Goal: Contribute content: Add original content to the website for others to see

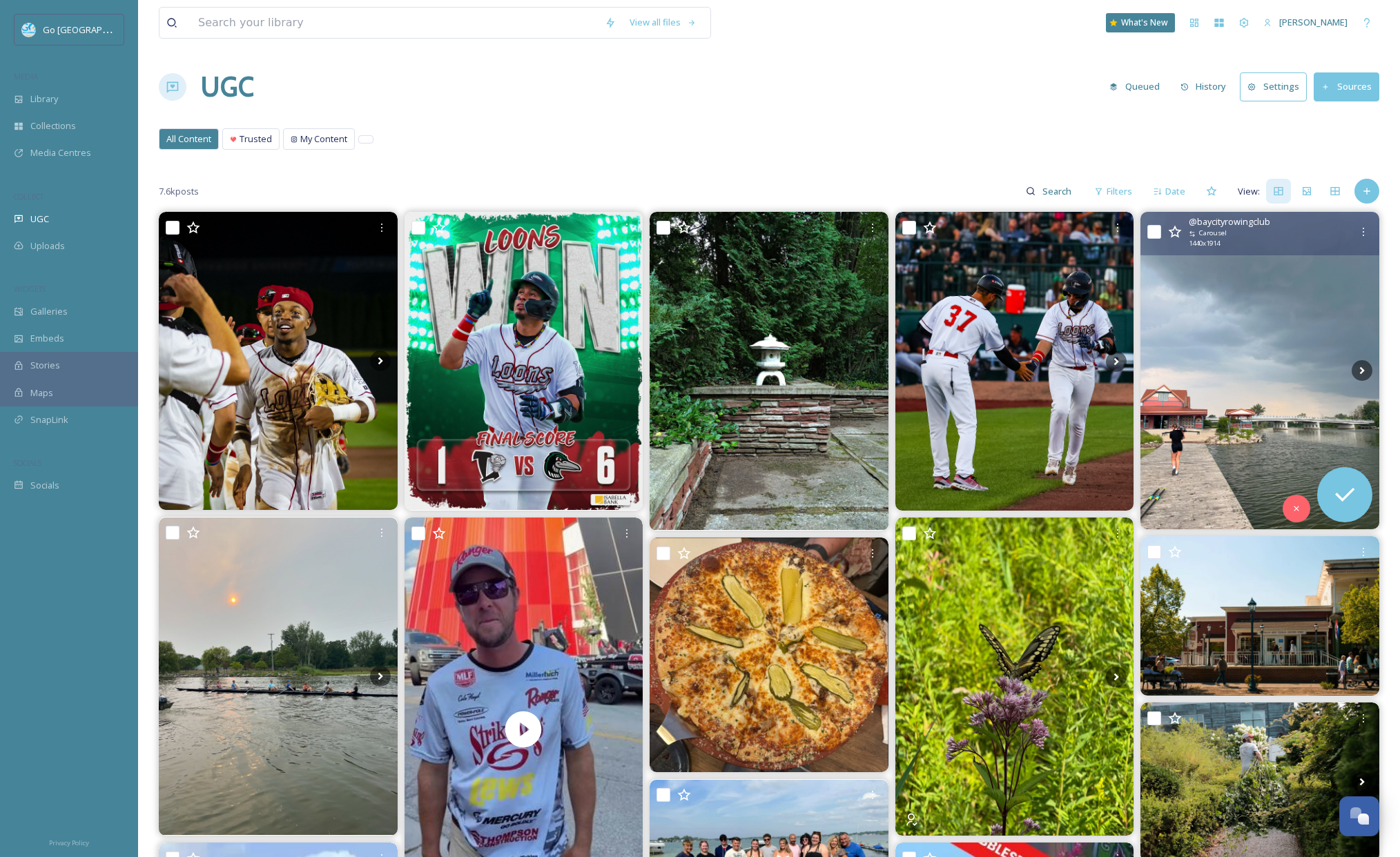
click at [1254, 356] on img at bounding box center [1260, 370] width 239 height 317
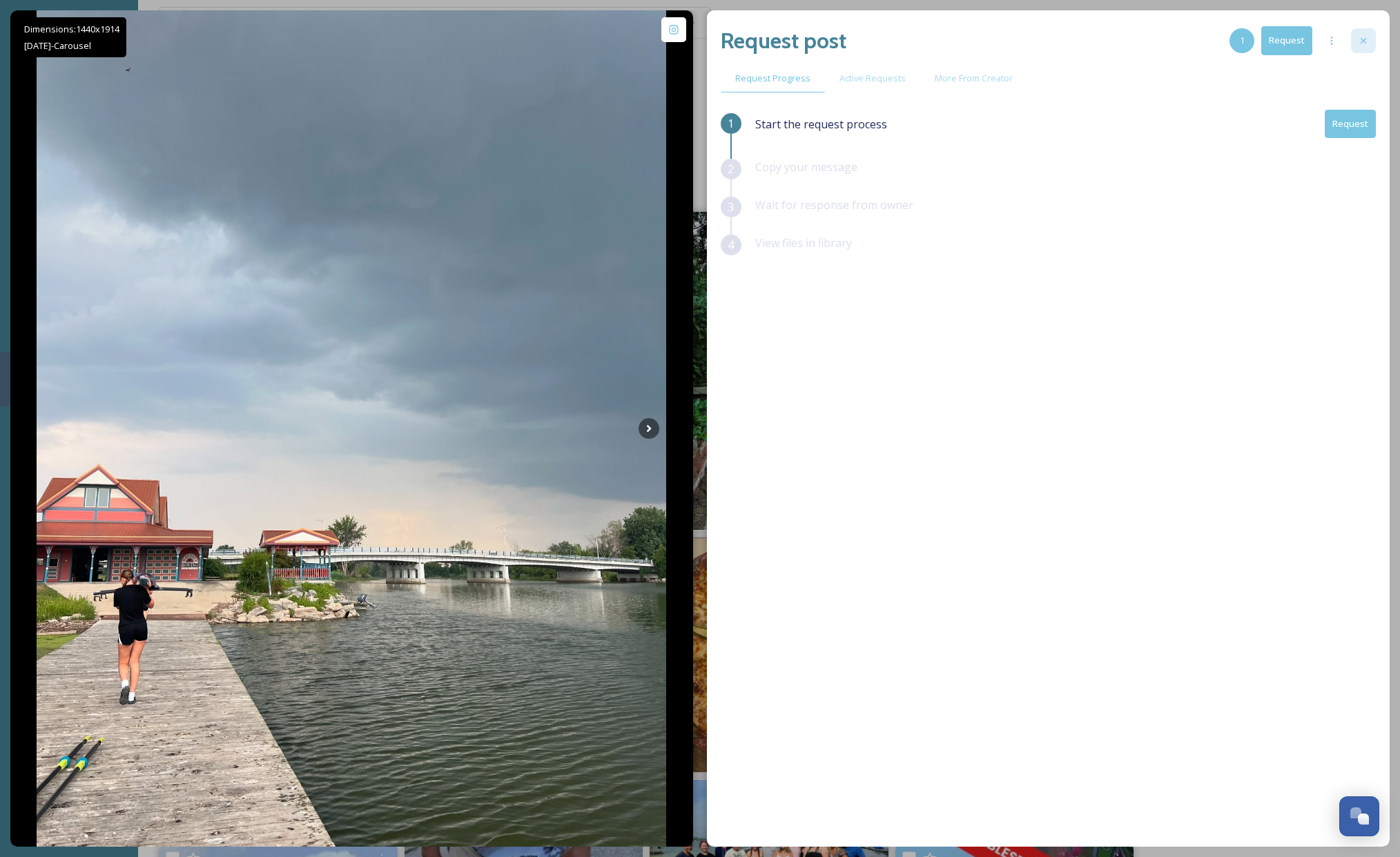
click at [1365, 41] on icon at bounding box center [1363, 41] width 11 height 11
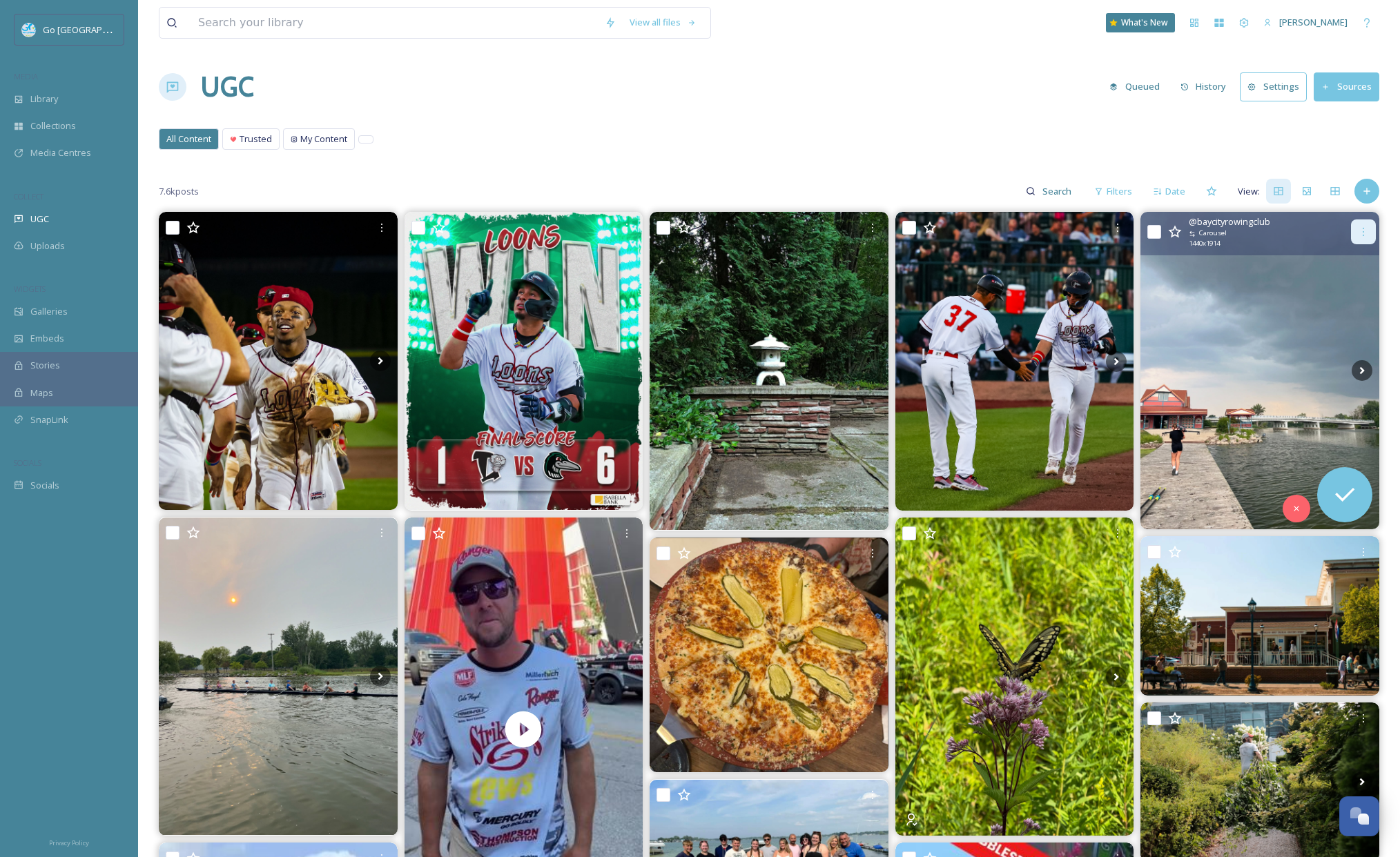
click at [1369, 223] on div at bounding box center [1363, 231] width 25 height 25
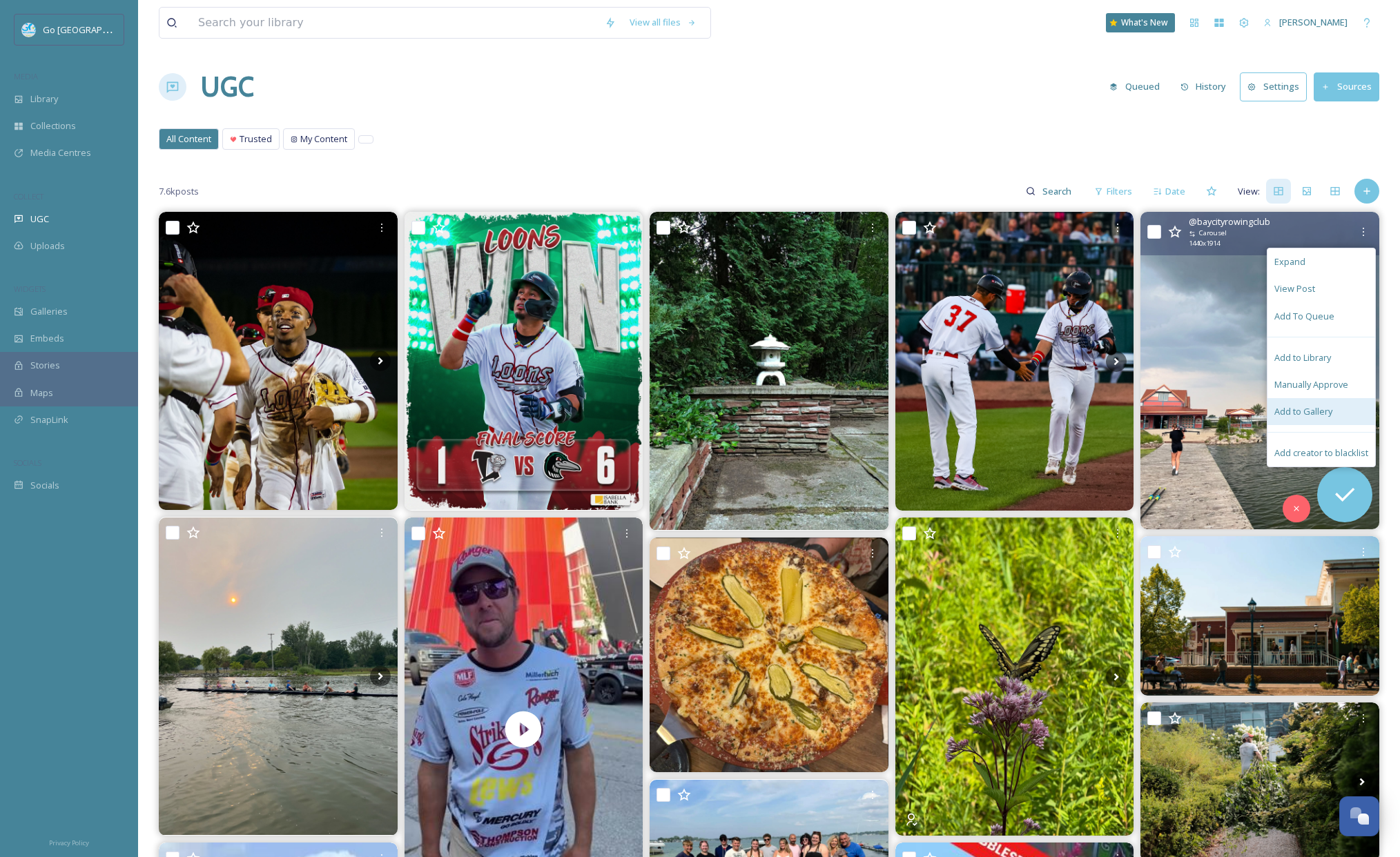
click at [1299, 406] on span "Add to Gallery" at bounding box center [1303, 411] width 58 height 13
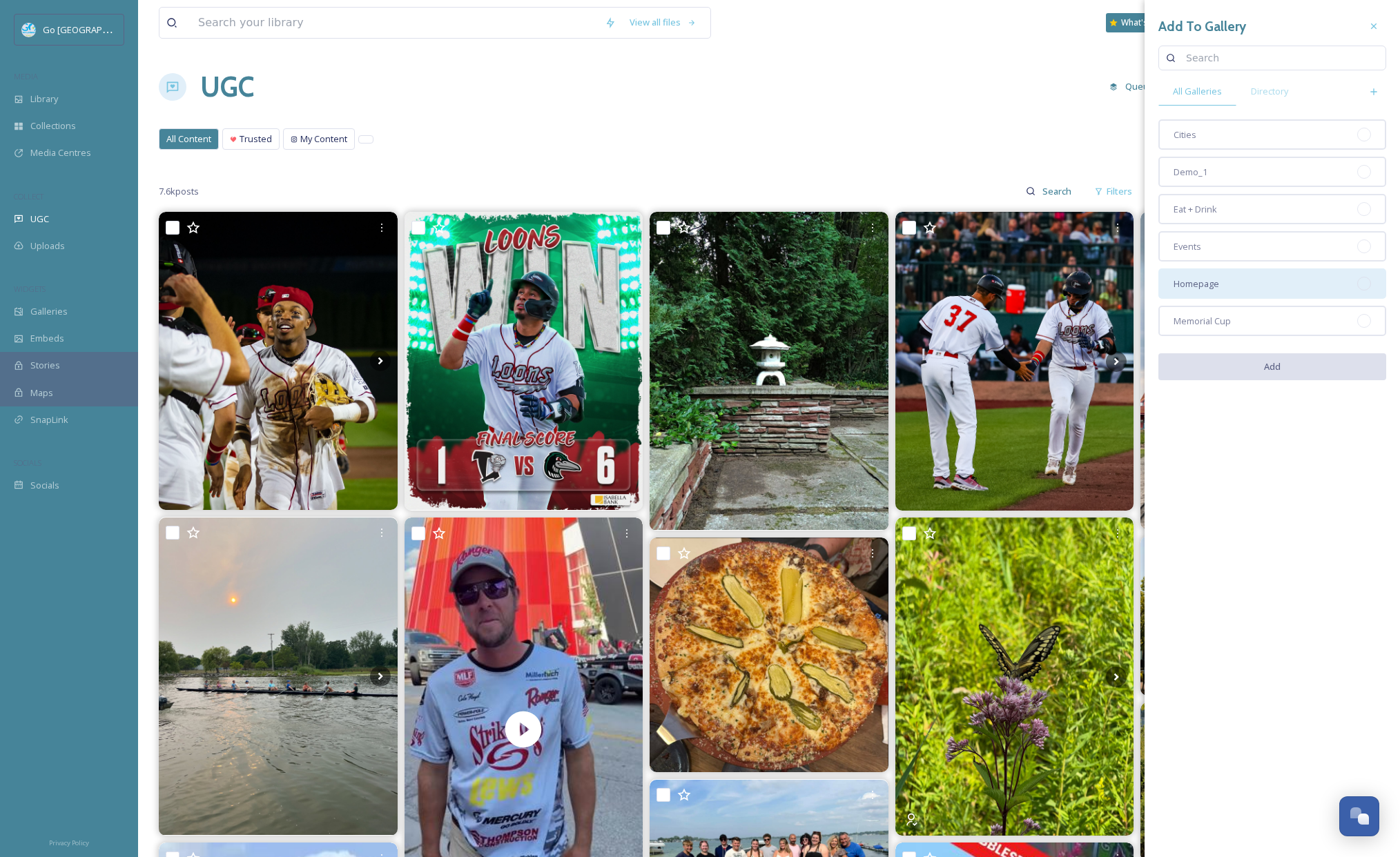
click at [1245, 283] on div "Homepage" at bounding box center [1272, 283] width 228 height 30
click at [1280, 365] on button "Add" at bounding box center [1272, 368] width 228 height 28
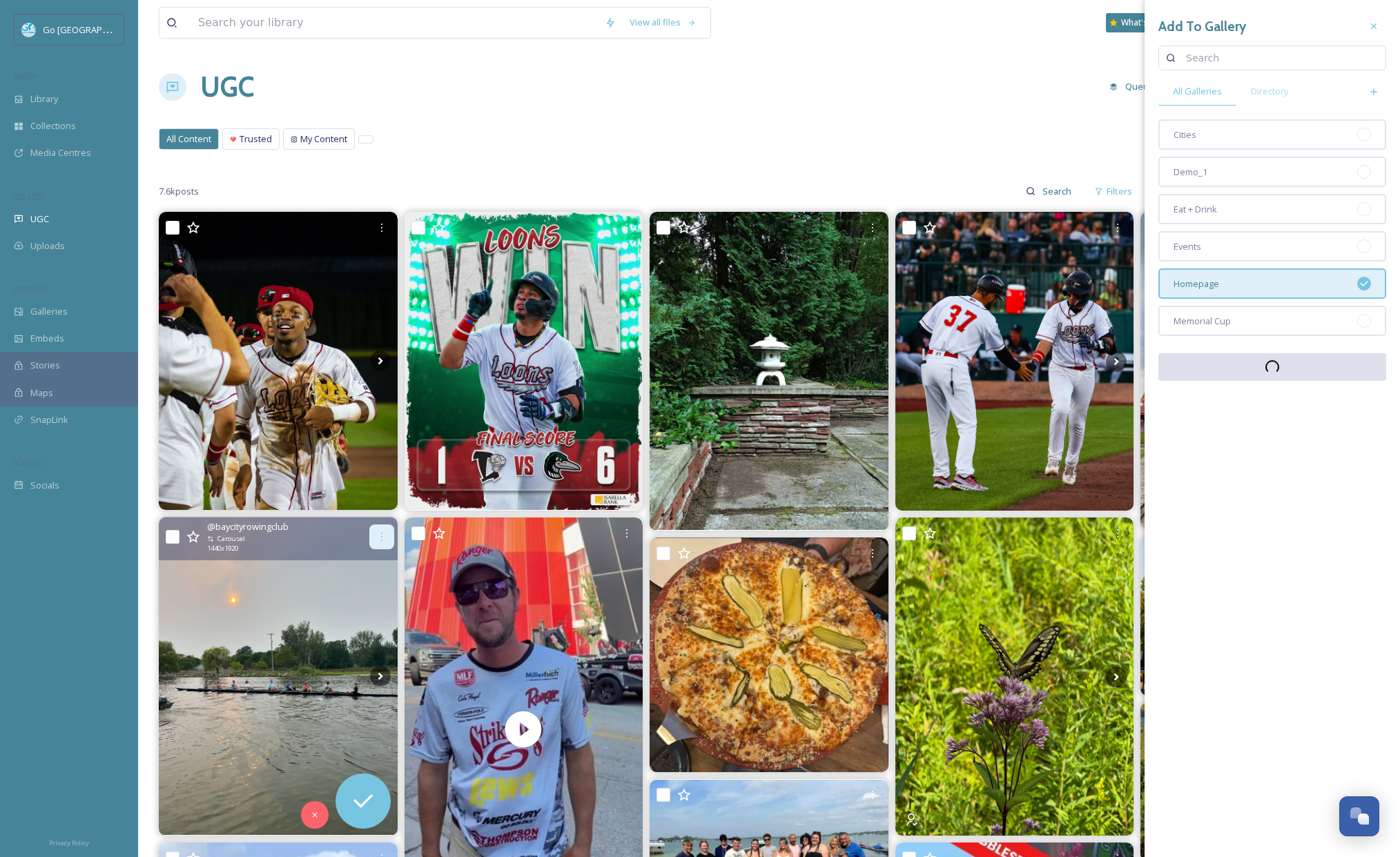
click at [386, 535] on icon at bounding box center [382, 537] width 11 height 11
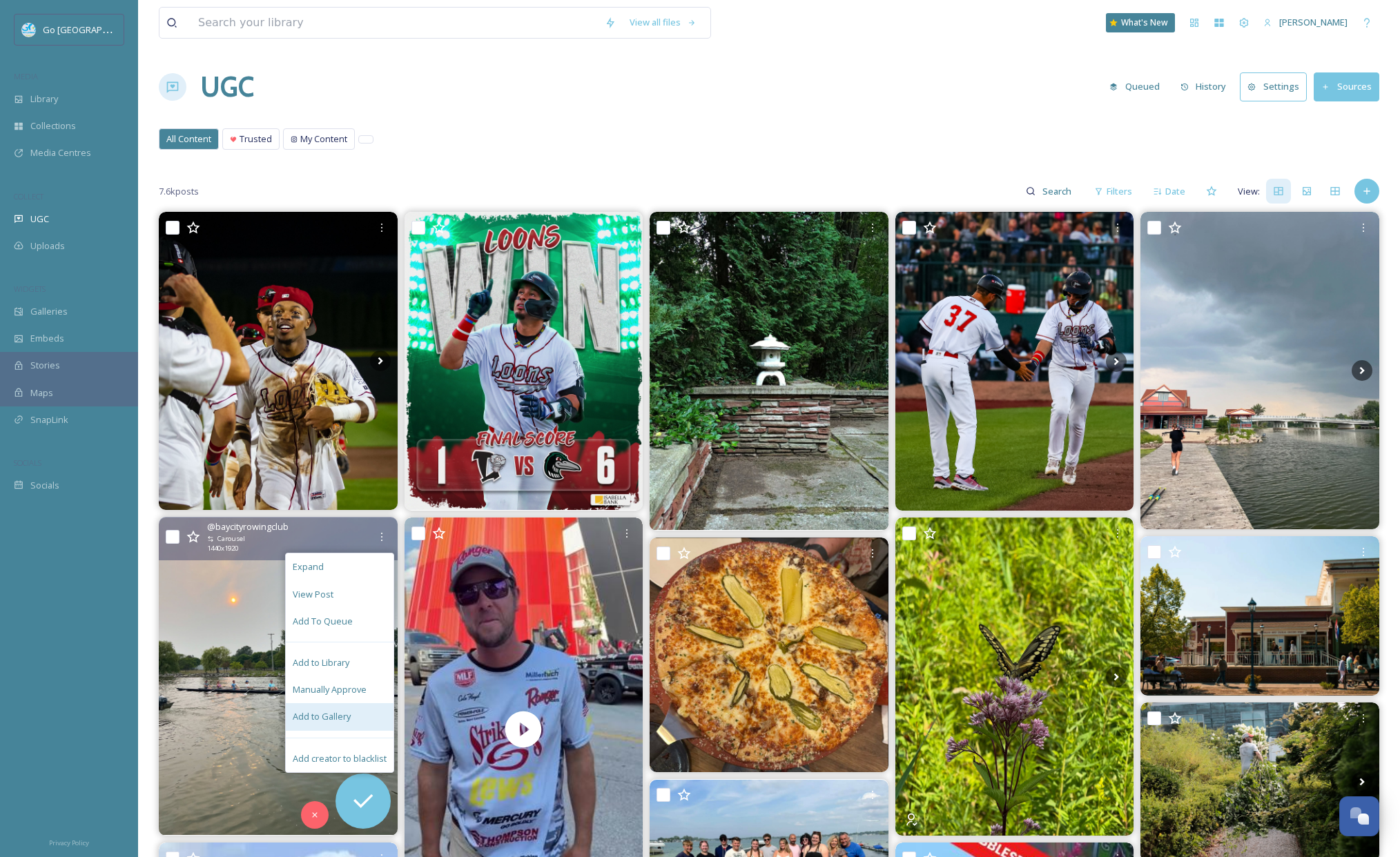
click at [338, 712] on span "Add to Gallery" at bounding box center [321, 716] width 58 height 13
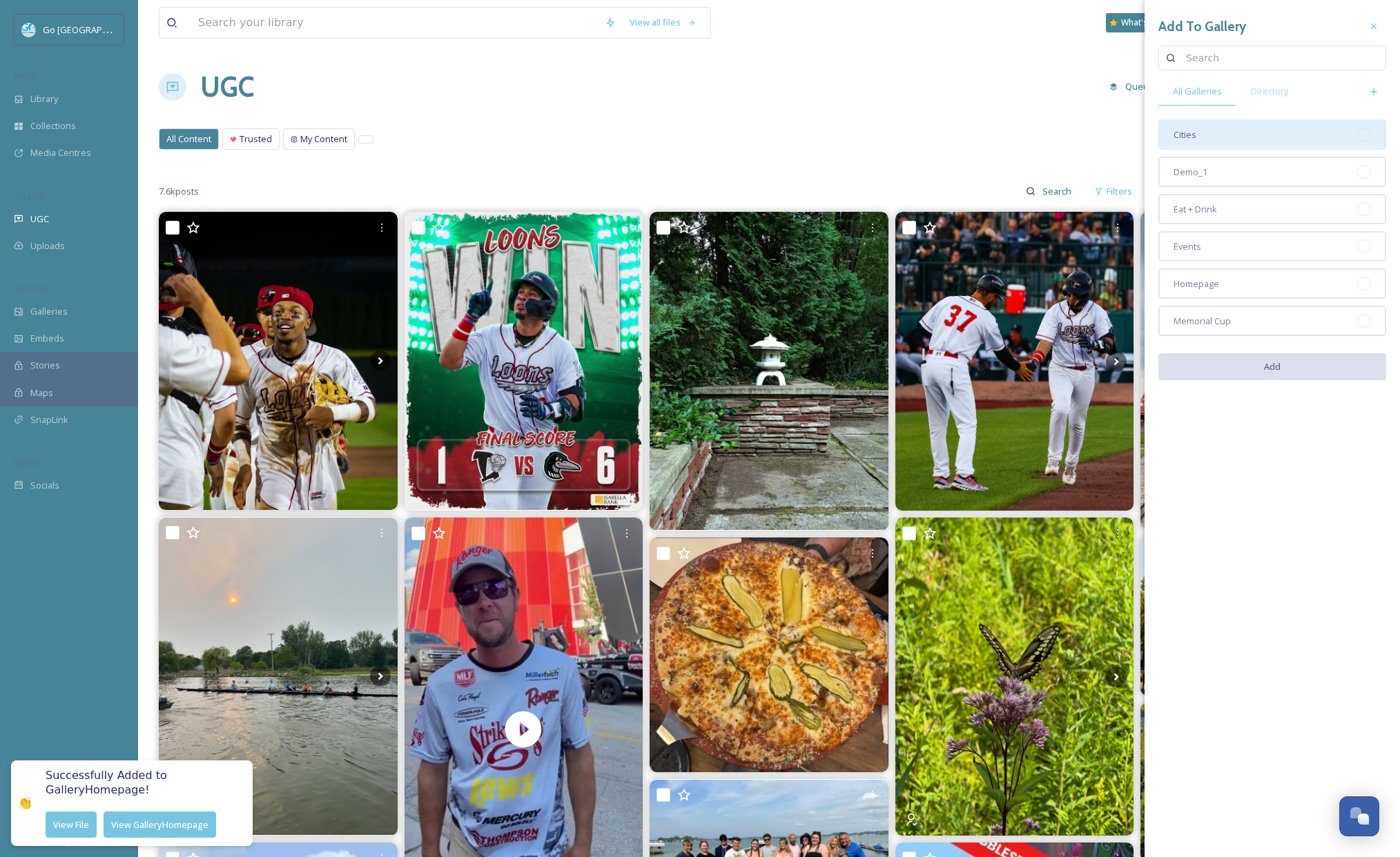
click at [1214, 139] on div "Cities" at bounding box center [1272, 134] width 228 height 30
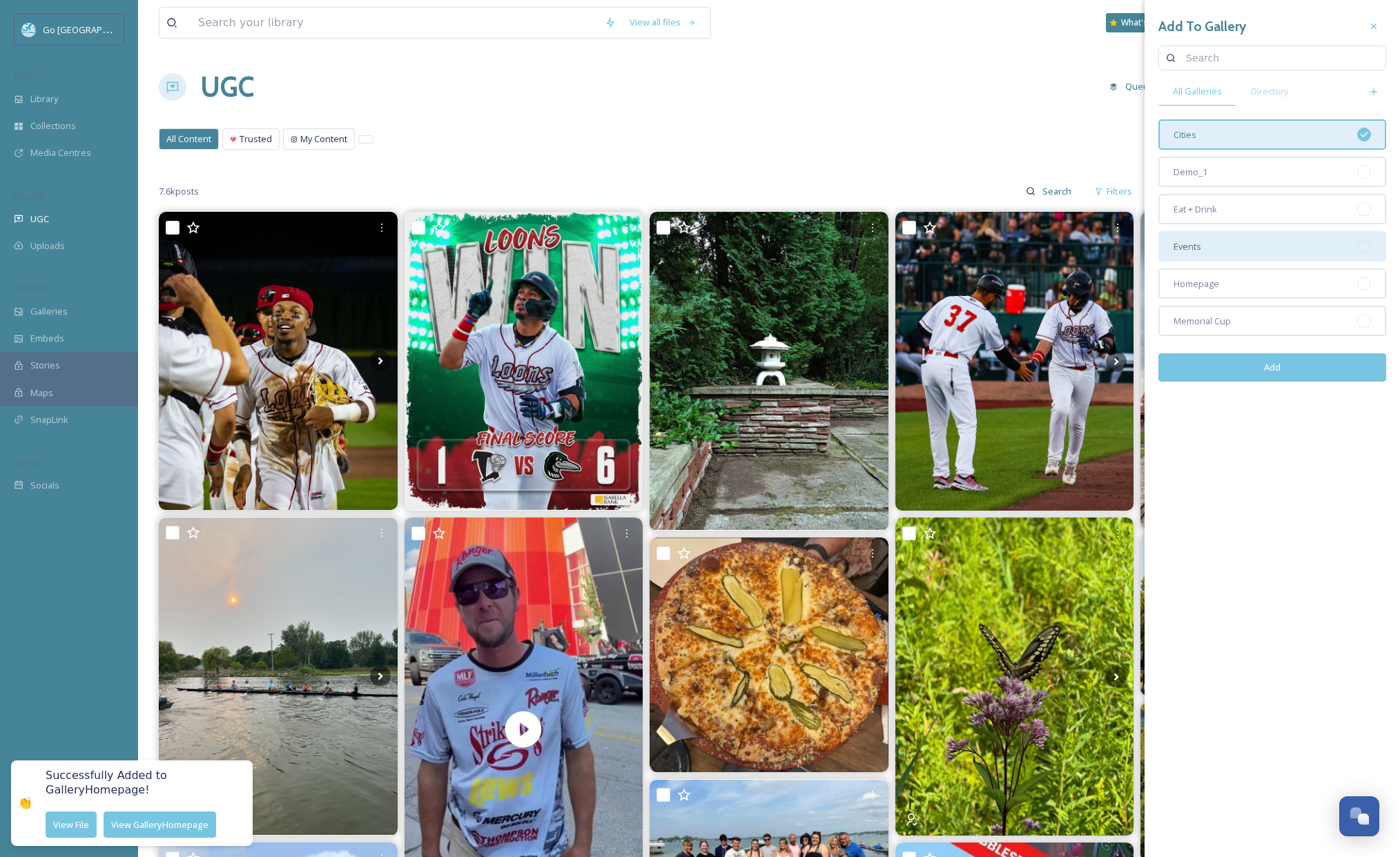
click at [1232, 245] on div "Events" at bounding box center [1272, 246] width 228 height 30
click at [1361, 245] on icon at bounding box center [1364, 247] width 11 height 11
click at [1230, 278] on div "Homepage" at bounding box center [1272, 283] width 228 height 30
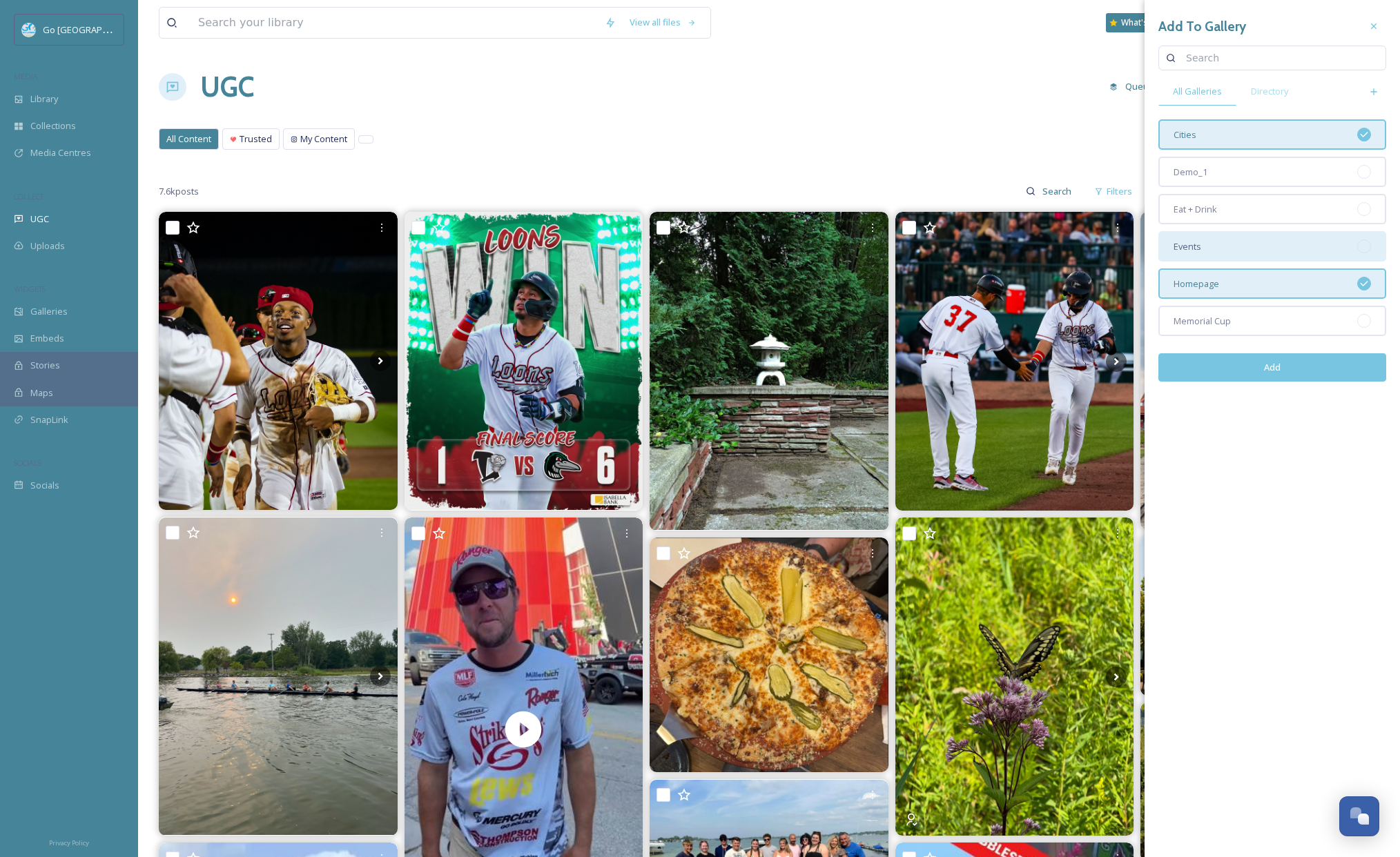
click at [1278, 364] on button "Add" at bounding box center [1272, 368] width 228 height 28
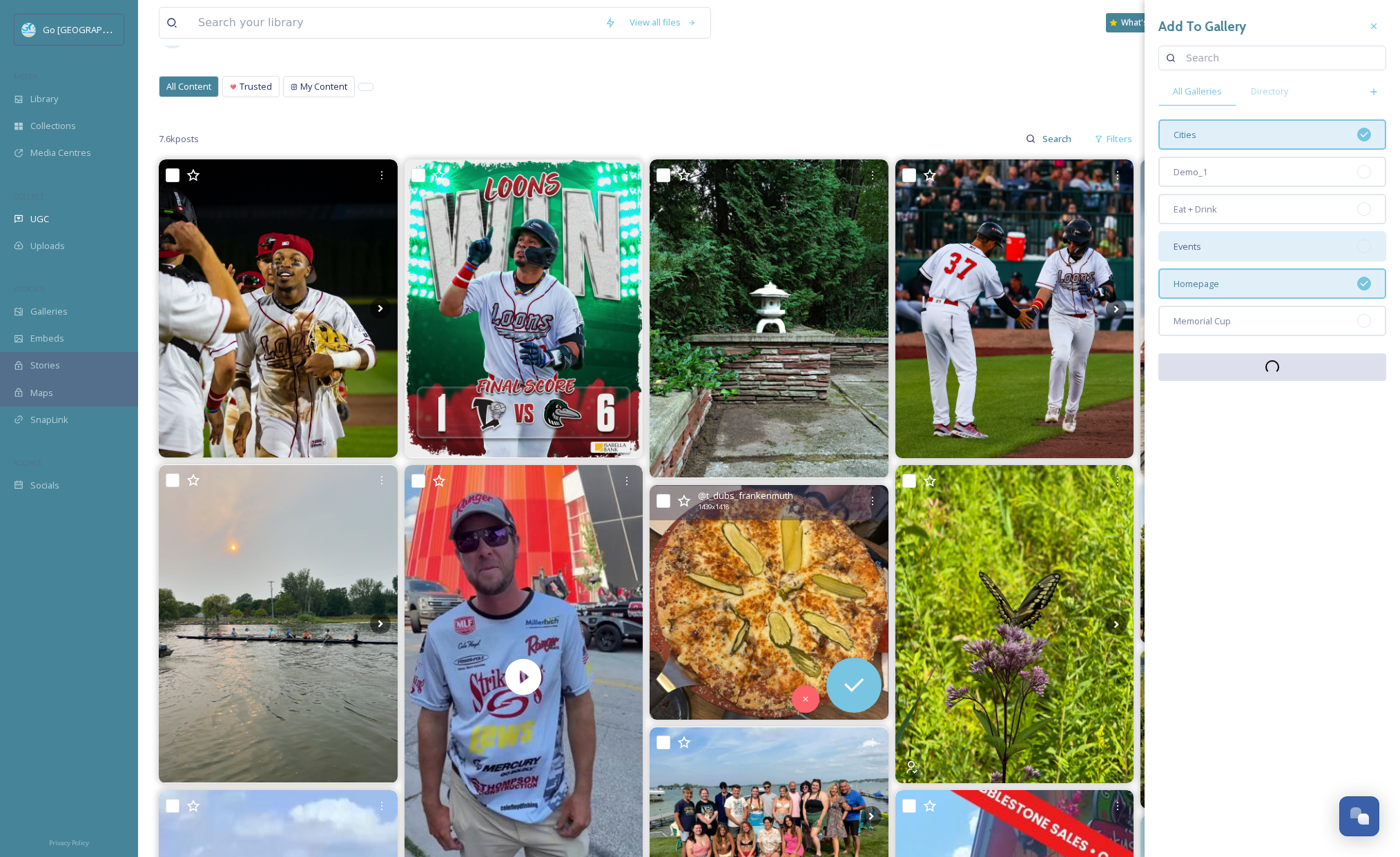
scroll to position [231, 0]
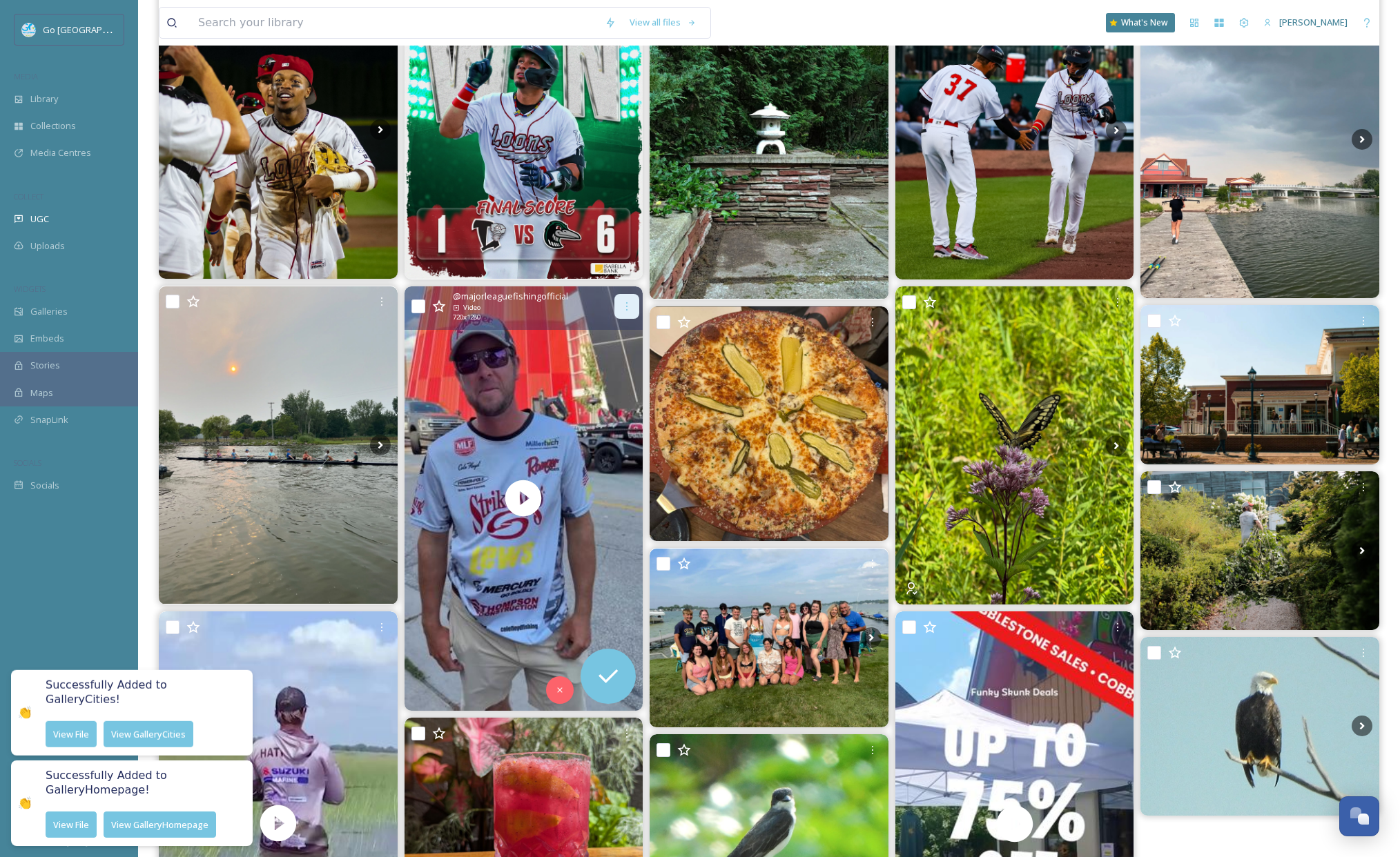
click at [630, 303] on icon at bounding box center [627, 307] width 11 height 11
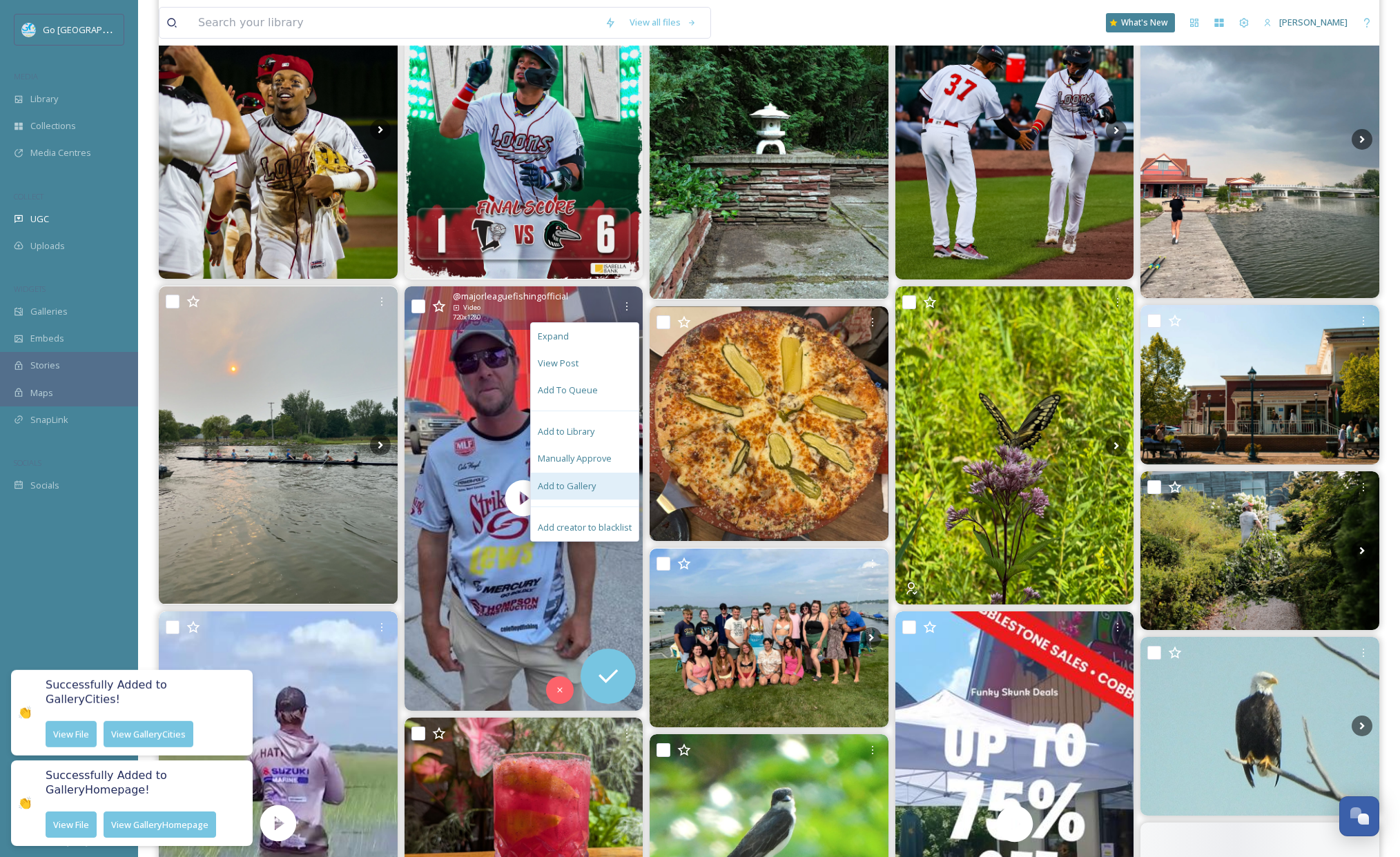
click at [601, 489] on div "Add to Gallery" at bounding box center [584, 486] width 108 height 27
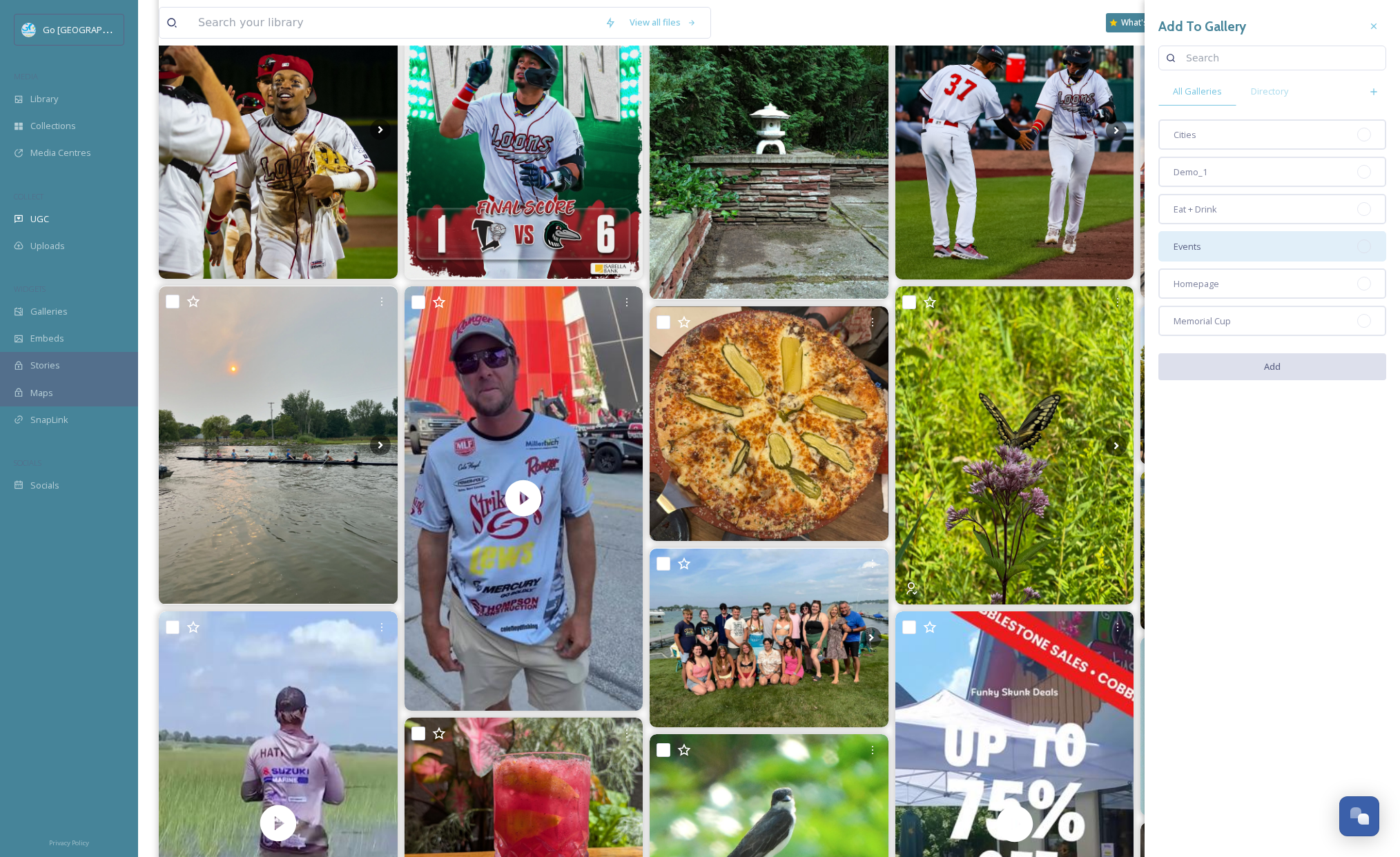
click at [1209, 234] on div "Events" at bounding box center [1272, 246] width 228 height 30
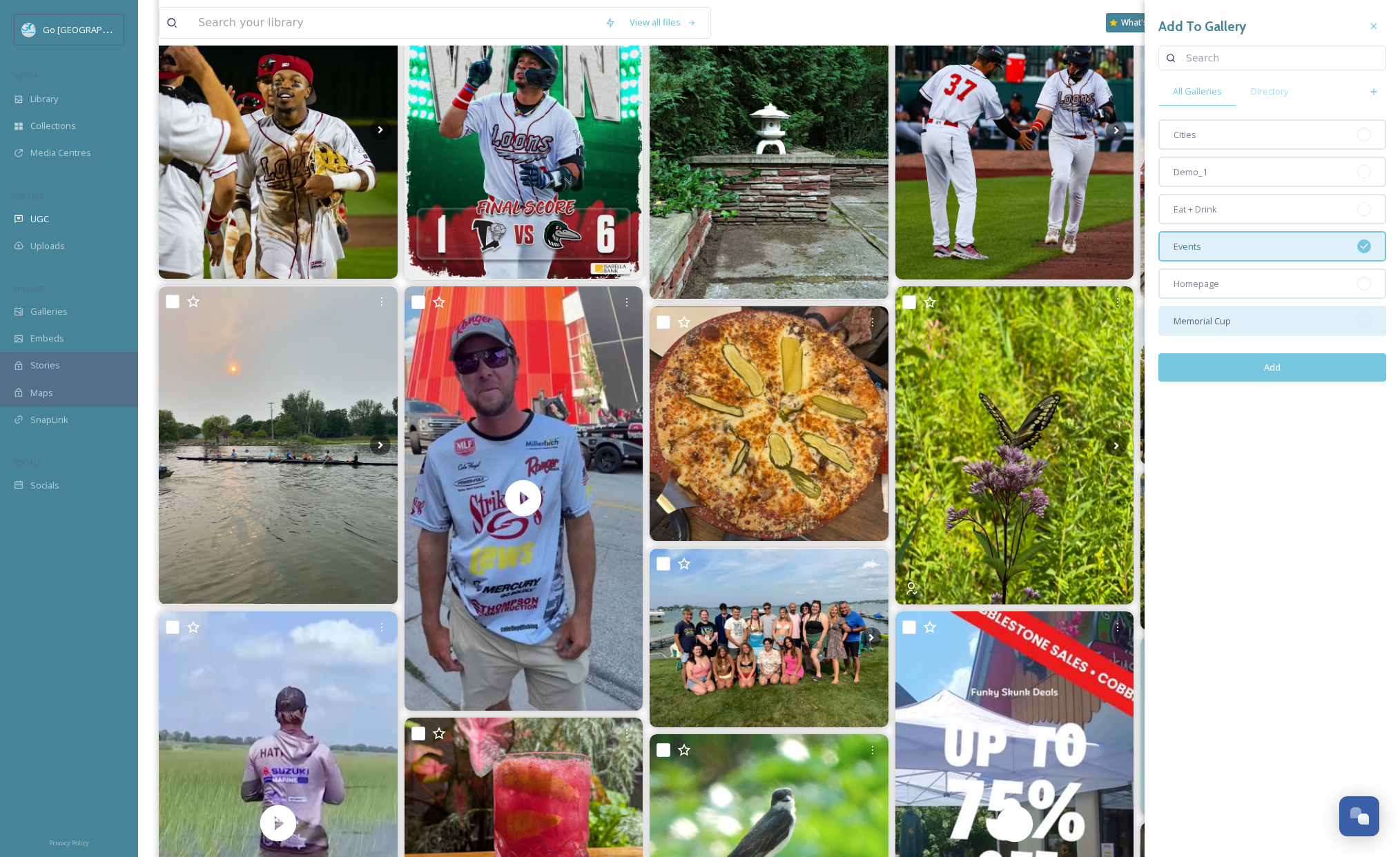
click at [1228, 292] on div "Homepage" at bounding box center [1272, 283] width 228 height 30
click at [1272, 371] on button "Add" at bounding box center [1272, 368] width 228 height 28
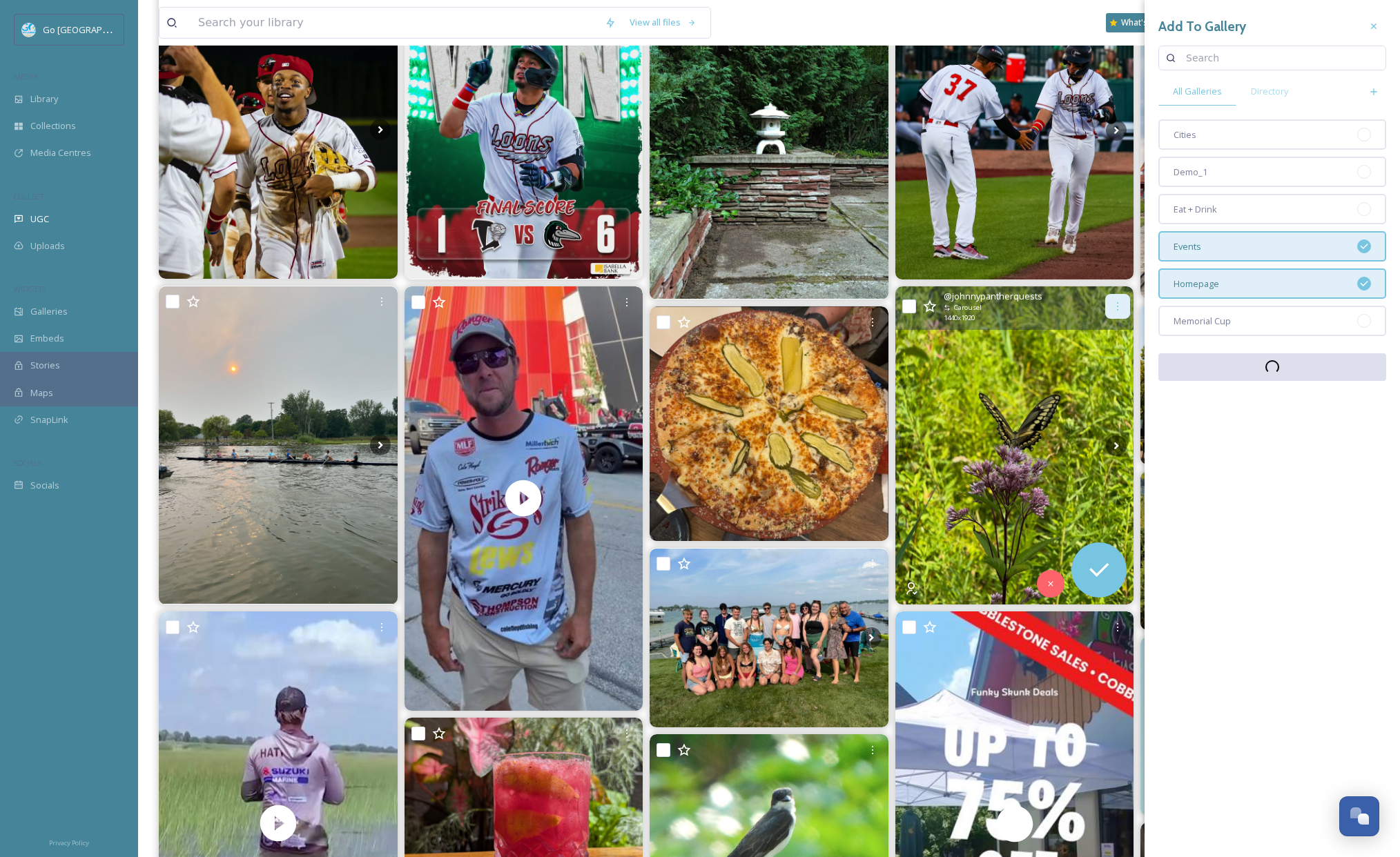
click at [1119, 307] on icon at bounding box center [1118, 307] width 11 height 11
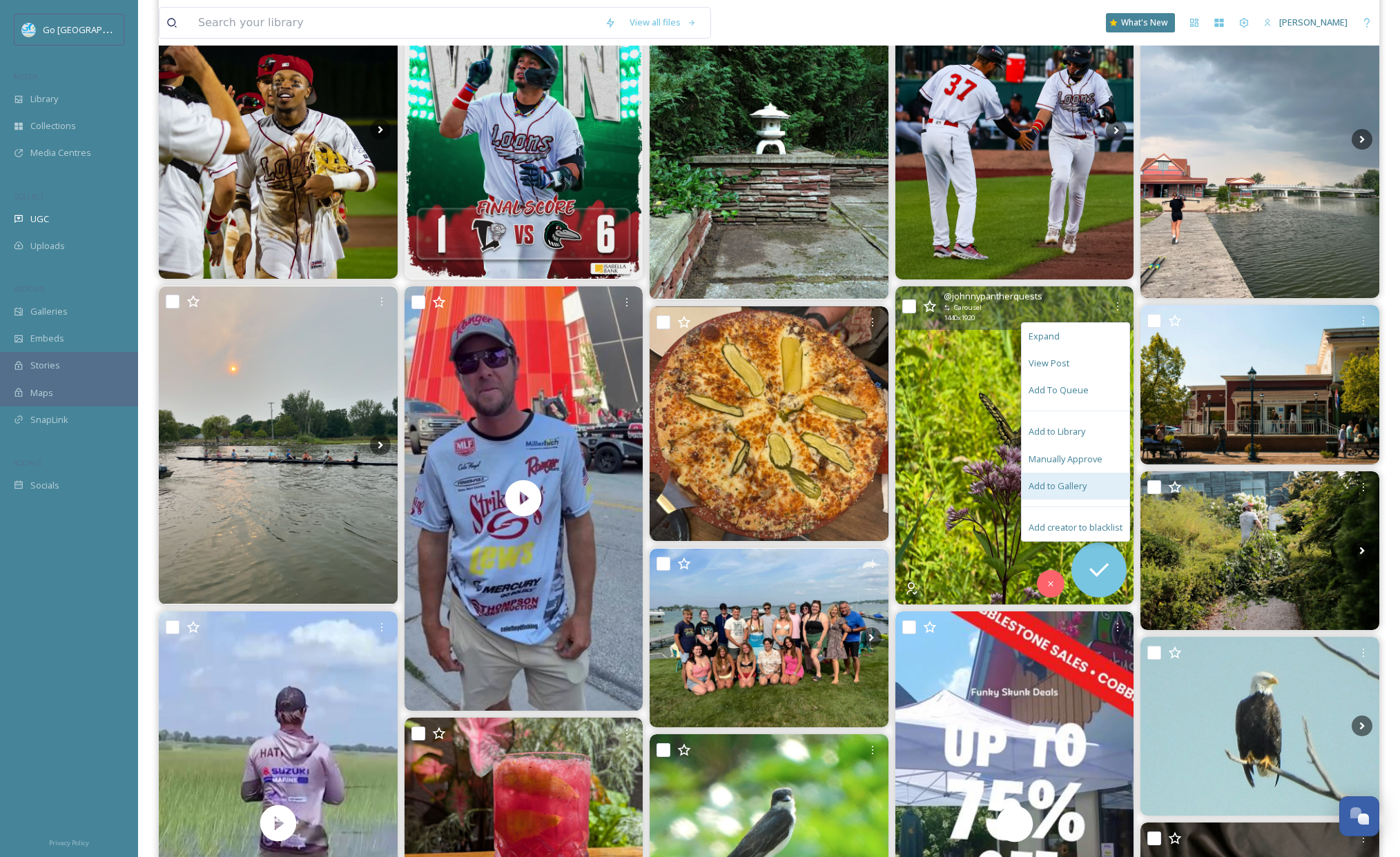
click at [1048, 480] on span "Add to Gallery" at bounding box center [1058, 486] width 58 height 13
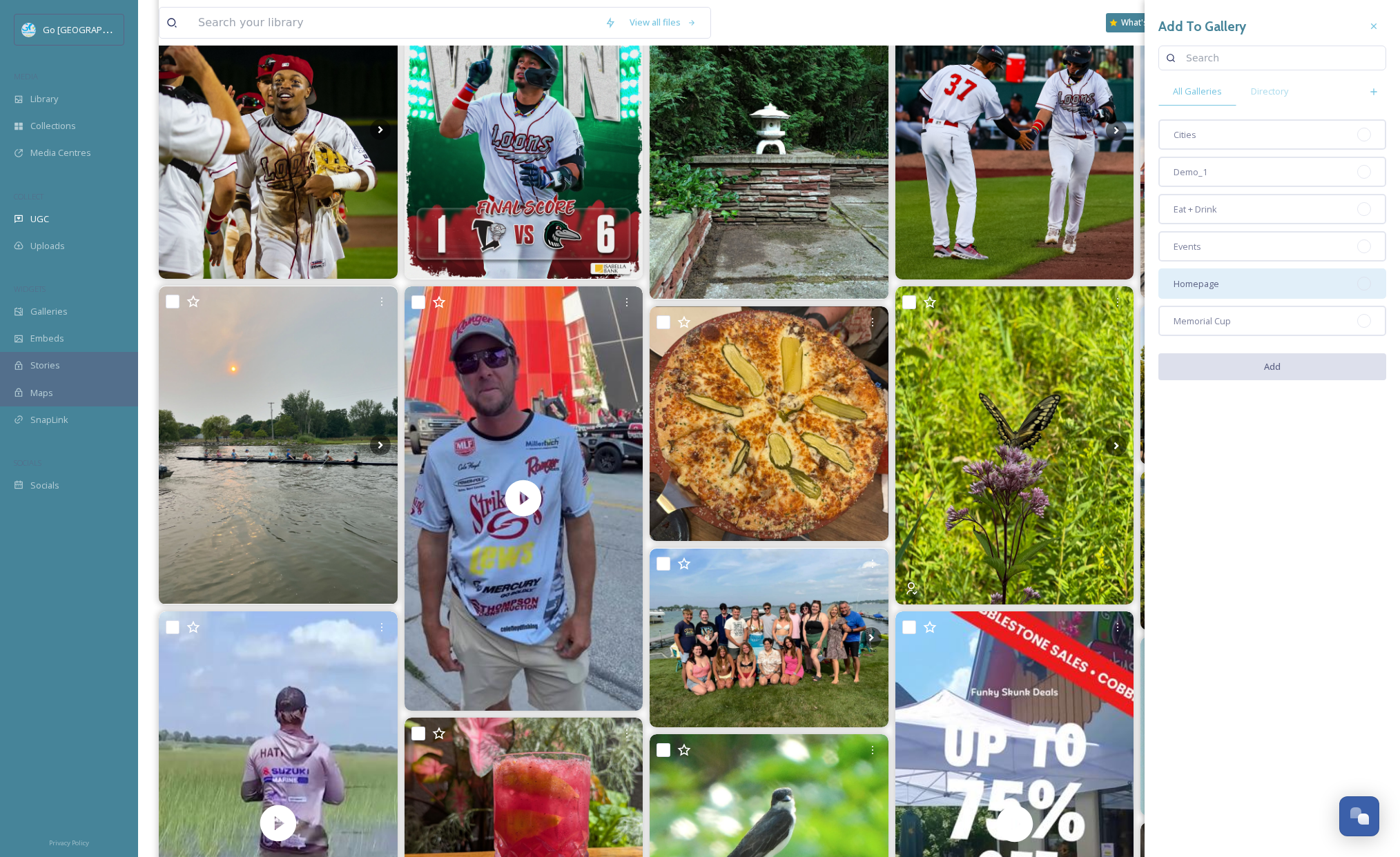
click at [1202, 282] on span "Homepage" at bounding box center [1196, 284] width 46 height 13
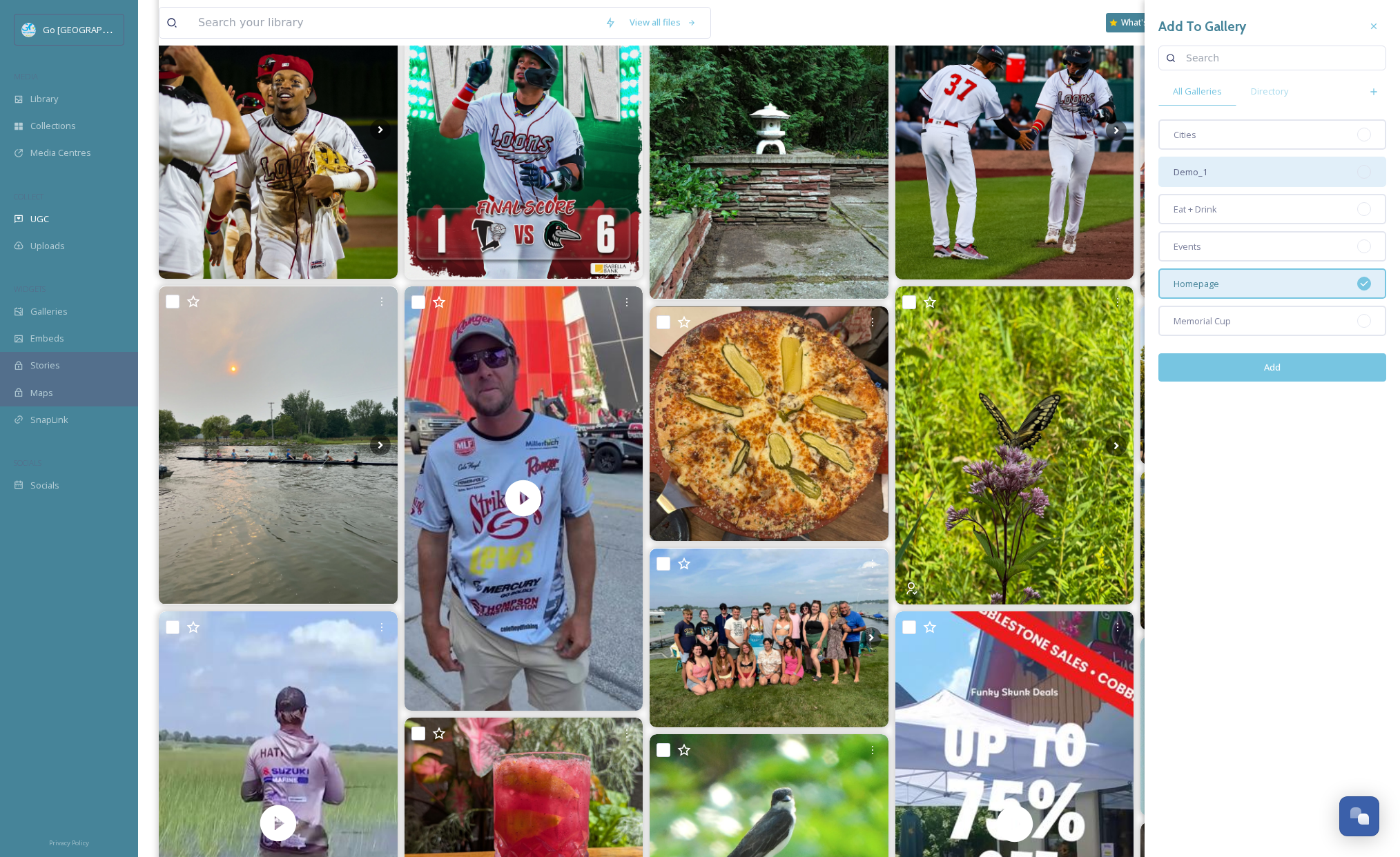
click at [1198, 141] on div "Cities" at bounding box center [1272, 134] width 228 height 30
click at [1282, 372] on button "Add" at bounding box center [1272, 368] width 228 height 28
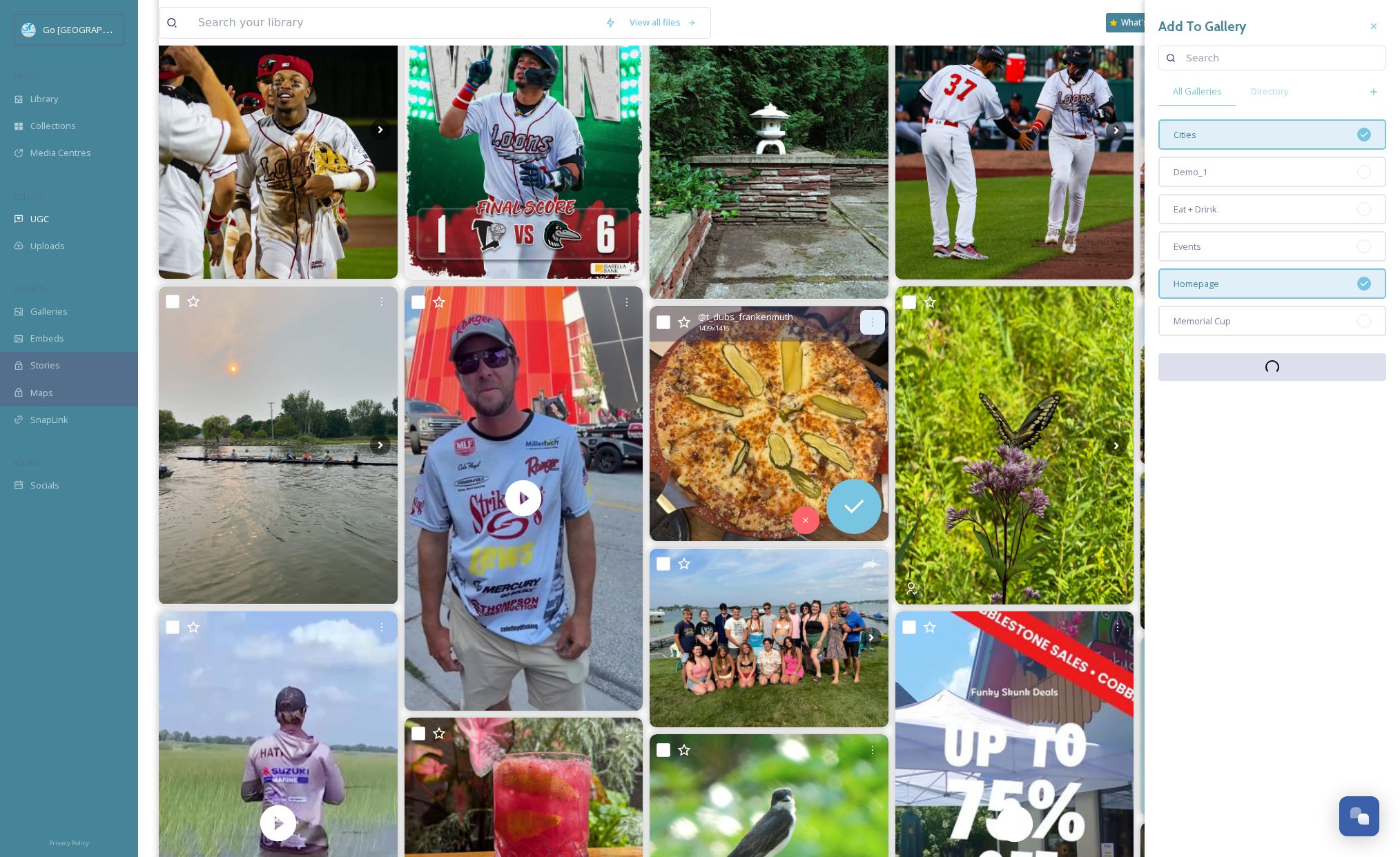
click at [872, 323] on icon at bounding box center [873, 323] width 11 height 11
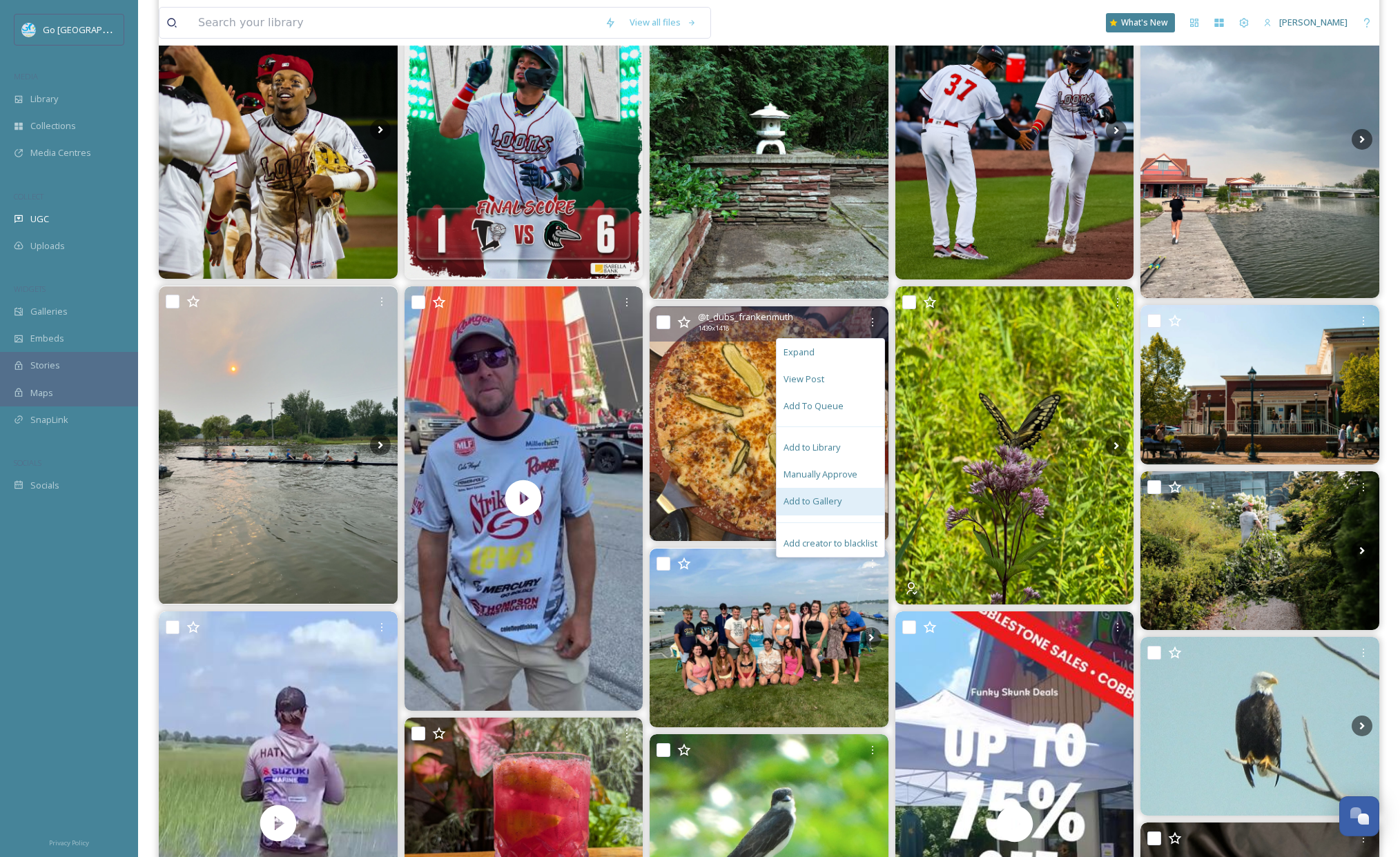
click at [826, 491] on div "Add to Gallery" at bounding box center [830, 501] width 108 height 27
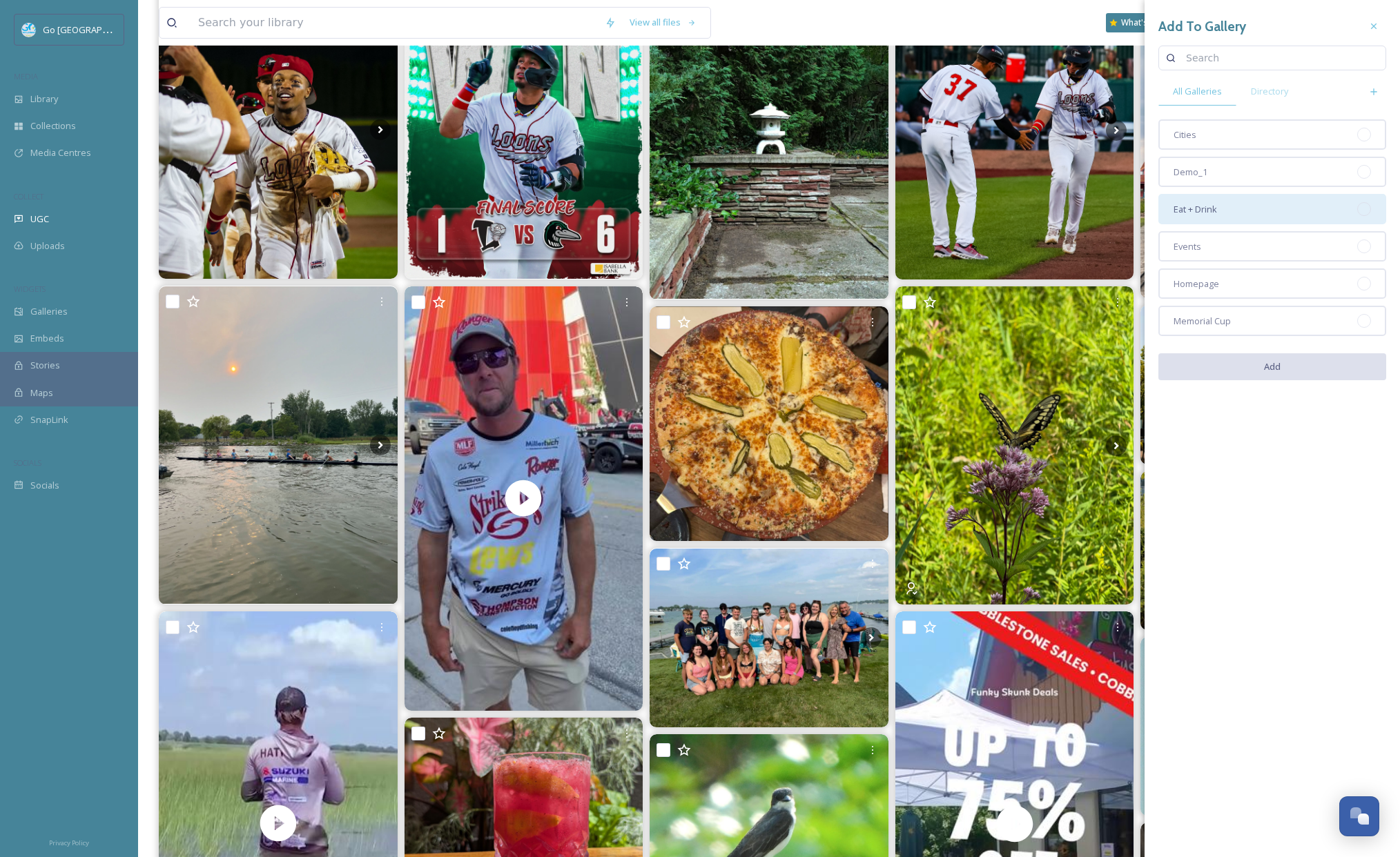
click at [1223, 202] on div "Eat + Drink" at bounding box center [1272, 209] width 228 height 30
click at [1293, 372] on button "Add" at bounding box center [1272, 368] width 228 height 28
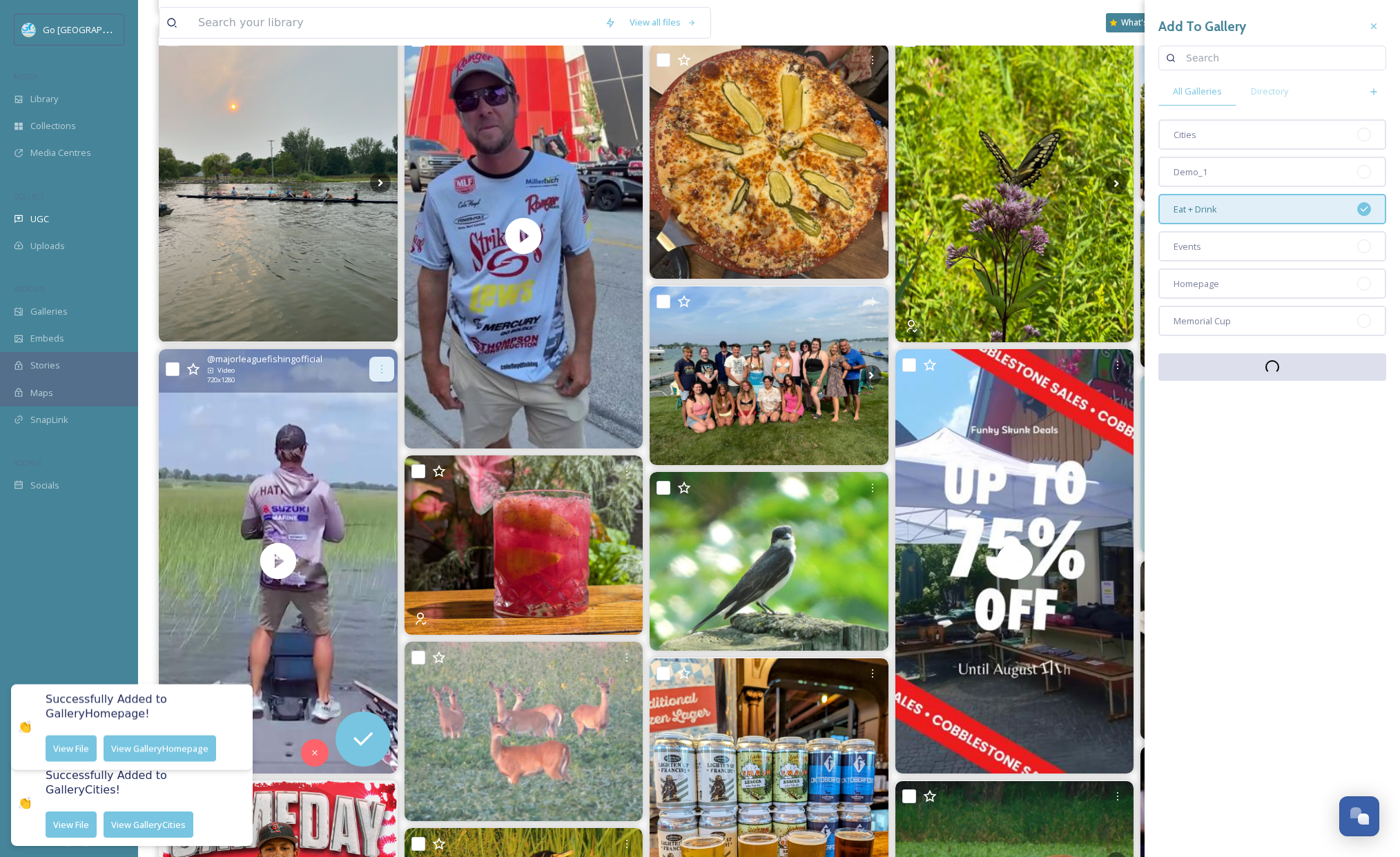
scroll to position [494, 0]
click at [383, 367] on icon at bounding box center [382, 368] width 11 height 11
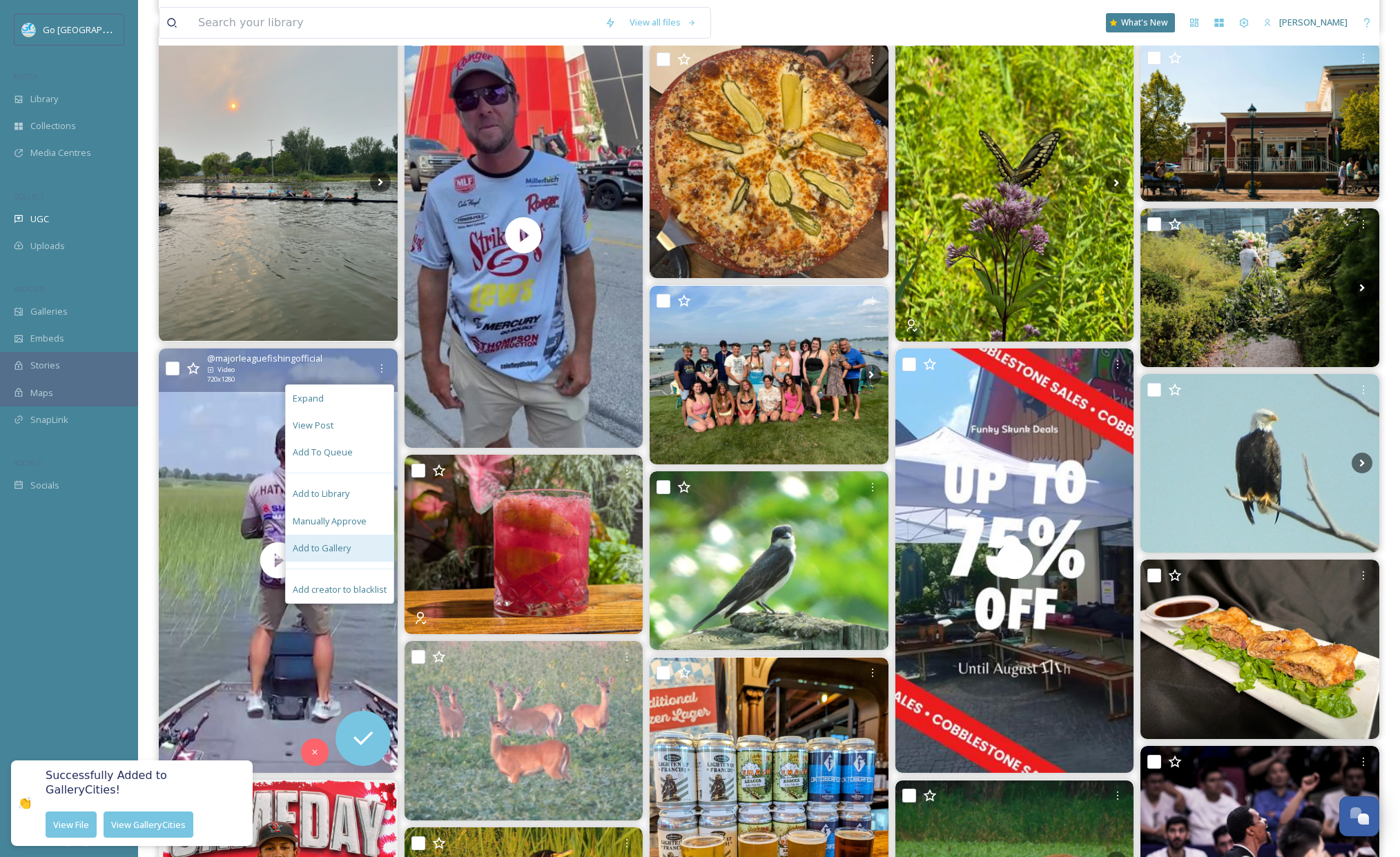
click at [362, 550] on div "Add to Gallery" at bounding box center [339, 548] width 108 height 27
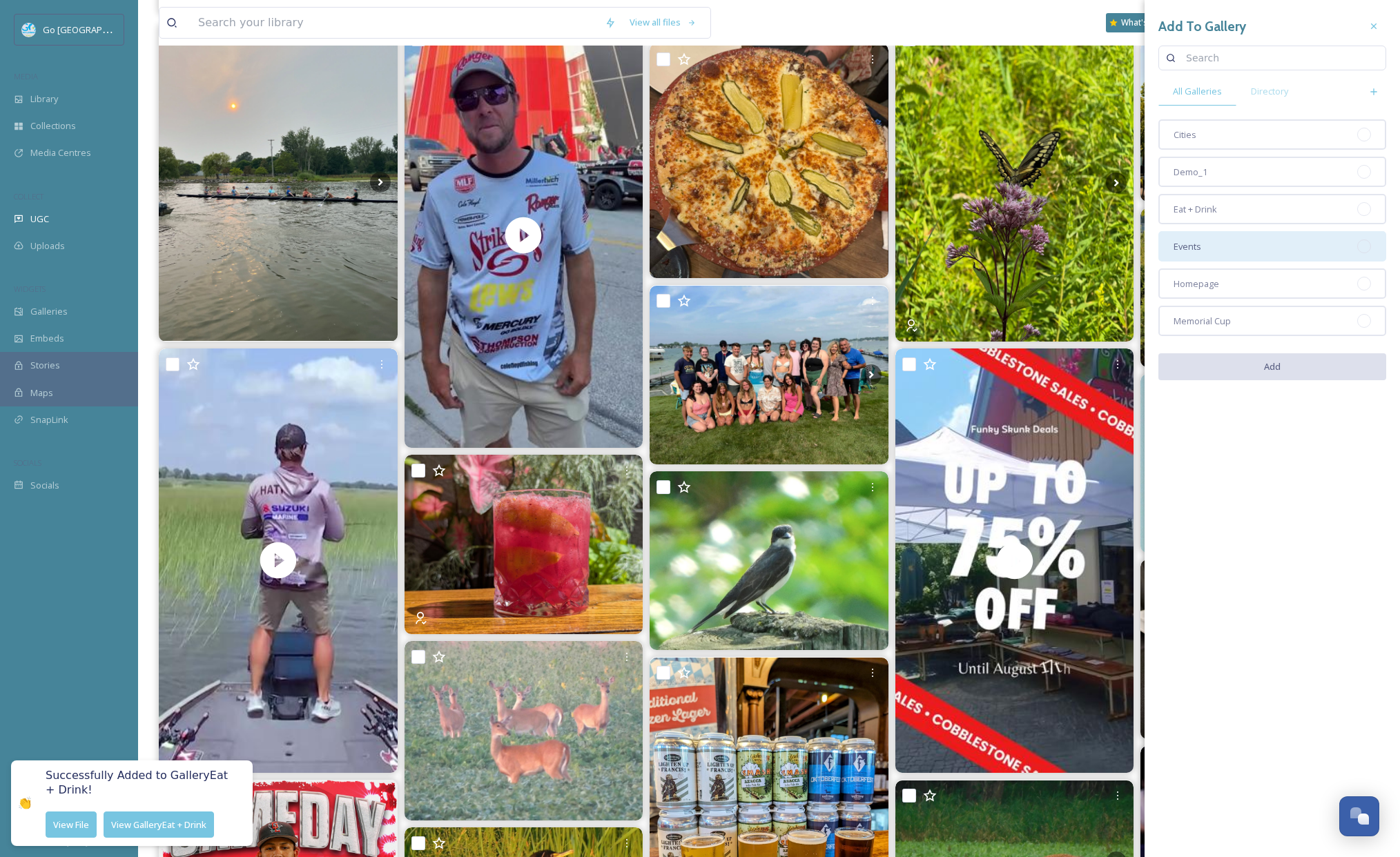
click at [1209, 248] on div "Events" at bounding box center [1272, 246] width 228 height 30
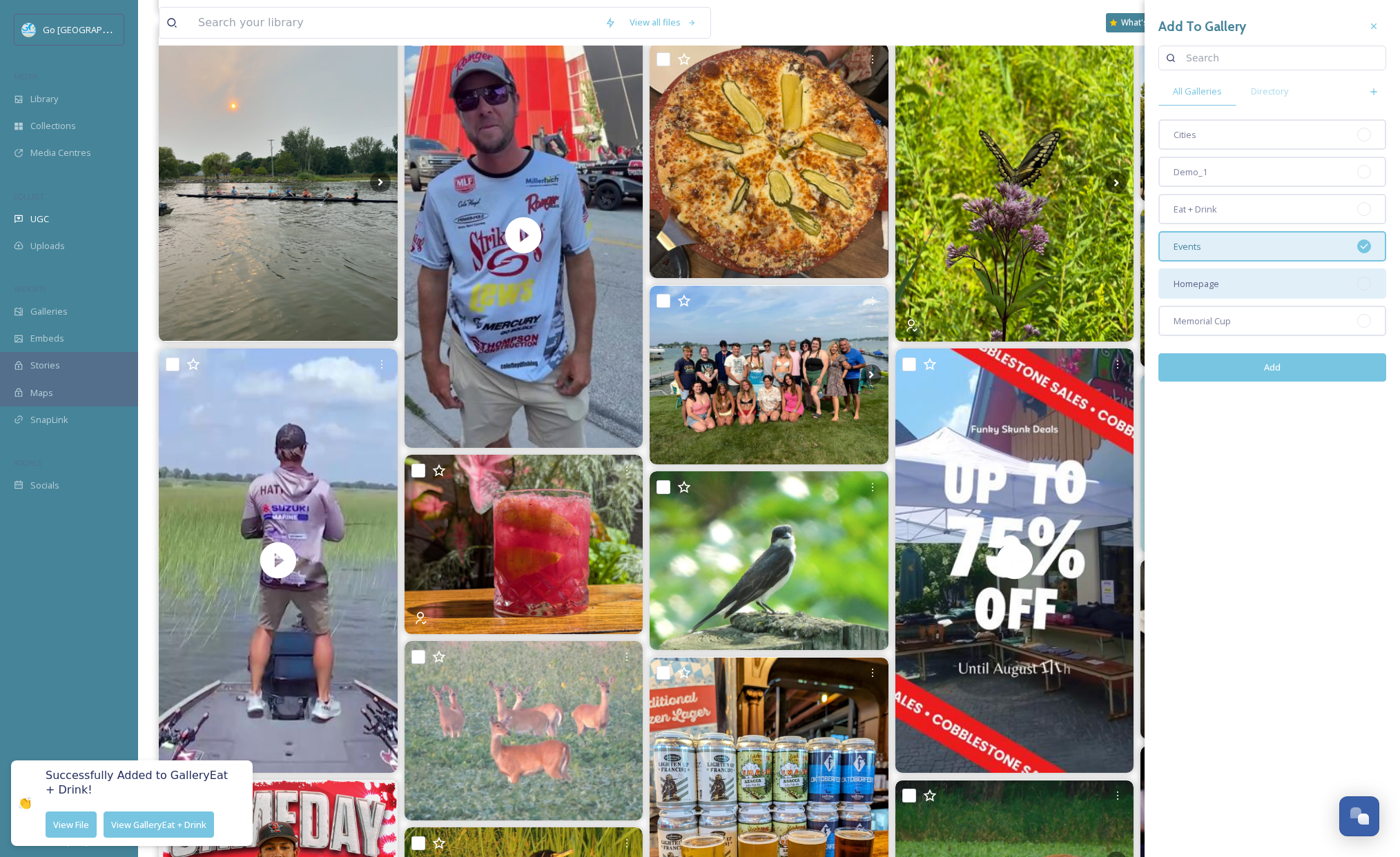
click at [1211, 294] on div "Homepage" at bounding box center [1272, 283] width 228 height 30
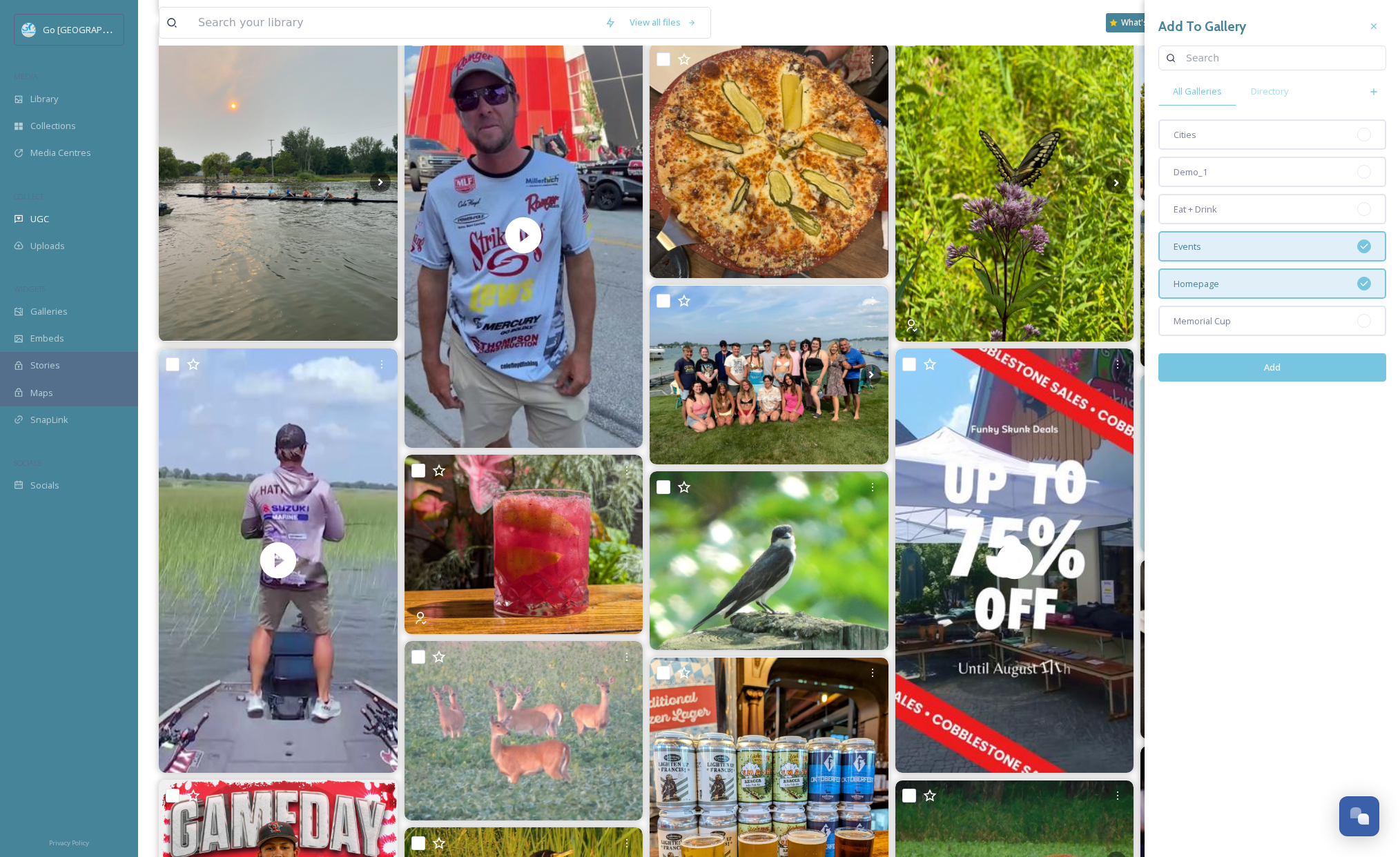
click at [1285, 380] on button "Add" at bounding box center [1272, 368] width 228 height 28
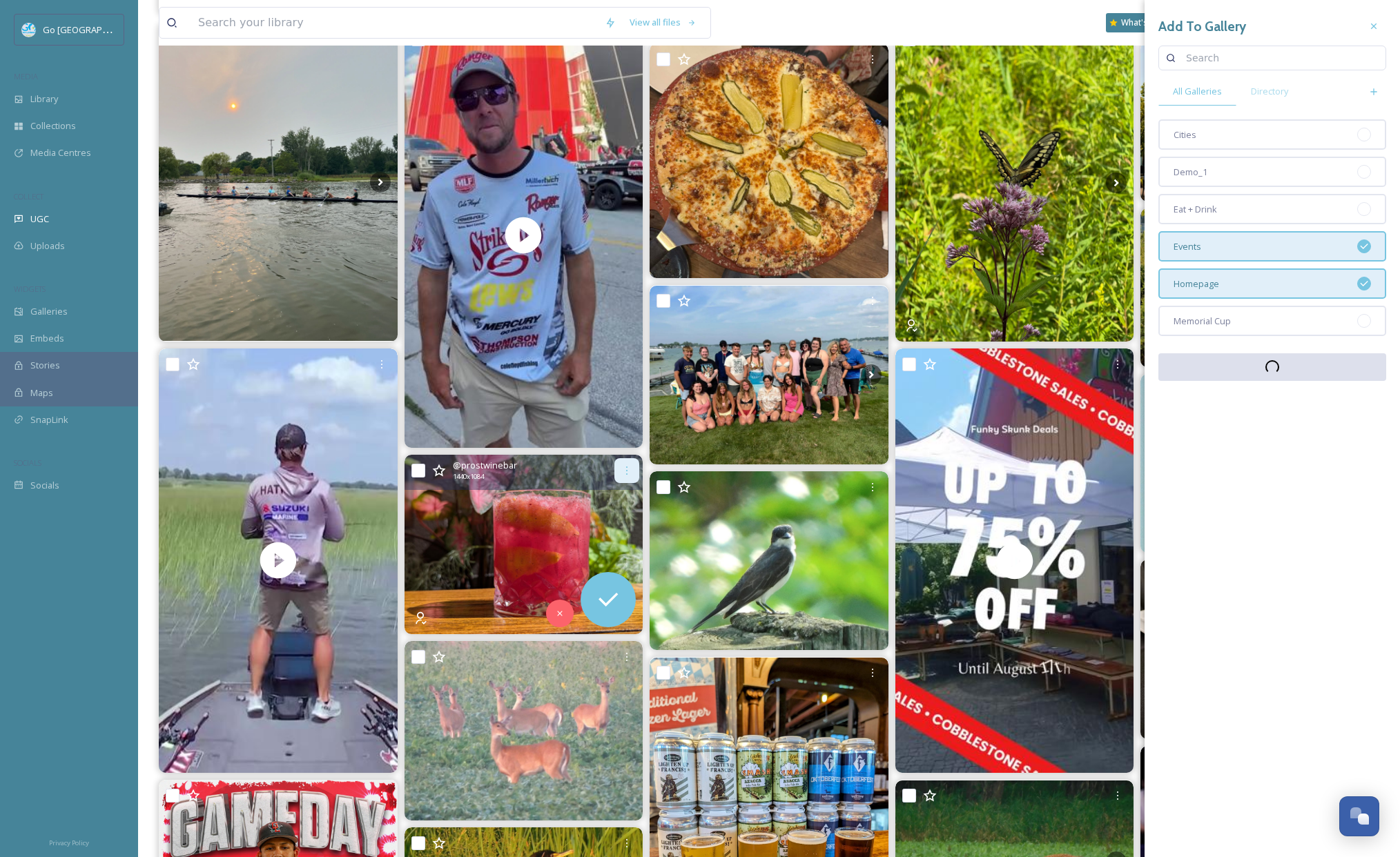
click at [627, 471] on icon at bounding box center [627, 471] width 11 height 11
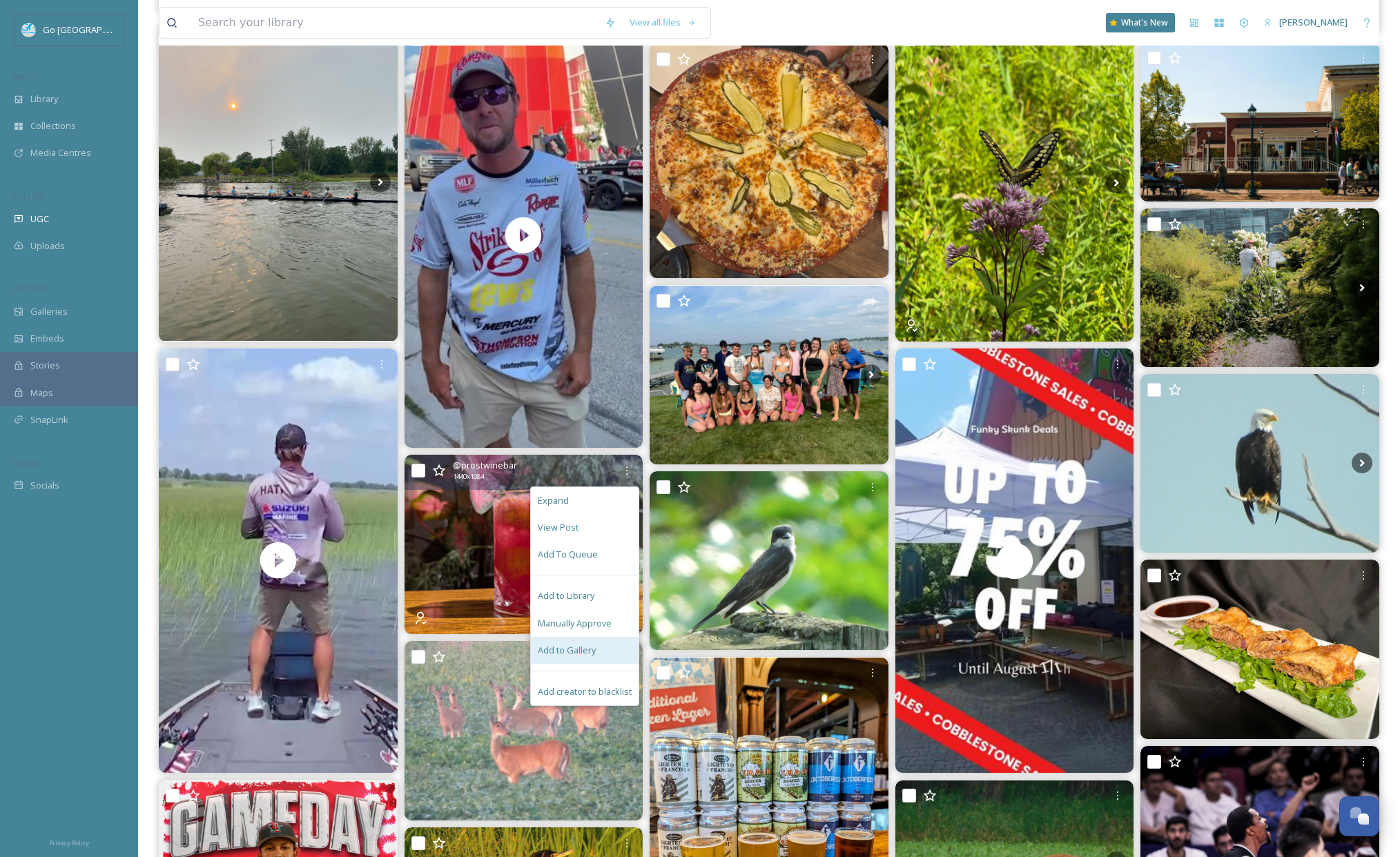
click at [591, 641] on div "Add to Gallery" at bounding box center [584, 650] width 108 height 27
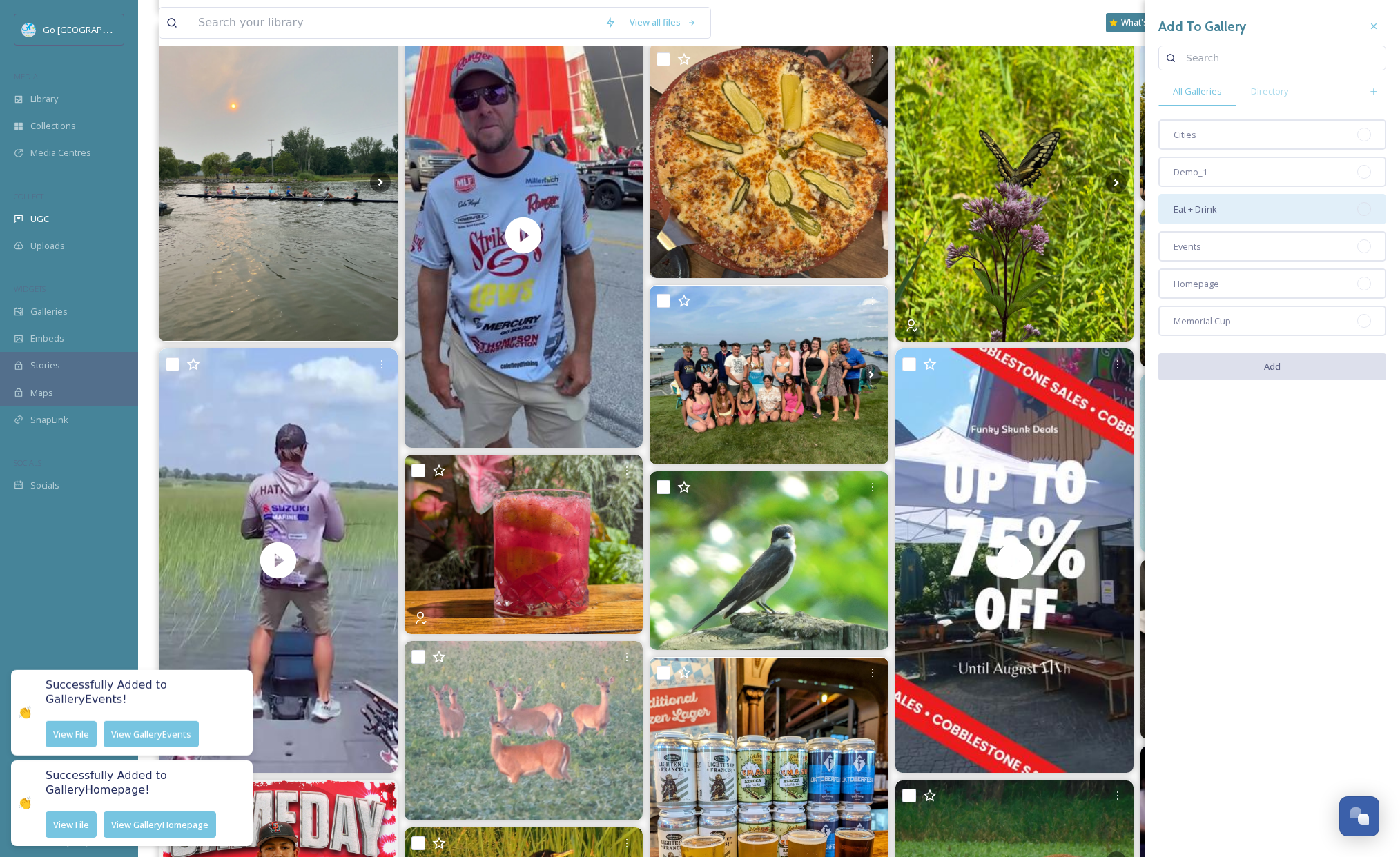
click at [1207, 212] on span "Eat + Drink" at bounding box center [1195, 210] width 44 height 13
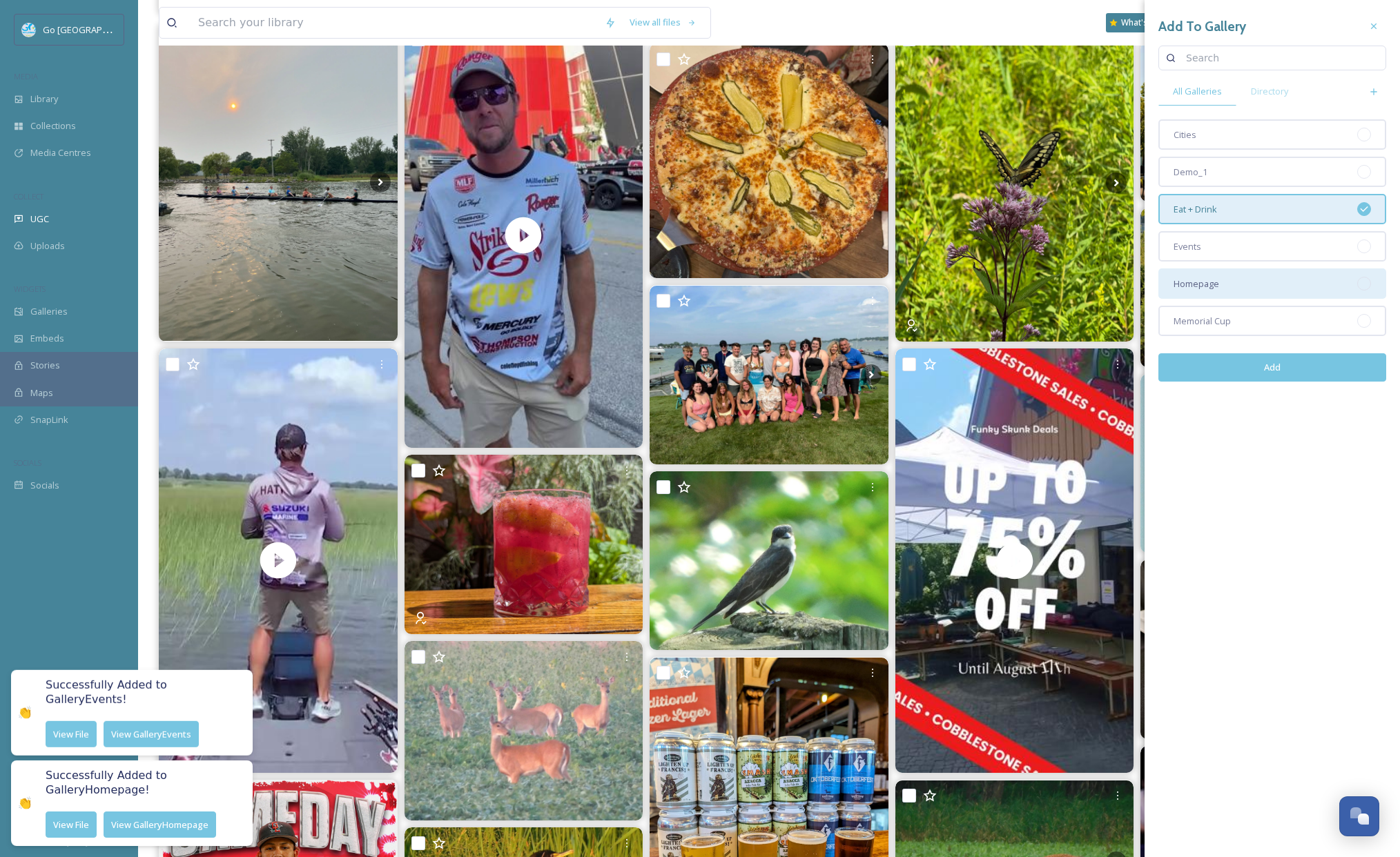
click at [1222, 281] on div "Homepage" at bounding box center [1272, 283] width 228 height 30
click at [1278, 366] on button "Add" at bounding box center [1272, 368] width 228 height 28
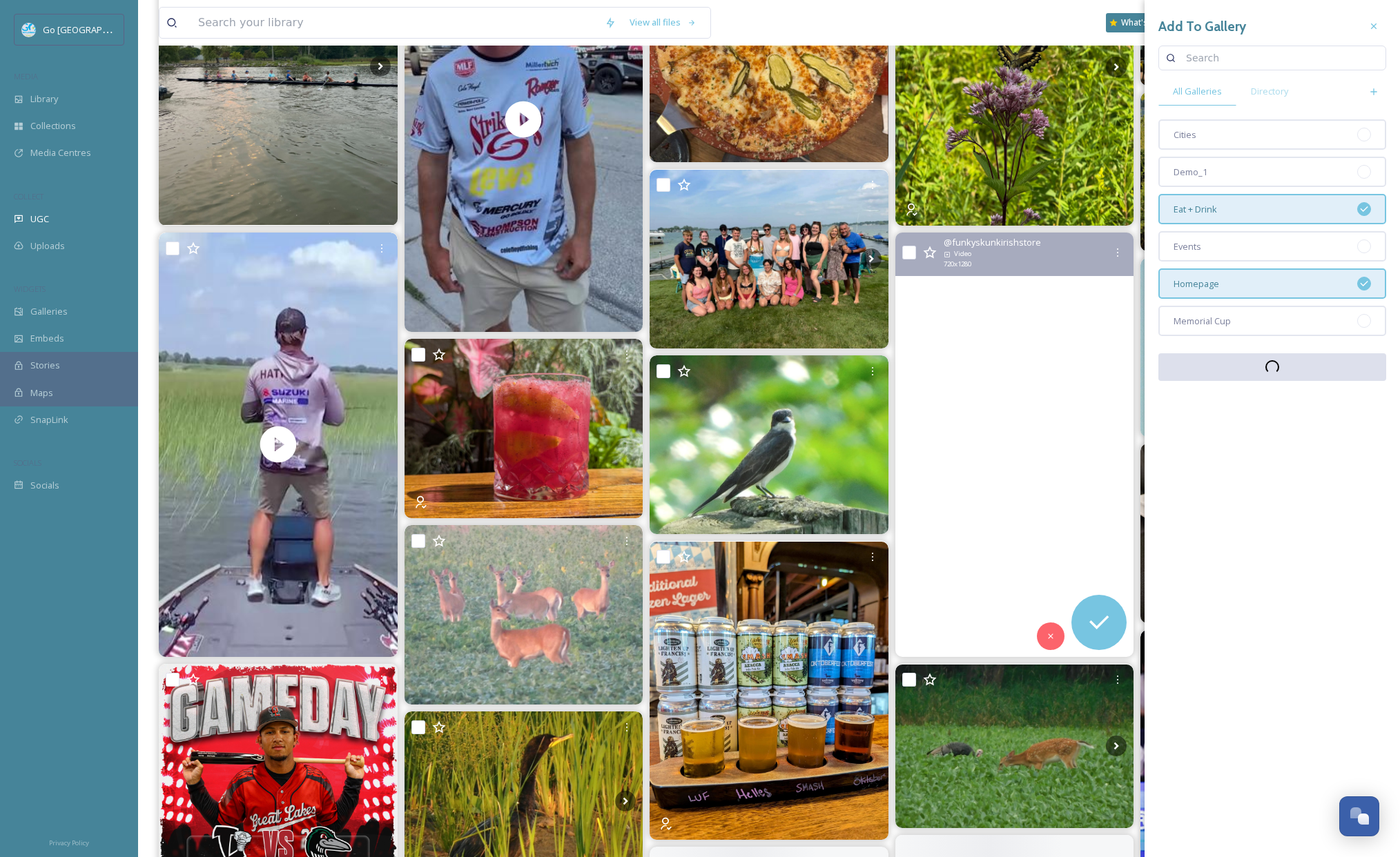
scroll to position [645, 0]
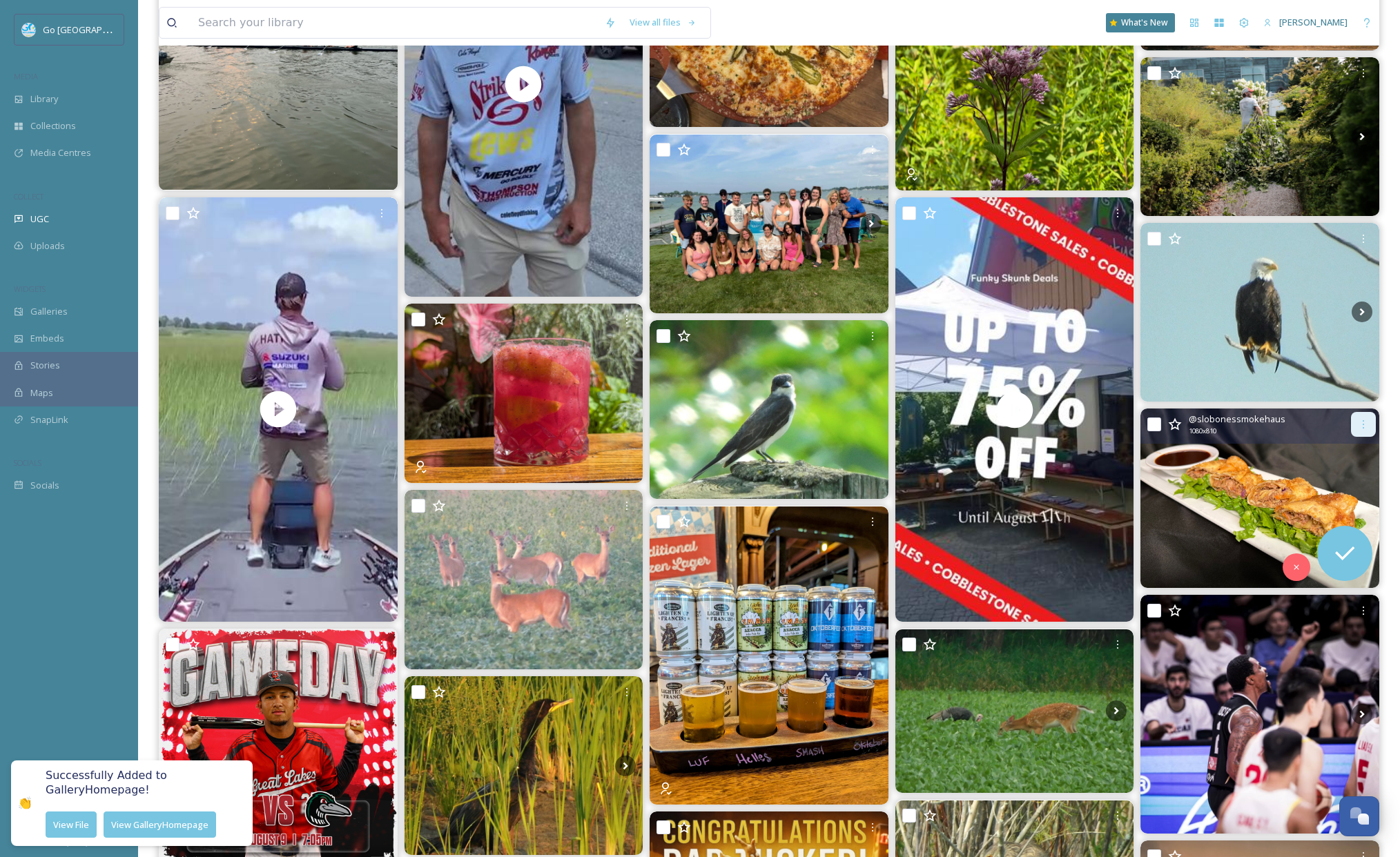
click at [1364, 424] on icon at bounding box center [1363, 425] width 11 height 11
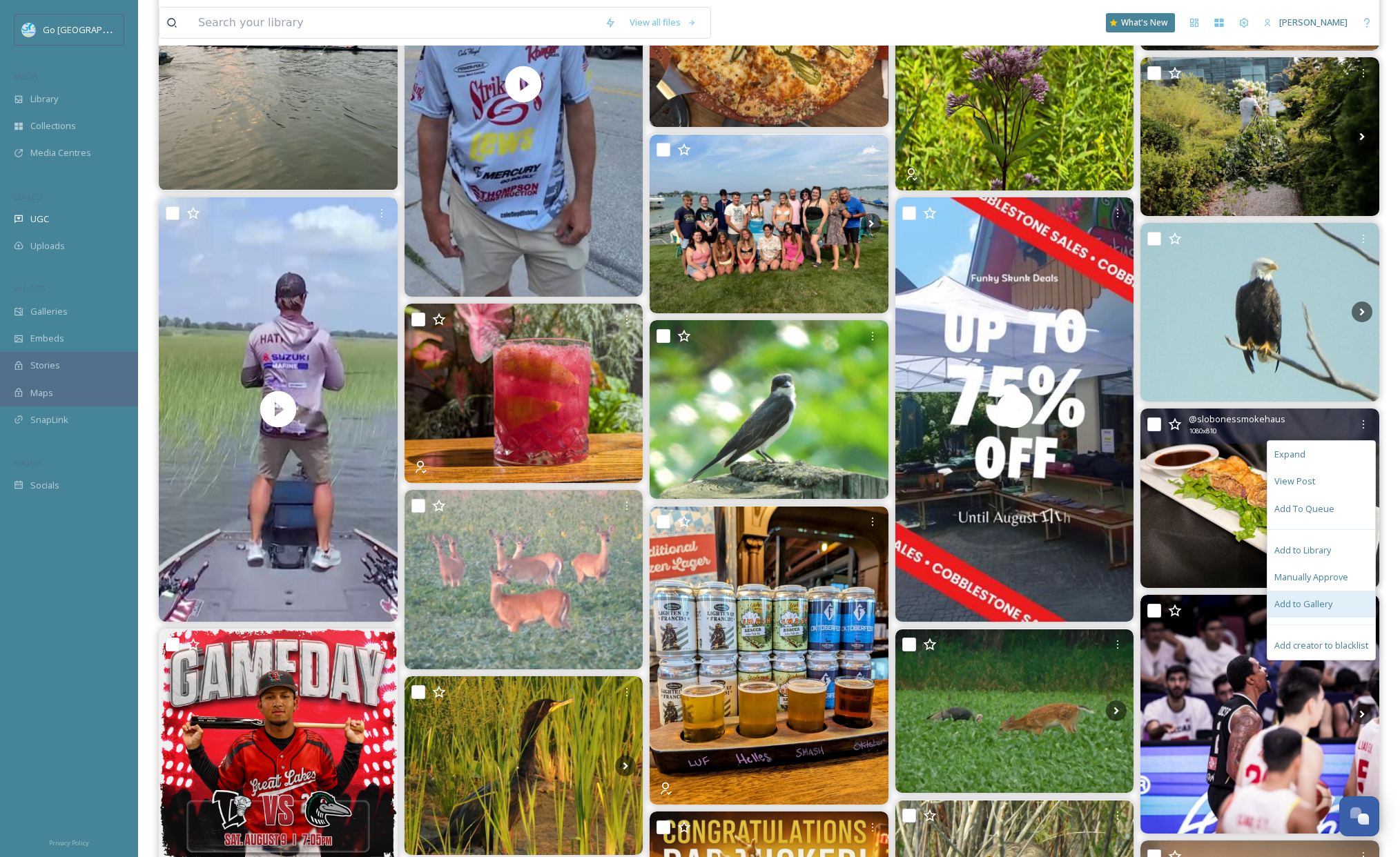
click at [1289, 601] on span "Add to Gallery" at bounding box center [1303, 604] width 58 height 13
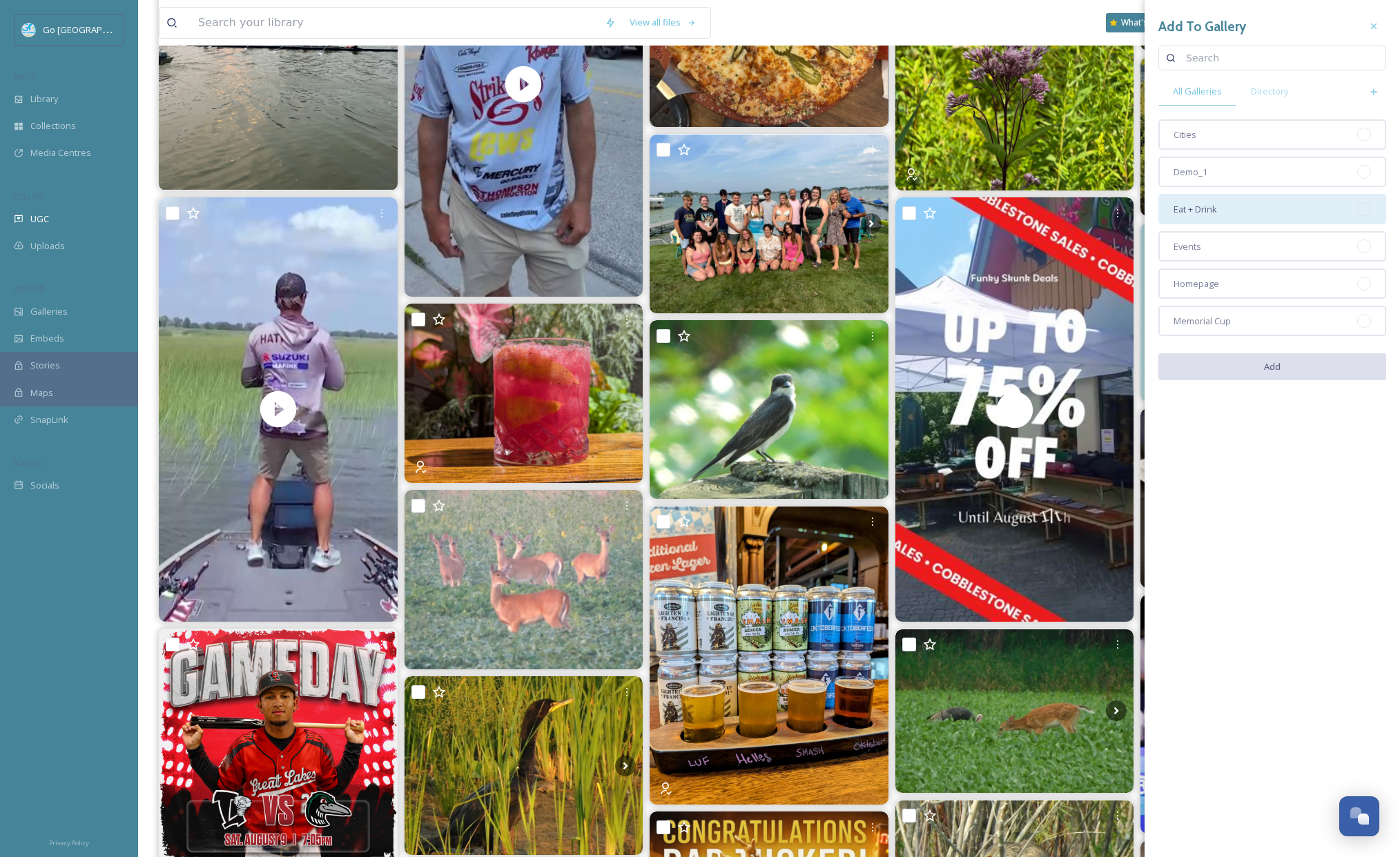
click at [1216, 207] on span "Eat + Drink" at bounding box center [1195, 210] width 44 height 13
click at [1302, 366] on button "Add" at bounding box center [1272, 368] width 228 height 28
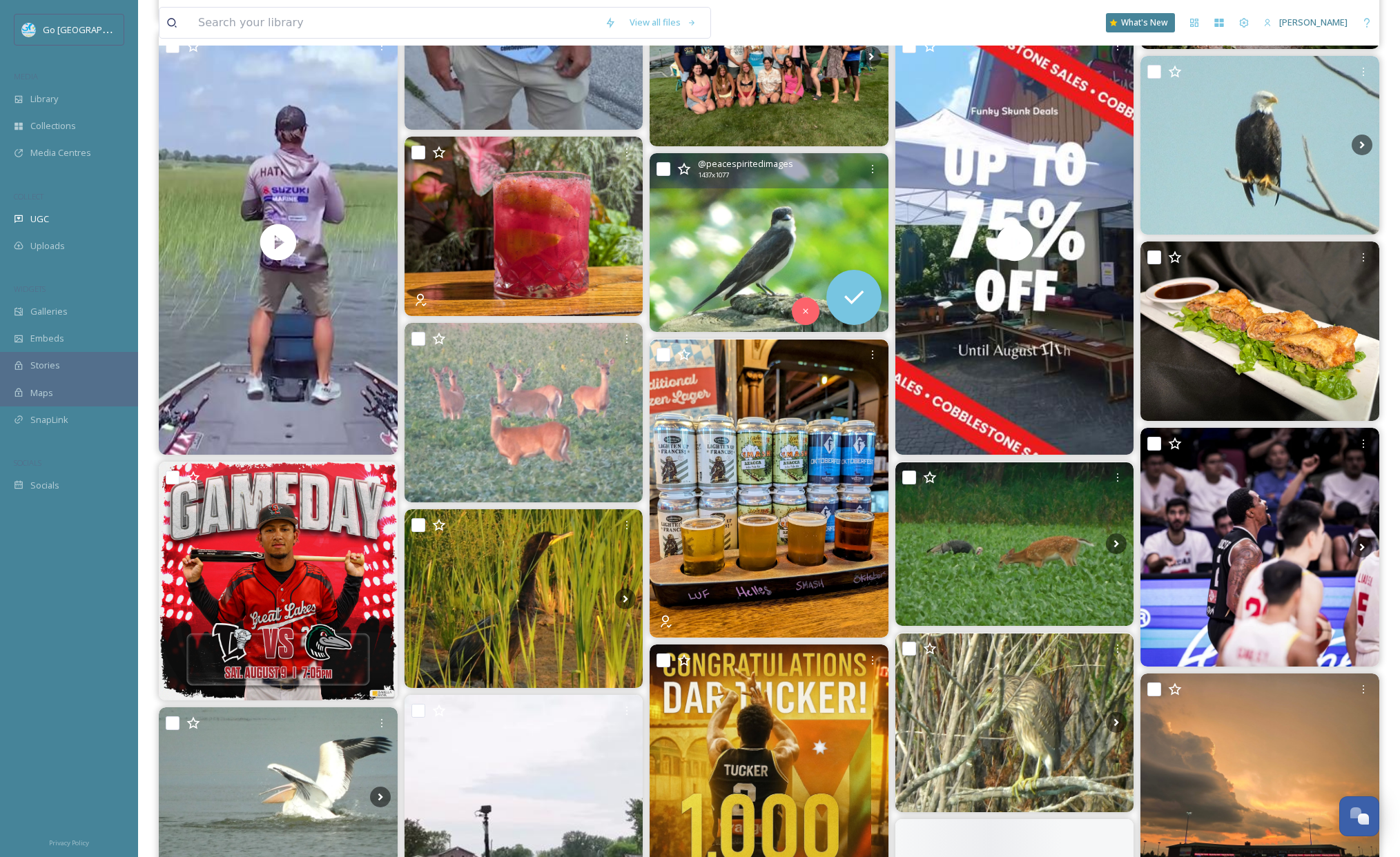
scroll to position [939, 0]
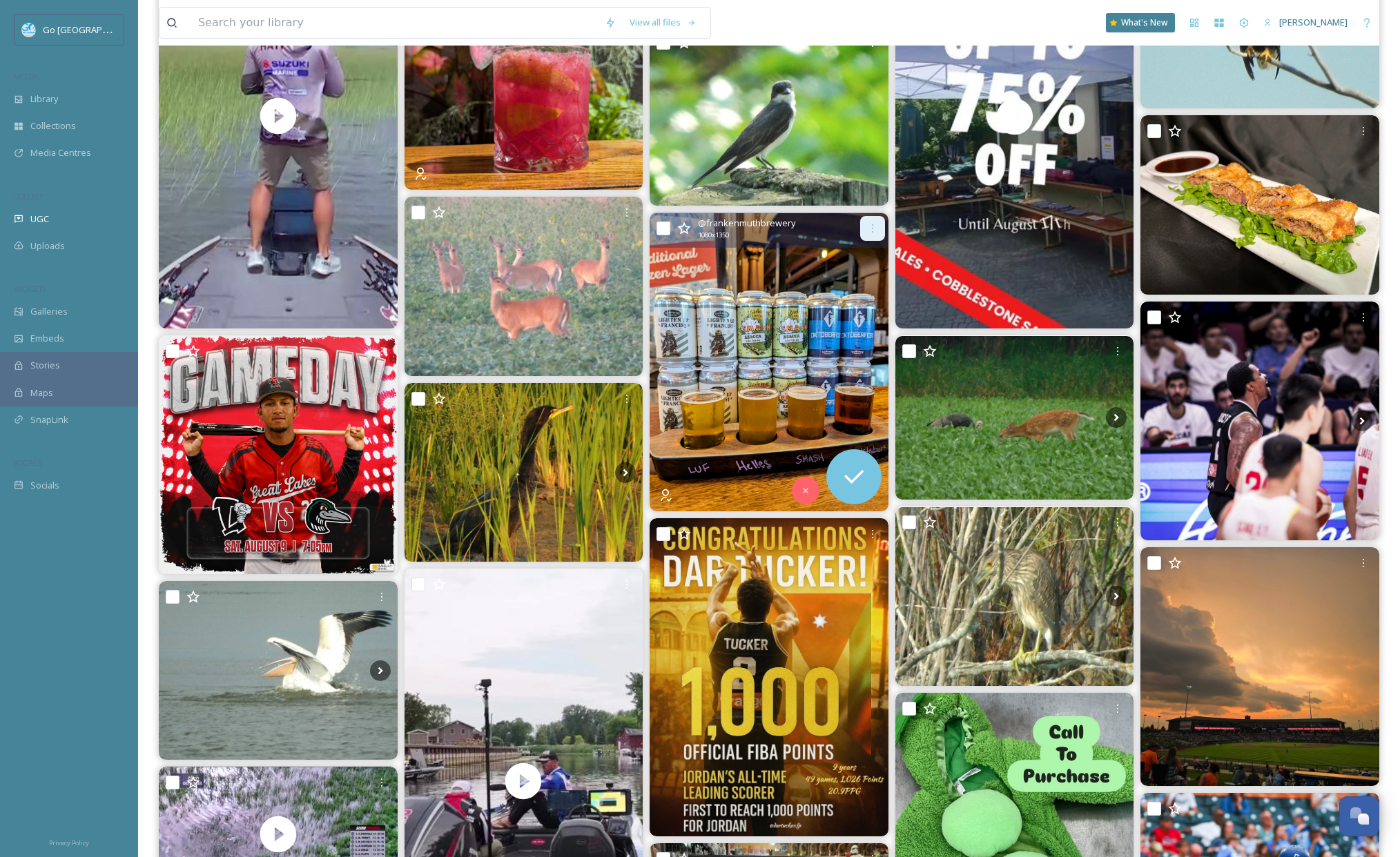
click at [875, 228] on icon at bounding box center [873, 228] width 11 height 11
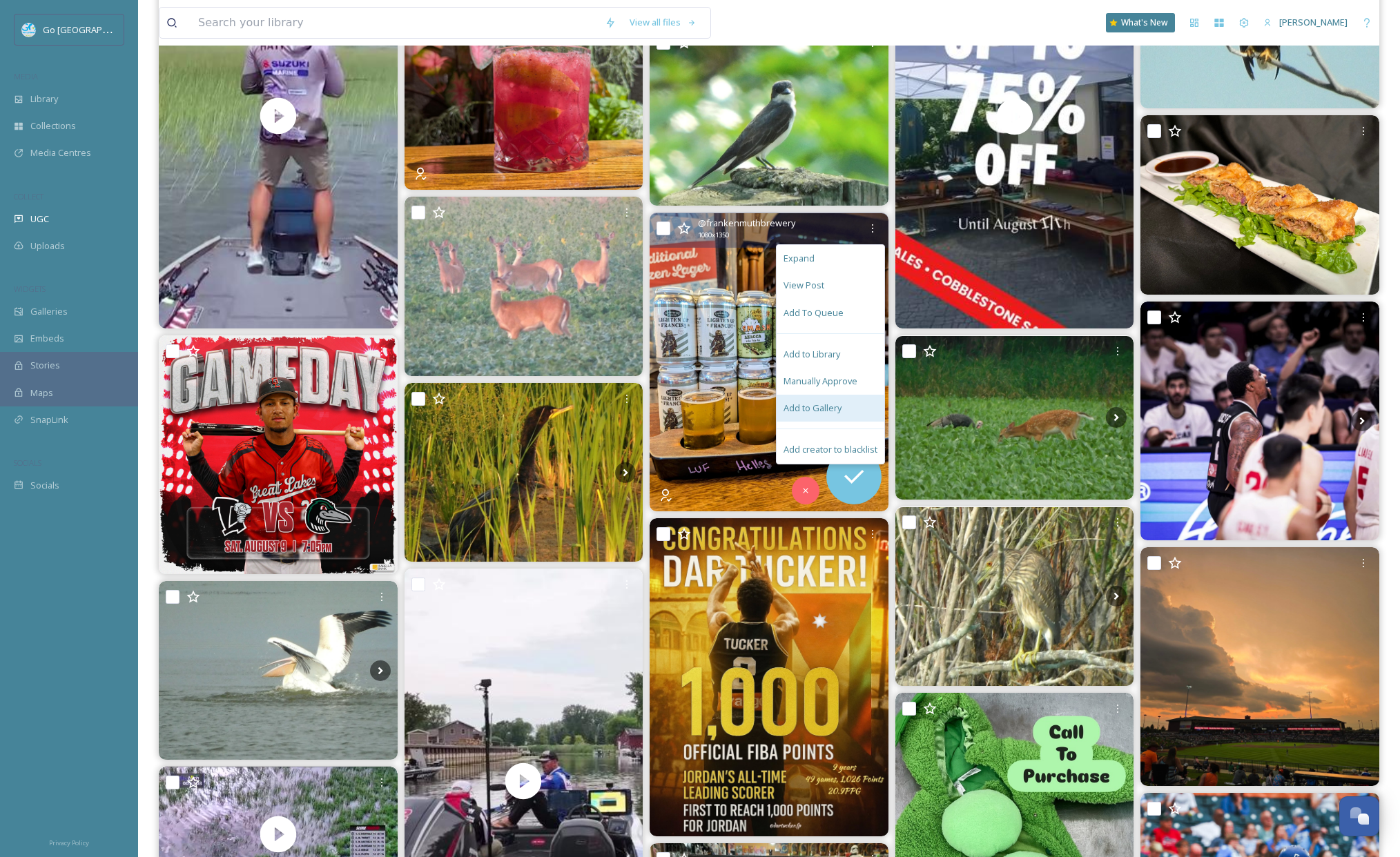
click at [828, 411] on span "Add to Gallery" at bounding box center [812, 408] width 58 height 13
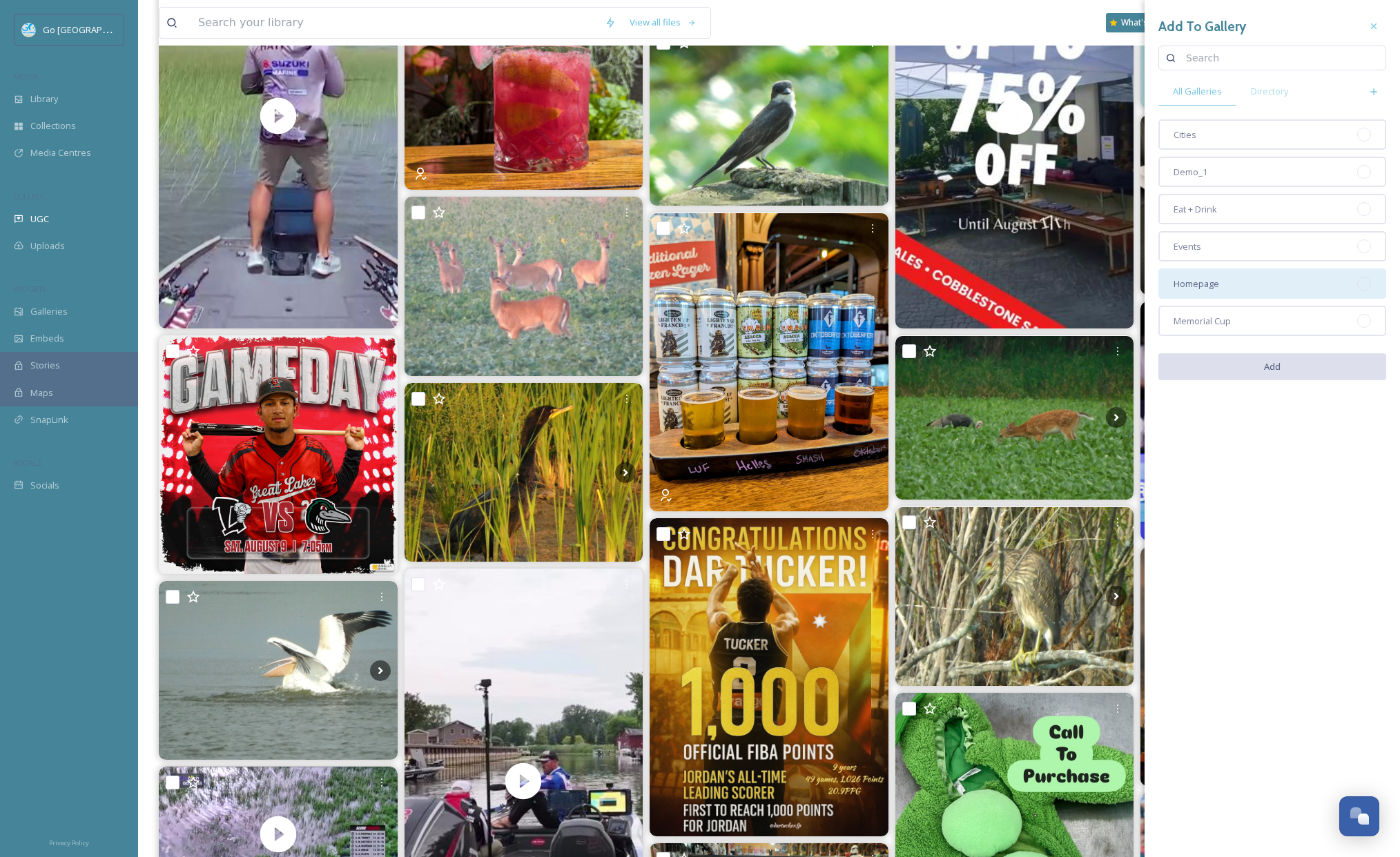
drag, startPoint x: 1383, startPoint y: 261, endPoint x: 1351, endPoint y: 288, distance: 41.9
click at [1380, 266] on div "Add To Gallery All Galleries Directory Cities Demo_1 Eat + Drink Events Homepag…" at bounding box center [1272, 202] width 255 height 404
click at [1226, 281] on div "Homepage" at bounding box center [1272, 283] width 228 height 30
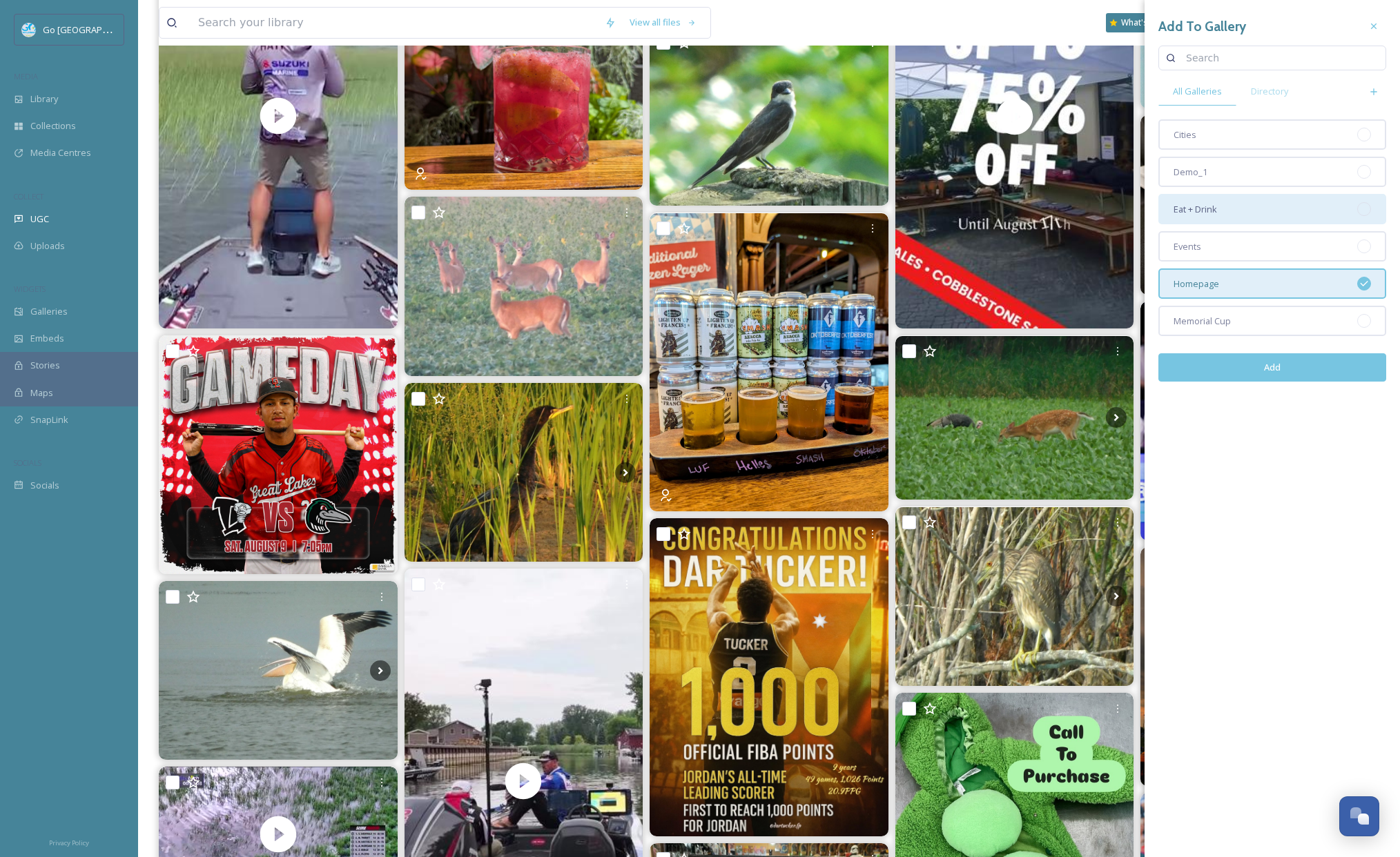
click at [1216, 204] on span "Eat + Drink" at bounding box center [1195, 210] width 44 height 13
click at [1277, 373] on button "Add" at bounding box center [1272, 368] width 228 height 28
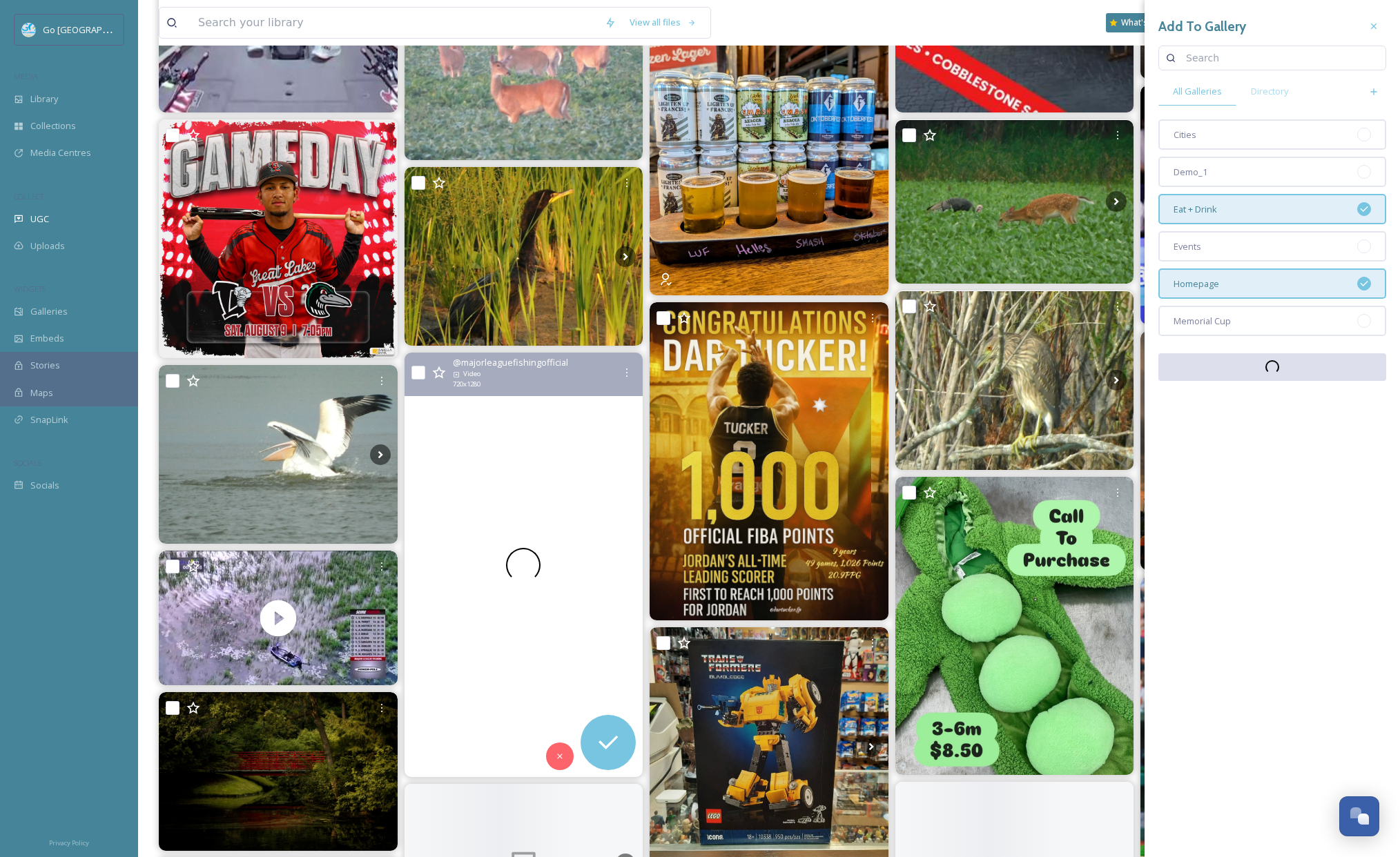
scroll to position [1274, 0]
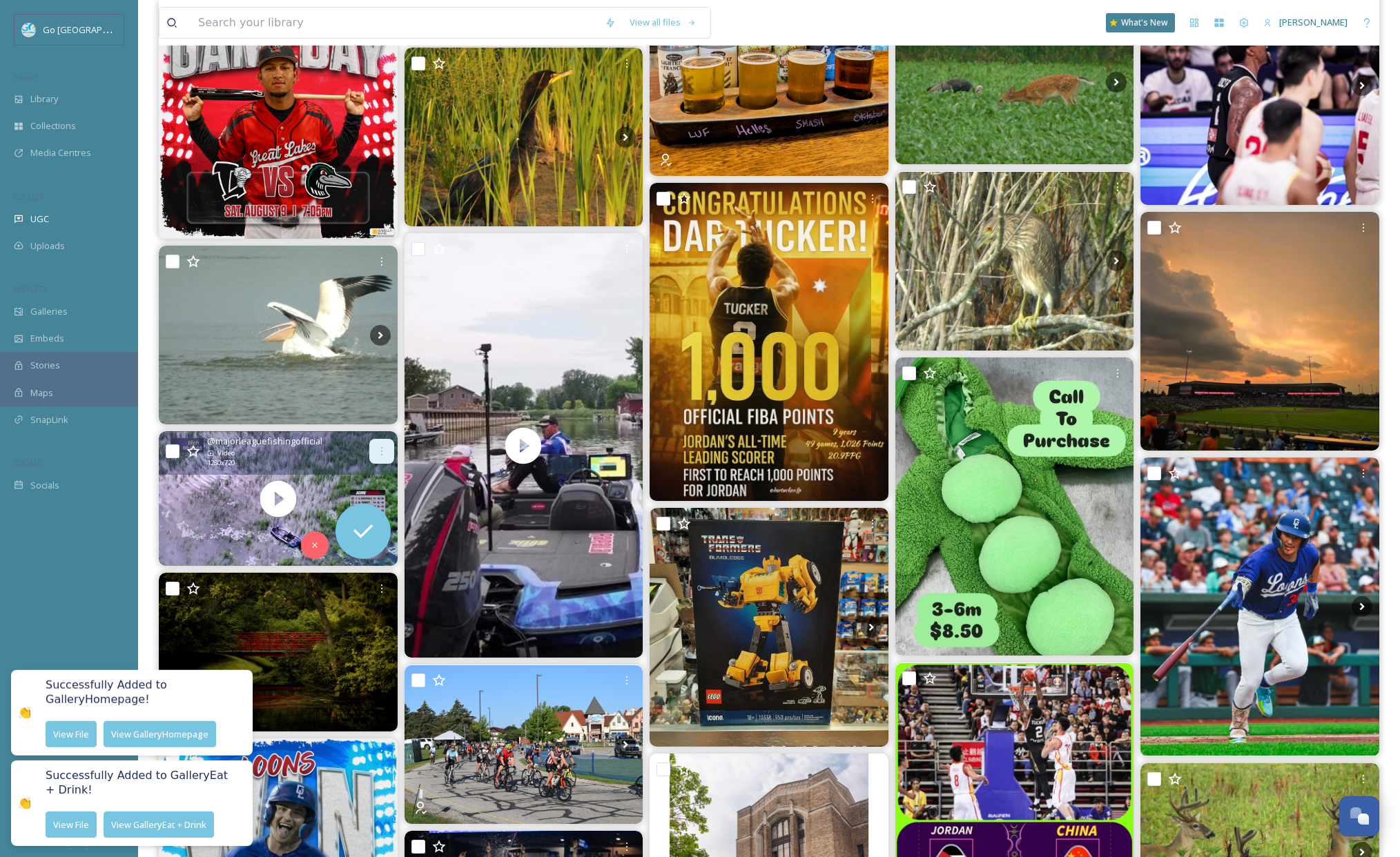
click at [392, 451] on div at bounding box center [381, 451] width 25 height 25
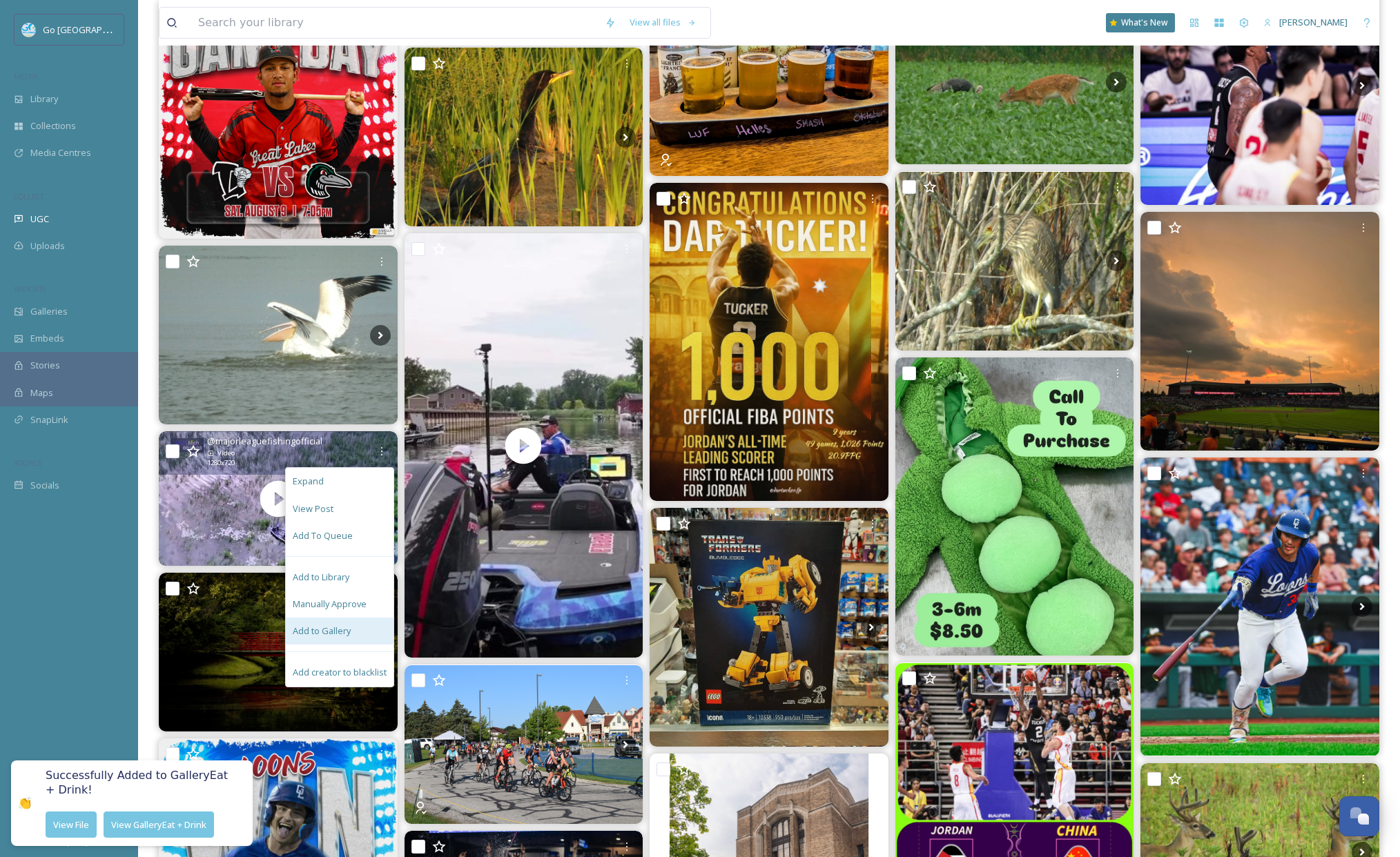
click at [338, 628] on span "Add to Gallery" at bounding box center [321, 631] width 58 height 13
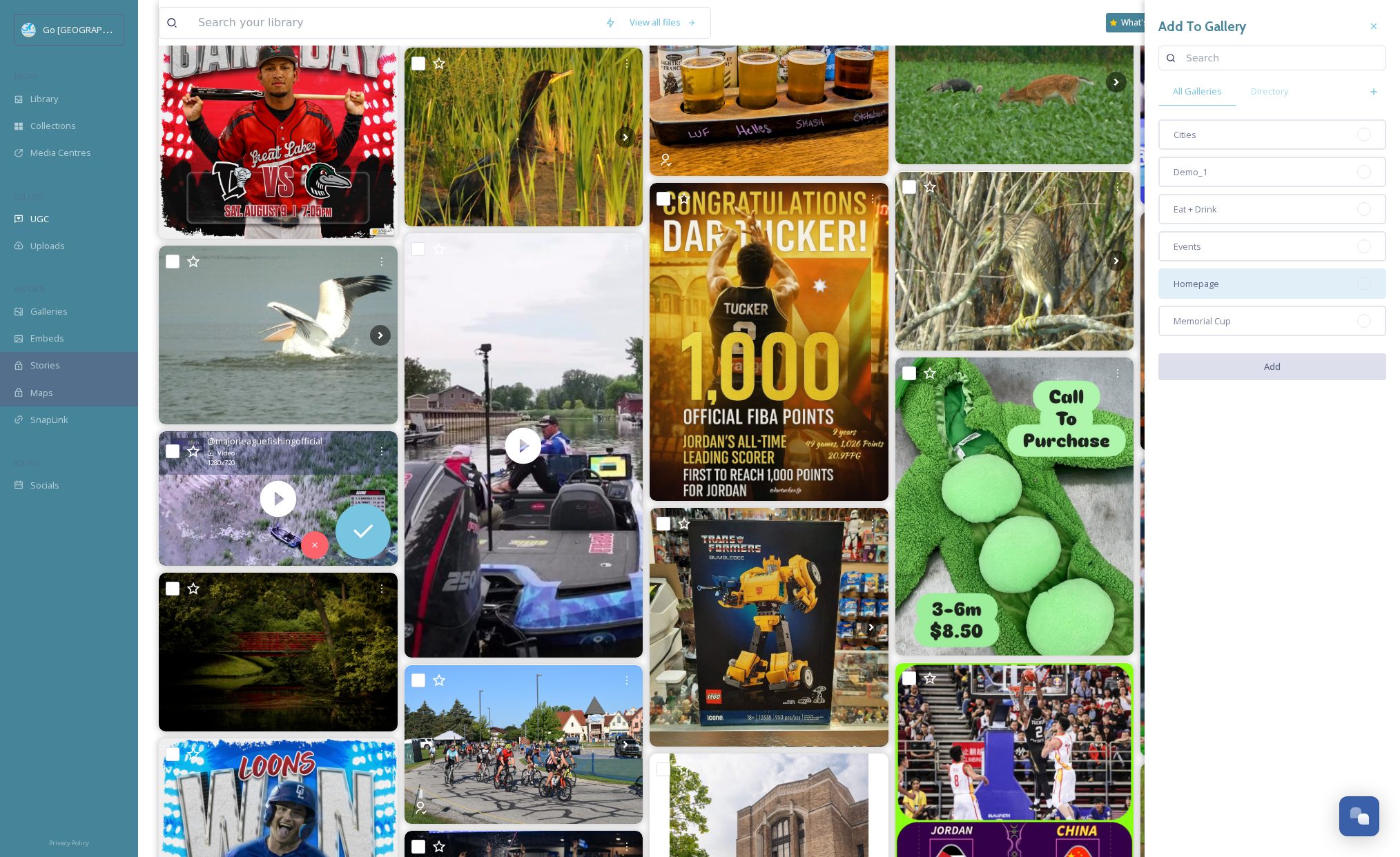
click at [1219, 286] on div "Homepage" at bounding box center [1272, 283] width 228 height 30
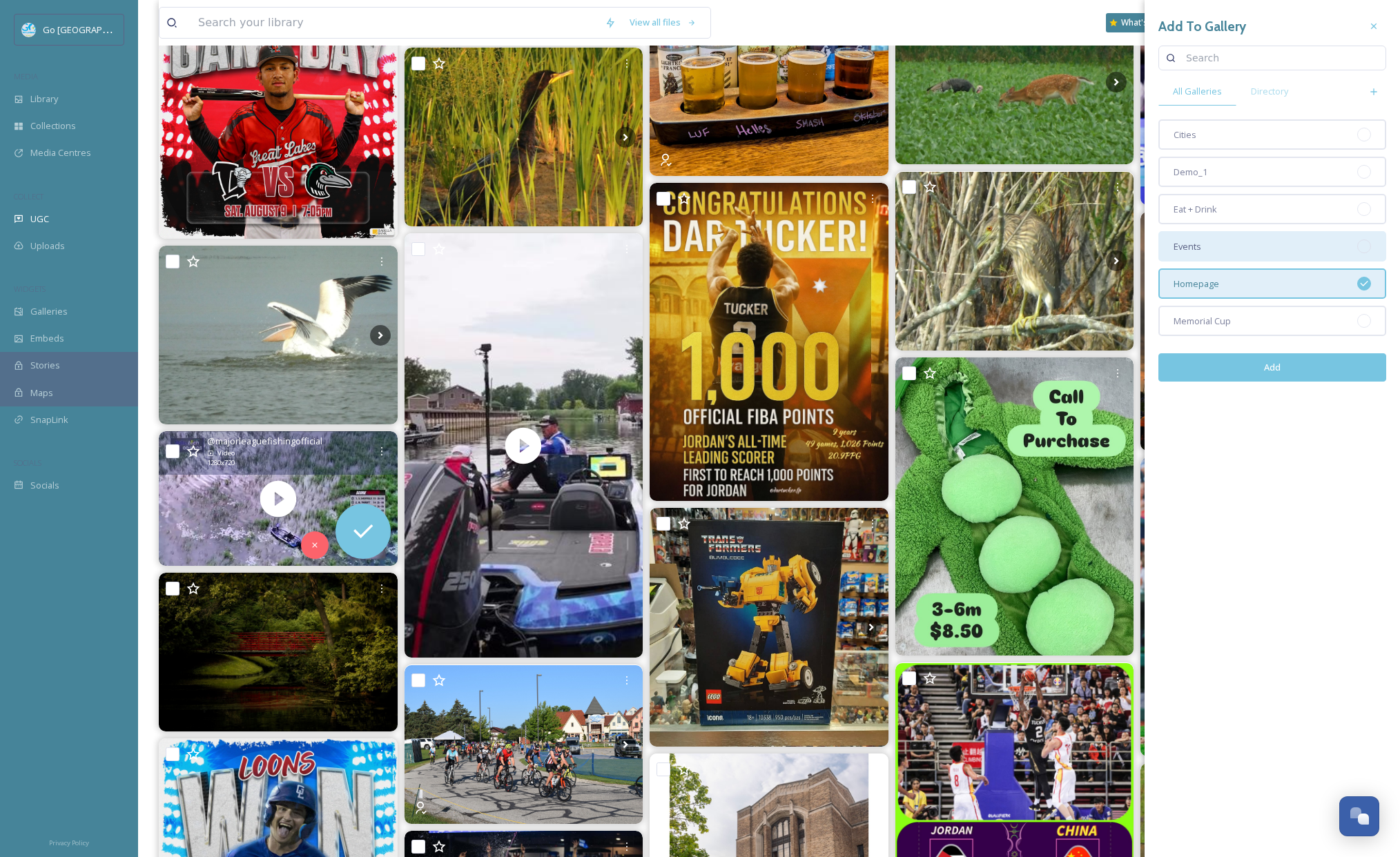
click at [1202, 247] on div "Events" at bounding box center [1272, 246] width 228 height 30
click at [1294, 370] on button "Add" at bounding box center [1272, 368] width 228 height 28
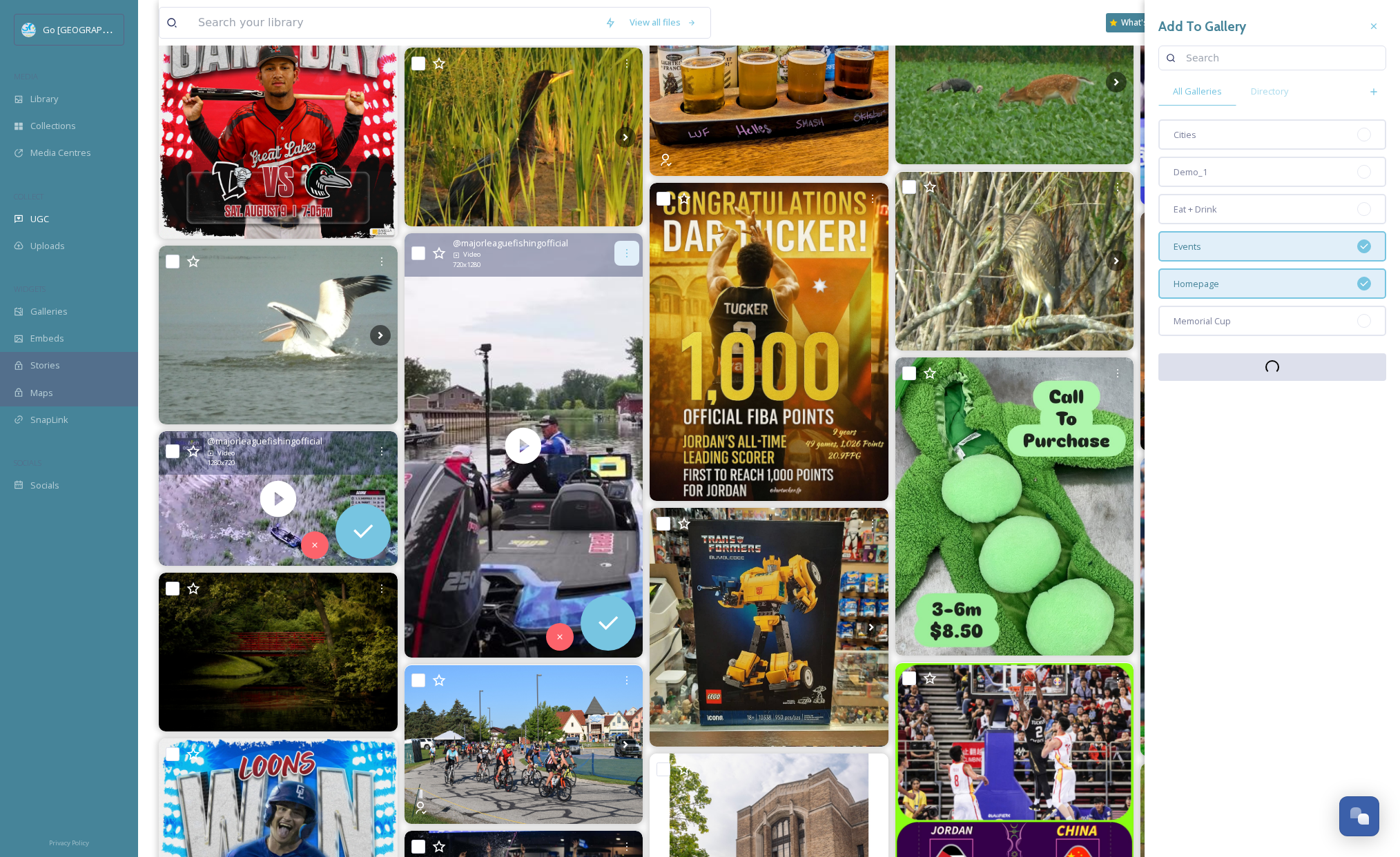
click at [627, 254] on icon at bounding box center [627, 253] width 11 height 11
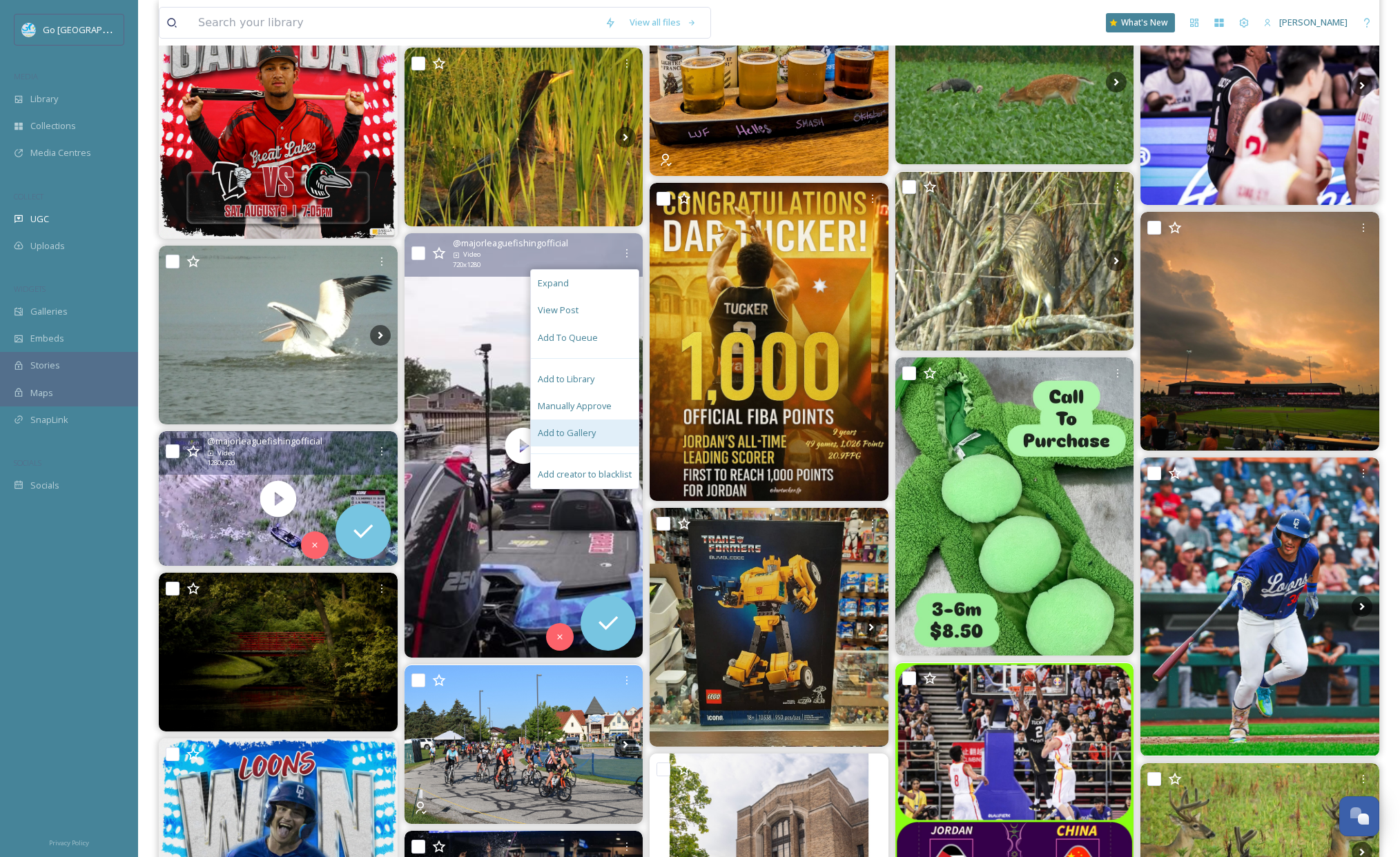
click at [577, 435] on span "Add to Gallery" at bounding box center [567, 433] width 58 height 13
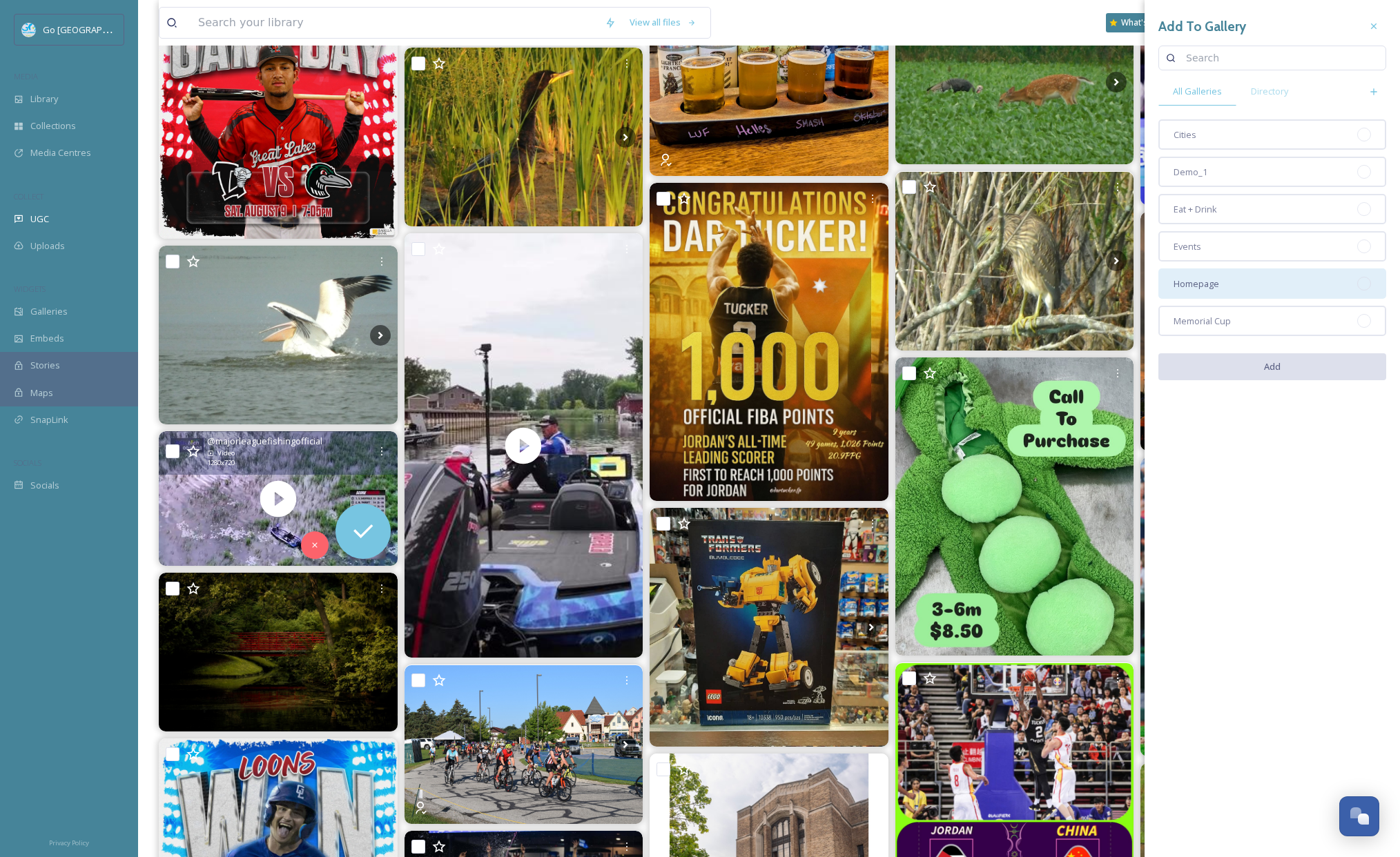
click at [1205, 285] on span "Homepage" at bounding box center [1196, 284] width 46 height 13
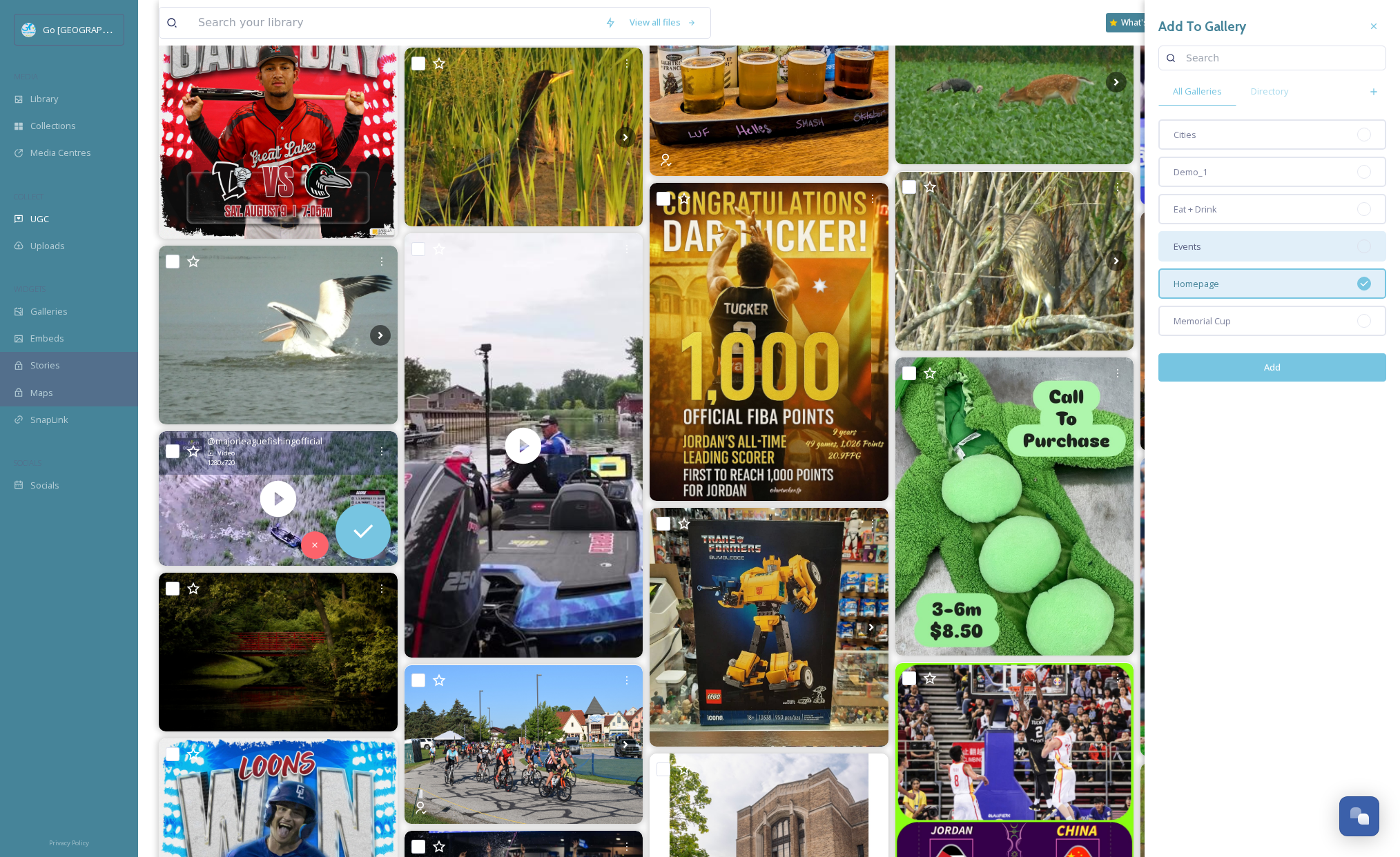
click at [1207, 248] on div "Events" at bounding box center [1272, 246] width 228 height 30
click at [1305, 366] on button "Add" at bounding box center [1272, 368] width 228 height 28
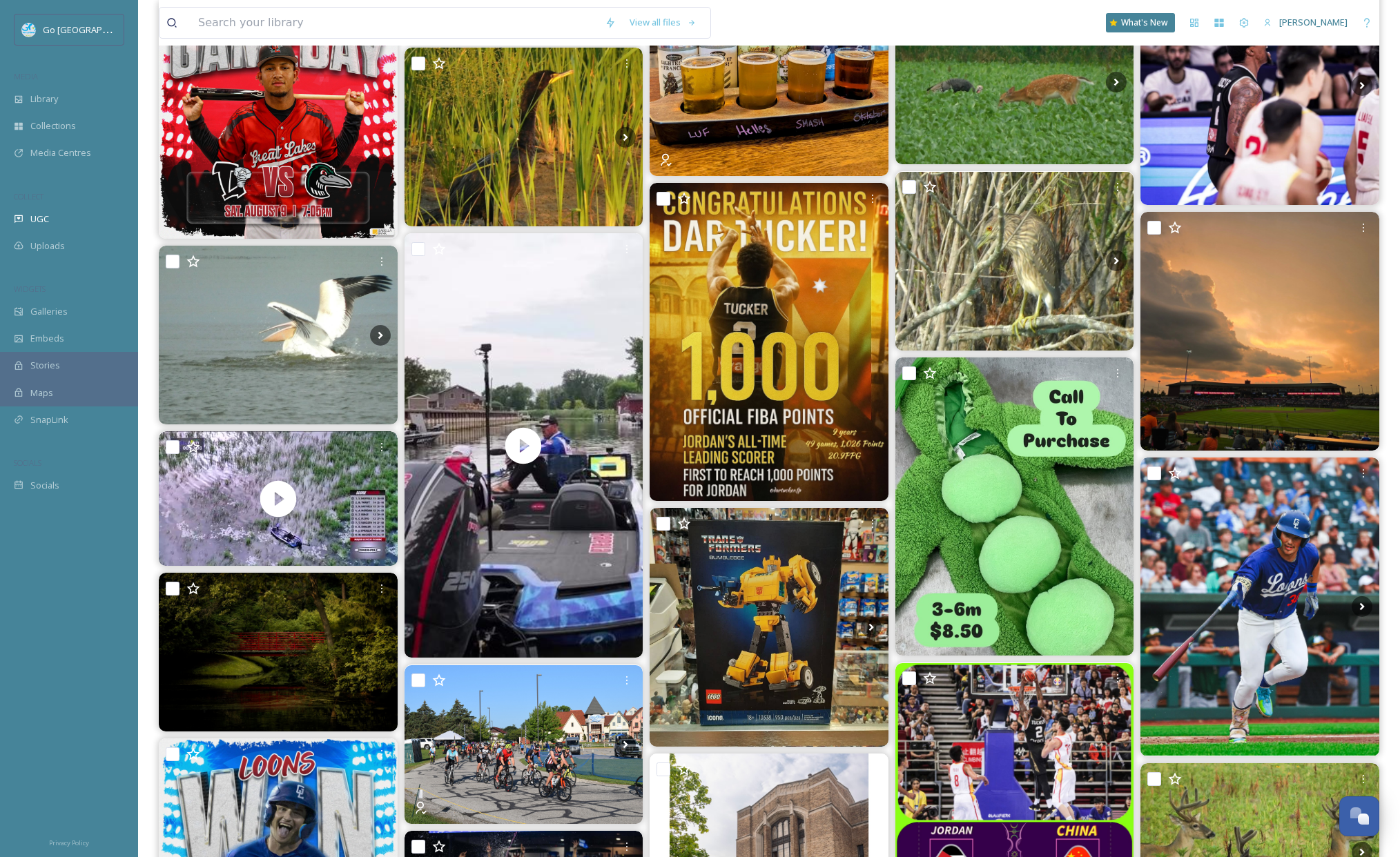
click at [1270, 295] on img at bounding box center [1260, 331] width 239 height 239
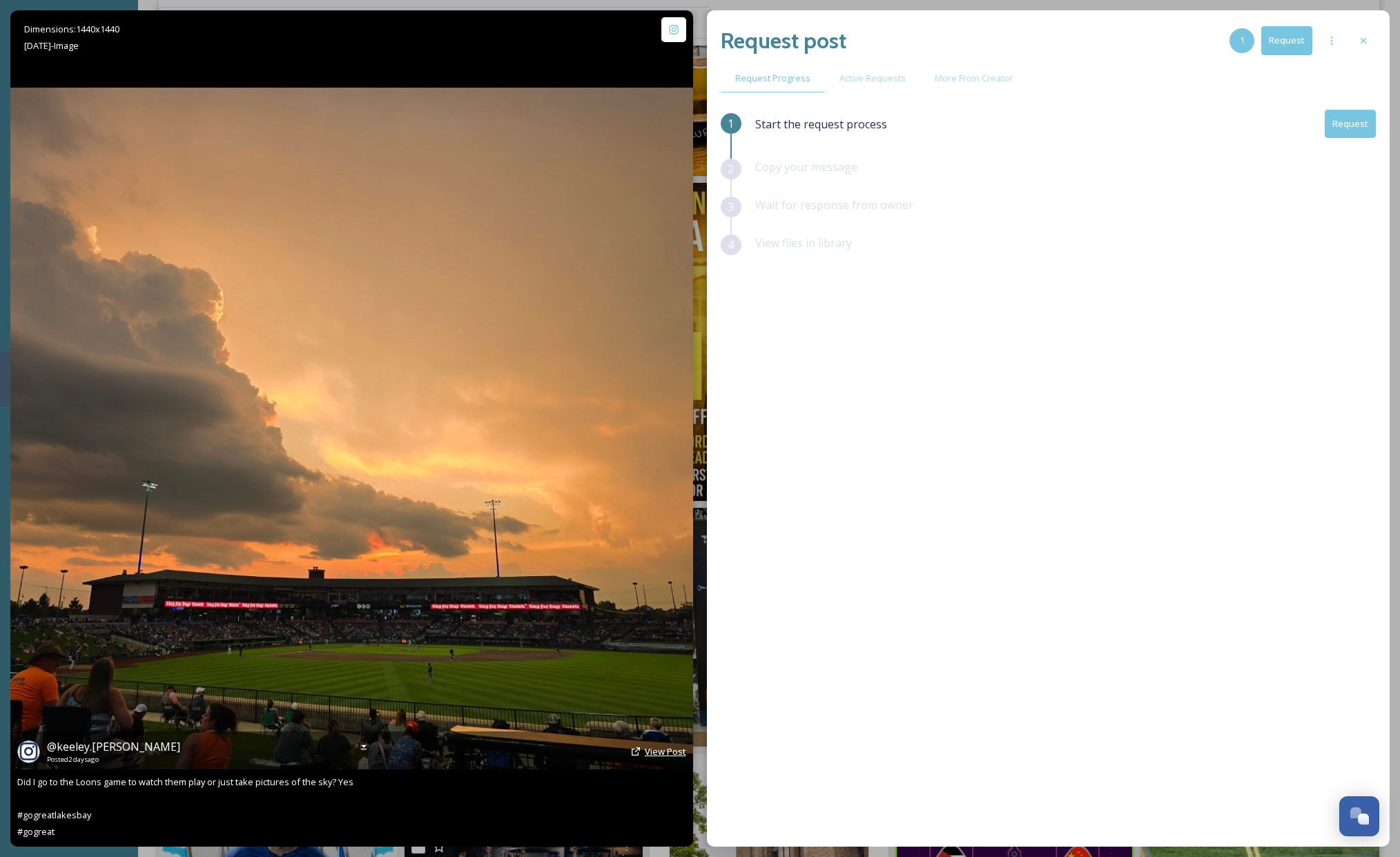
click at [657, 753] on span "View Post" at bounding box center [665, 752] width 41 height 13
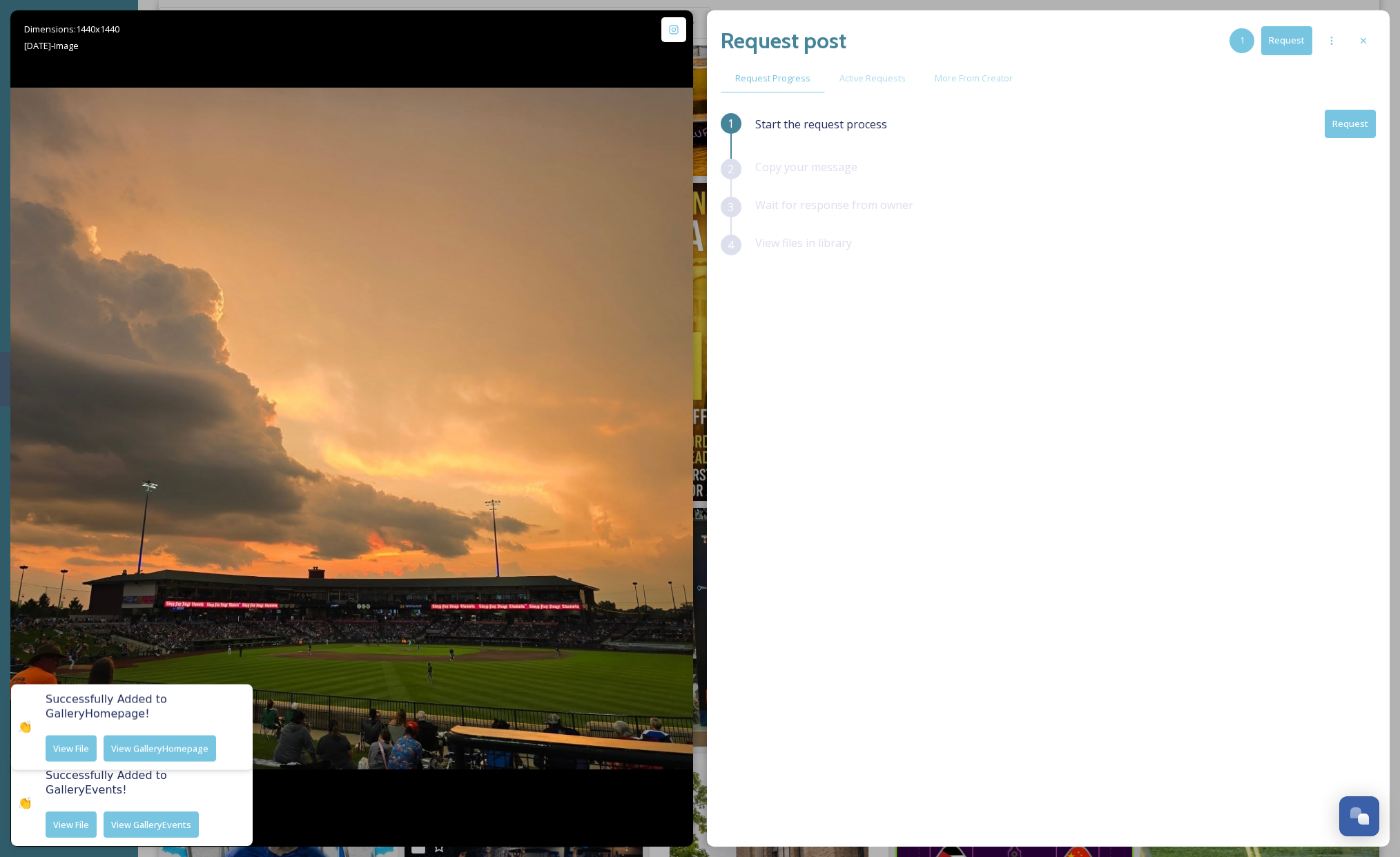
click at [1361, 40] on icon at bounding box center [1363, 41] width 11 height 11
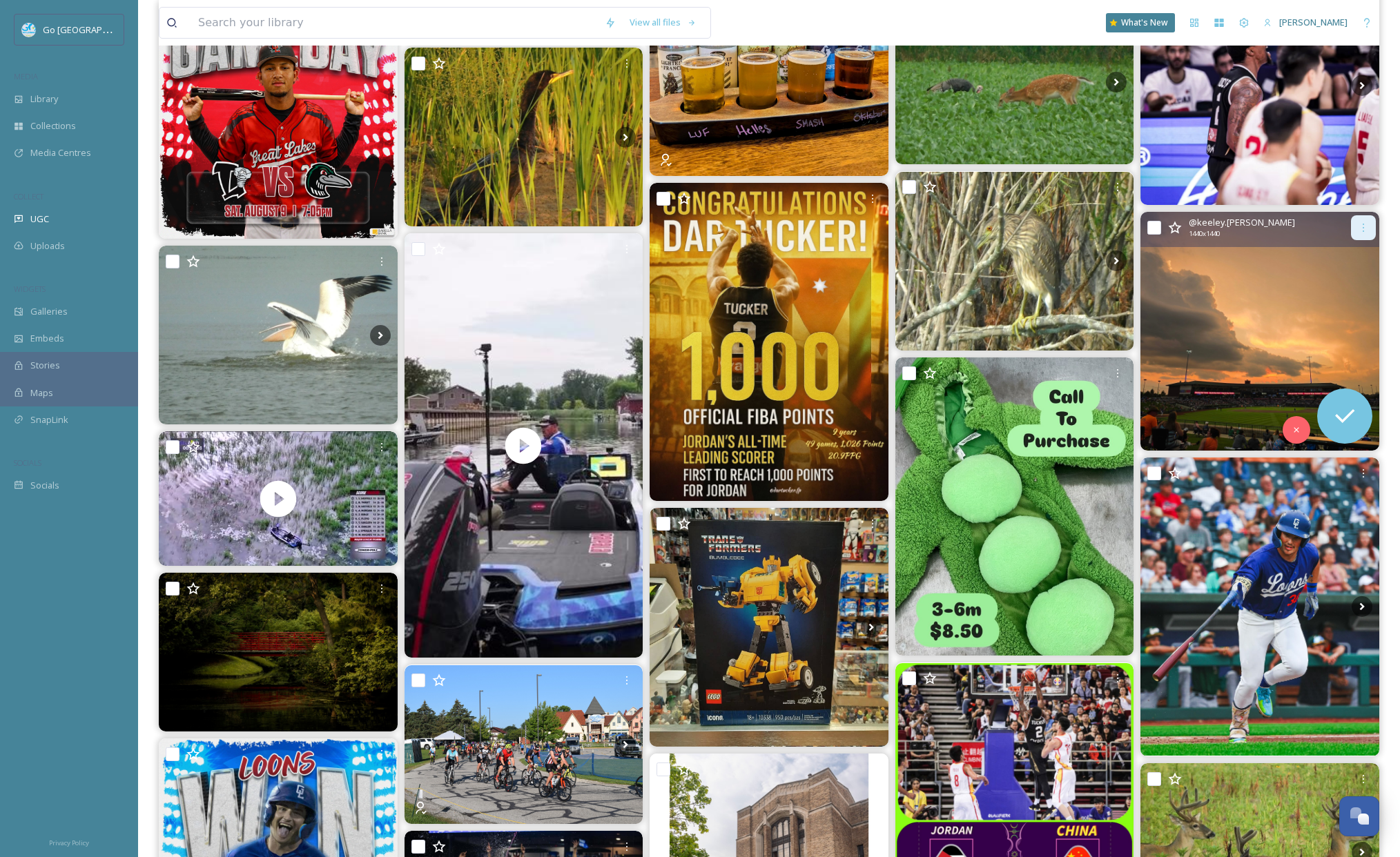
click at [1368, 227] on icon at bounding box center [1363, 228] width 11 height 11
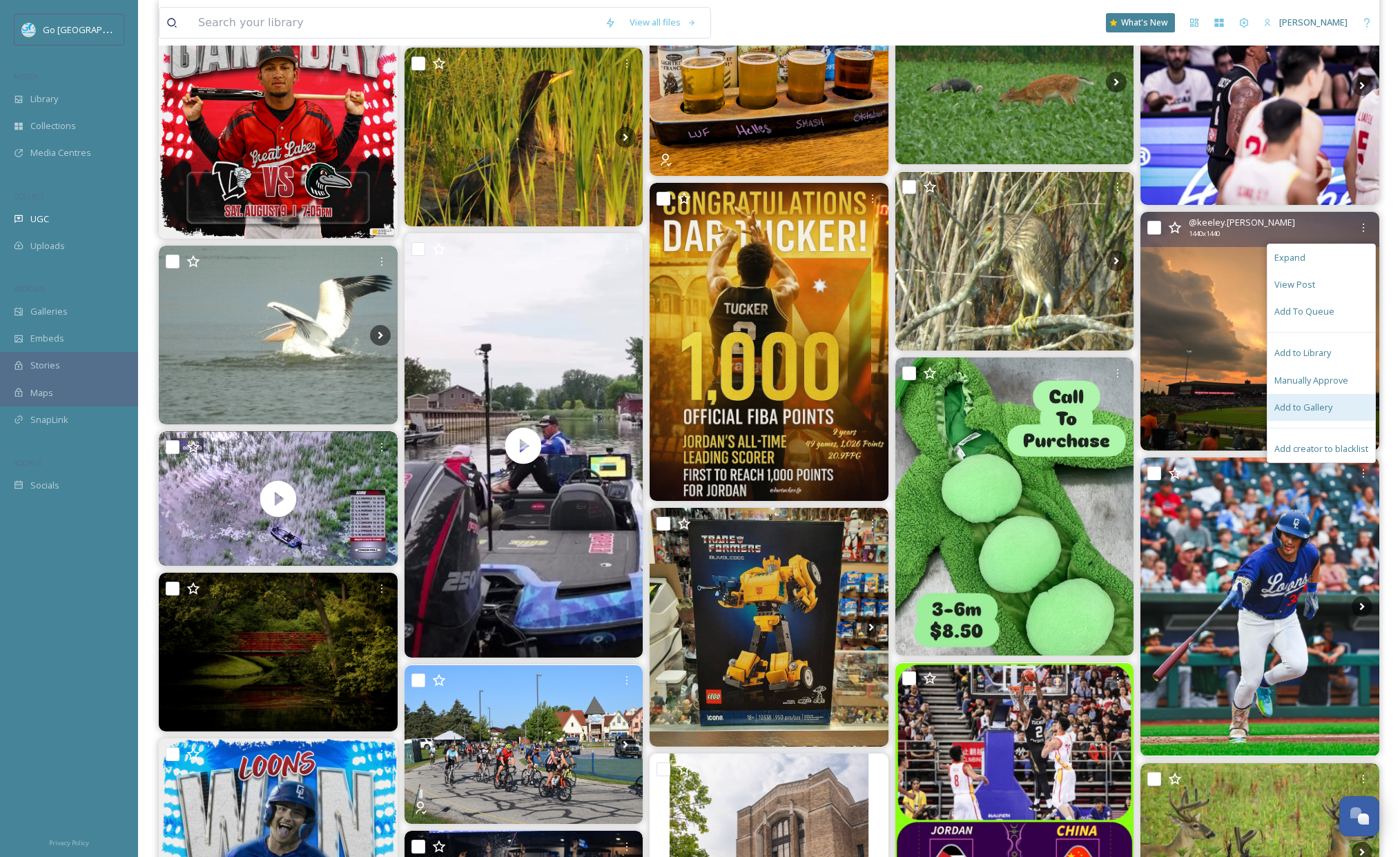
click at [1294, 402] on span "Add to Gallery" at bounding box center [1303, 407] width 58 height 13
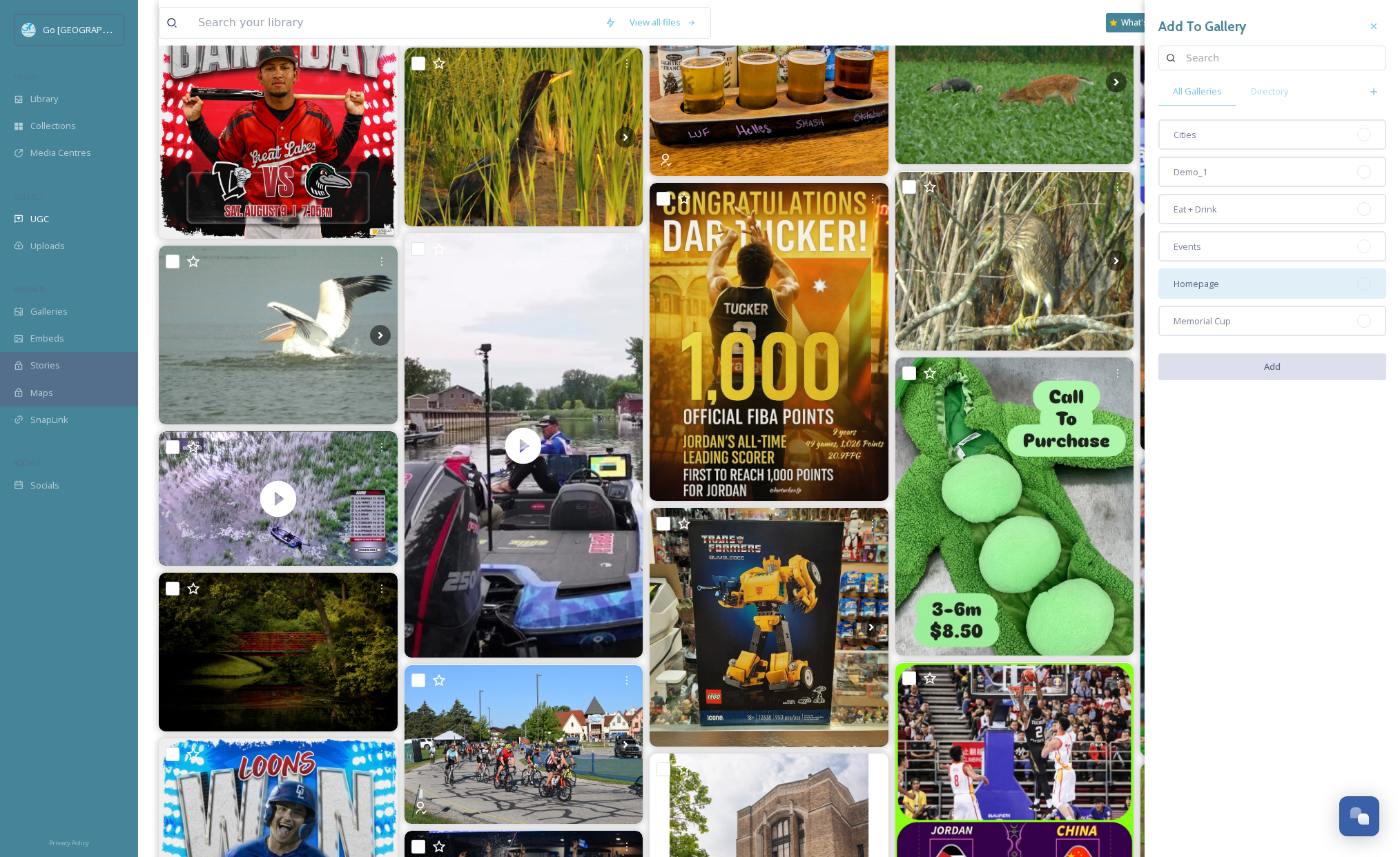
click at [1222, 278] on div "Homepage" at bounding box center [1272, 283] width 228 height 30
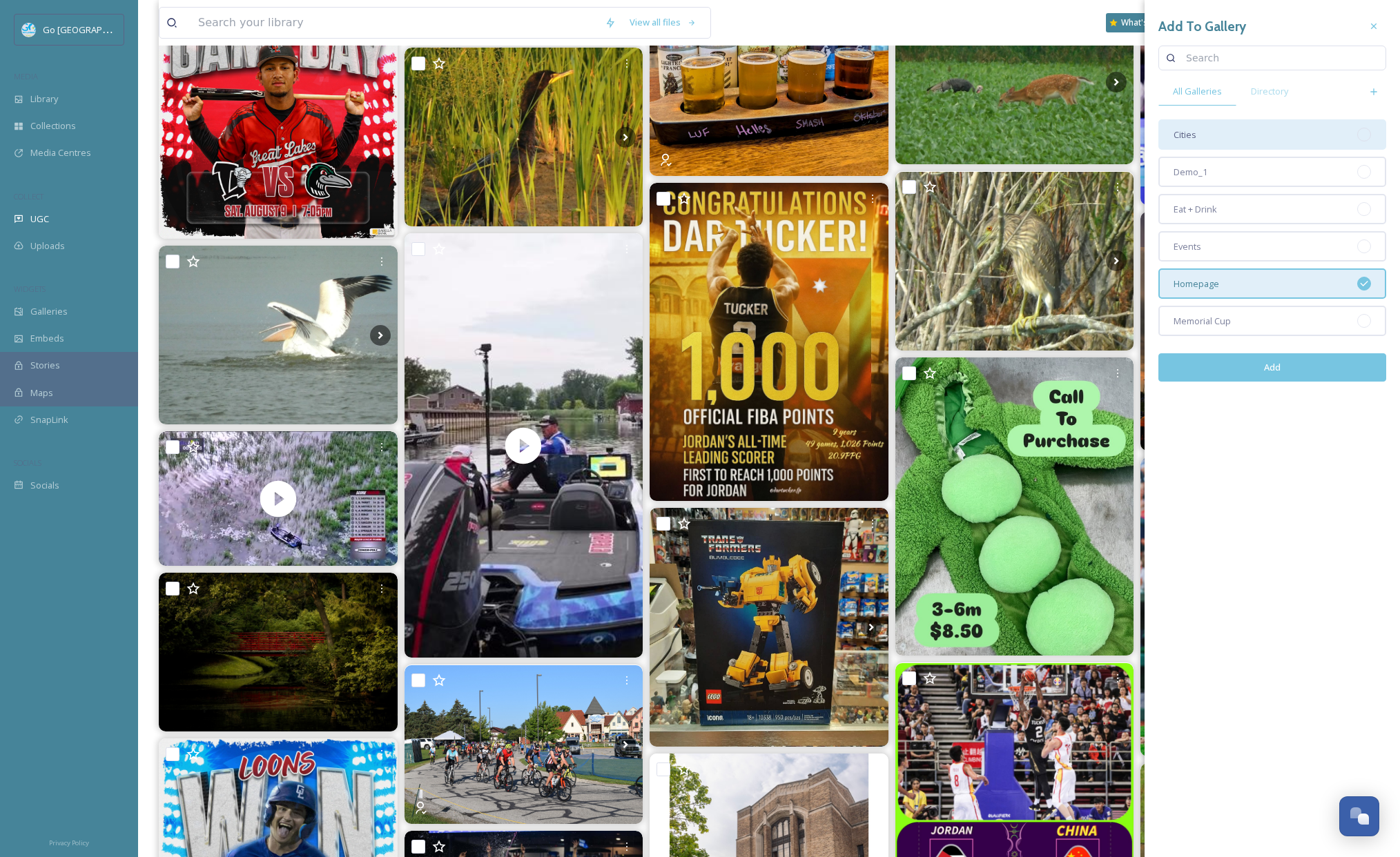
click at [1214, 143] on div "Cities" at bounding box center [1272, 134] width 228 height 30
click at [1231, 254] on div "Events" at bounding box center [1272, 246] width 228 height 30
click at [1302, 371] on button "Add" at bounding box center [1272, 368] width 228 height 28
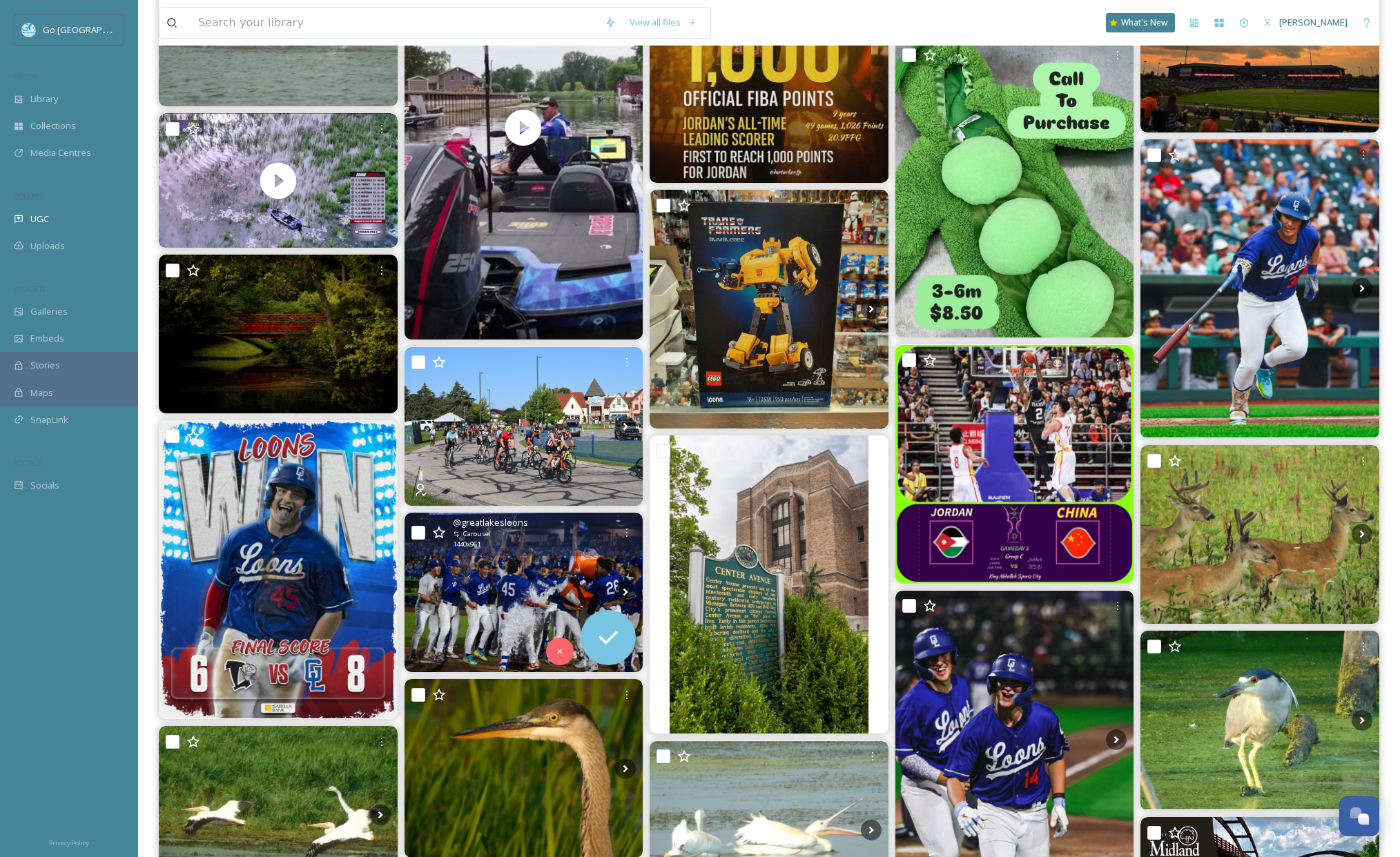
scroll to position [1595, 0]
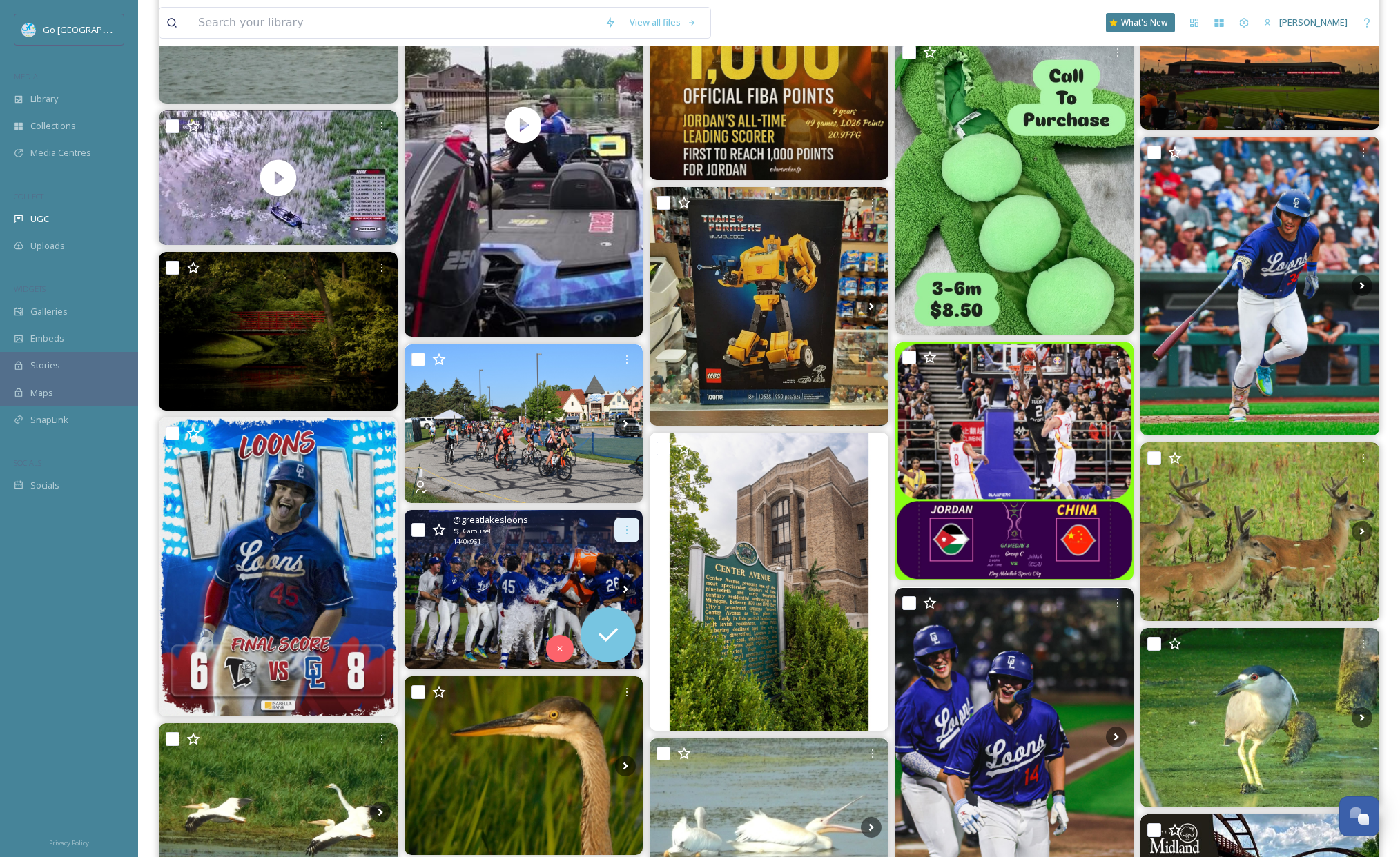
drag, startPoint x: 625, startPoint y: 526, endPoint x: 630, endPoint y: 537, distance: 12.1
click at [625, 526] on icon at bounding box center [627, 530] width 11 height 11
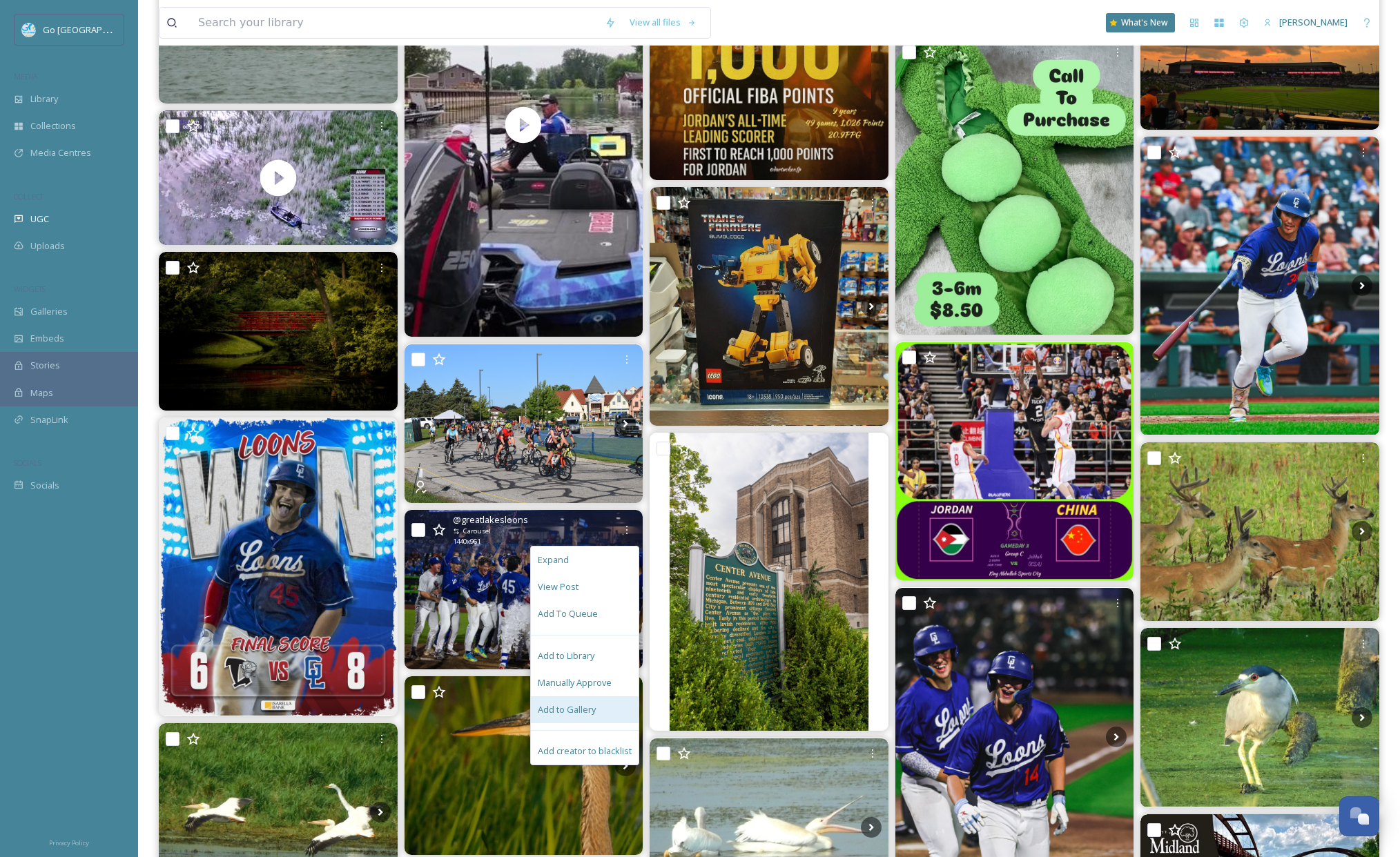
click at [562, 706] on span "Add to Gallery" at bounding box center [567, 709] width 58 height 13
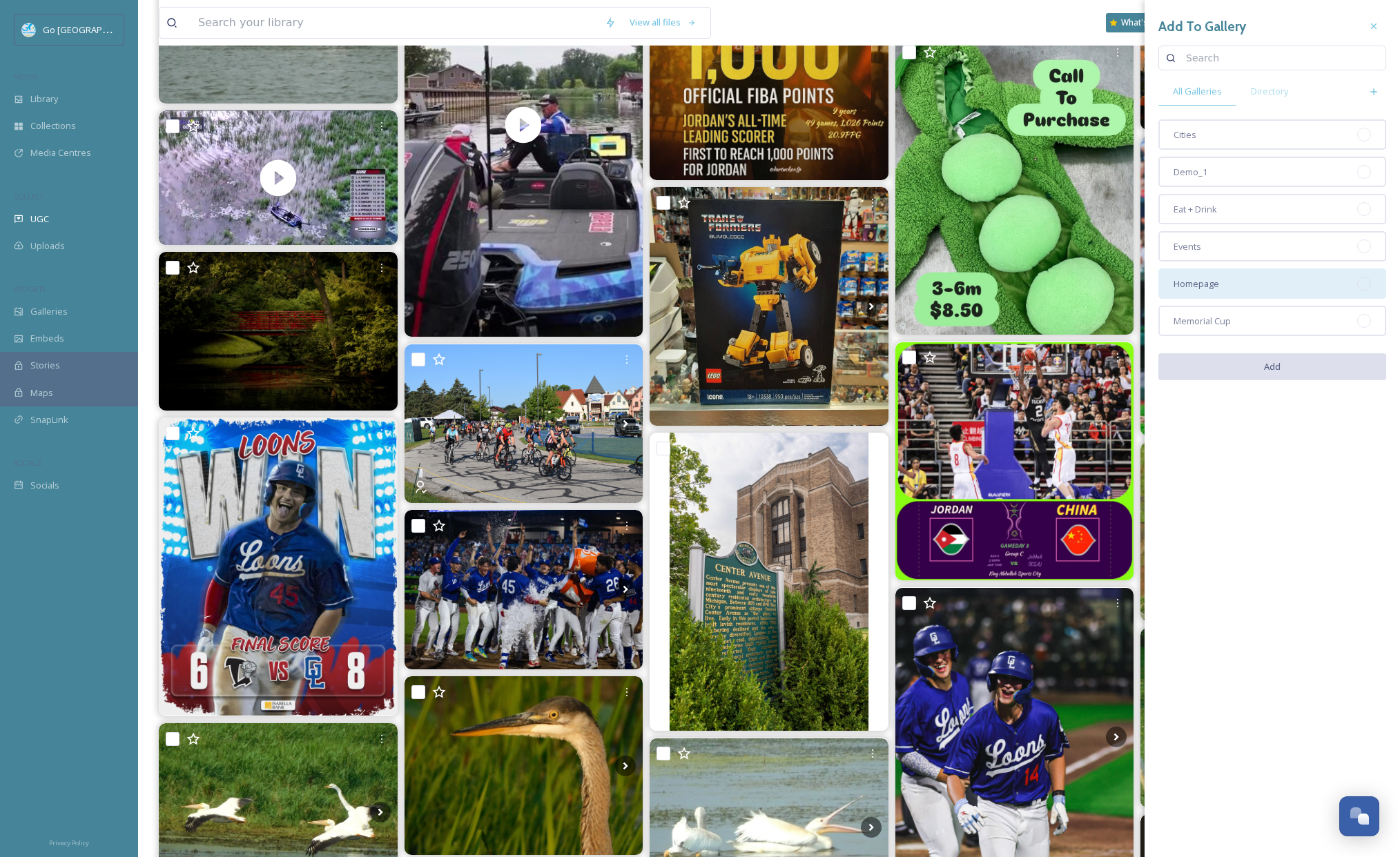
click at [1227, 289] on div "Homepage" at bounding box center [1272, 283] width 228 height 30
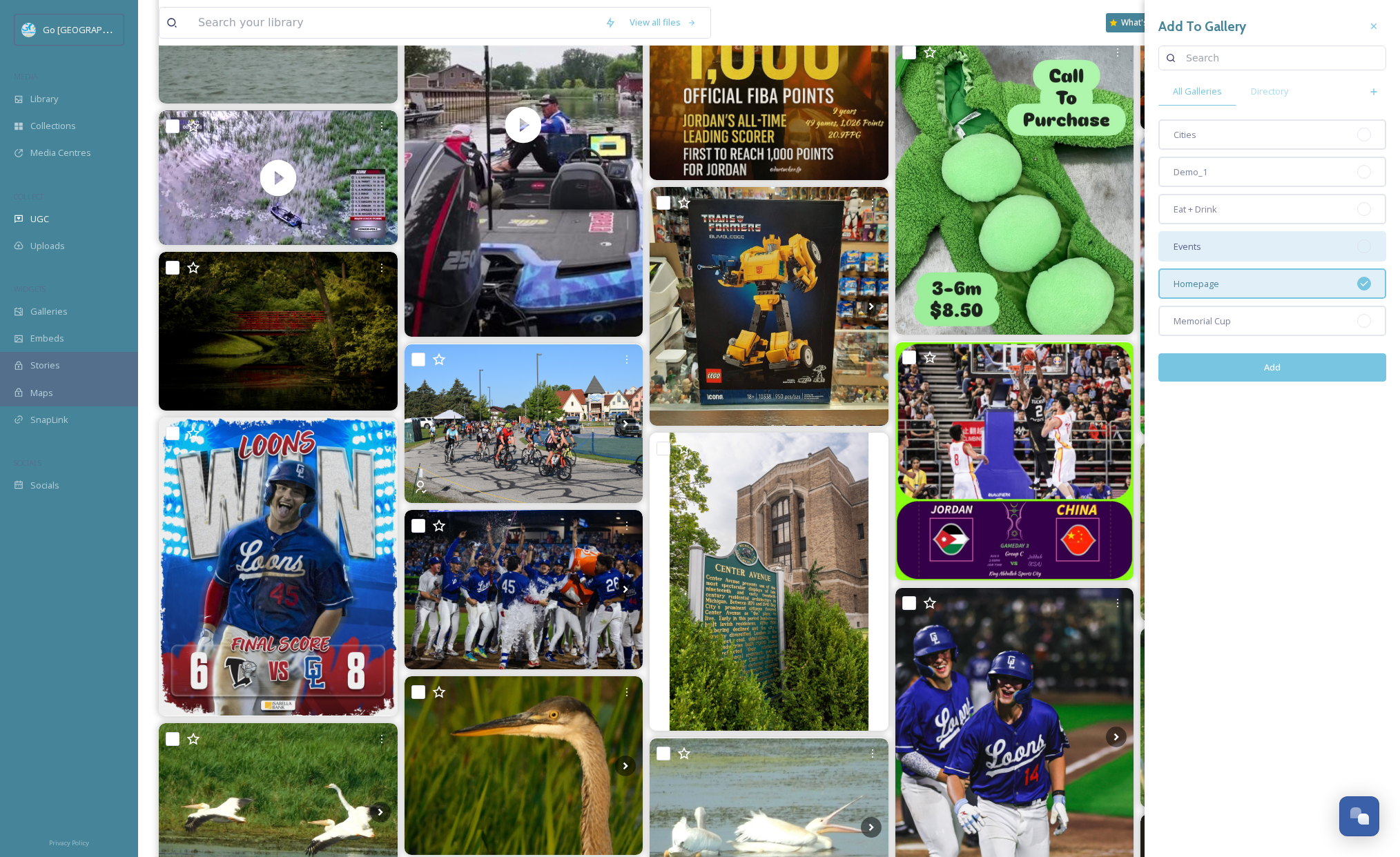
click at [1207, 250] on div "Events" at bounding box center [1272, 246] width 228 height 30
click at [1283, 373] on button "Add" at bounding box center [1272, 368] width 228 height 28
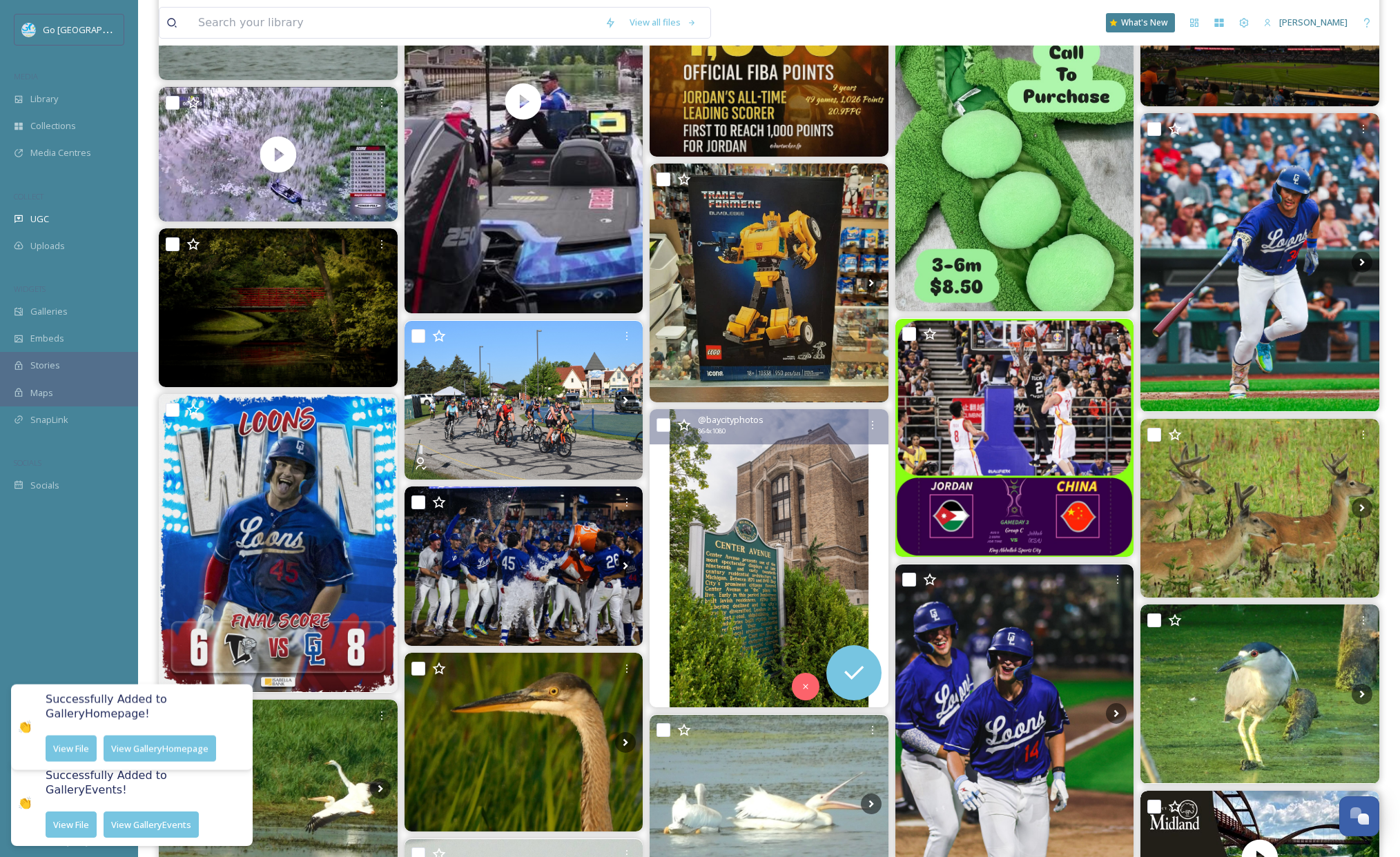
scroll to position [1641, 0]
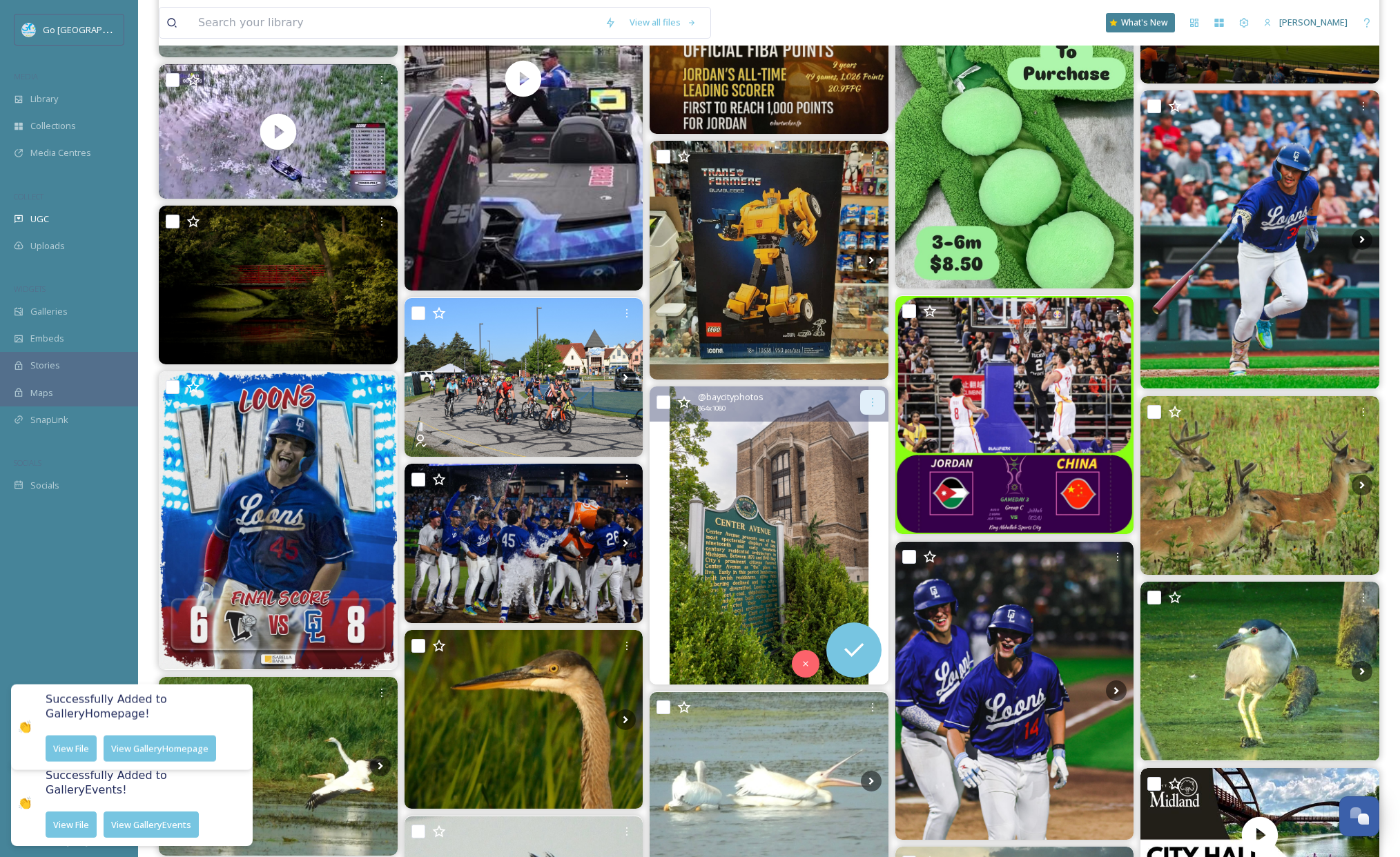
click at [878, 398] on icon at bounding box center [873, 402] width 11 height 11
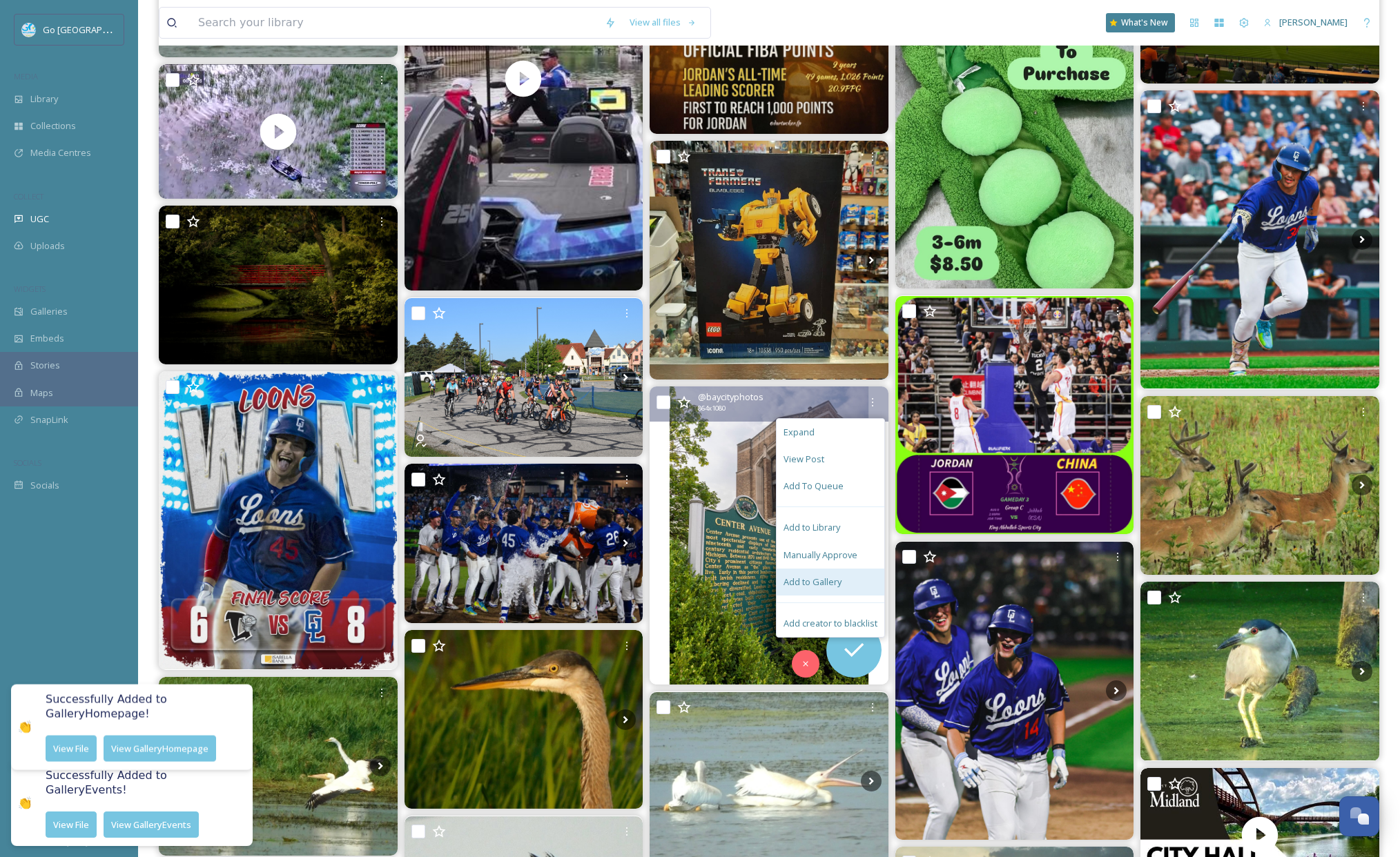
click at [840, 581] on span "Add to Gallery" at bounding box center [812, 582] width 58 height 13
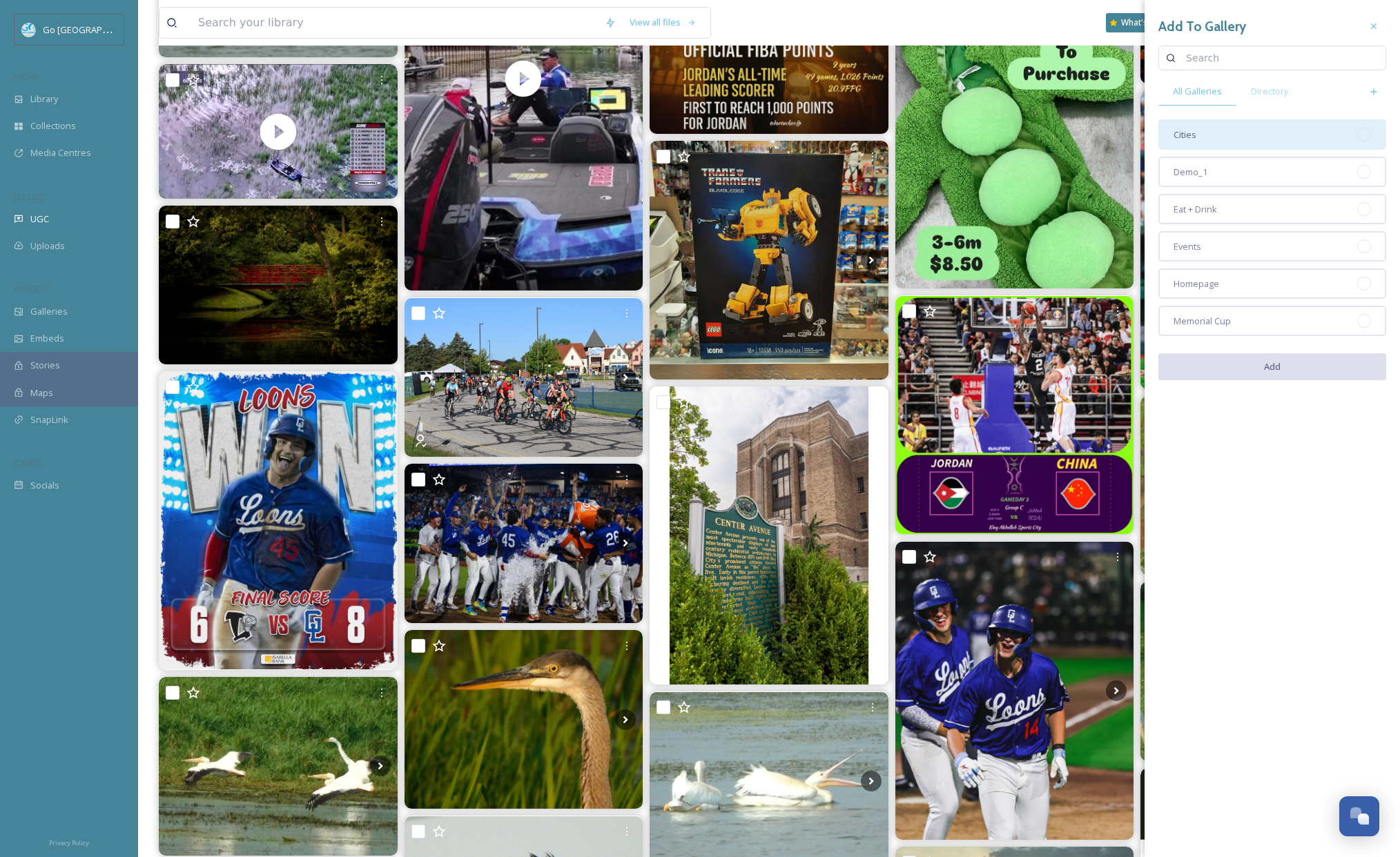
click at [1231, 134] on div "Cities" at bounding box center [1272, 134] width 228 height 30
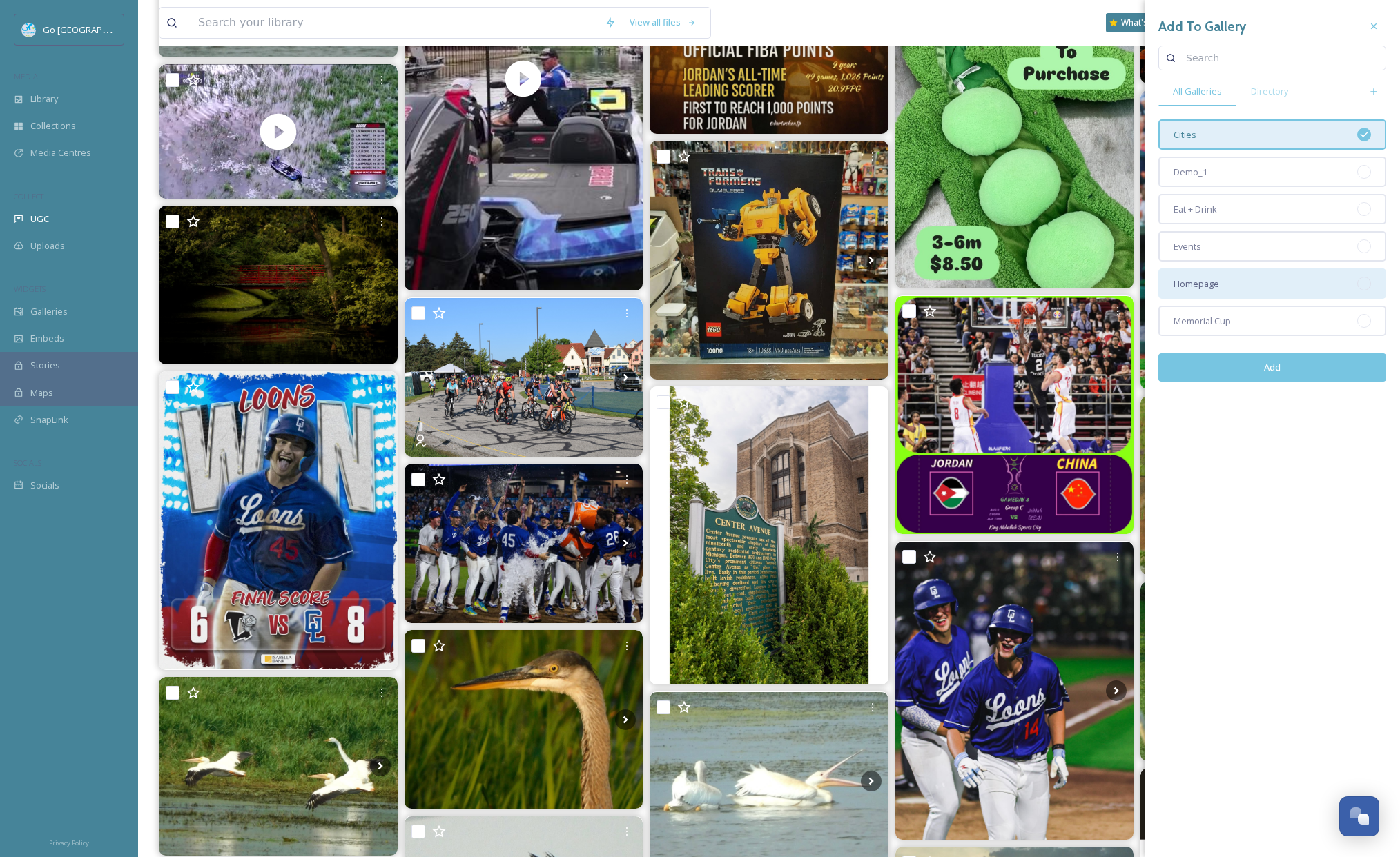
click at [1240, 283] on div "Homepage" at bounding box center [1272, 283] width 228 height 30
click at [1274, 364] on button "Add" at bounding box center [1272, 368] width 228 height 28
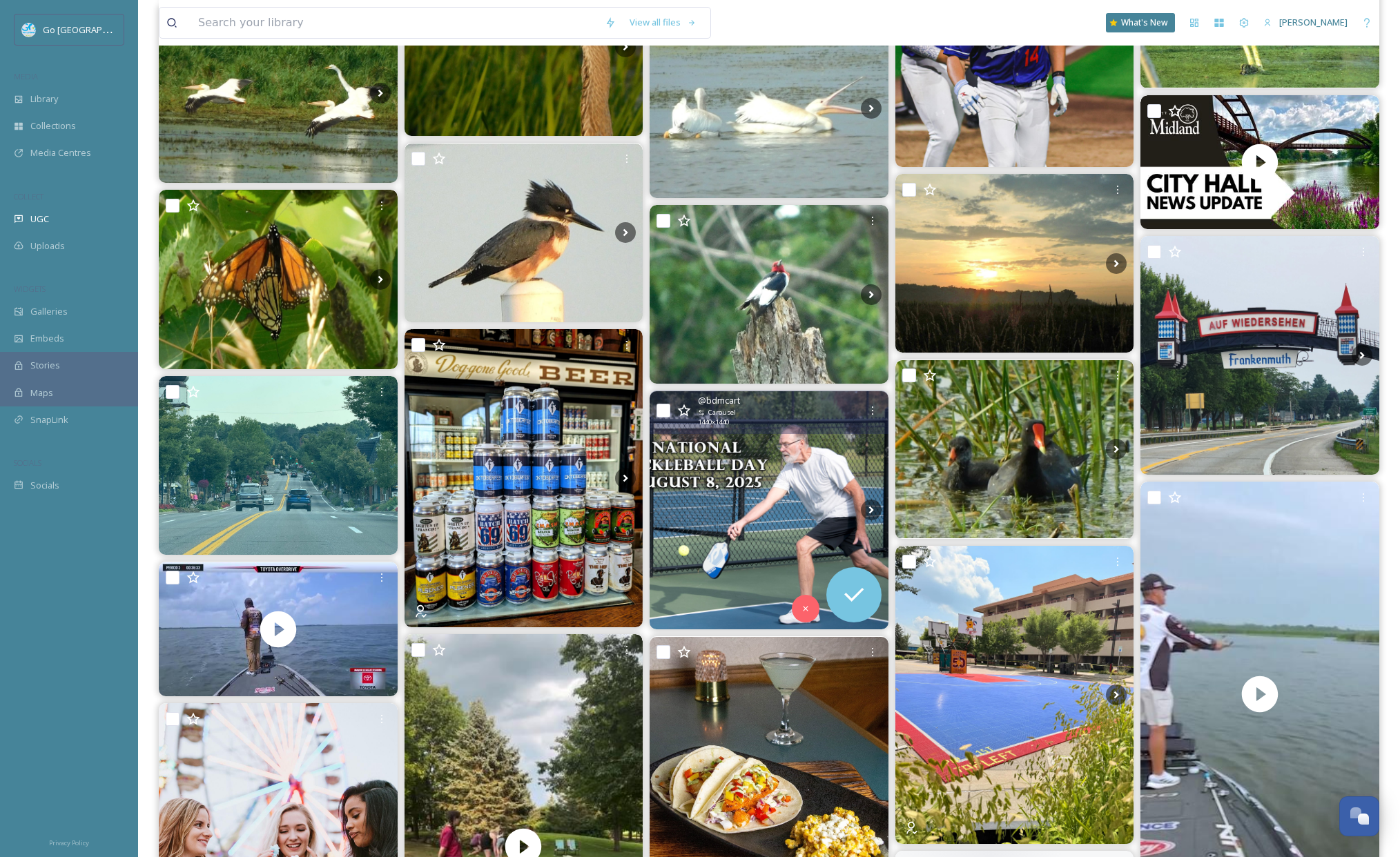
scroll to position [2325, 0]
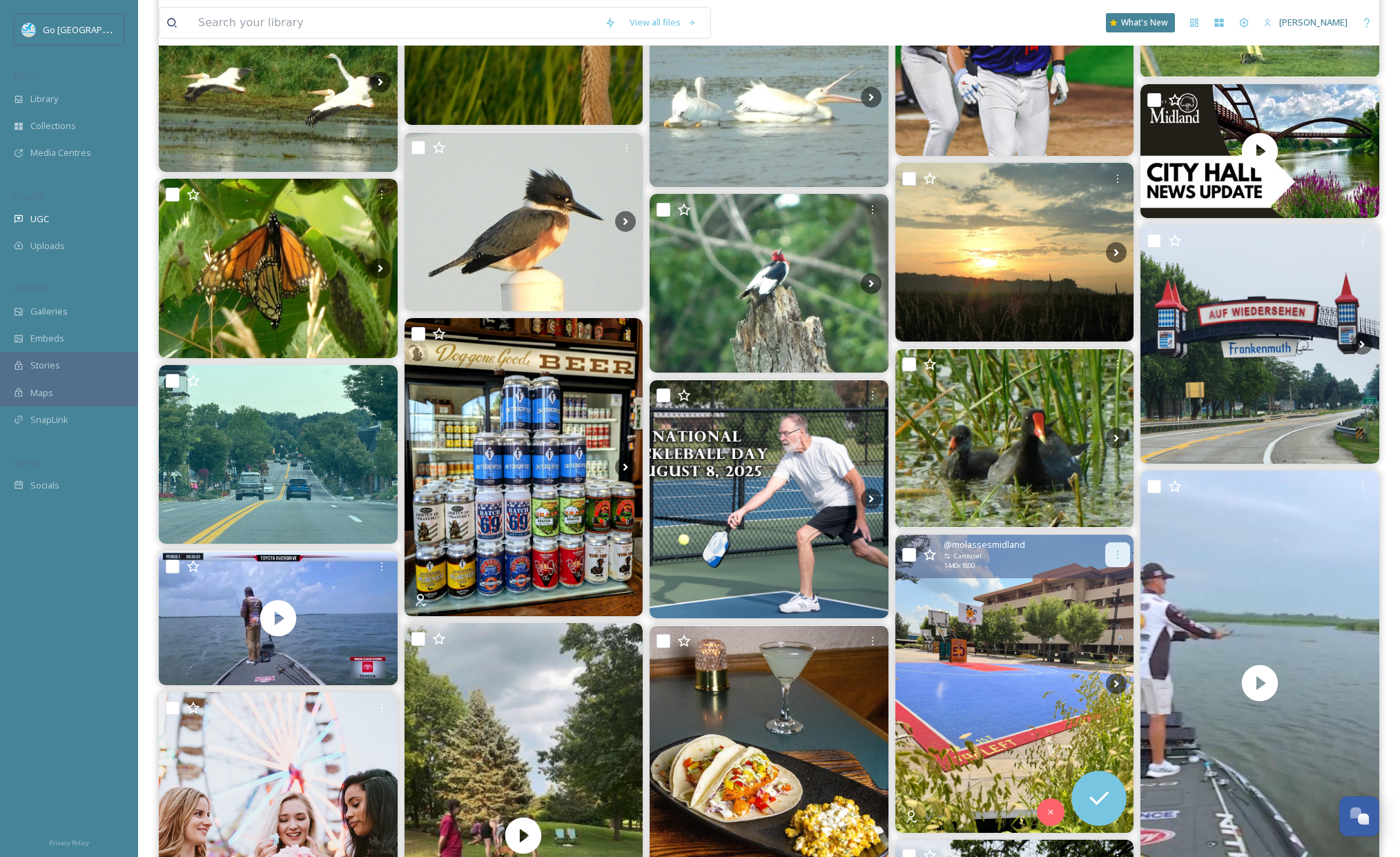
click at [1120, 546] on div at bounding box center [1117, 555] width 25 height 25
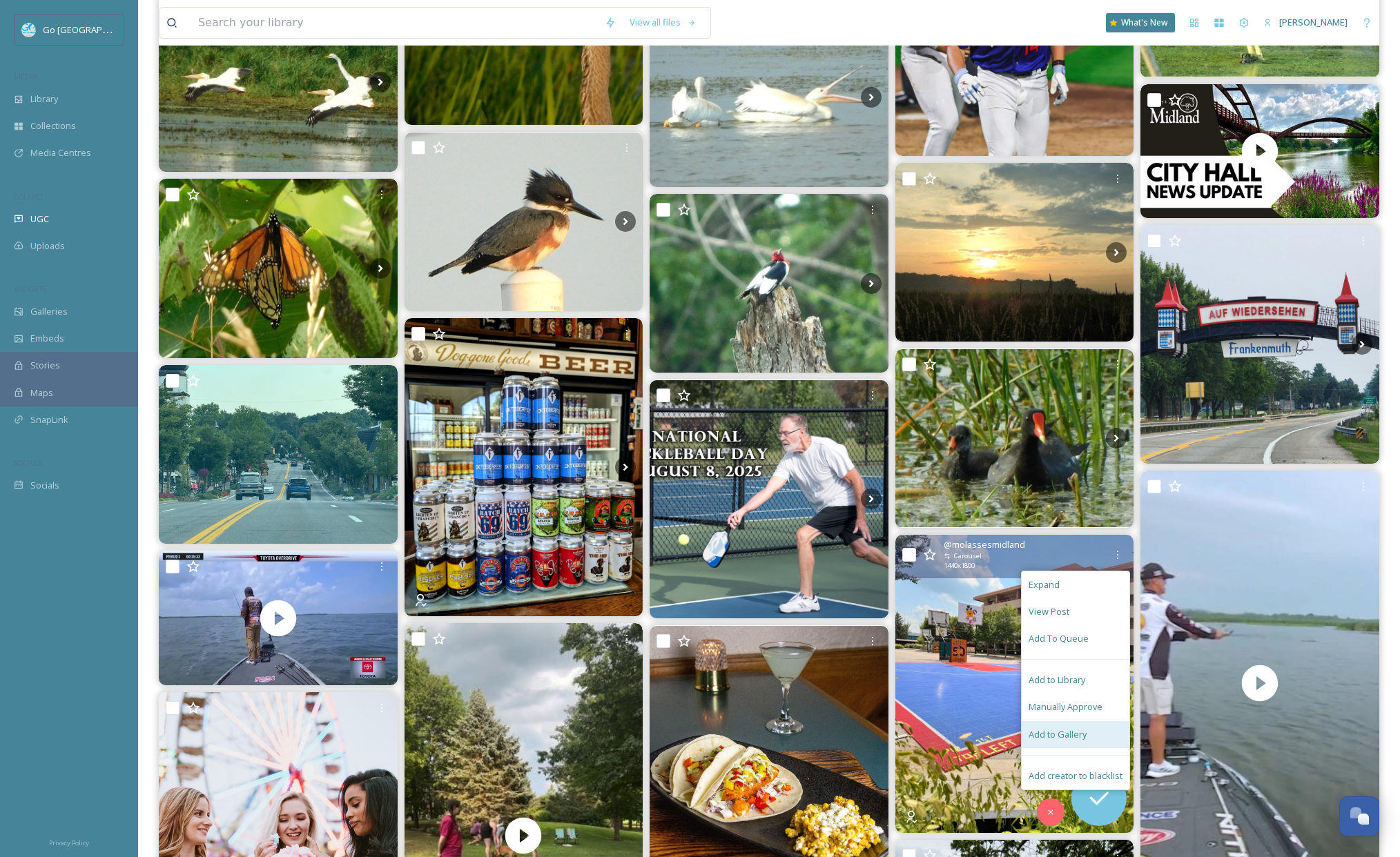
click at [1060, 729] on span "Add to Gallery" at bounding box center [1058, 735] width 58 height 13
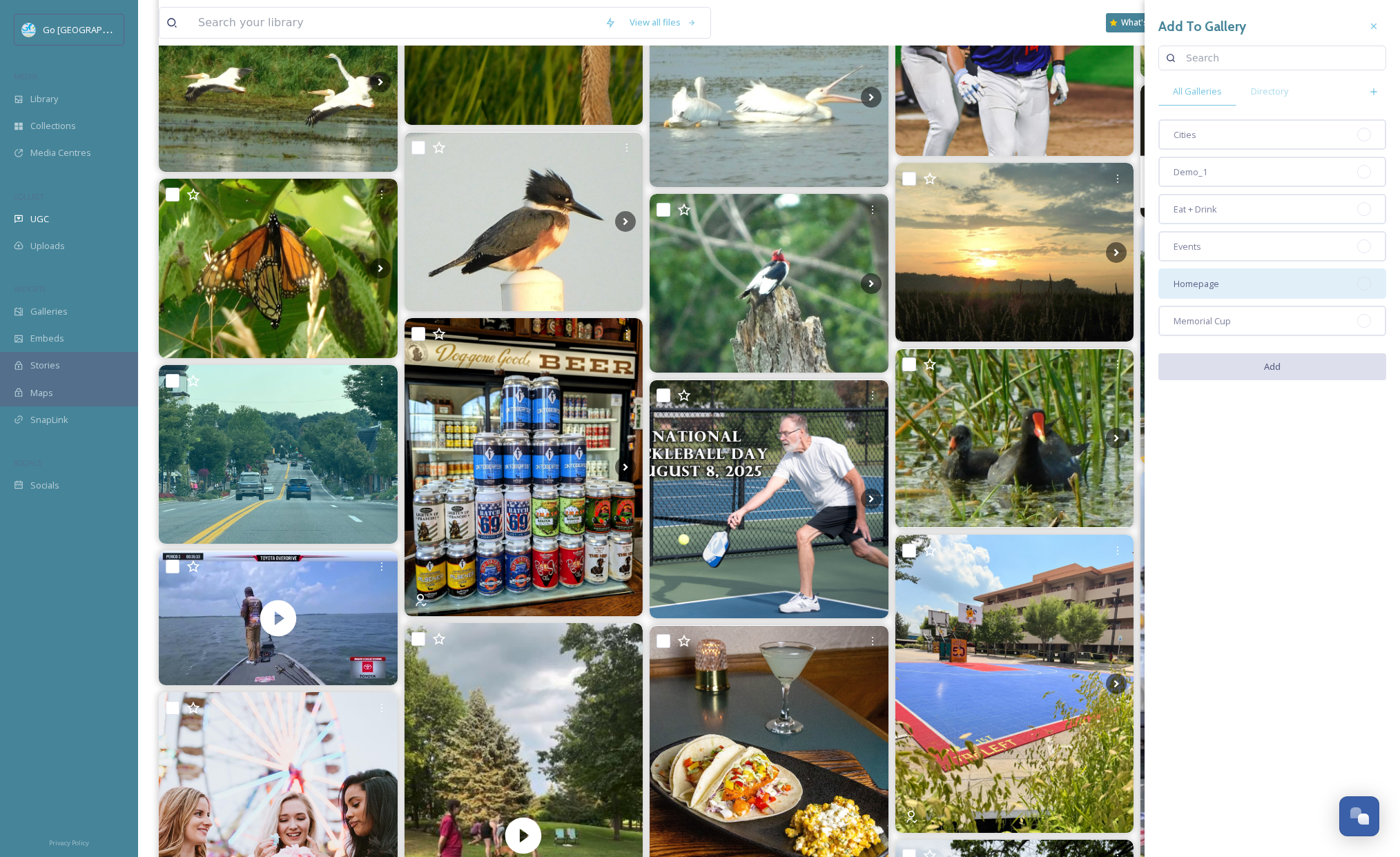
click at [1242, 292] on div "Homepage" at bounding box center [1272, 283] width 228 height 30
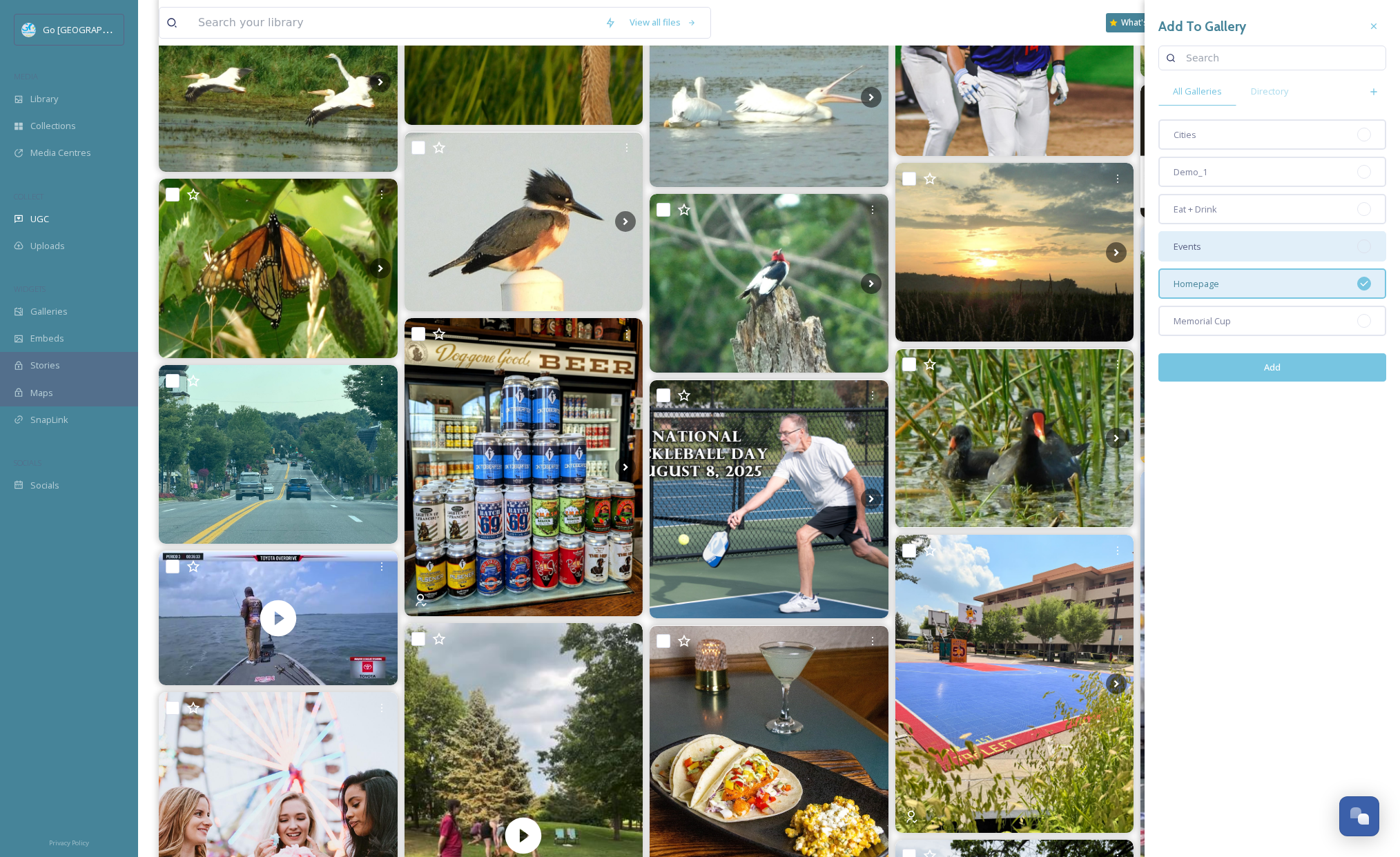
click at [1226, 245] on div "Events" at bounding box center [1272, 246] width 228 height 30
click at [1280, 356] on button "Add" at bounding box center [1272, 368] width 228 height 28
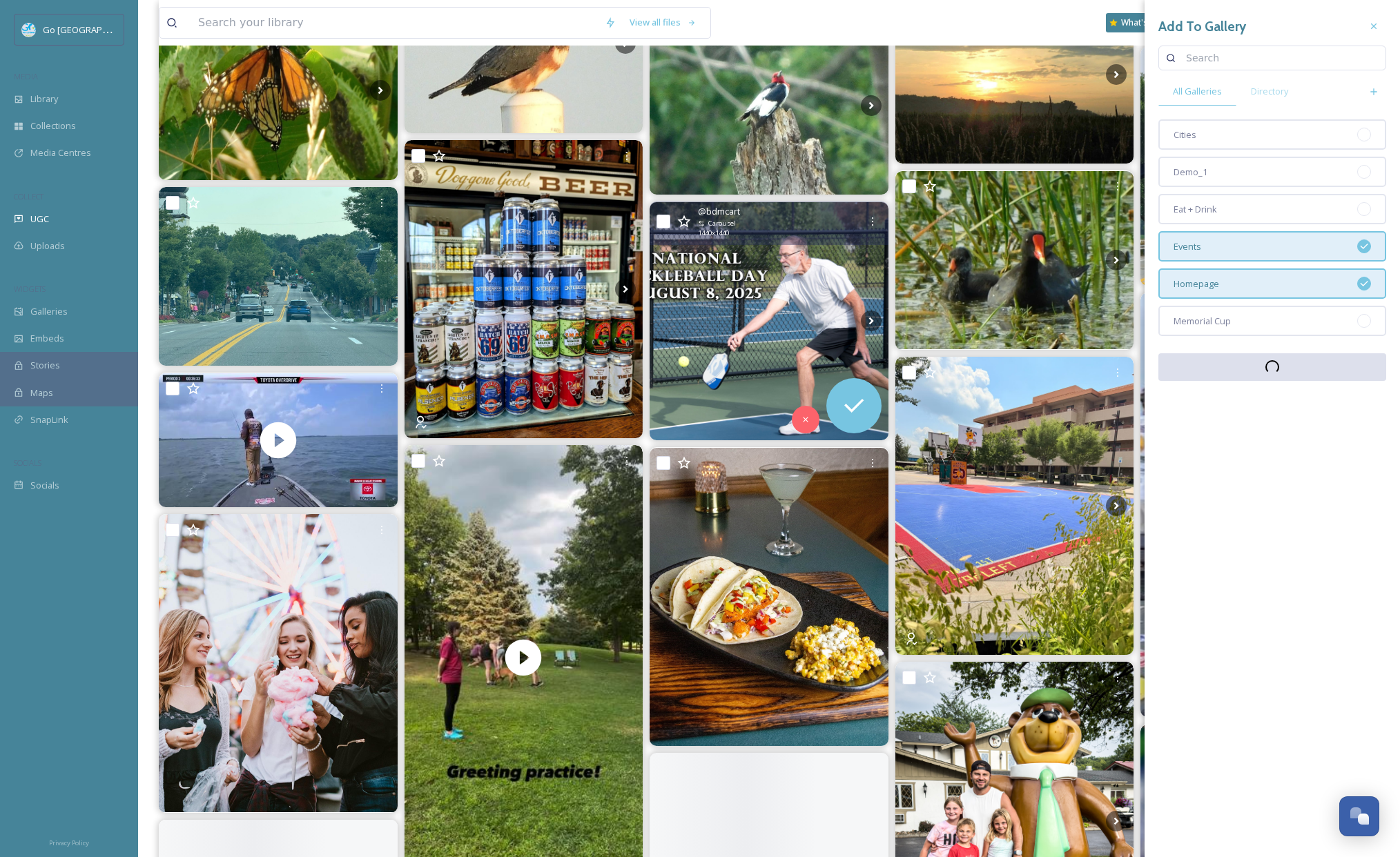
scroll to position [2543, 0]
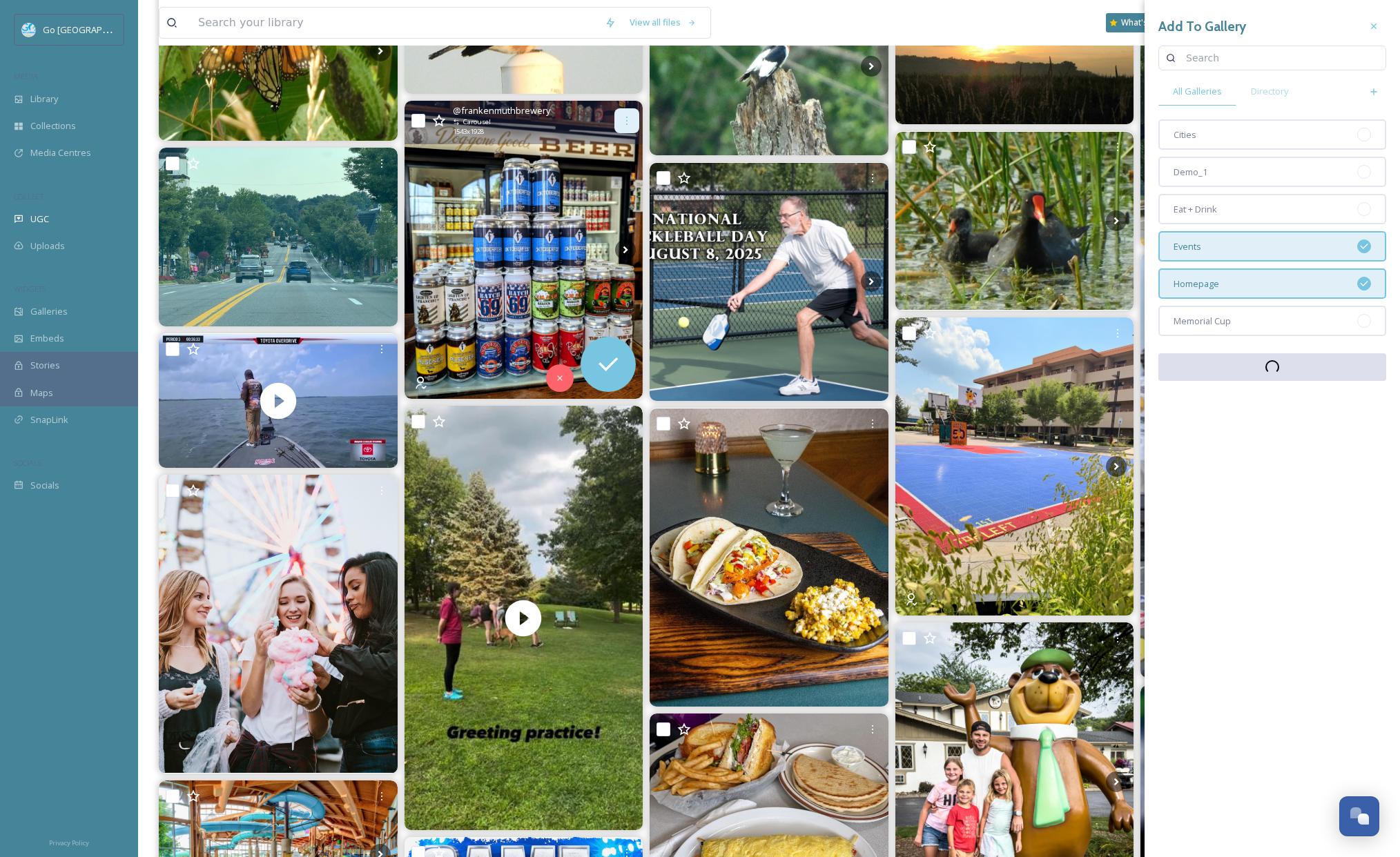
click at [638, 116] on div at bounding box center [627, 120] width 25 height 25
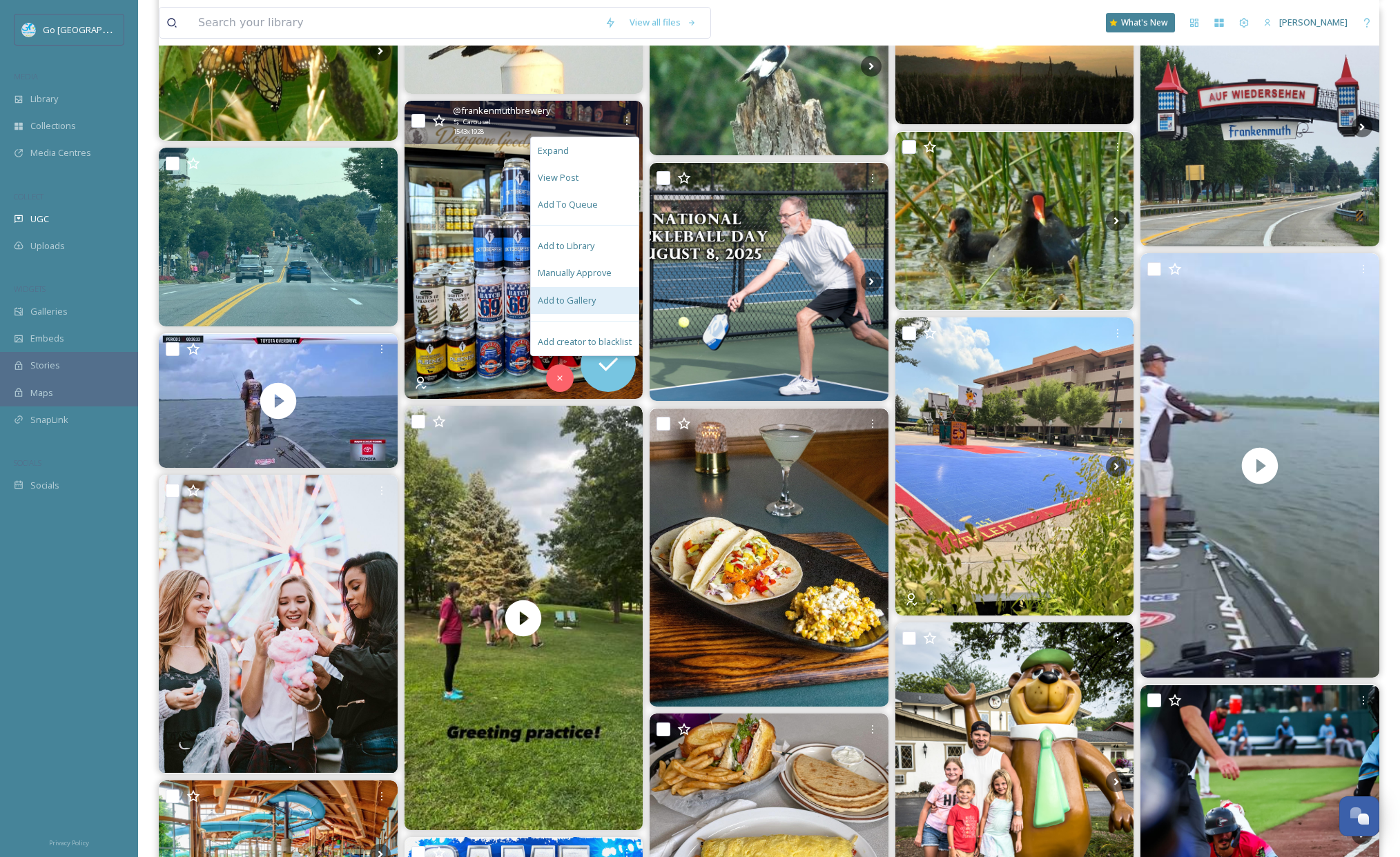
click at [599, 302] on div "Add to Gallery" at bounding box center [584, 300] width 108 height 27
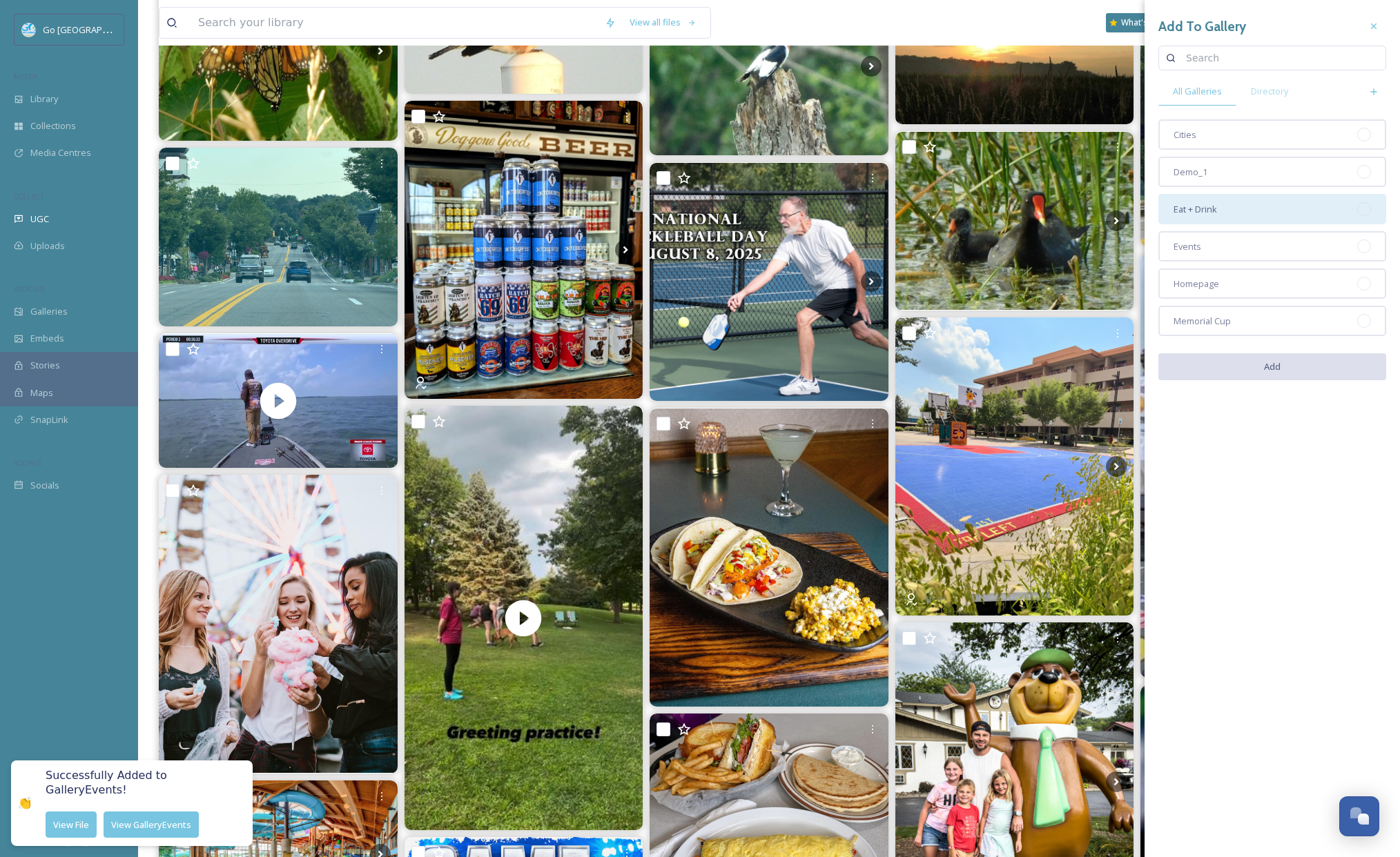
click at [1217, 205] on span "Eat + Drink" at bounding box center [1195, 210] width 44 height 13
click at [1268, 357] on button "Add" at bounding box center [1272, 368] width 228 height 28
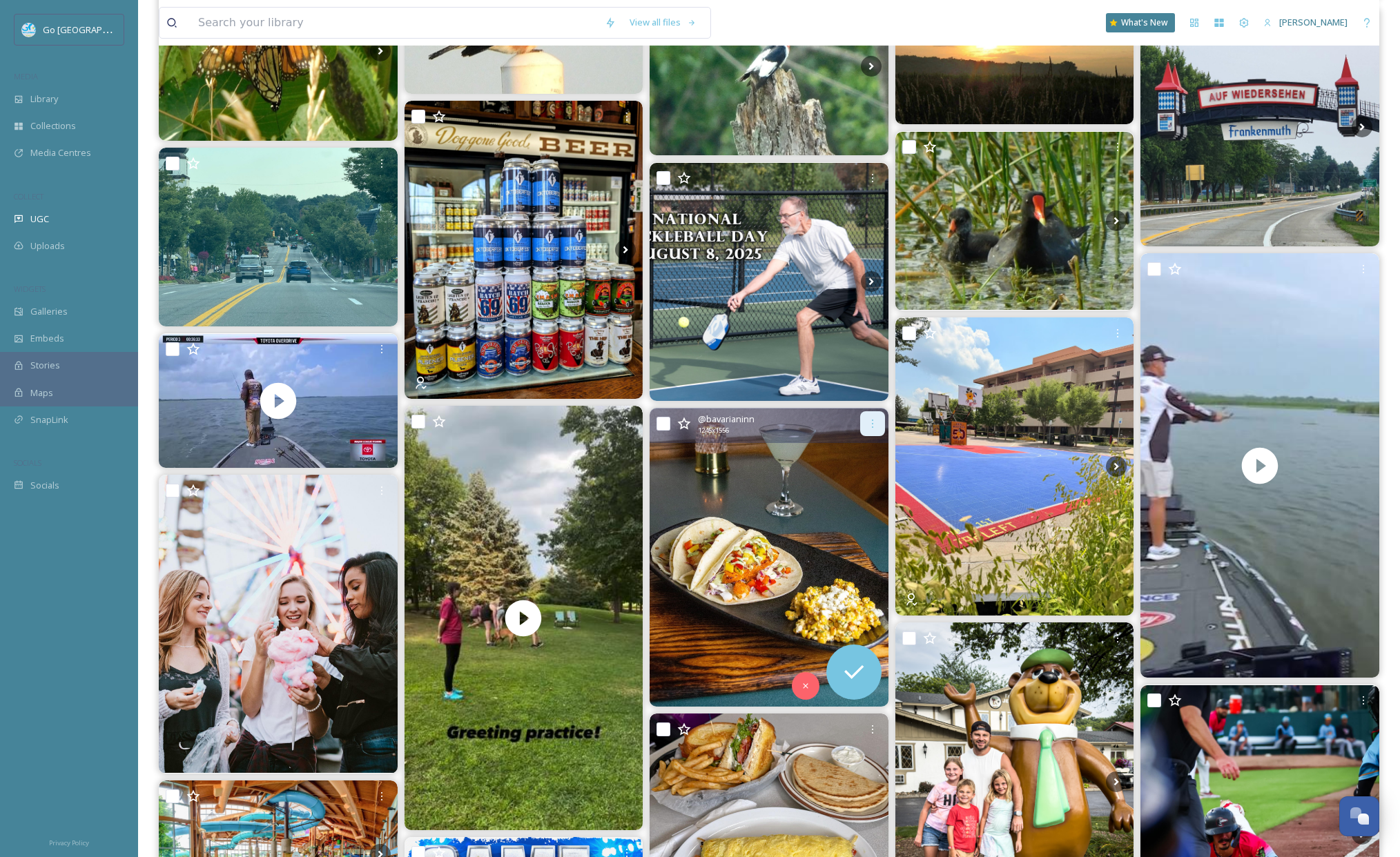
click at [876, 429] on icon at bounding box center [873, 424] width 11 height 11
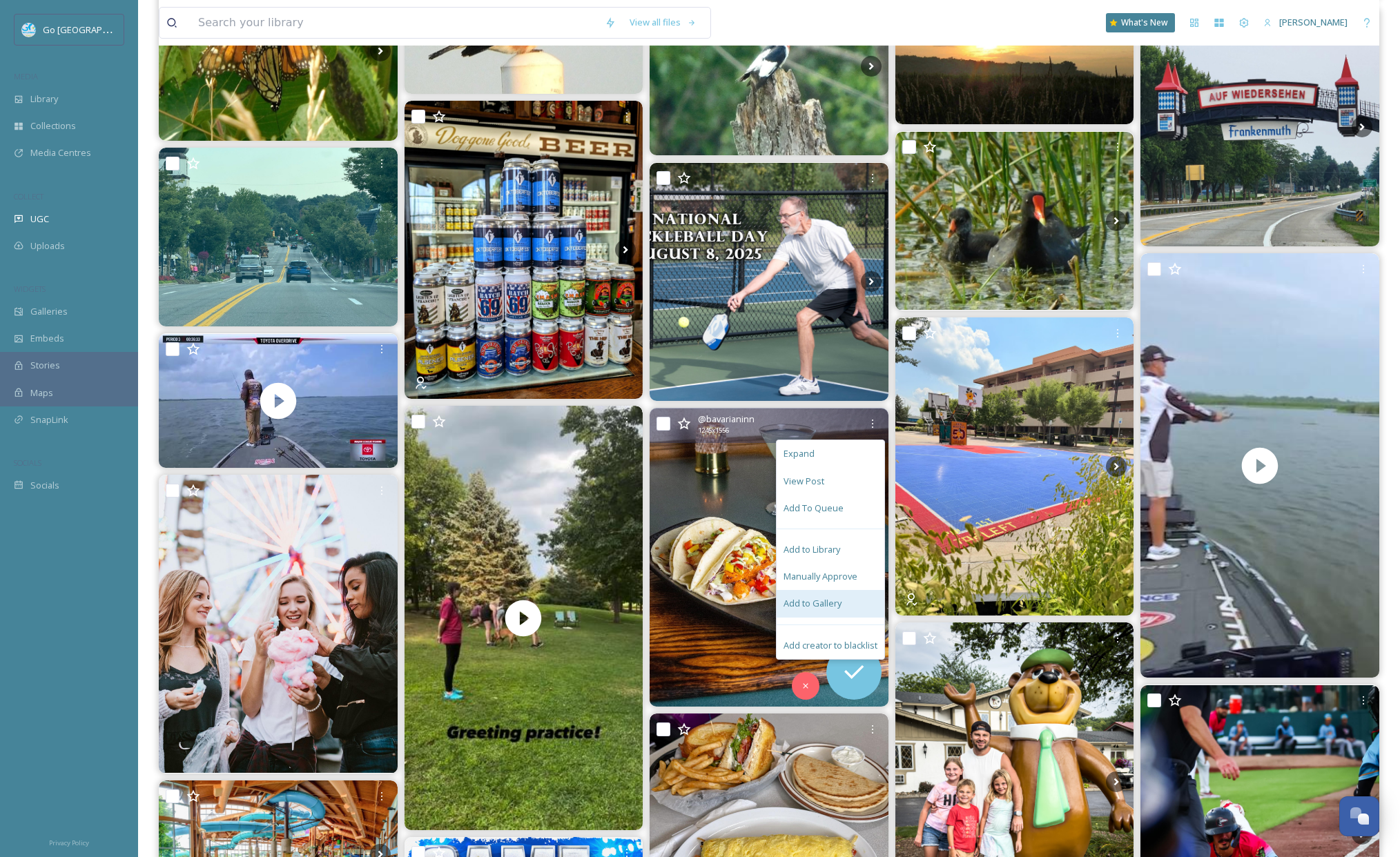
click at [815, 604] on span "Add to Gallery" at bounding box center [812, 603] width 58 height 13
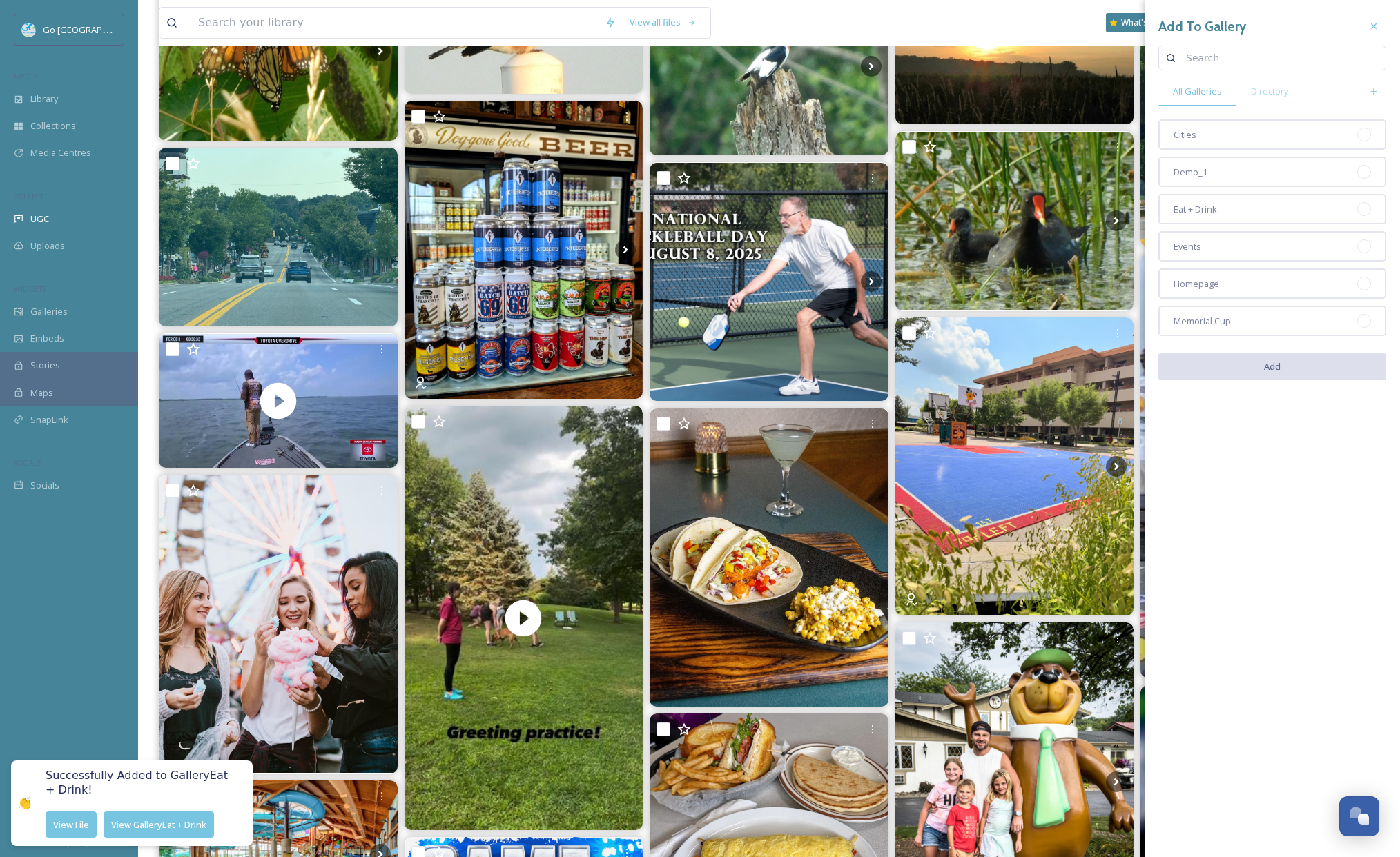
click at [1209, 282] on span "Homepage" at bounding box center [1196, 284] width 46 height 13
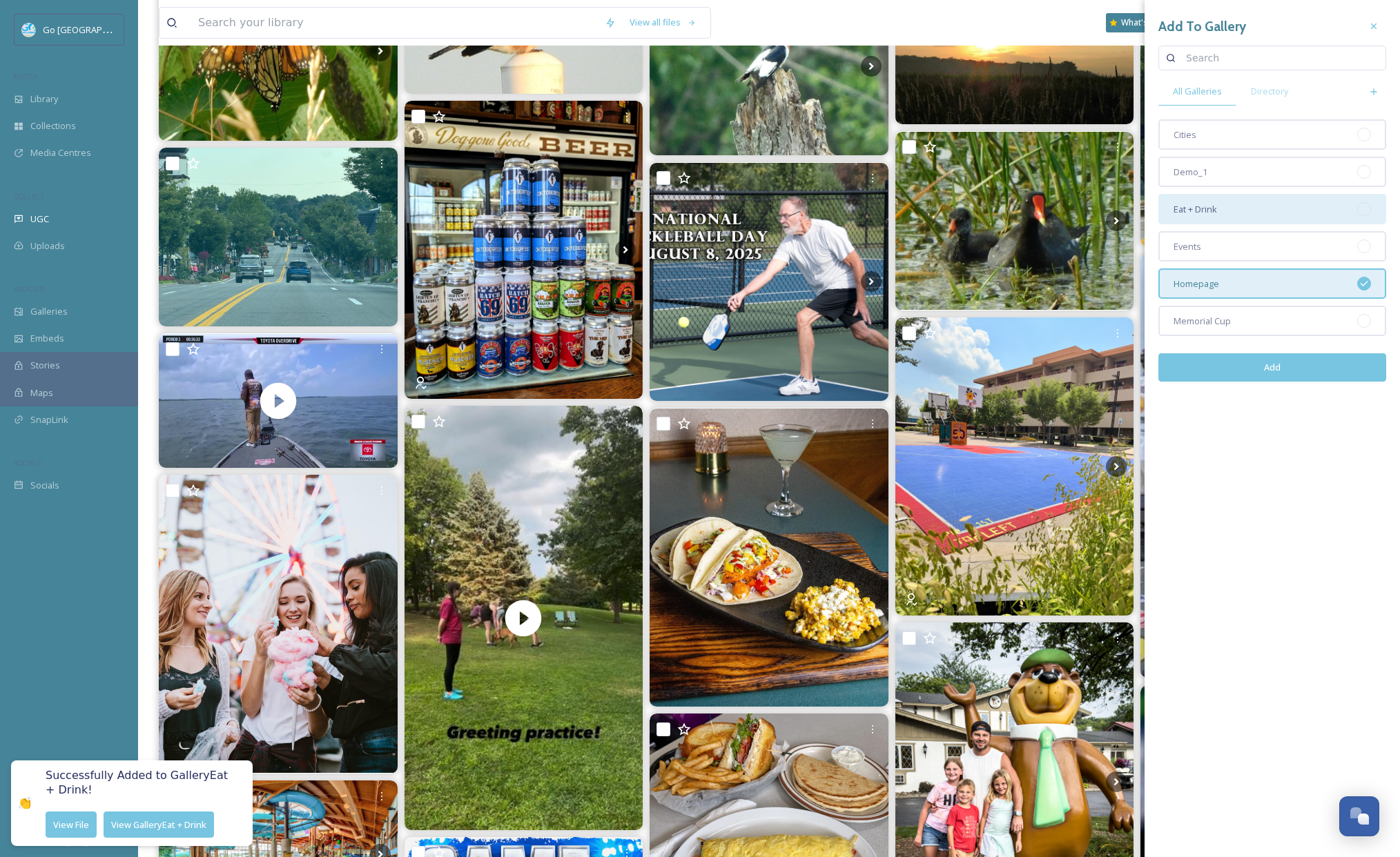
click at [1217, 211] on span "Eat + Drink" at bounding box center [1195, 210] width 44 height 13
click at [1271, 373] on button "Add" at bounding box center [1272, 368] width 228 height 28
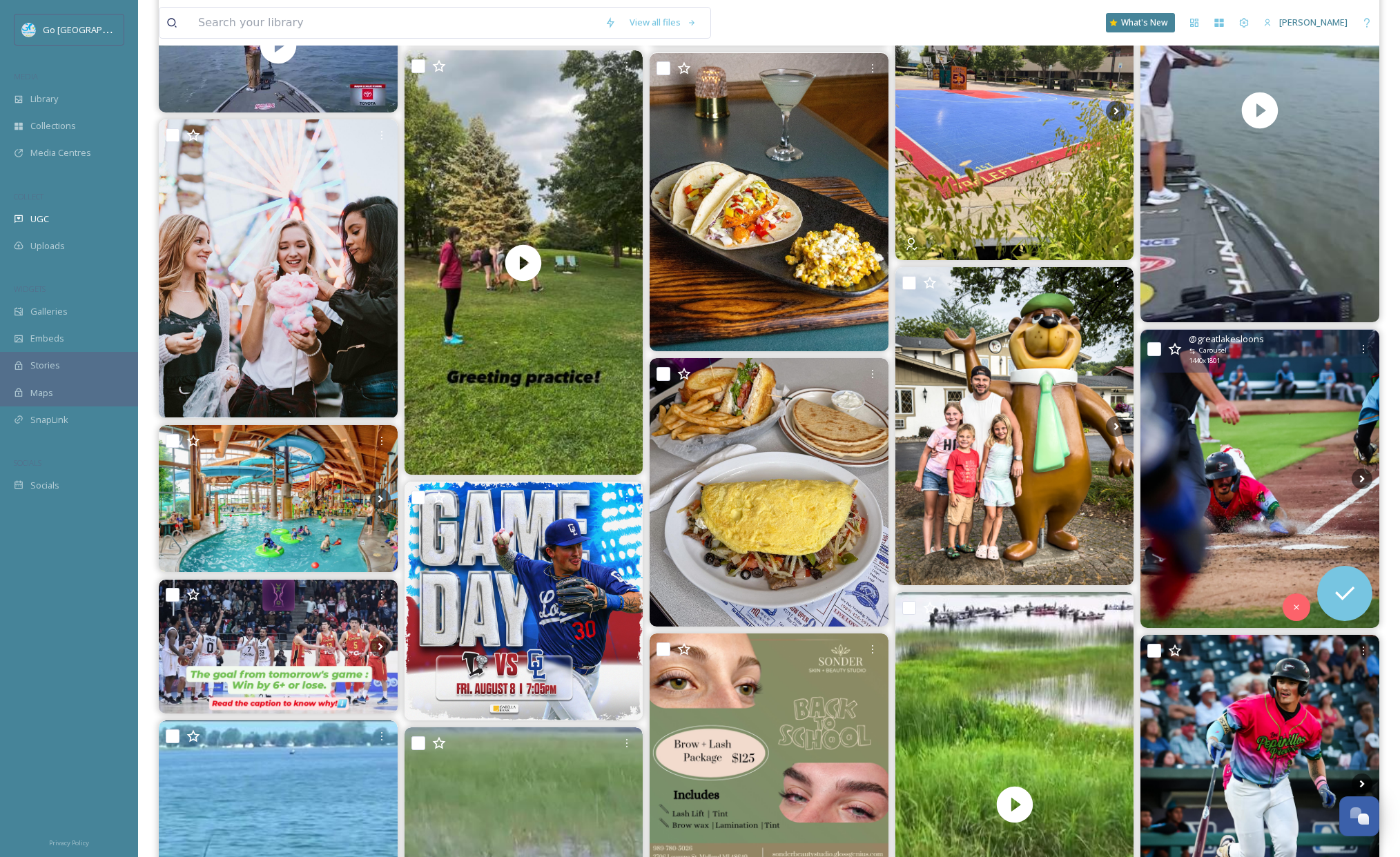
scroll to position [2973, 0]
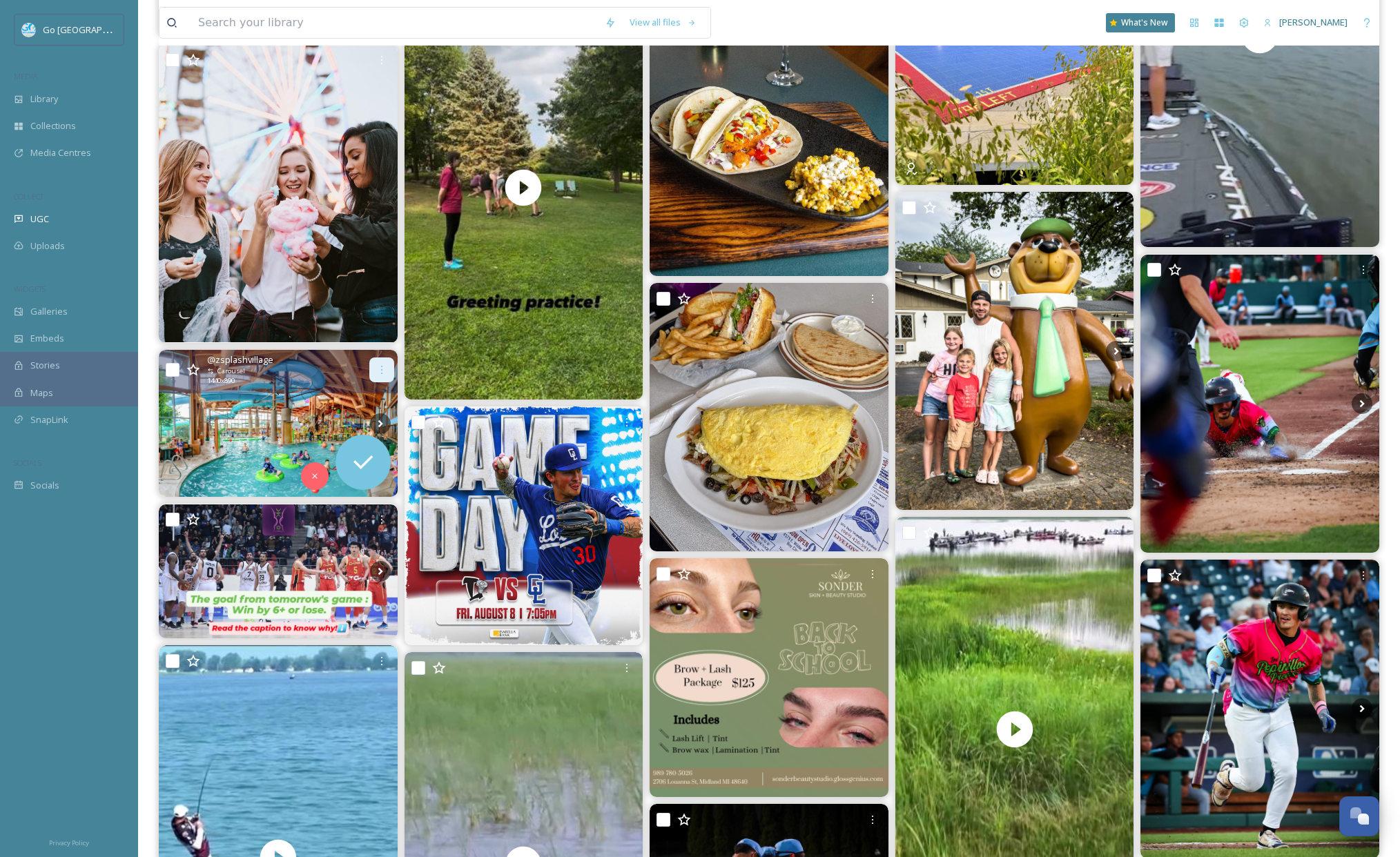
click at [378, 364] on icon at bounding box center [382, 370] width 11 height 11
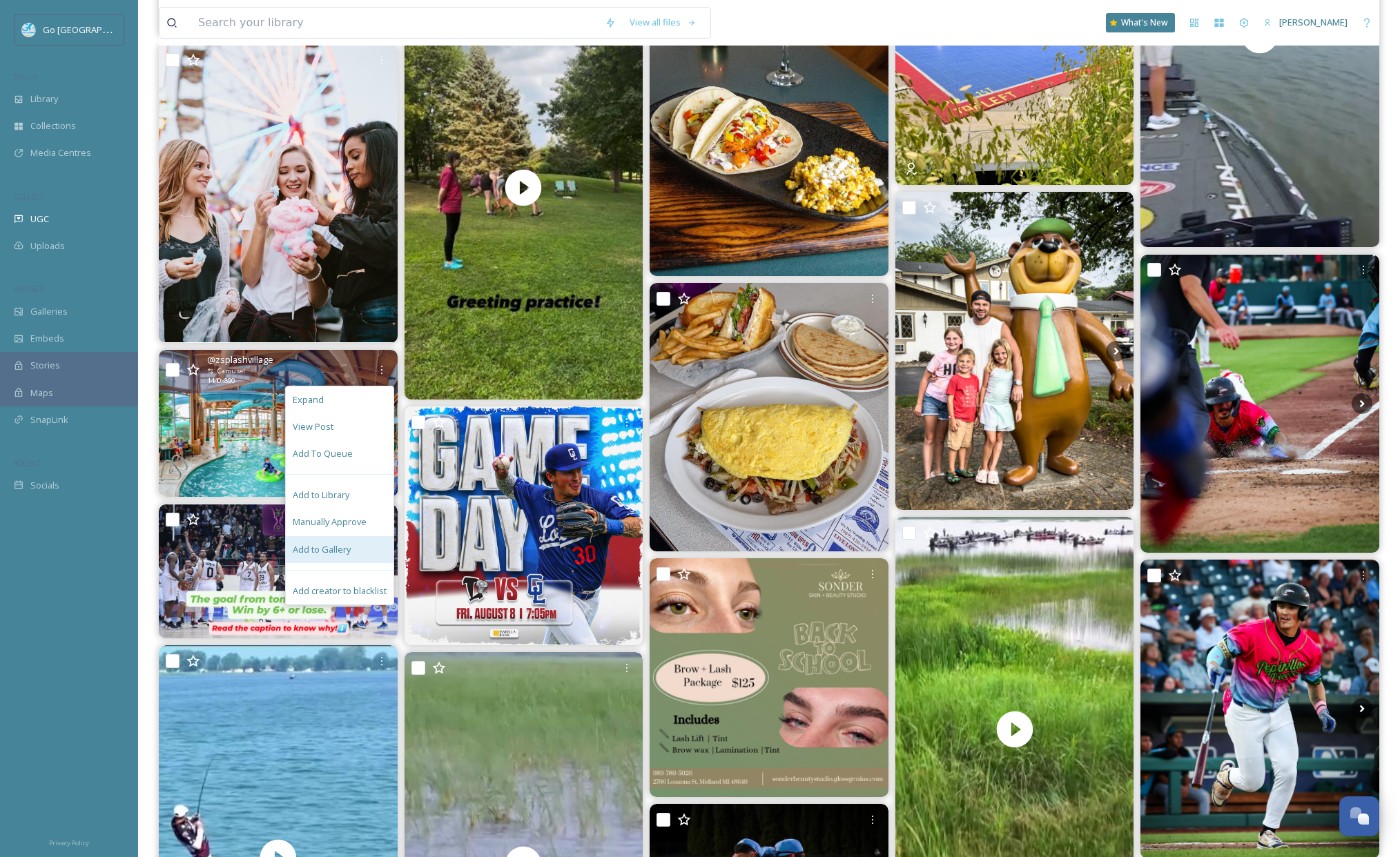
click at [348, 546] on span "Add to Gallery" at bounding box center [321, 550] width 58 height 13
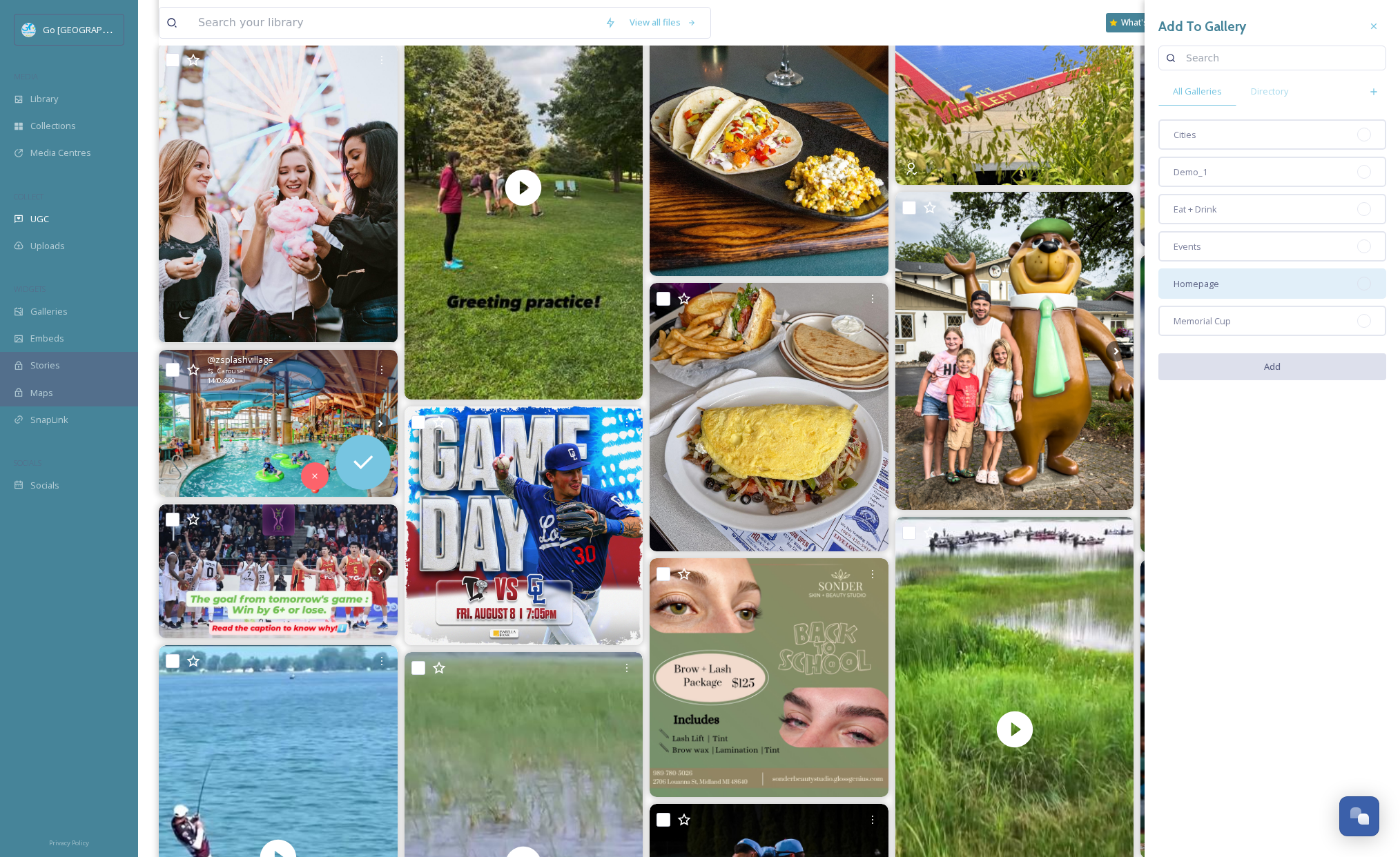
click at [1226, 278] on div "Homepage" at bounding box center [1272, 283] width 228 height 30
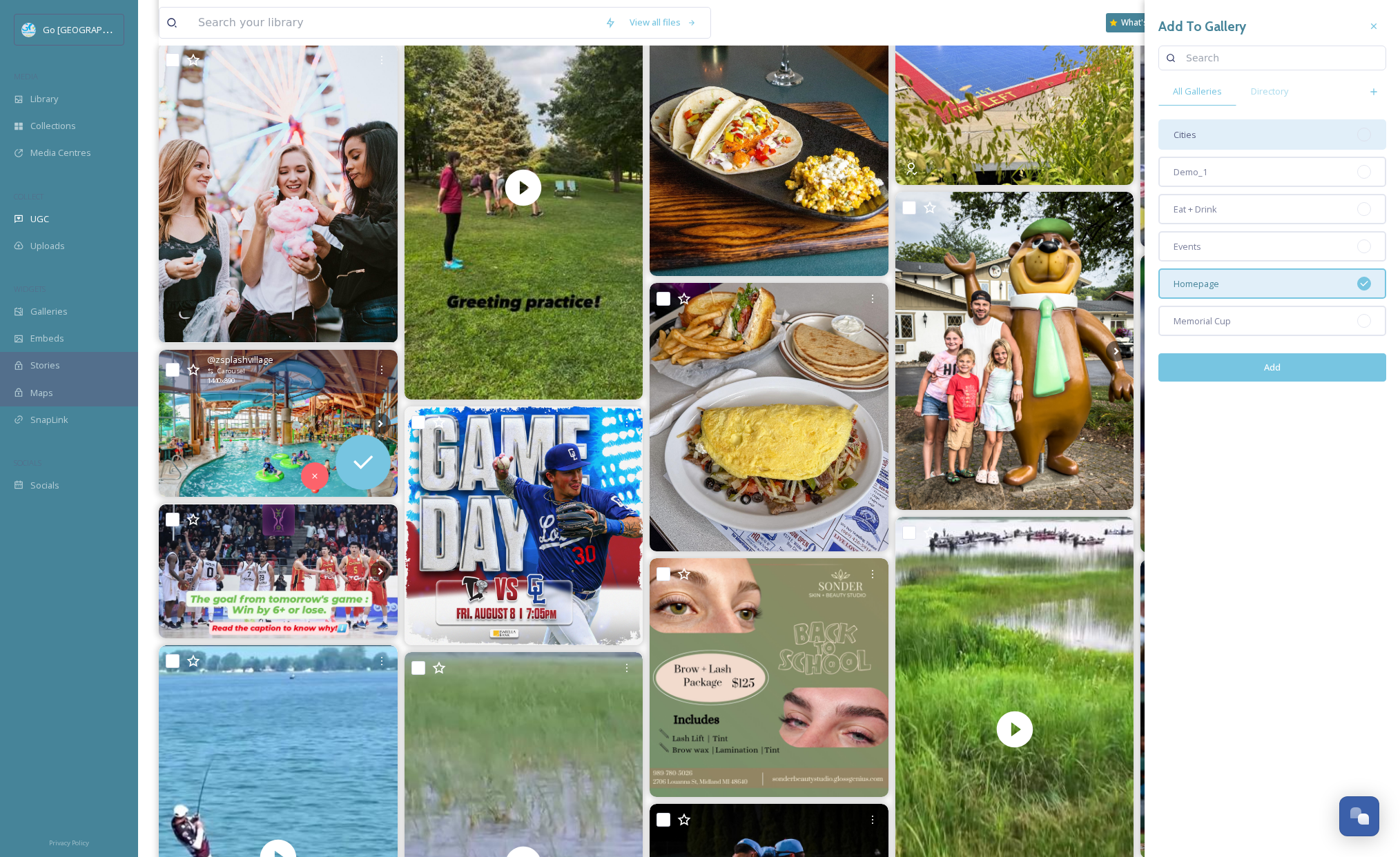
click at [1228, 132] on div "Cities" at bounding box center [1272, 134] width 228 height 30
click at [1297, 382] on div "Add" at bounding box center [1272, 368] width 228 height 49
click at [1295, 366] on button "Add" at bounding box center [1272, 368] width 228 height 28
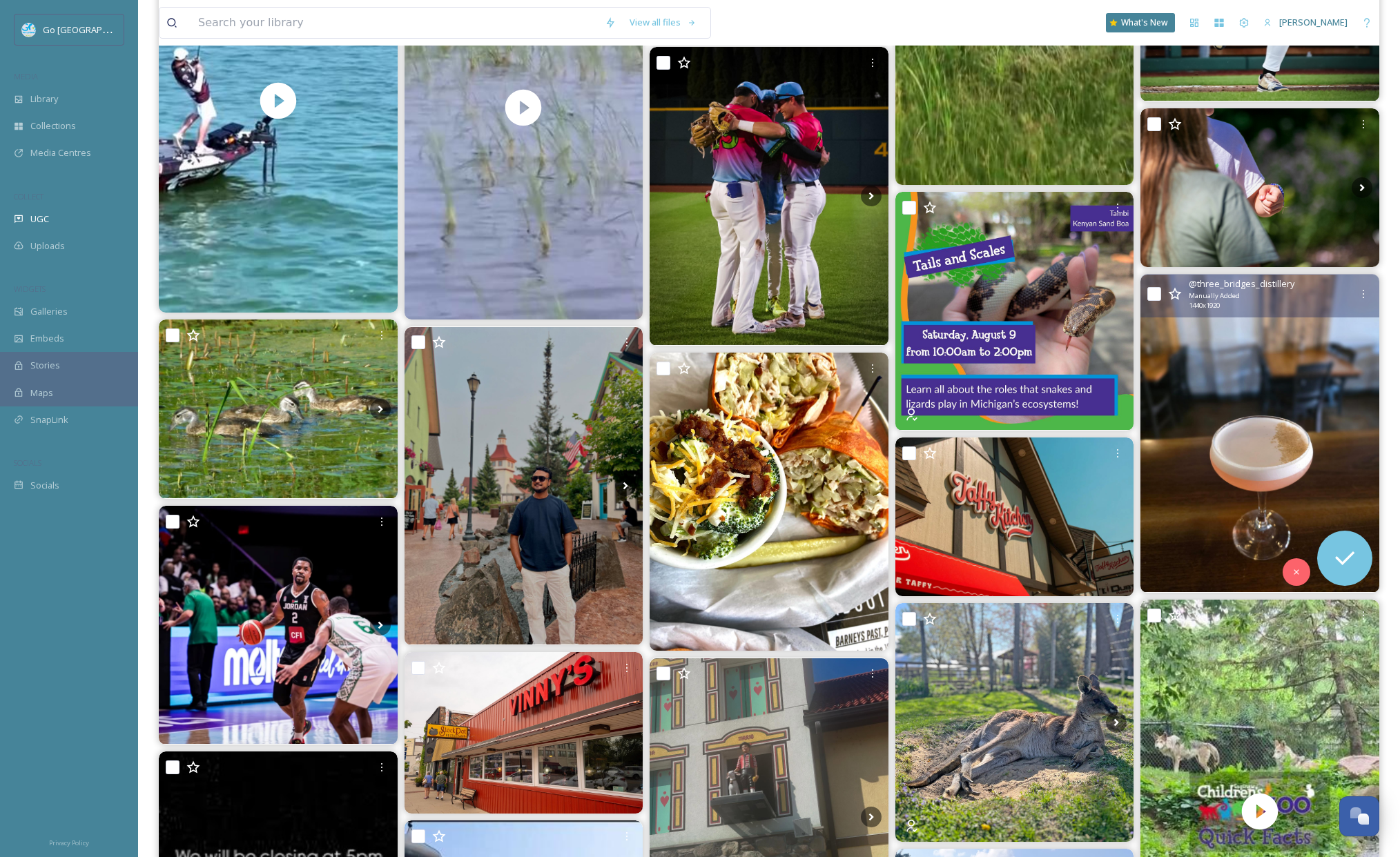
scroll to position [3538, 0]
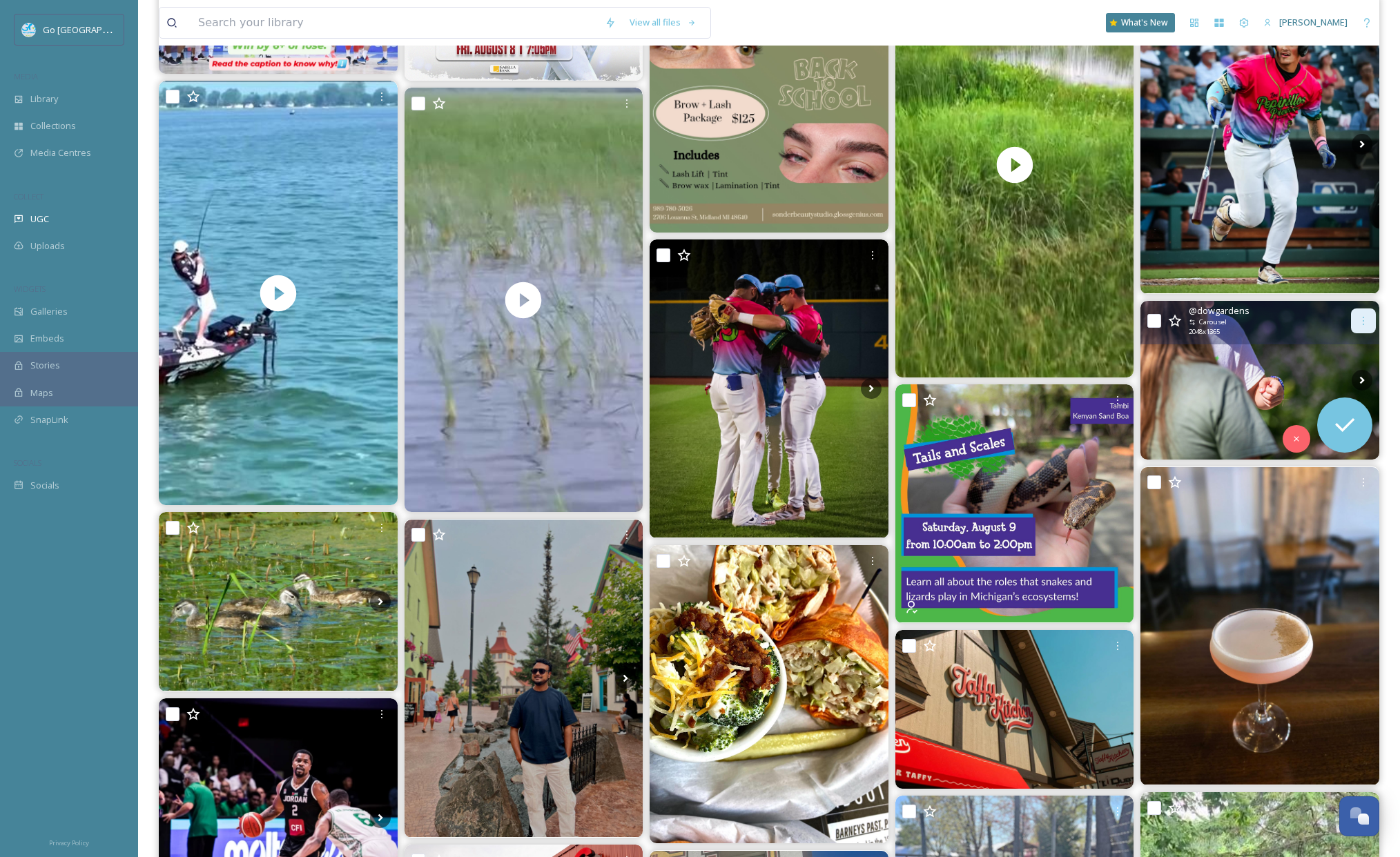
click at [1366, 321] on icon at bounding box center [1363, 321] width 11 height 11
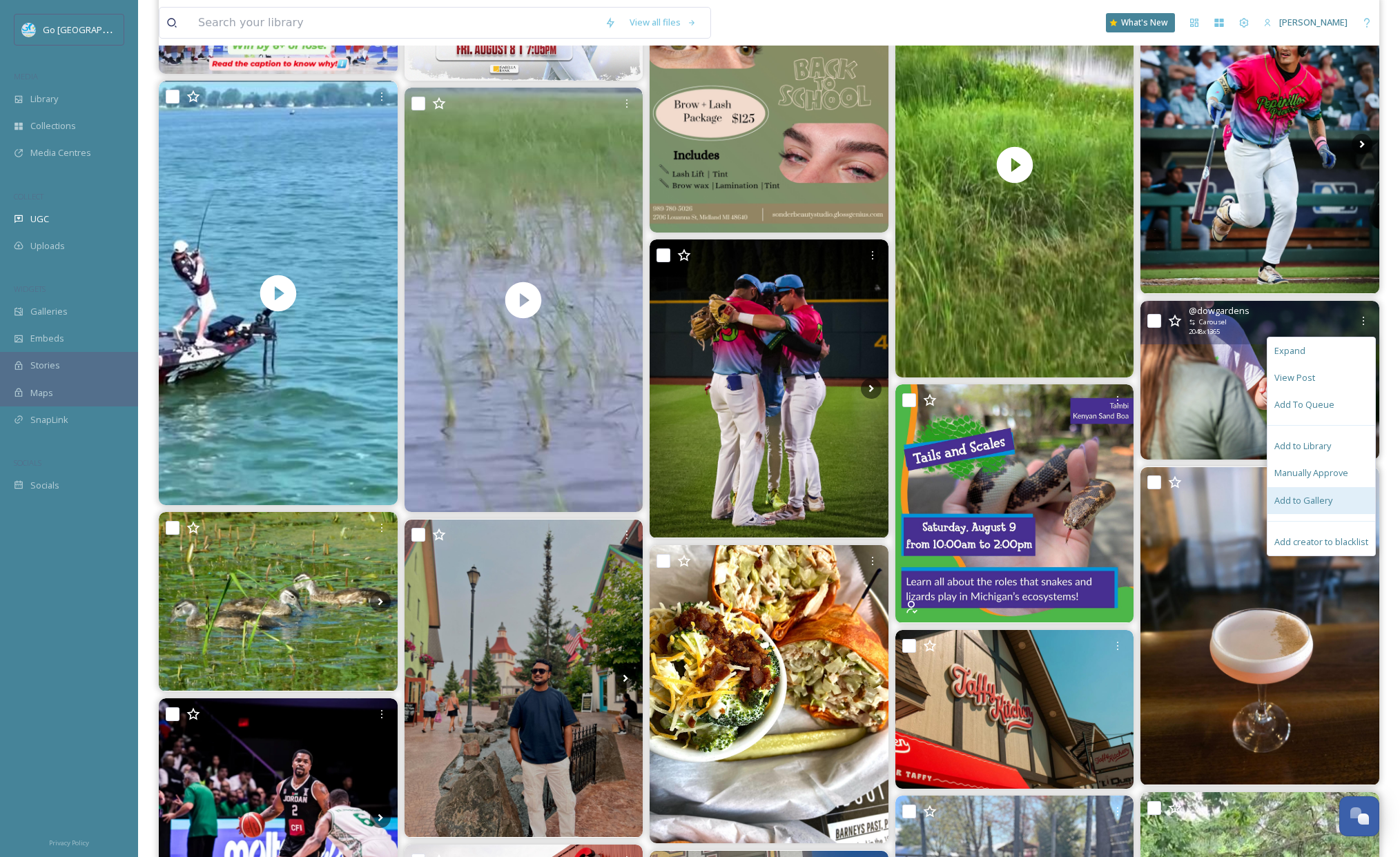
click at [1302, 503] on span "Add to Gallery" at bounding box center [1303, 501] width 58 height 13
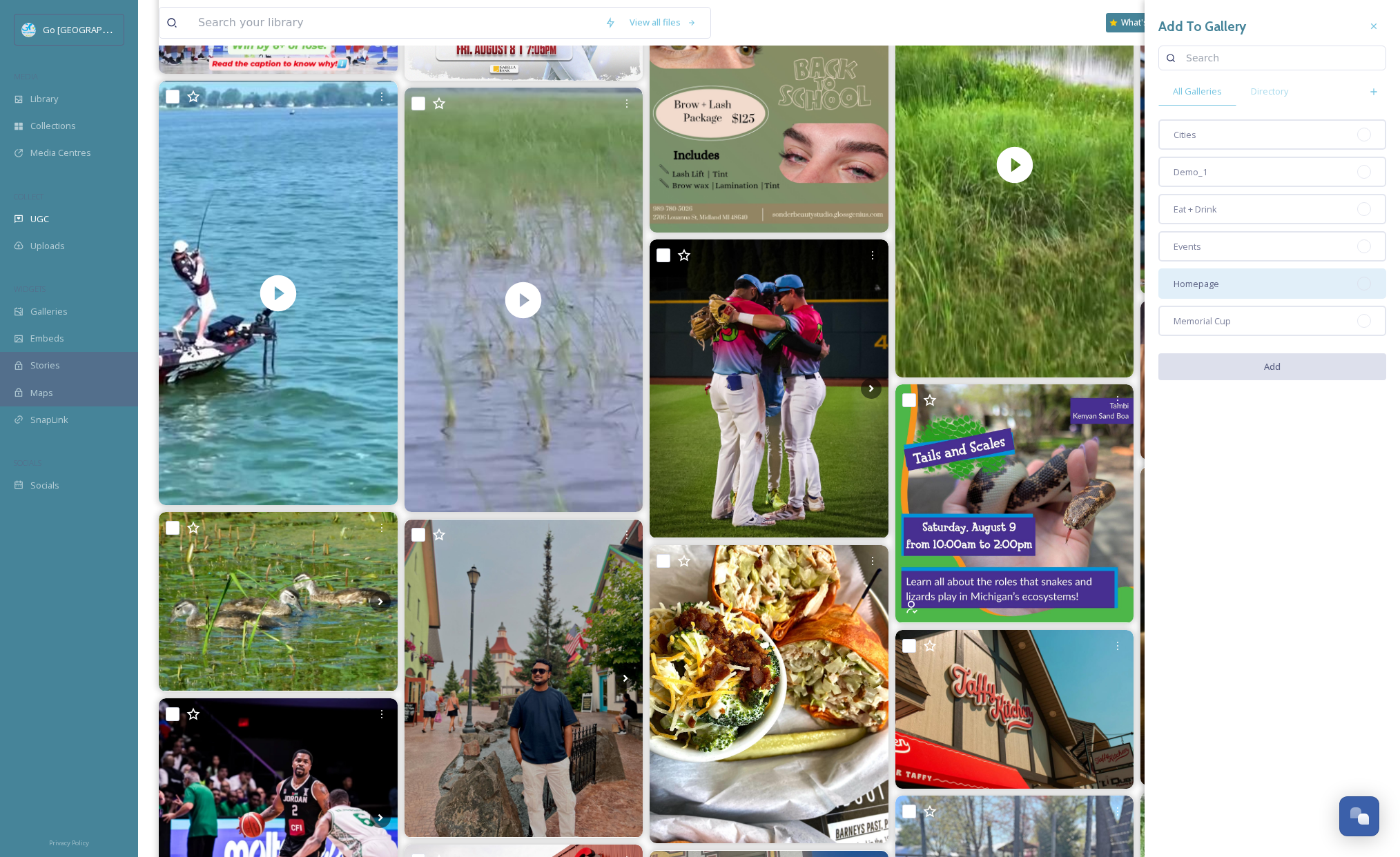
click at [1204, 281] on span "Homepage" at bounding box center [1196, 284] width 46 height 13
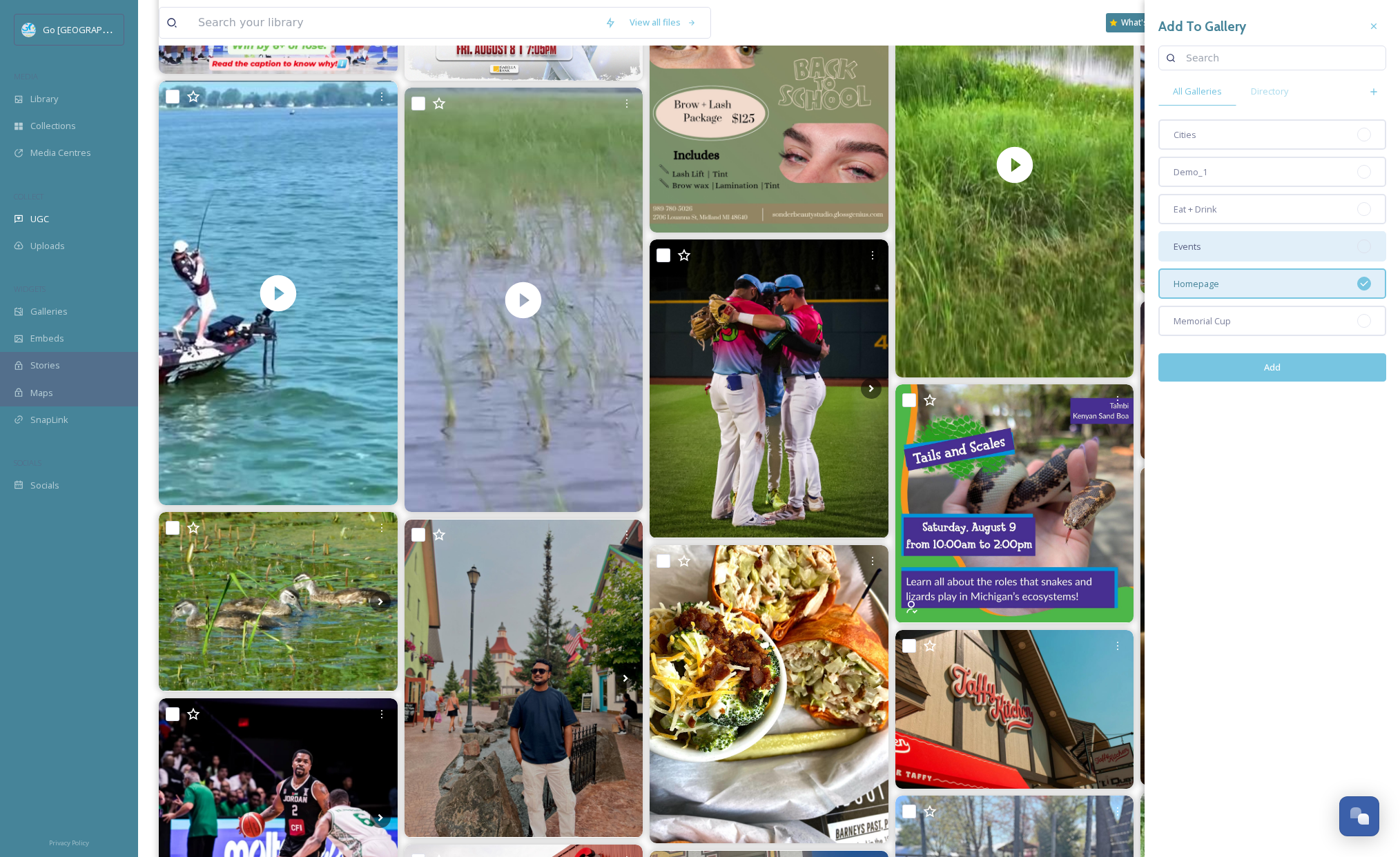
click at [1194, 248] on span "Events" at bounding box center [1187, 247] width 27 height 13
click at [1277, 374] on button "Add" at bounding box center [1272, 368] width 228 height 28
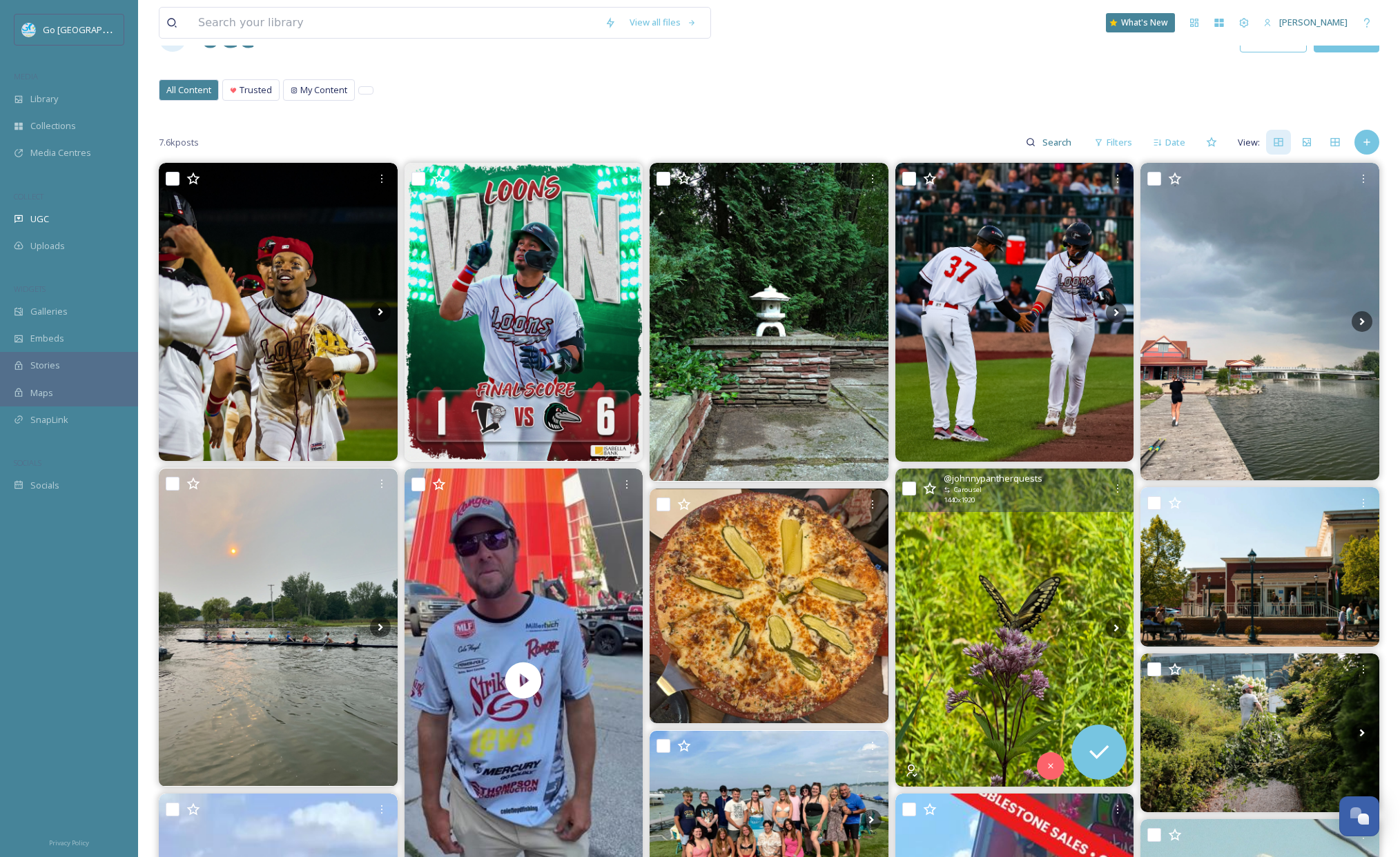
scroll to position [0, 0]
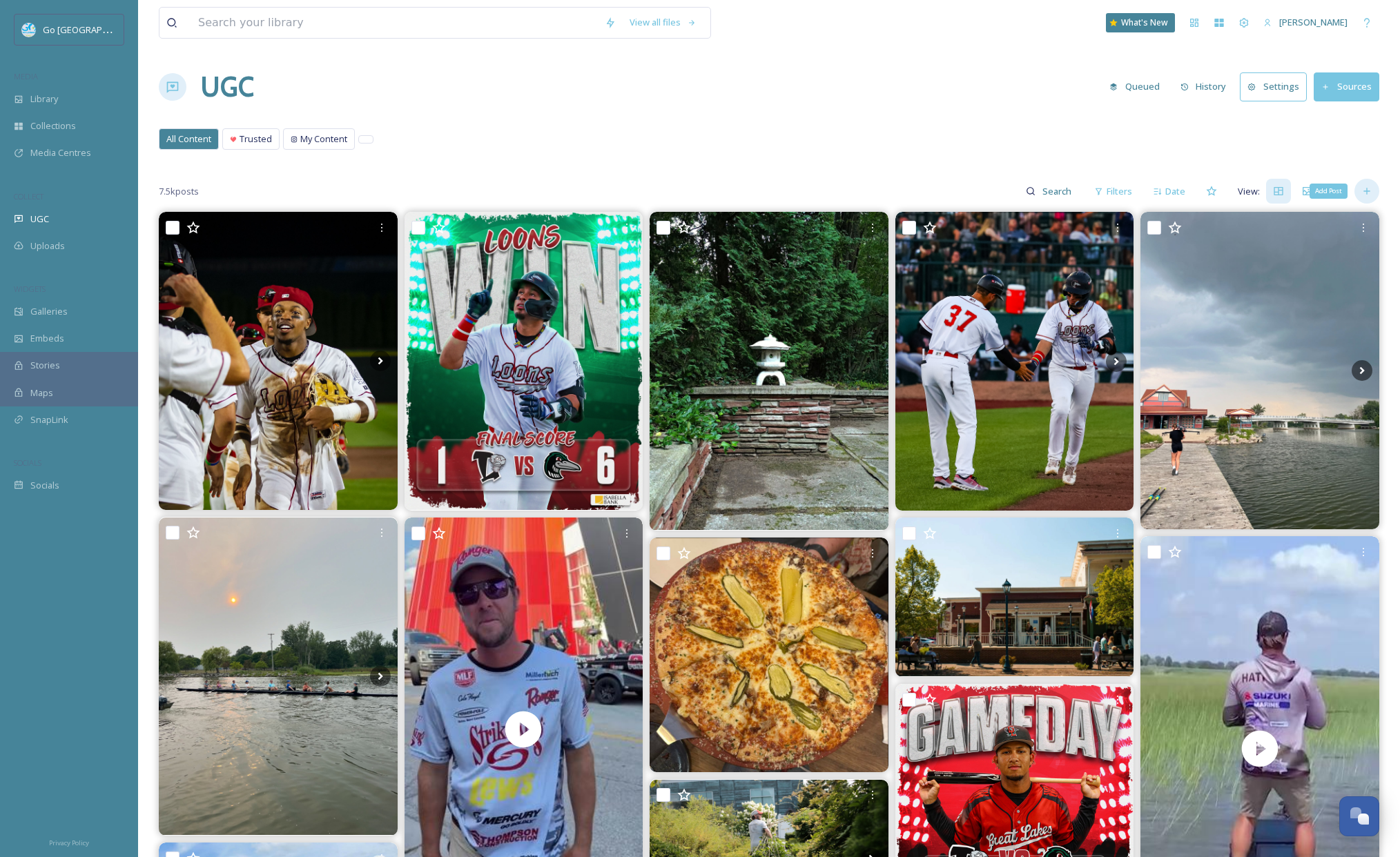
click at [1369, 193] on icon at bounding box center [1367, 191] width 11 height 11
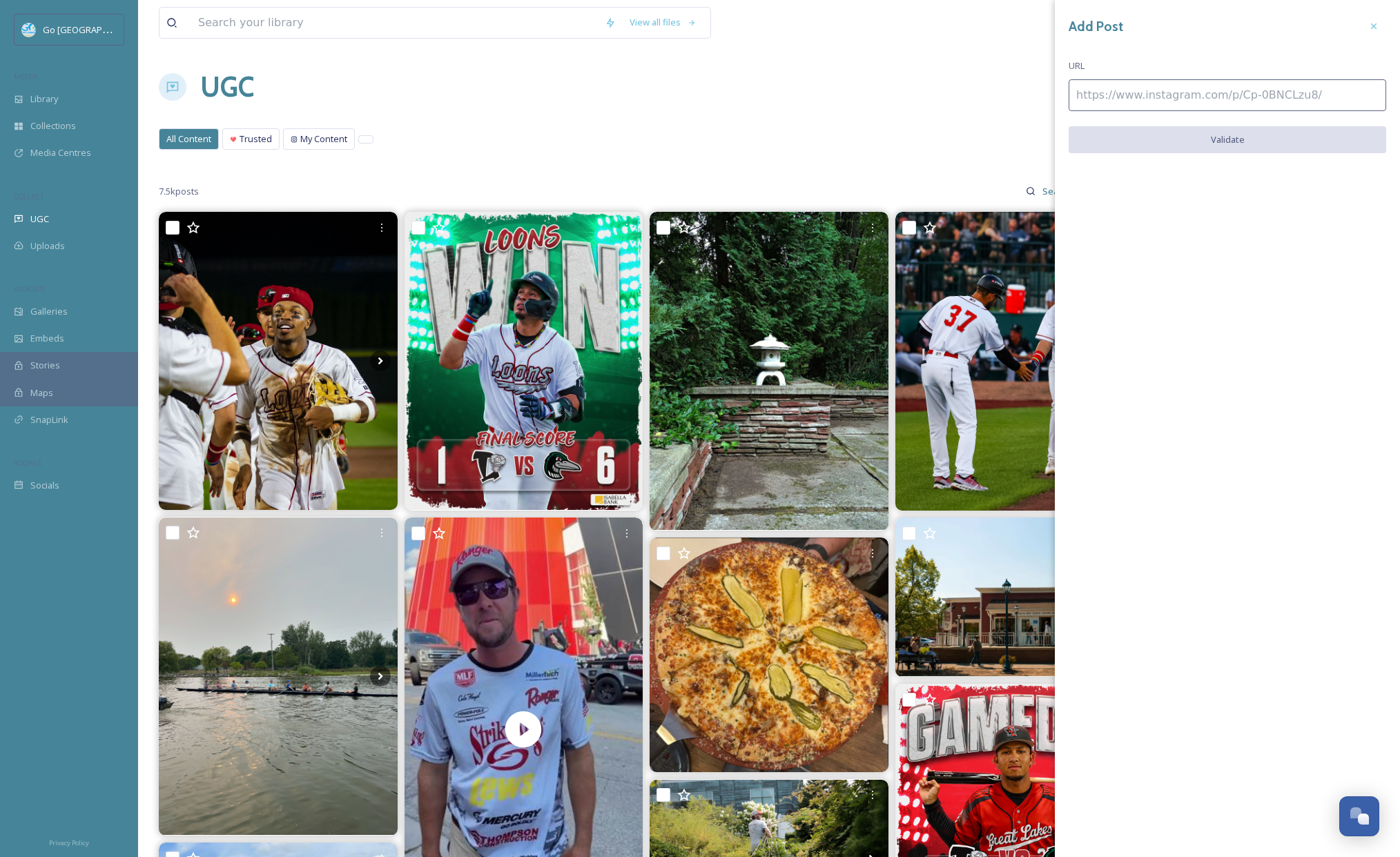
click at [1092, 88] on input at bounding box center [1228, 95] width 318 height 32
paste input "https://www.instagram.com/p/DNMc9cMNGcS/"
type input "https://www.instagram.com/p/DNMc9cMNGcS/"
click at [1254, 133] on button "Validate" at bounding box center [1228, 141] width 318 height 28
click at [1226, 138] on button "Add Post" at bounding box center [1228, 141] width 318 height 28
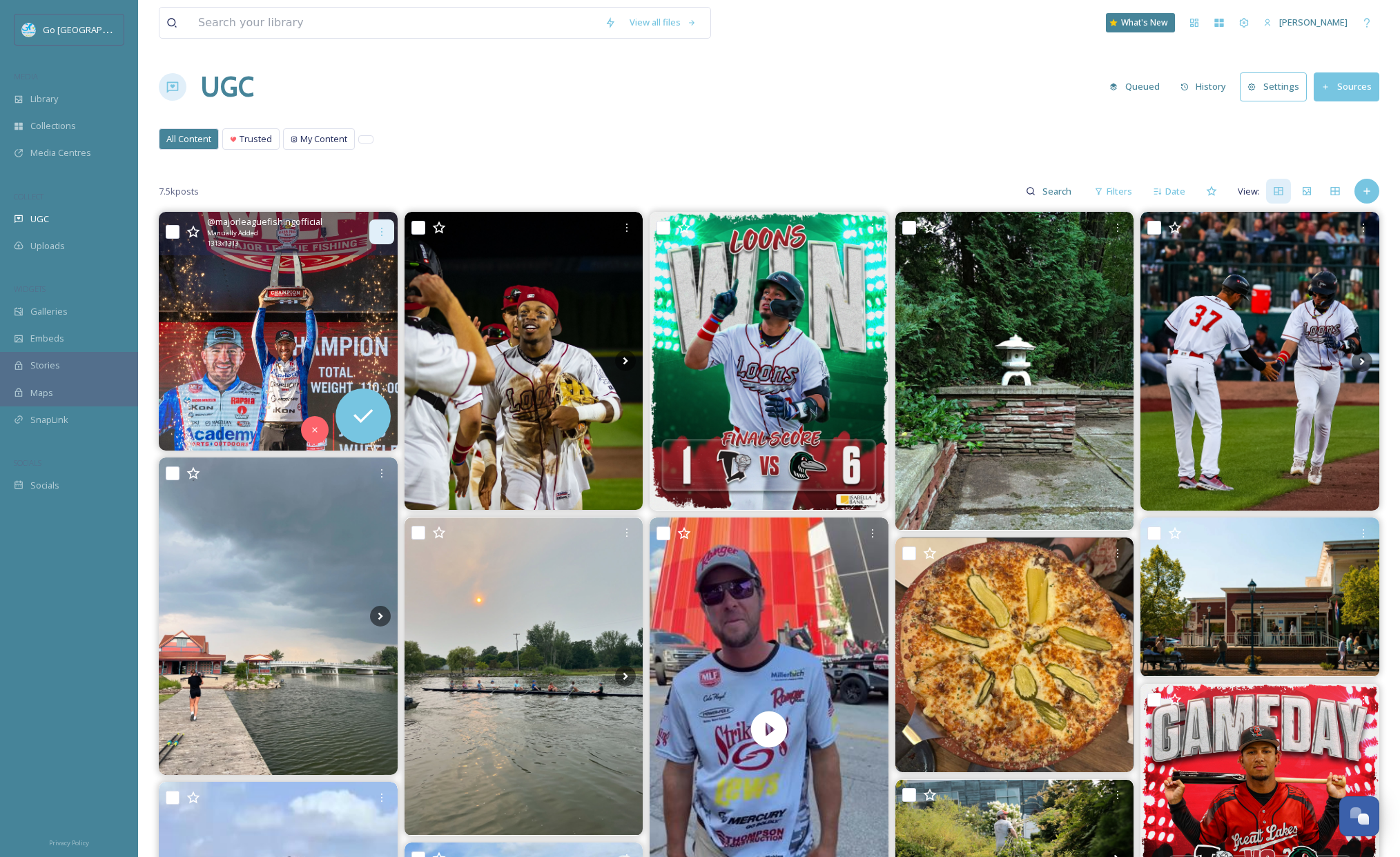
click at [387, 230] on icon at bounding box center [382, 232] width 11 height 11
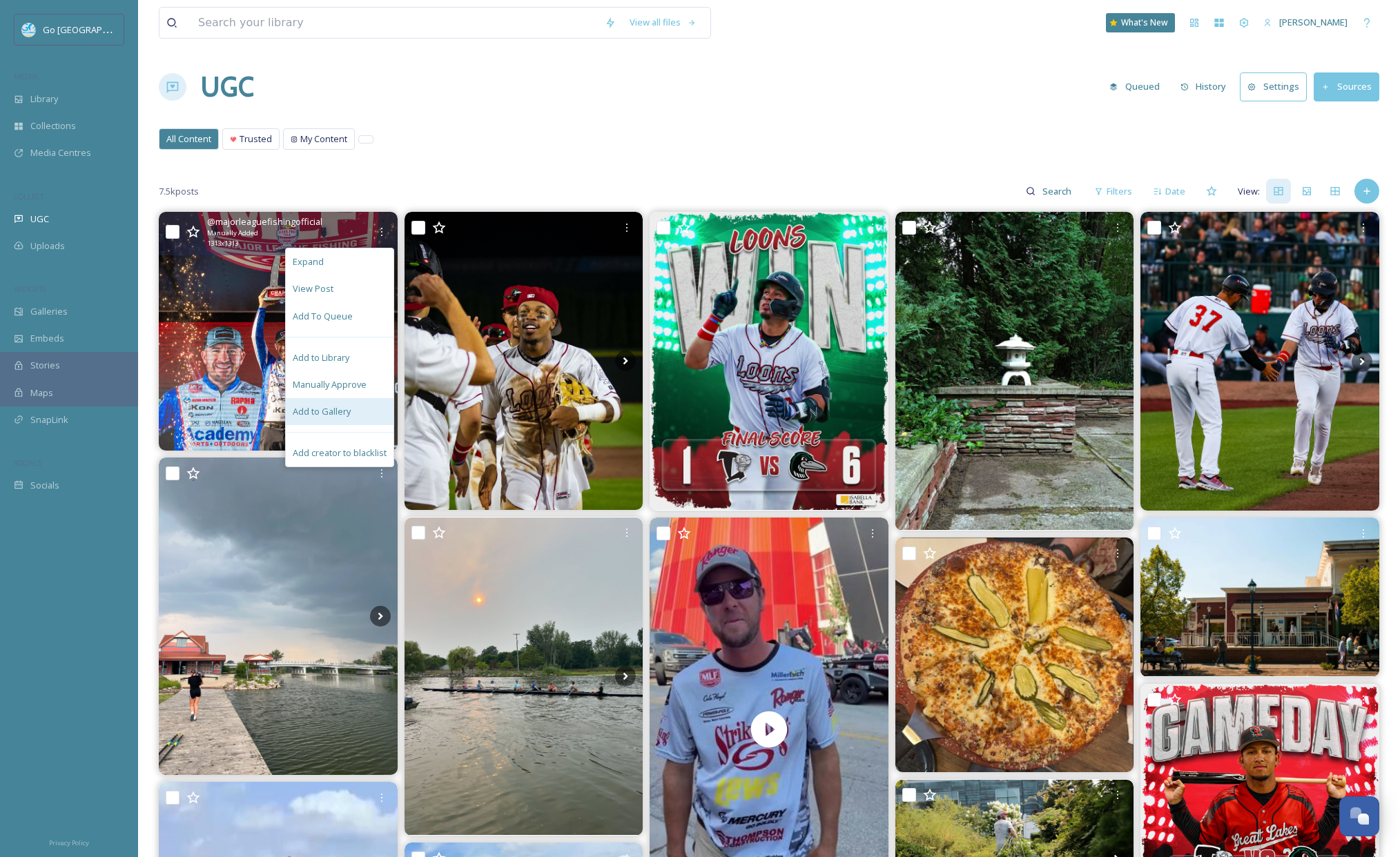
click at [353, 411] on div "Add to Gallery" at bounding box center [339, 411] width 108 height 27
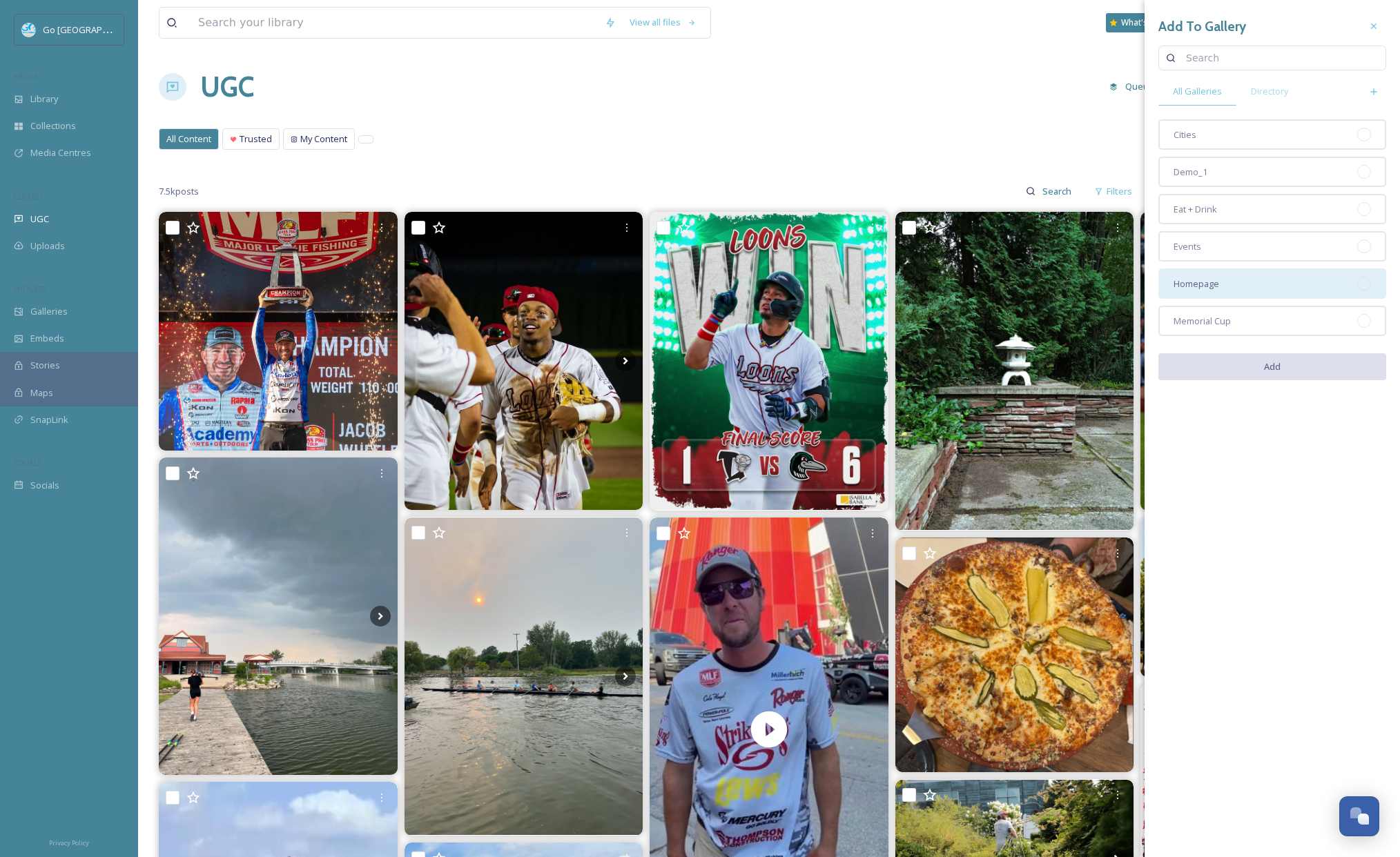
drag, startPoint x: 1201, startPoint y: 295, endPoint x: 1200, endPoint y: 271, distance: 24.0
click at [1201, 292] on div "Homepage" at bounding box center [1272, 283] width 228 height 30
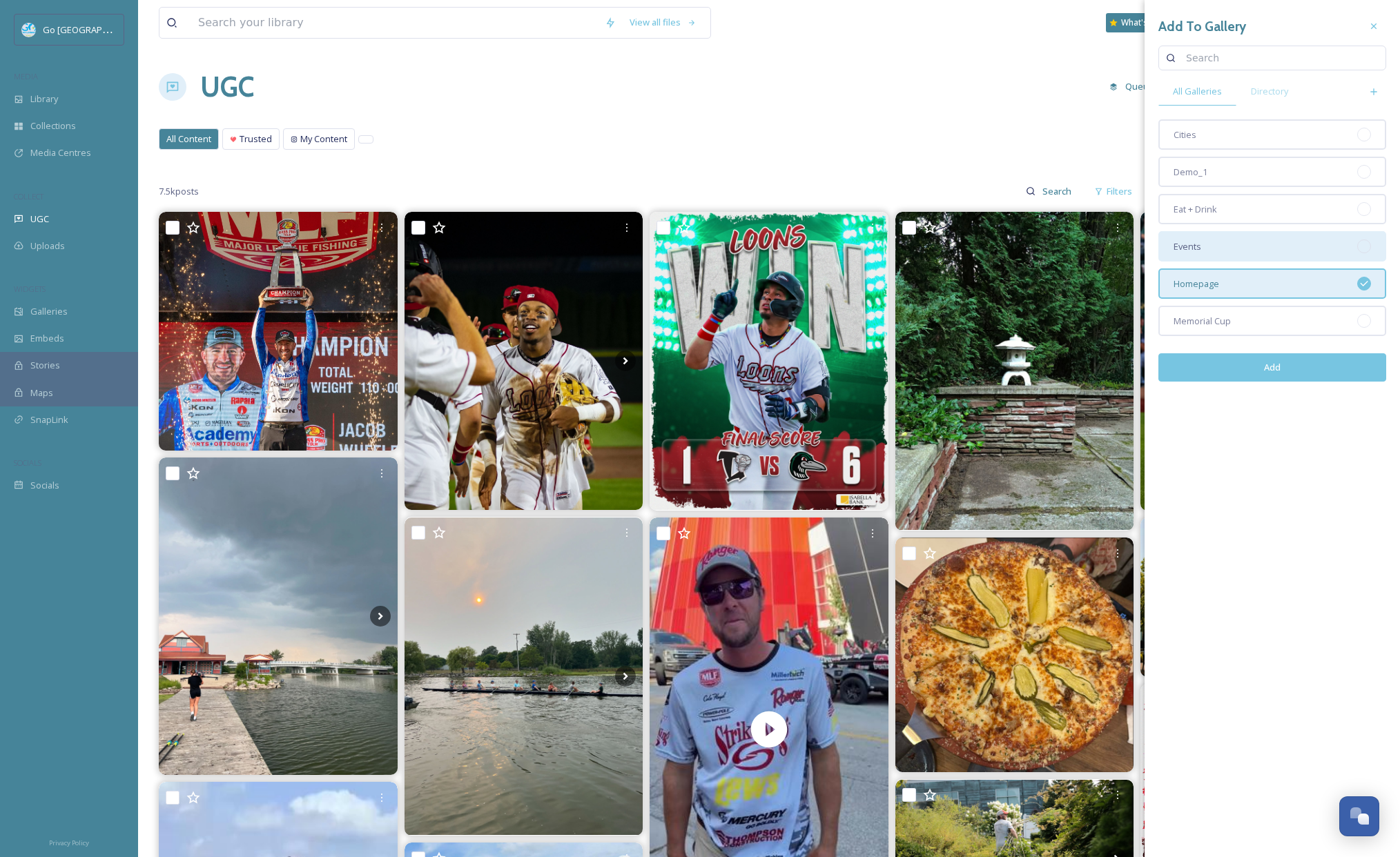
click at [1209, 245] on div "Events" at bounding box center [1272, 246] width 228 height 30
click at [1318, 382] on div "Add" at bounding box center [1272, 368] width 228 height 49
click at [1312, 366] on button "Add" at bounding box center [1272, 368] width 228 height 28
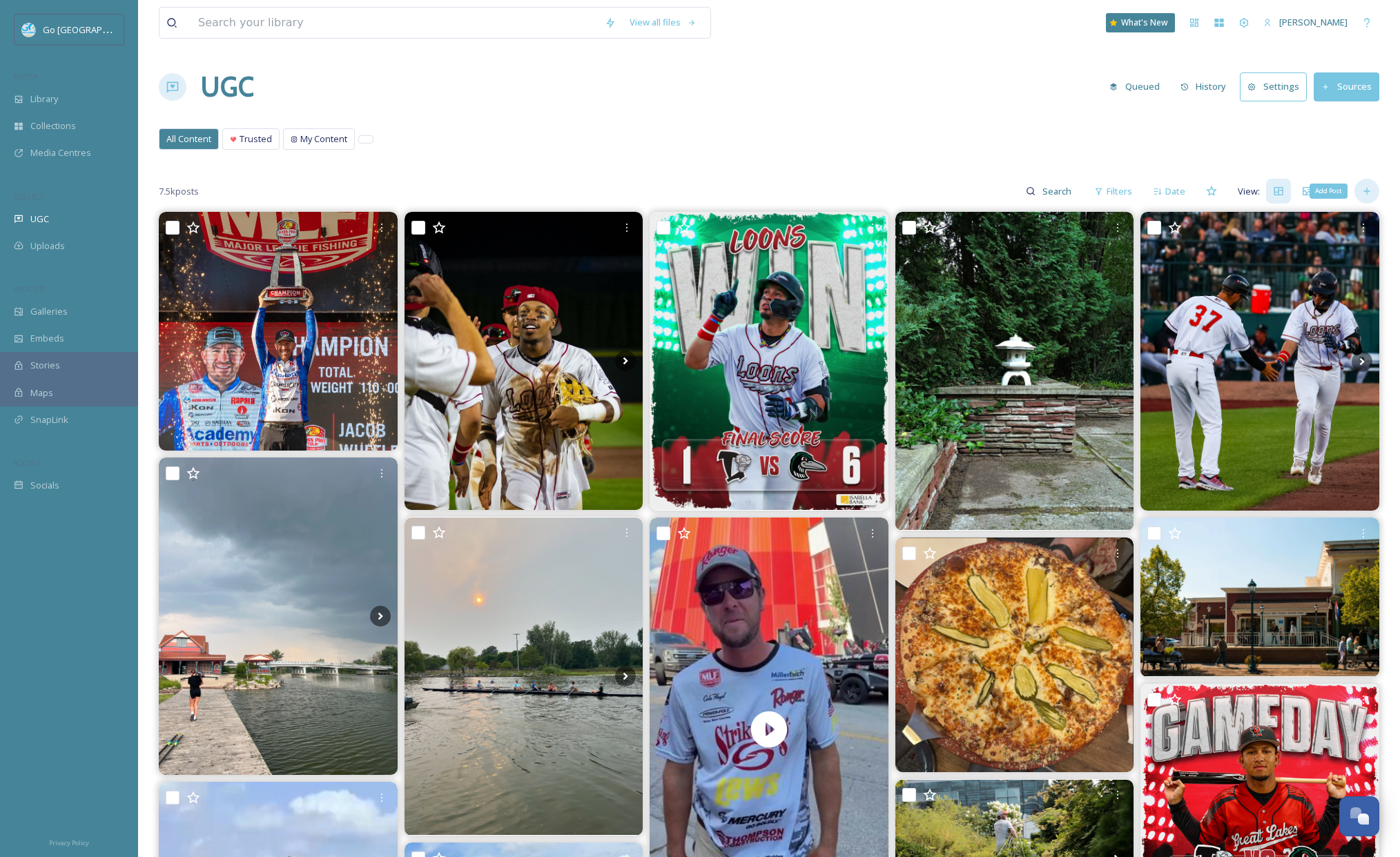
click at [1364, 186] on icon at bounding box center [1367, 191] width 11 height 11
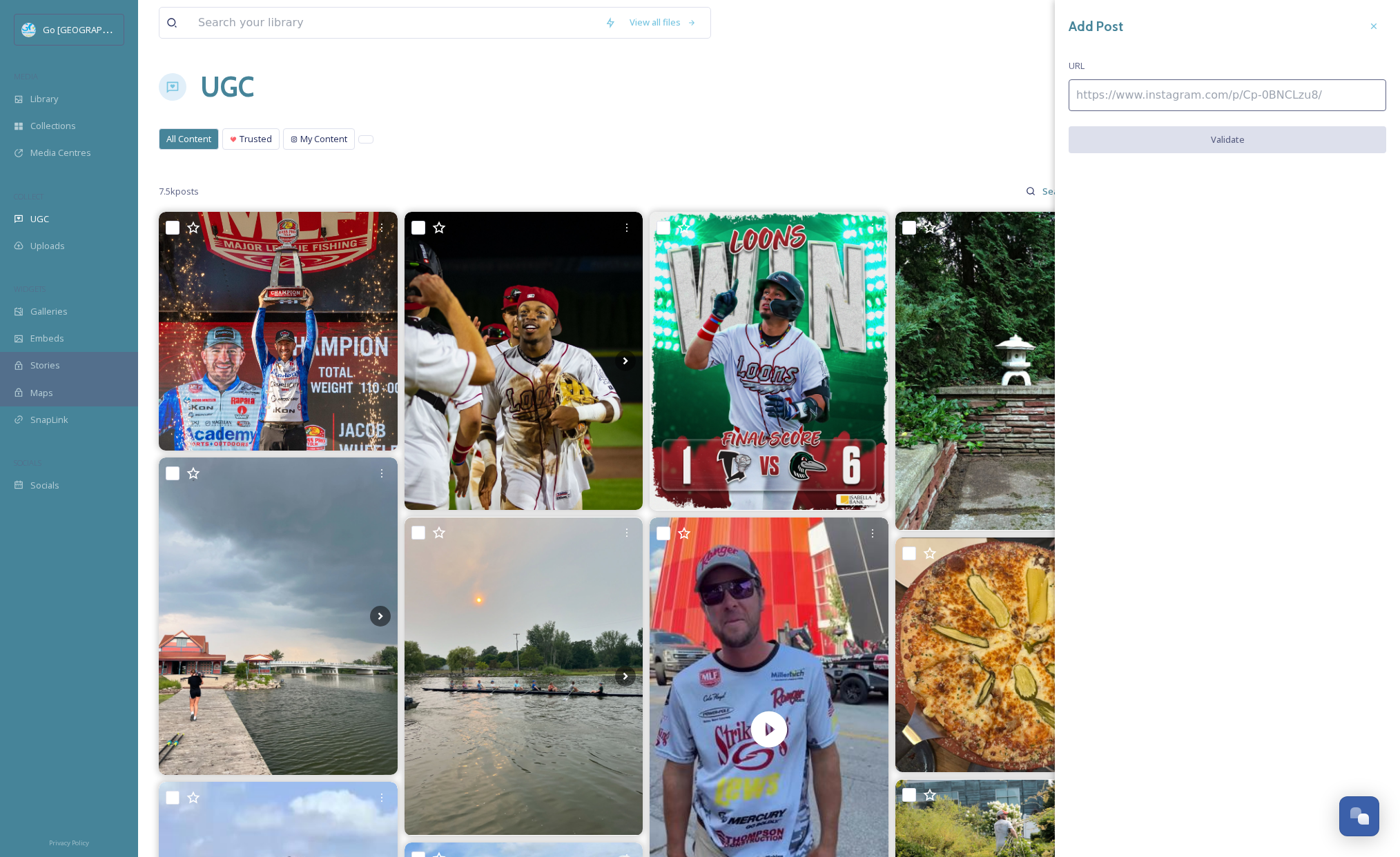
click at [1114, 97] on input at bounding box center [1228, 95] width 318 height 32
paste input "https://www.instagram.com/p/DNMbx_yM4Ef/"
type input "https://www.instagram.com/p/DNMbx_yM4Ef/"
click at [1269, 141] on button "Validate" at bounding box center [1228, 141] width 318 height 28
click at [1221, 132] on button "Add Post" at bounding box center [1228, 141] width 318 height 28
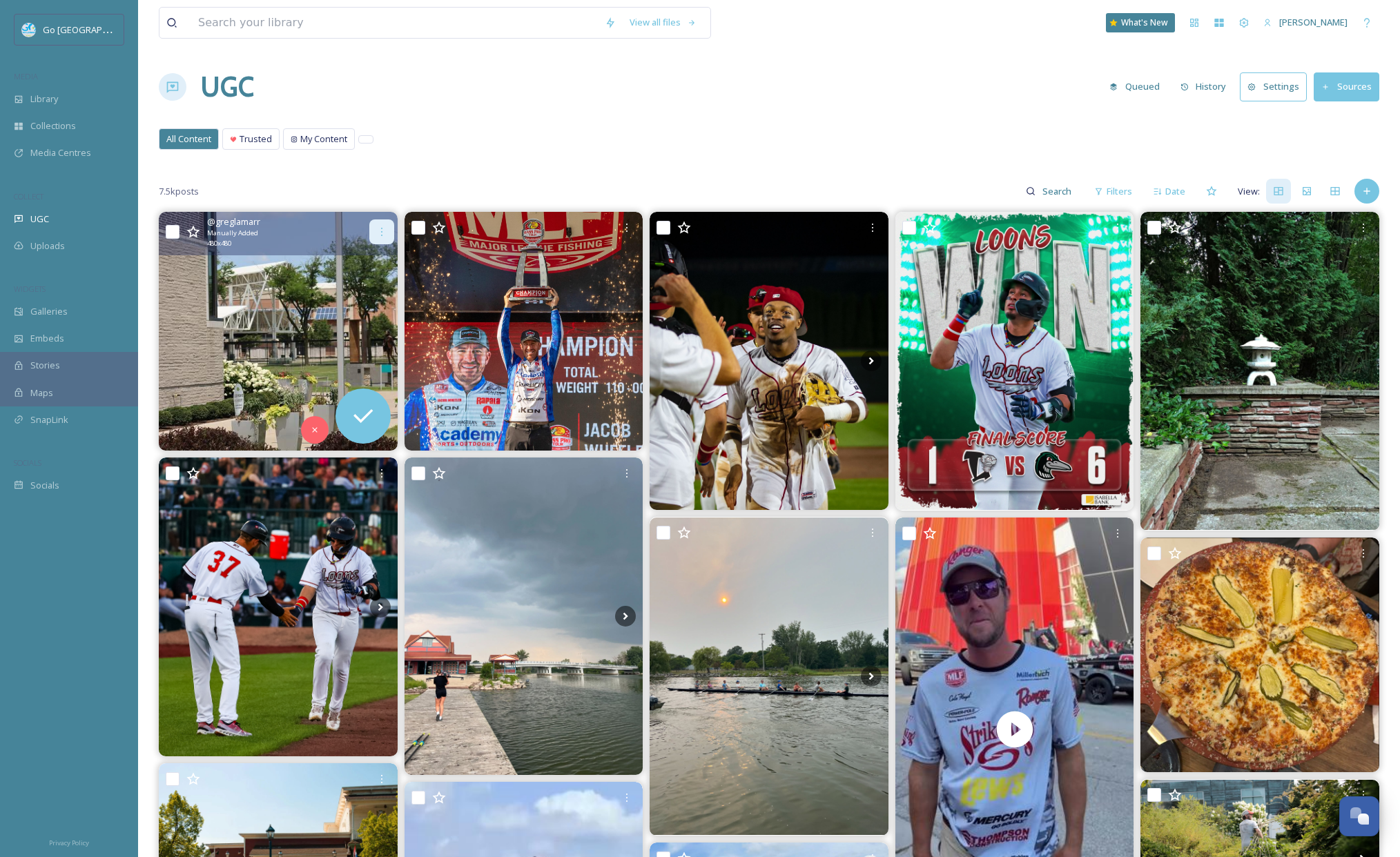
click at [379, 222] on div at bounding box center [381, 231] width 25 height 25
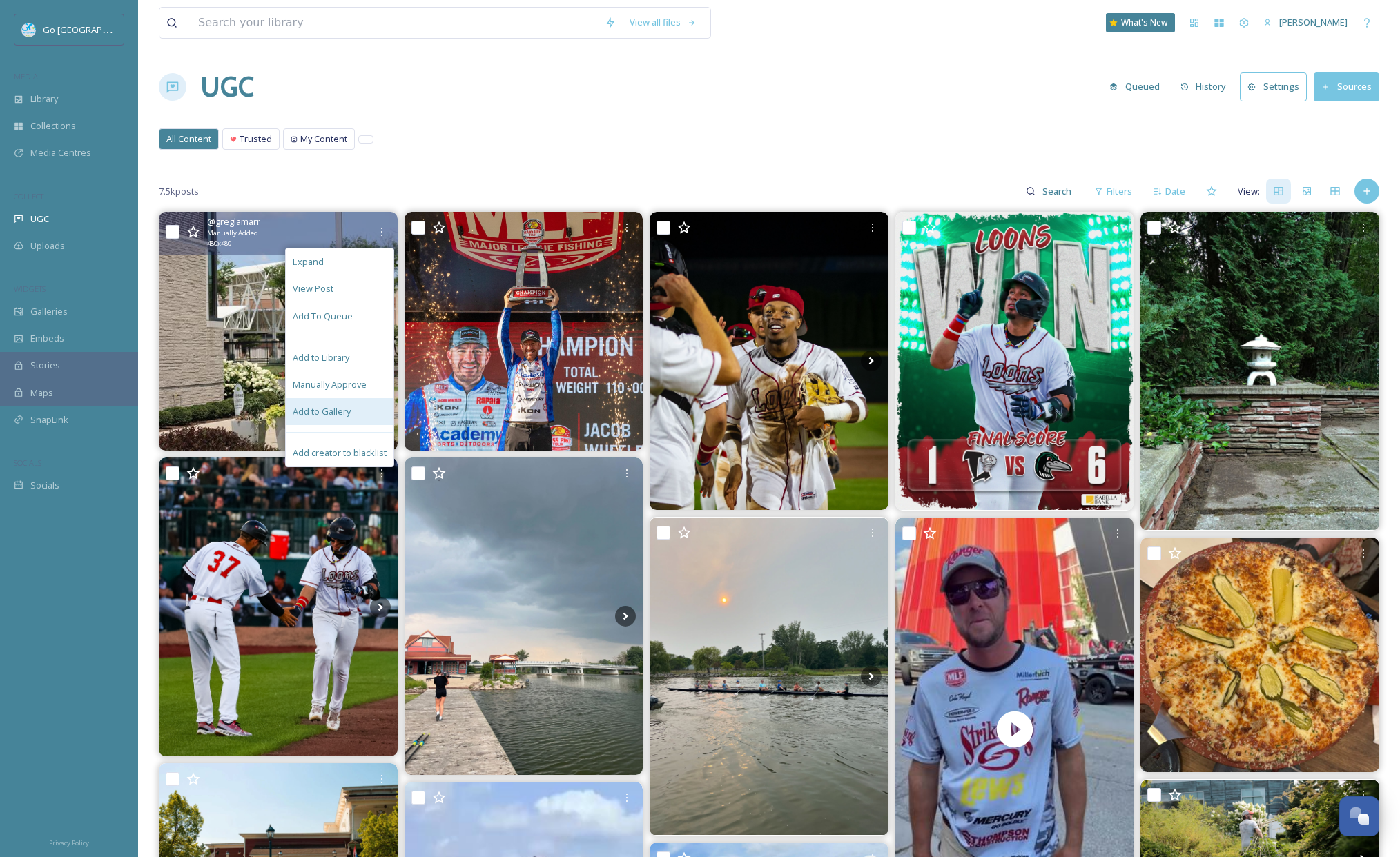
click at [340, 415] on span "Add to Gallery" at bounding box center [321, 411] width 58 height 13
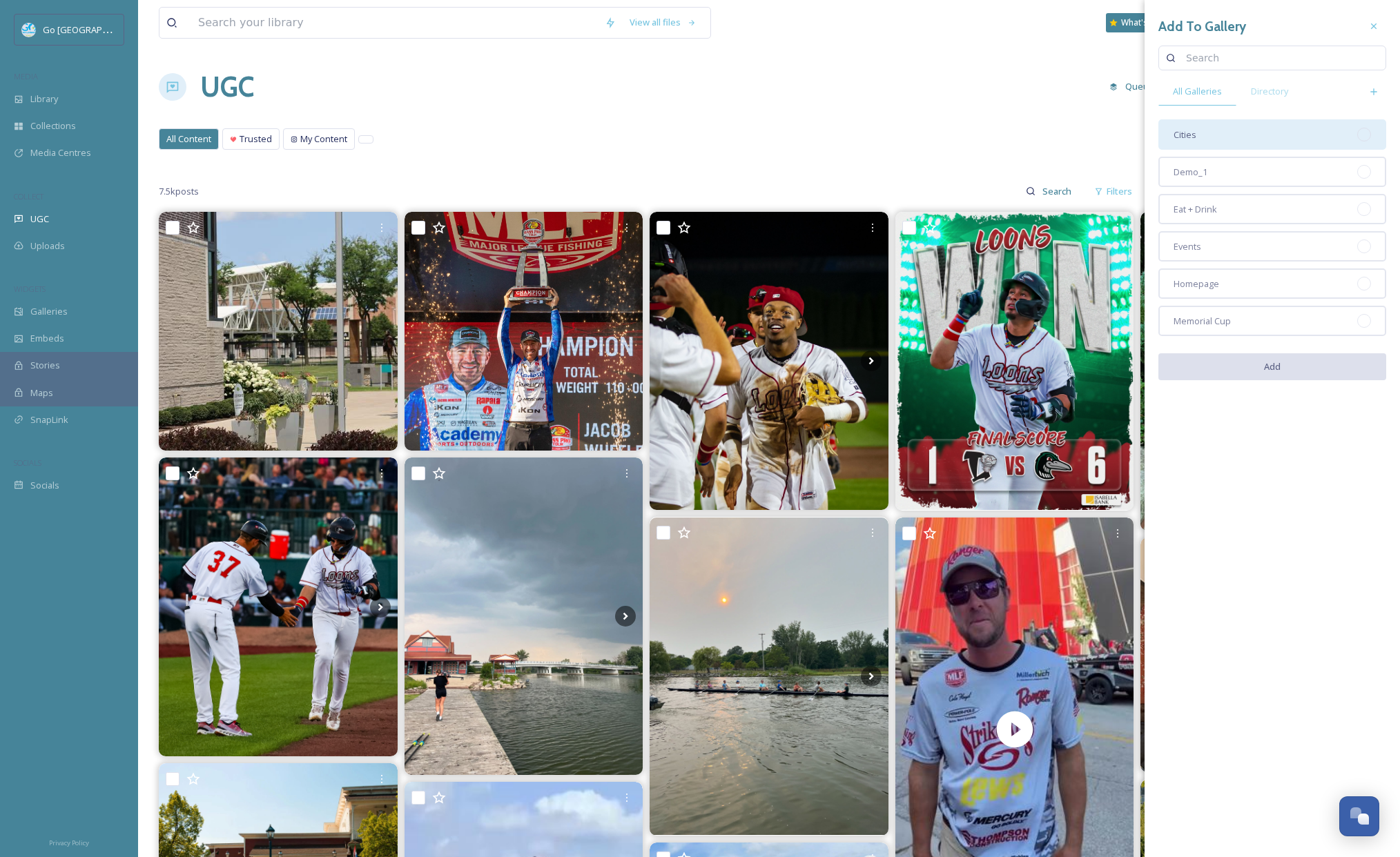
click at [1212, 135] on div "Cities" at bounding box center [1272, 134] width 228 height 30
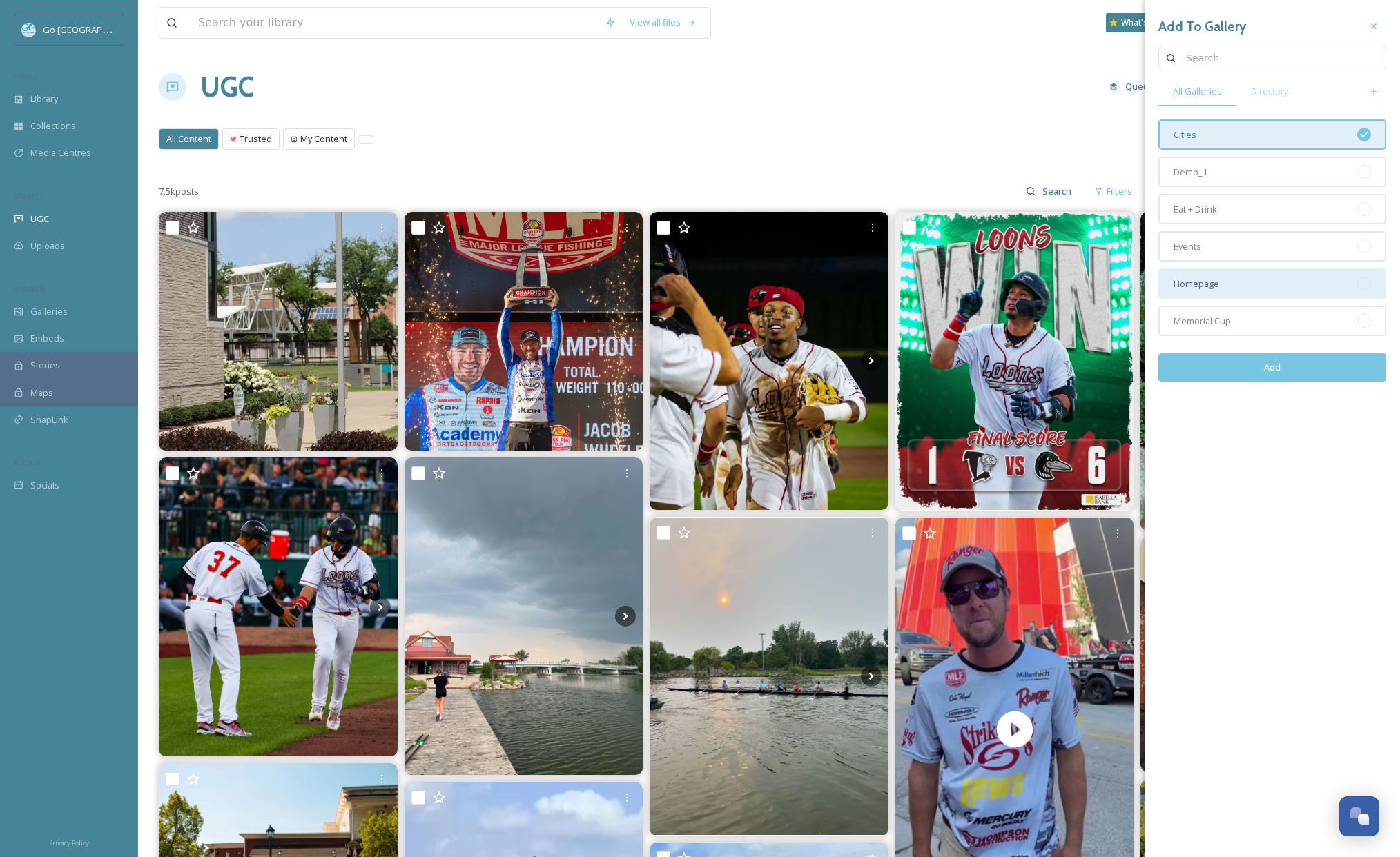
click at [1218, 271] on div "Homepage" at bounding box center [1272, 283] width 228 height 30
click at [1289, 364] on button "Add" at bounding box center [1272, 368] width 228 height 28
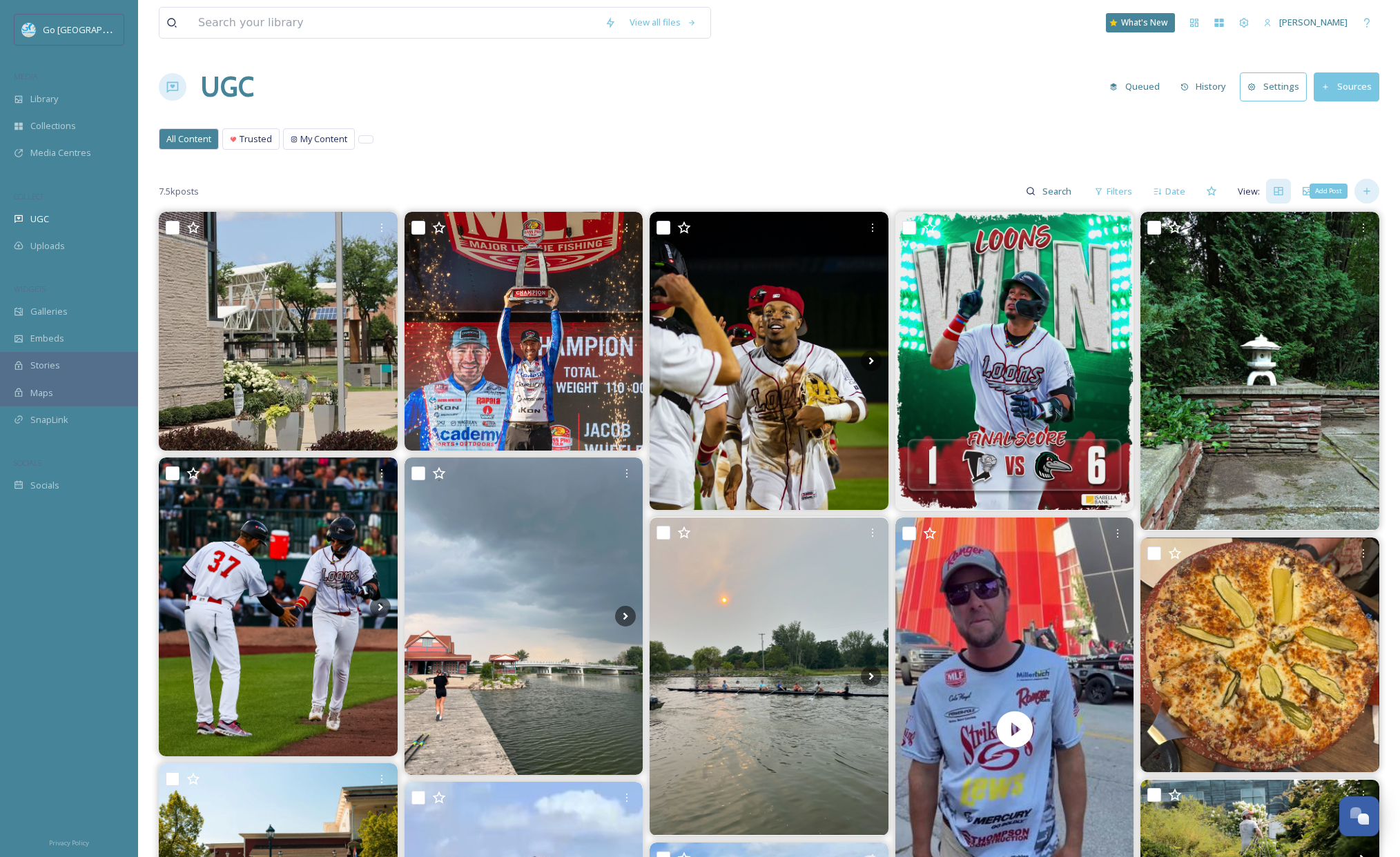
click at [1371, 191] on icon at bounding box center [1367, 191] width 11 height 11
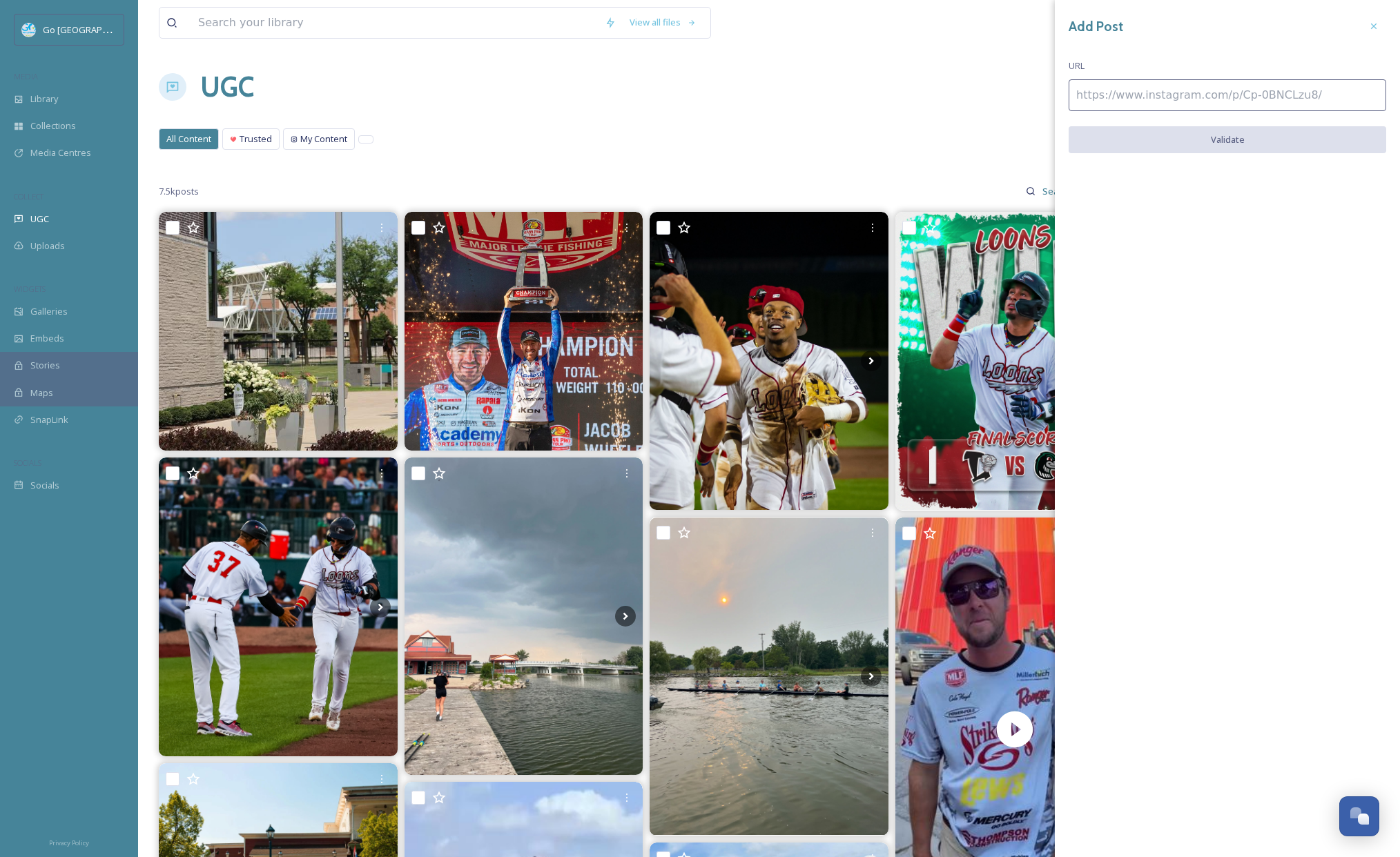
click at [1124, 93] on input at bounding box center [1228, 95] width 318 height 32
paste input "https://www.instagram.com/p/DNI7knfuLwW/"
type input "https://www.instagram.com/p/DNI7knfuLwW/"
click at [1202, 140] on button "Validate" at bounding box center [1228, 141] width 318 height 28
click at [1234, 141] on button "Add Post" at bounding box center [1228, 141] width 318 height 28
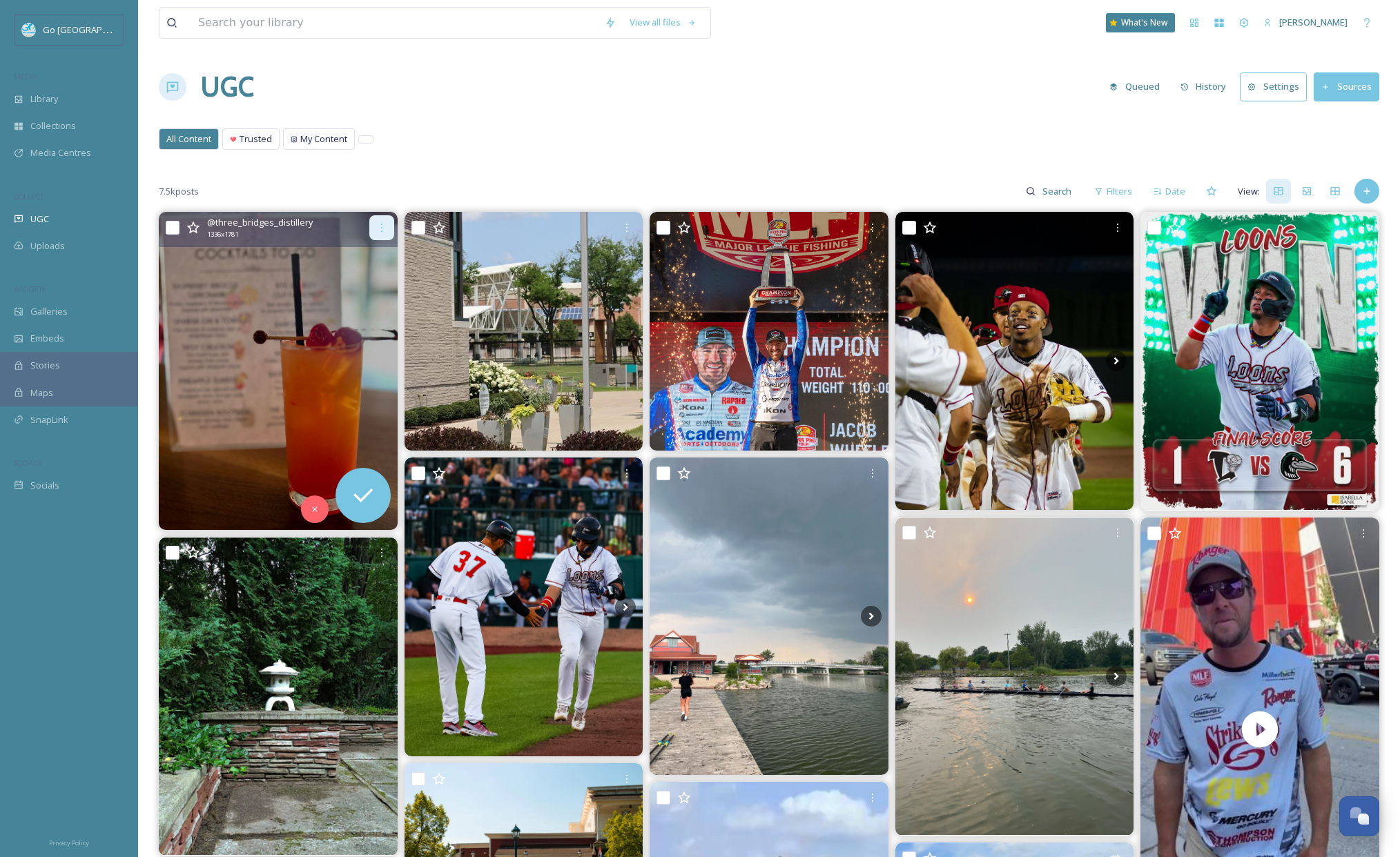
click at [385, 229] on icon at bounding box center [382, 228] width 11 height 11
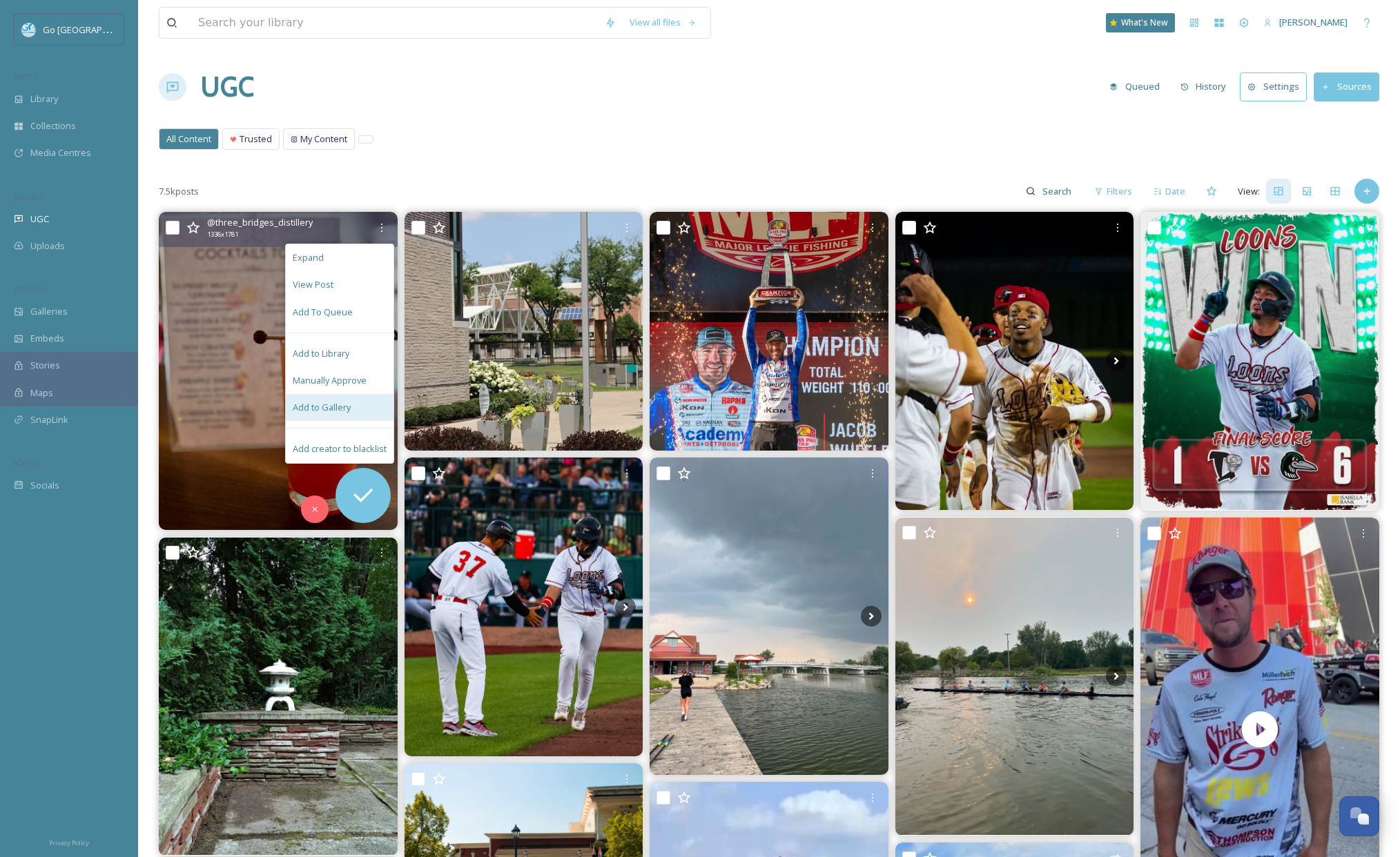
click at [368, 403] on div "Add to Gallery" at bounding box center [339, 408] width 108 height 27
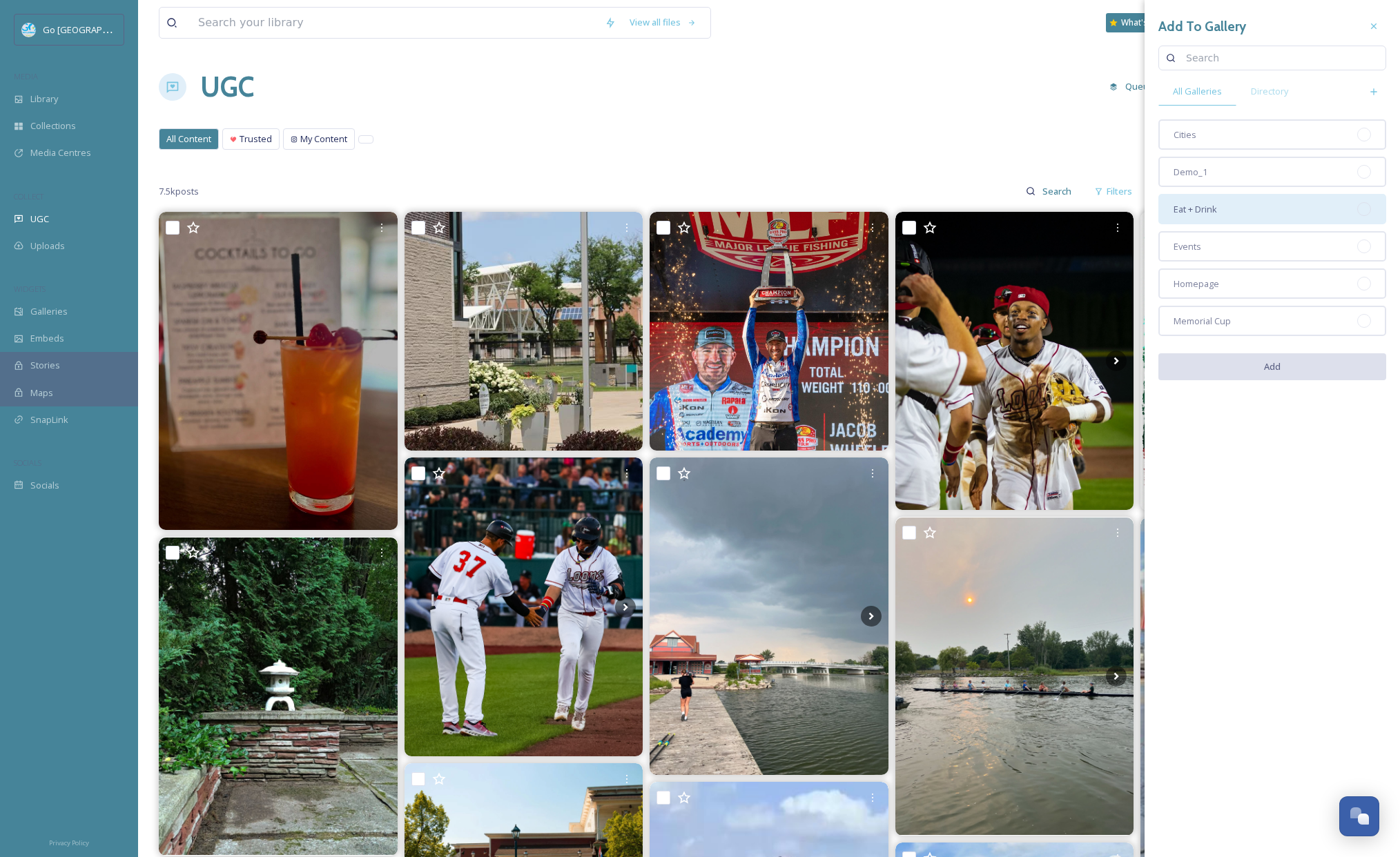
click at [1248, 208] on div "Eat + Drink" at bounding box center [1272, 209] width 228 height 30
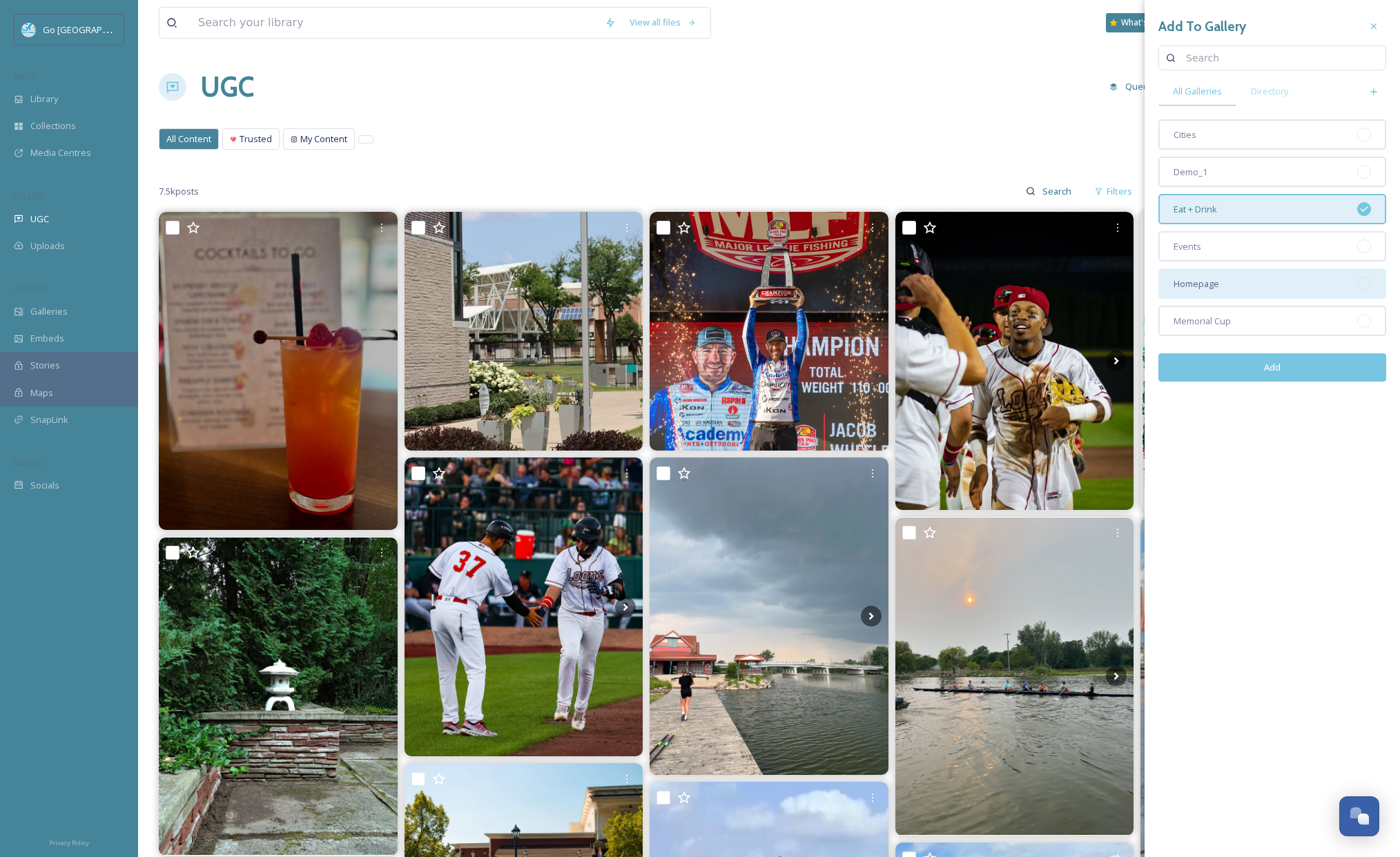
click at [1253, 287] on div "Homepage" at bounding box center [1272, 283] width 228 height 30
click at [1285, 371] on button "Add" at bounding box center [1272, 368] width 228 height 28
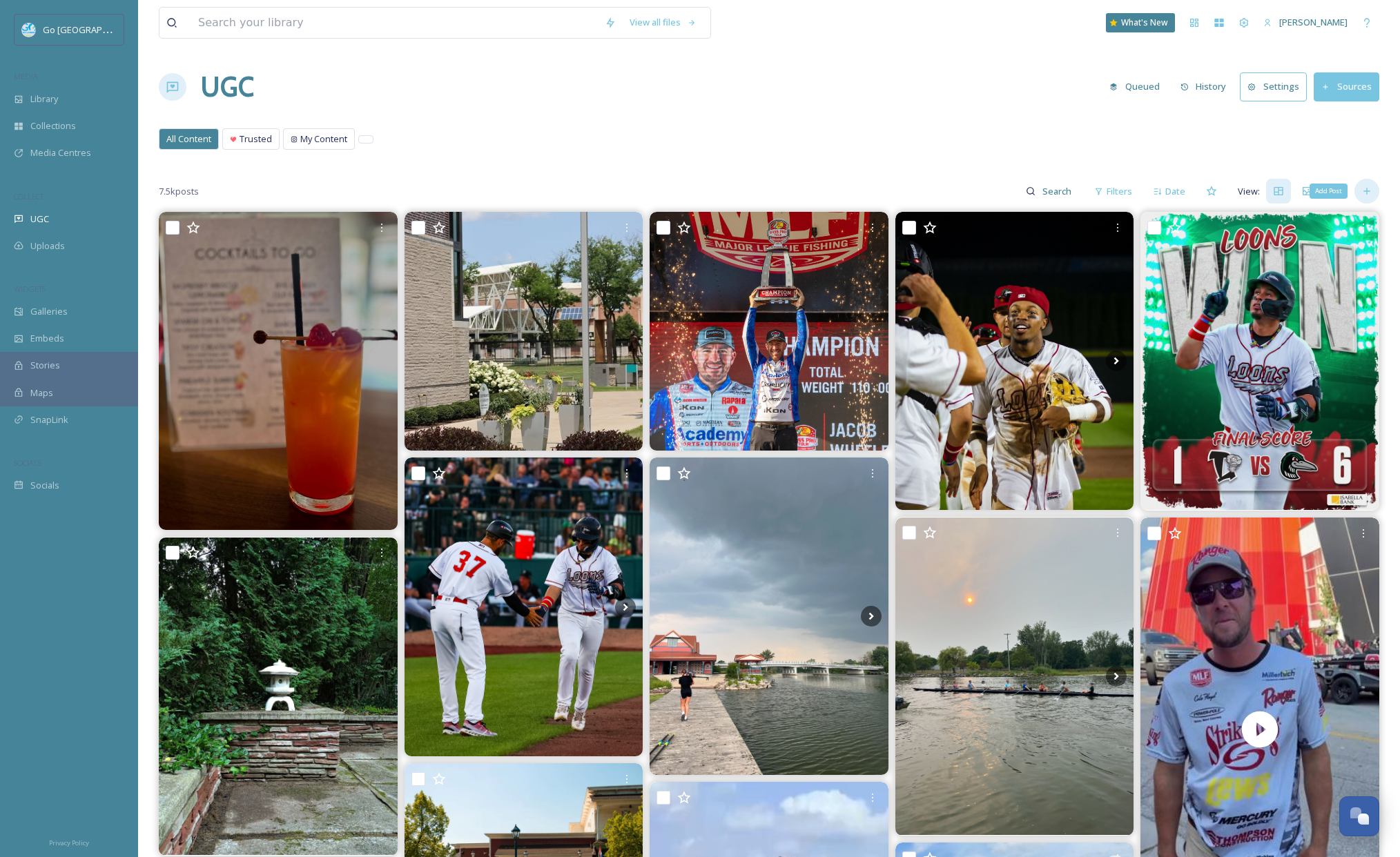
click at [1371, 187] on icon at bounding box center [1367, 191] width 11 height 11
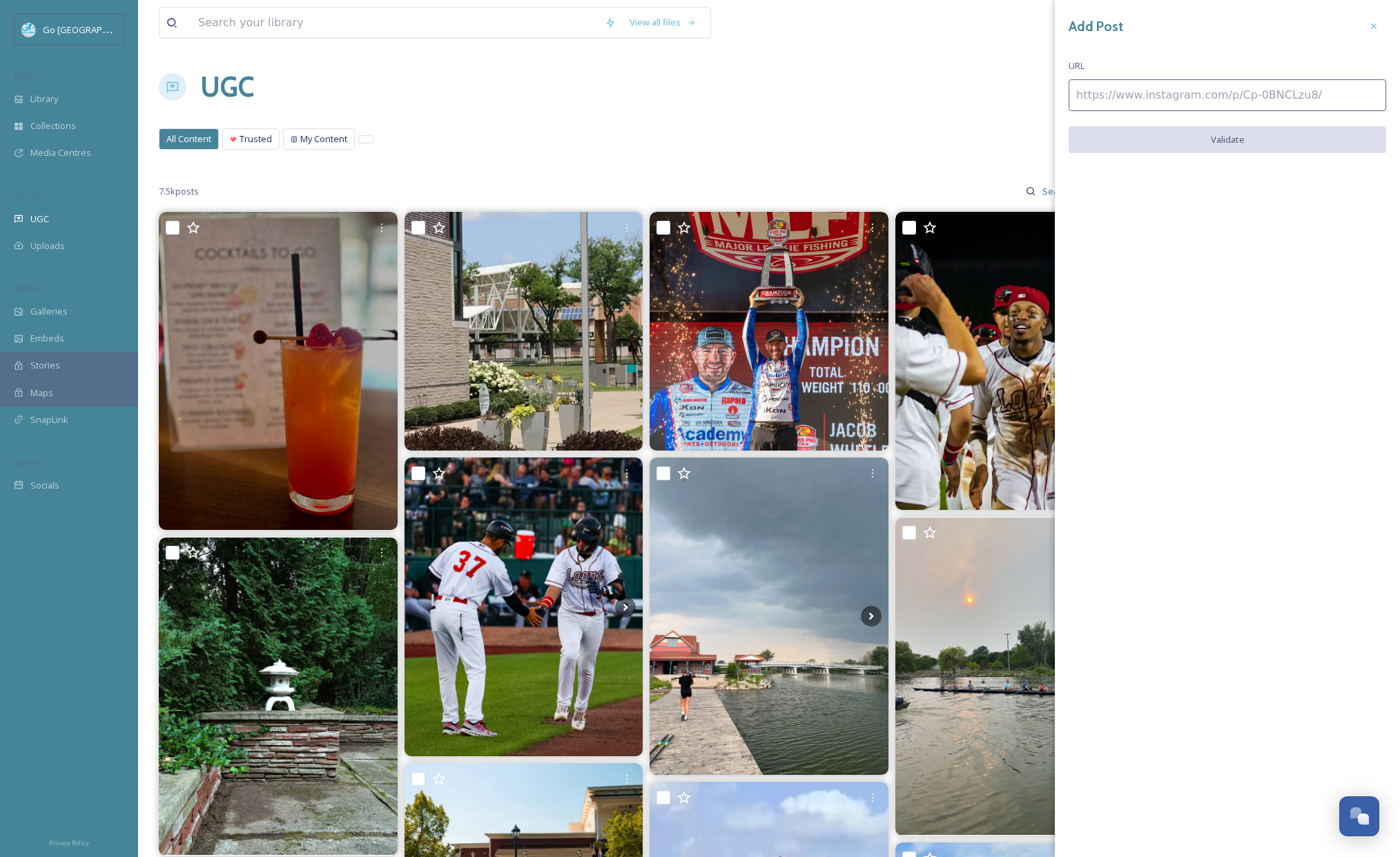
click at [1178, 94] on input at bounding box center [1228, 95] width 318 height 32
paste input "https://www.instagram.com/reel/DNLytfkPKR7/"
type input "https://www.instagram.com/reel/DNLytfkPKR7/"
click at [1218, 146] on button "Validate" at bounding box center [1228, 141] width 318 height 28
click at [1221, 142] on button "Add Post" at bounding box center [1228, 141] width 318 height 28
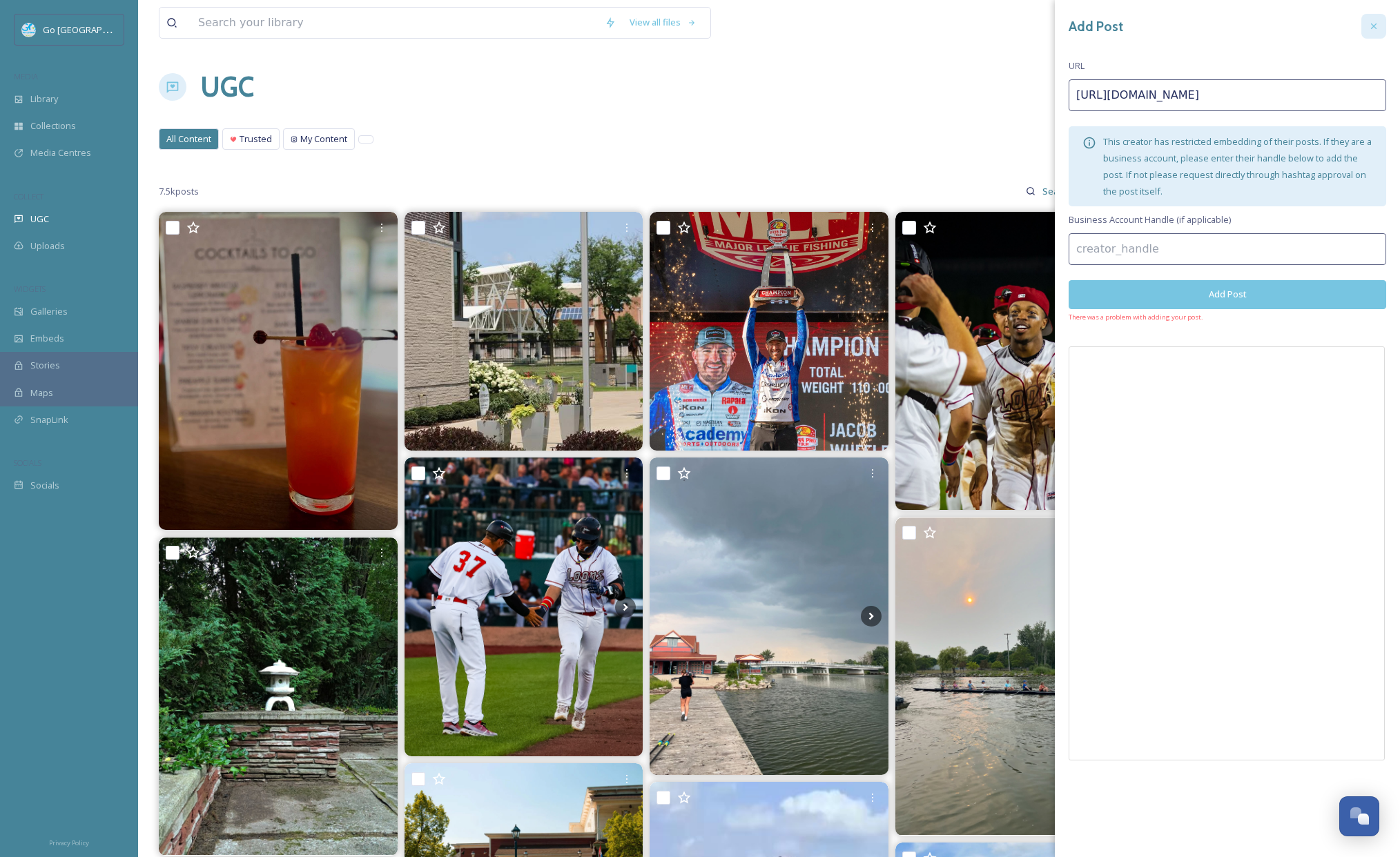
click at [1379, 23] on div at bounding box center [1373, 26] width 25 height 25
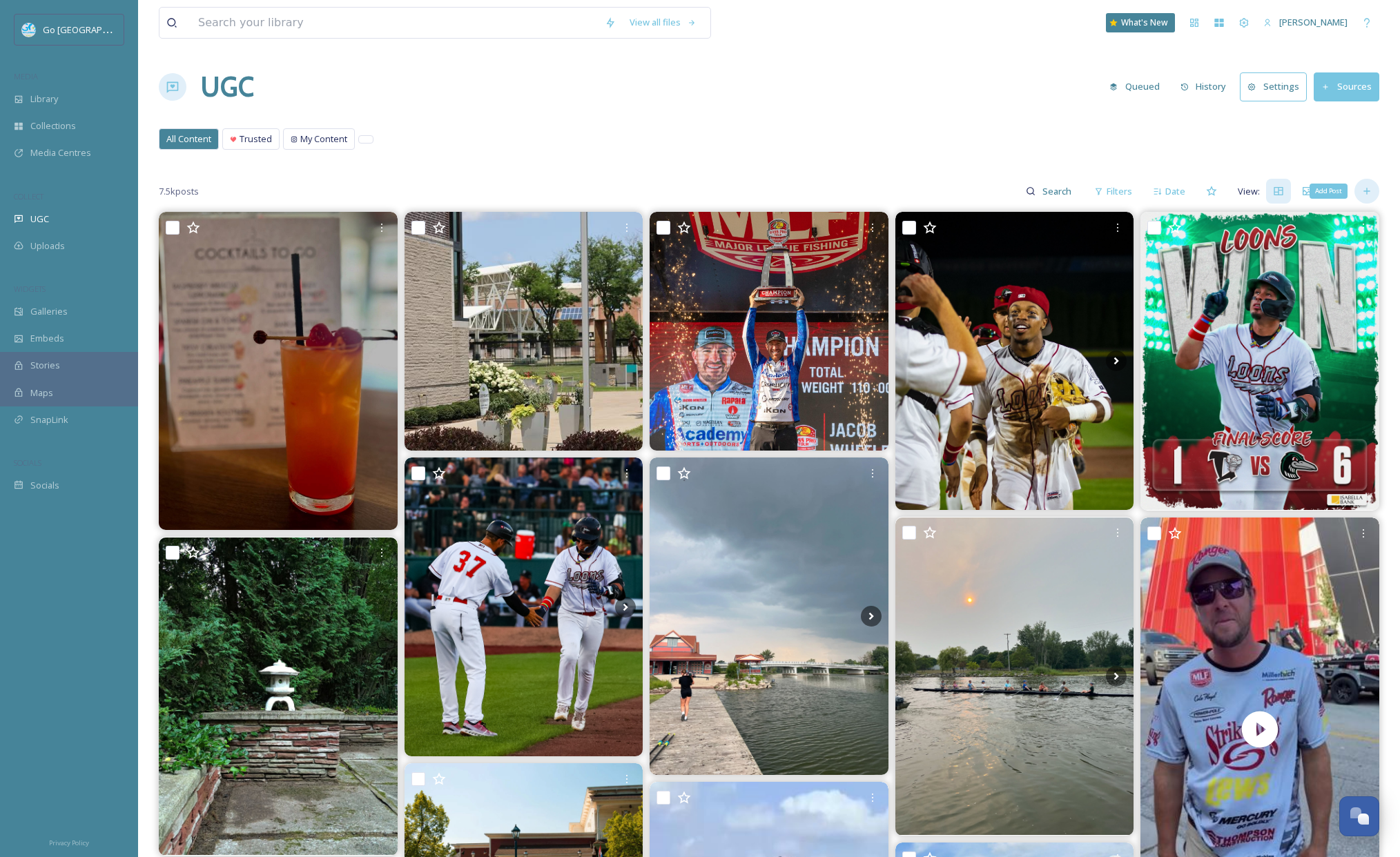
click at [1373, 188] on div "Add Post" at bounding box center [1366, 191] width 25 height 25
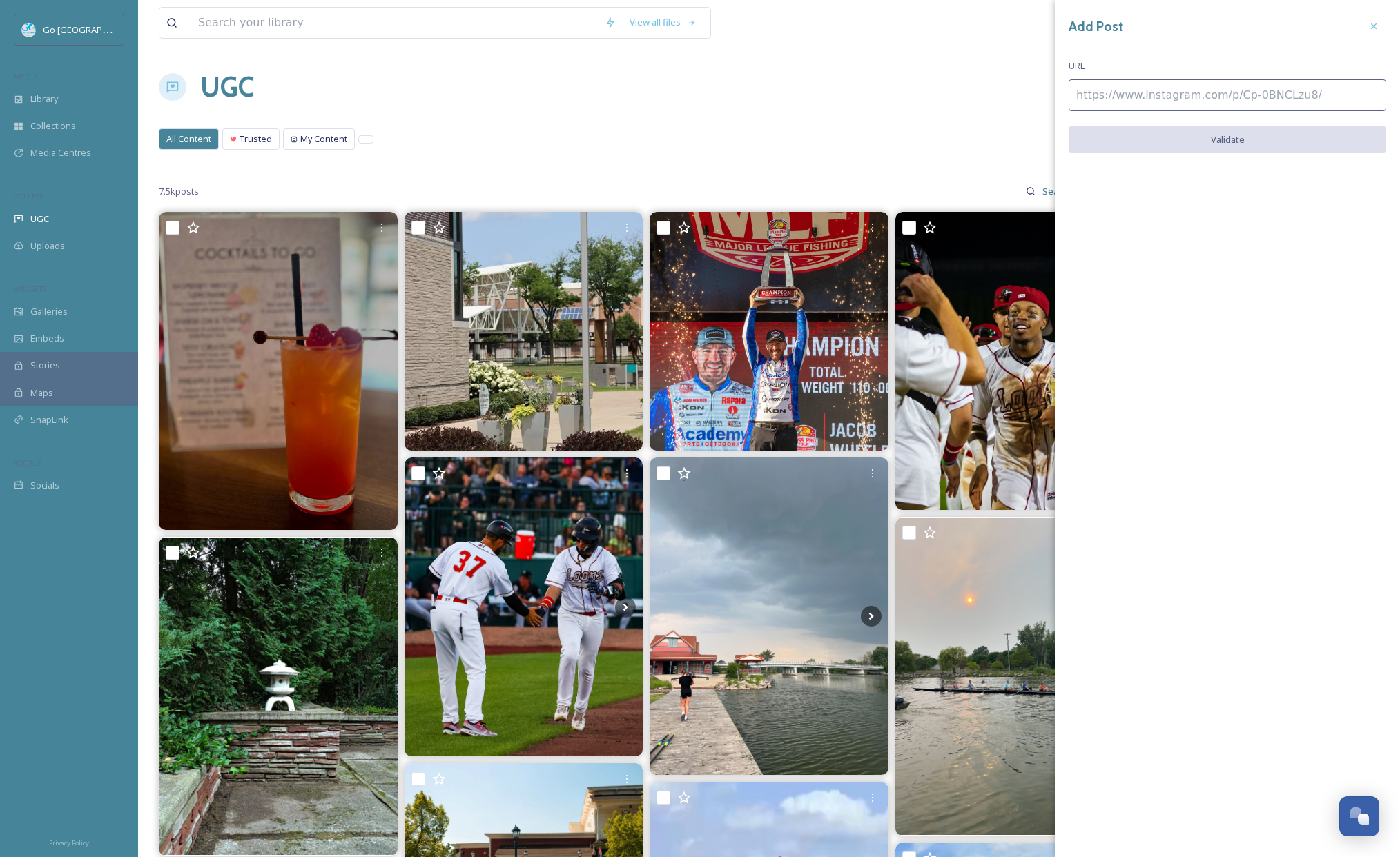
click at [1145, 104] on input at bounding box center [1228, 95] width 318 height 32
paste input "https://www.instagram.com/p/DNGtmENMFdC/"
type input "https://www.instagram.com/p/DNGtmENMFdC/"
drag, startPoint x: 1207, startPoint y: 135, endPoint x: 1213, endPoint y: 145, distance: 11.7
click at [1208, 135] on button "Validate" at bounding box center [1228, 141] width 318 height 28
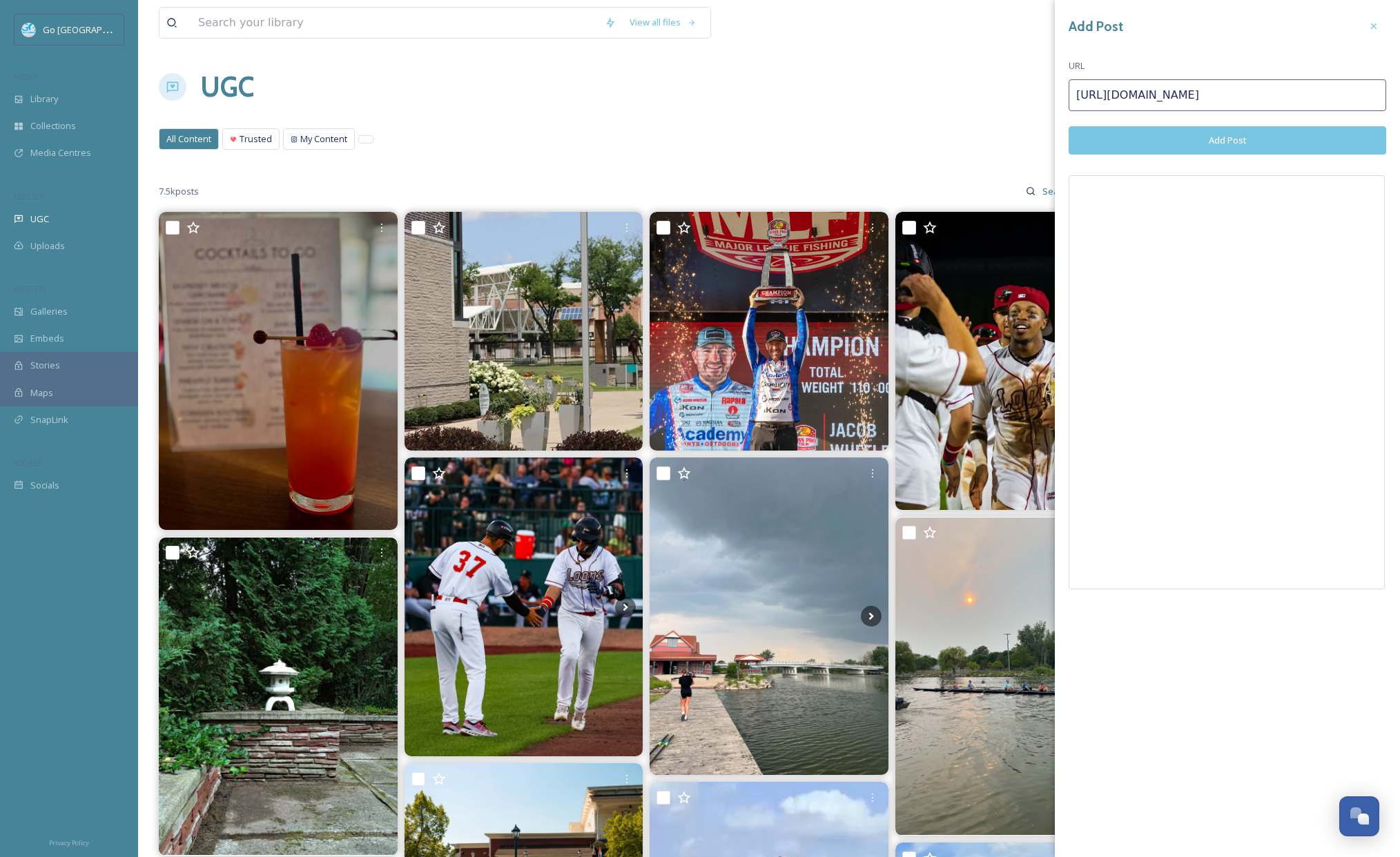
drag, startPoint x: 1376, startPoint y: 26, endPoint x: 1118, endPoint y: 32, distance: 258.1
click at [1376, 26] on icon at bounding box center [1374, 26] width 11 height 11
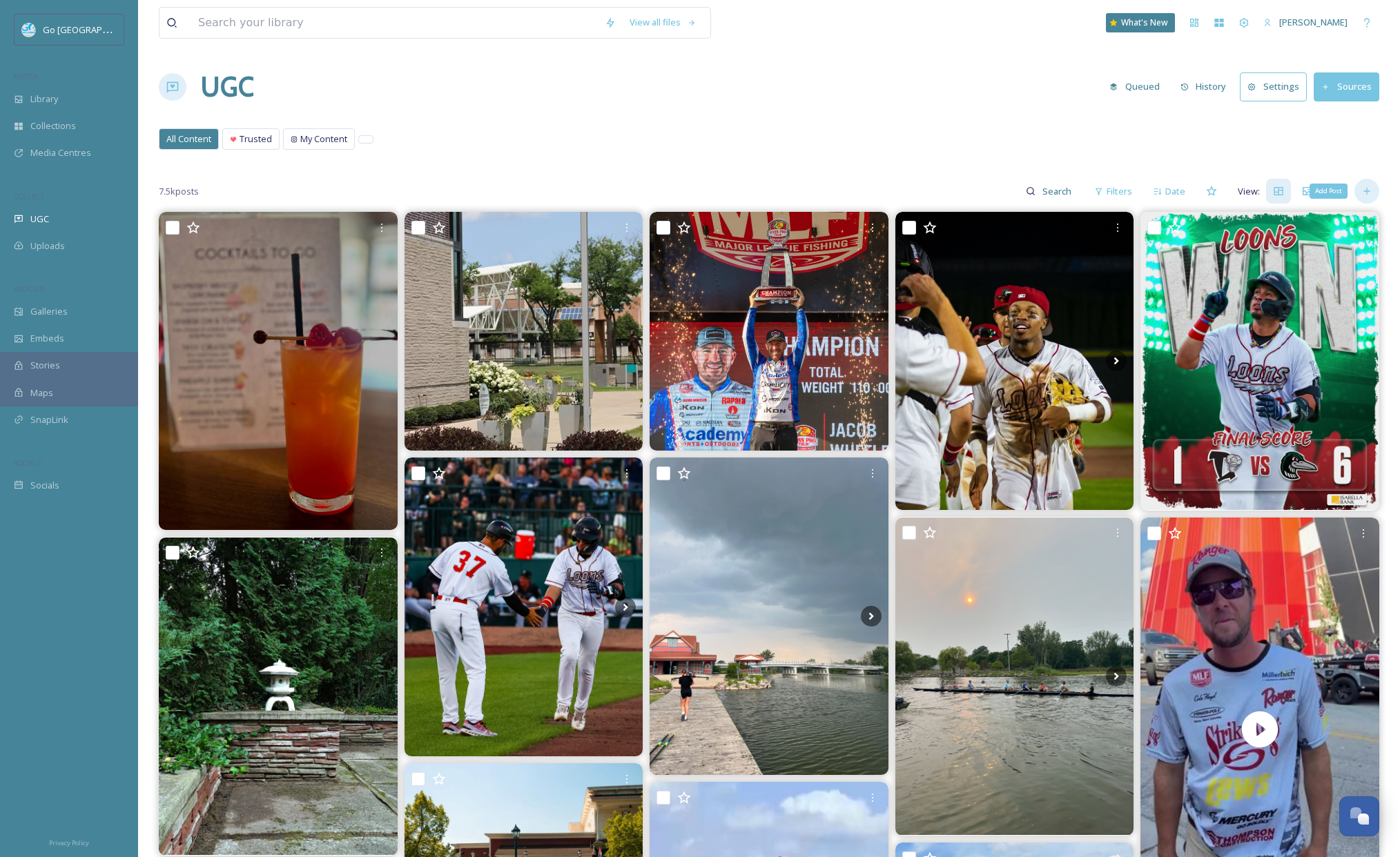
click at [1361, 195] on icon at bounding box center [1367, 191] width 11 height 11
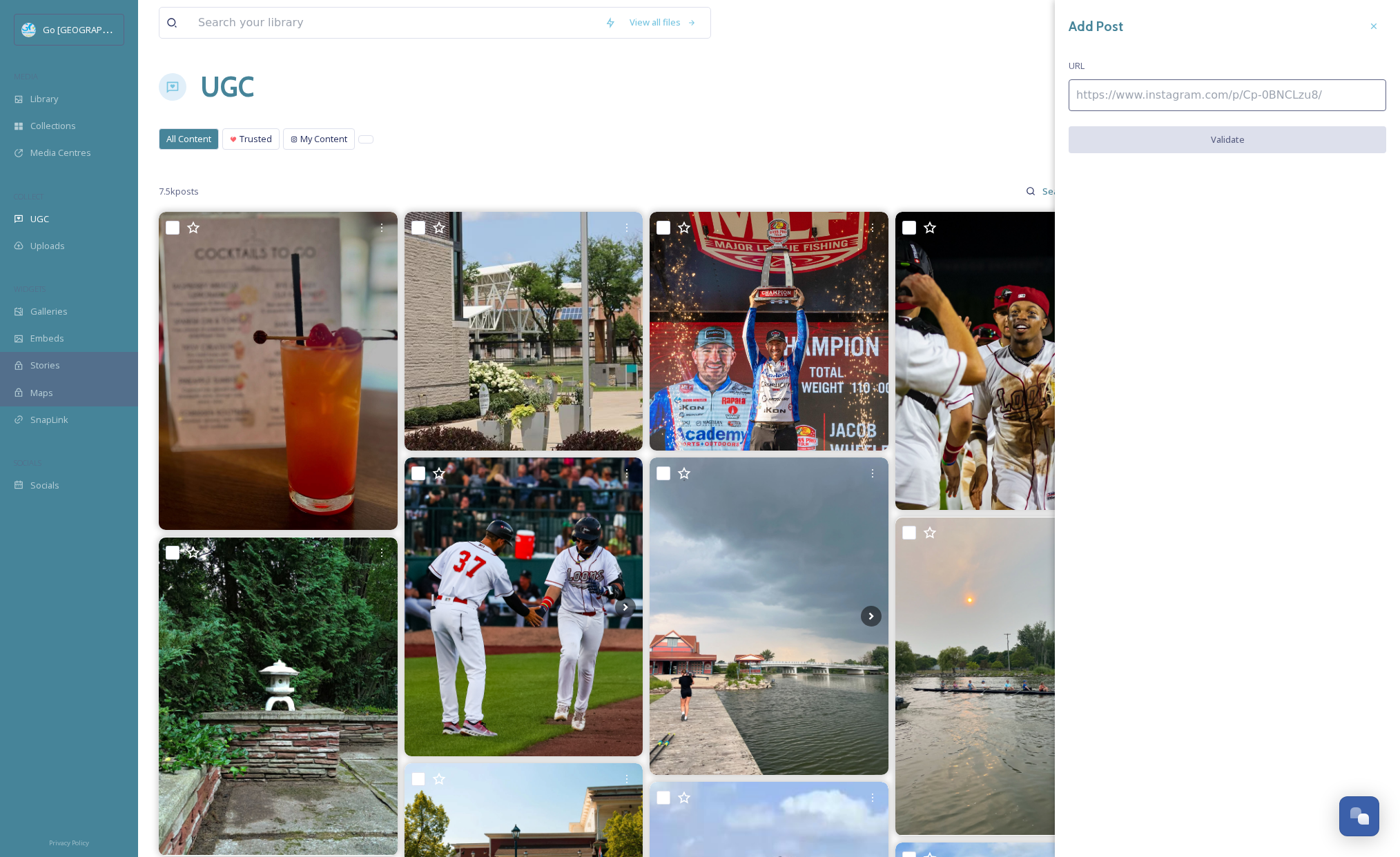
click at [1157, 108] on input at bounding box center [1228, 95] width 318 height 32
click at [1147, 91] on input at bounding box center [1228, 95] width 318 height 32
paste input "https://www.instagram.com/p/DNGU__DvoEm/"
type input "https://www.instagram.com/p/DNGU__DvoEm/"
click at [1227, 139] on button "Validate" at bounding box center [1228, 141] width 318 height 28
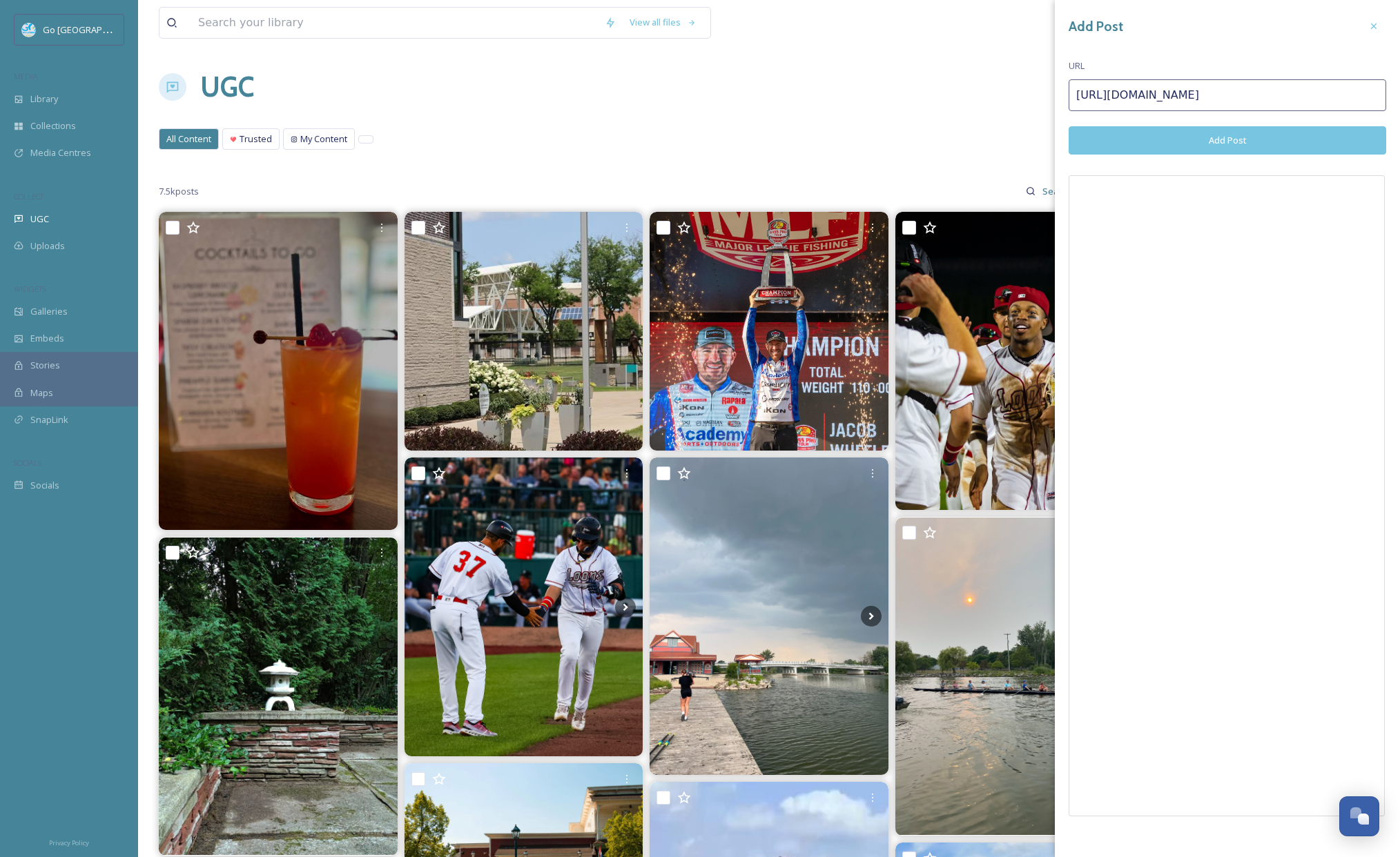
click at [1242, 138] on button "Add Post" at bounding box center [1228, 141] width 318 height 28
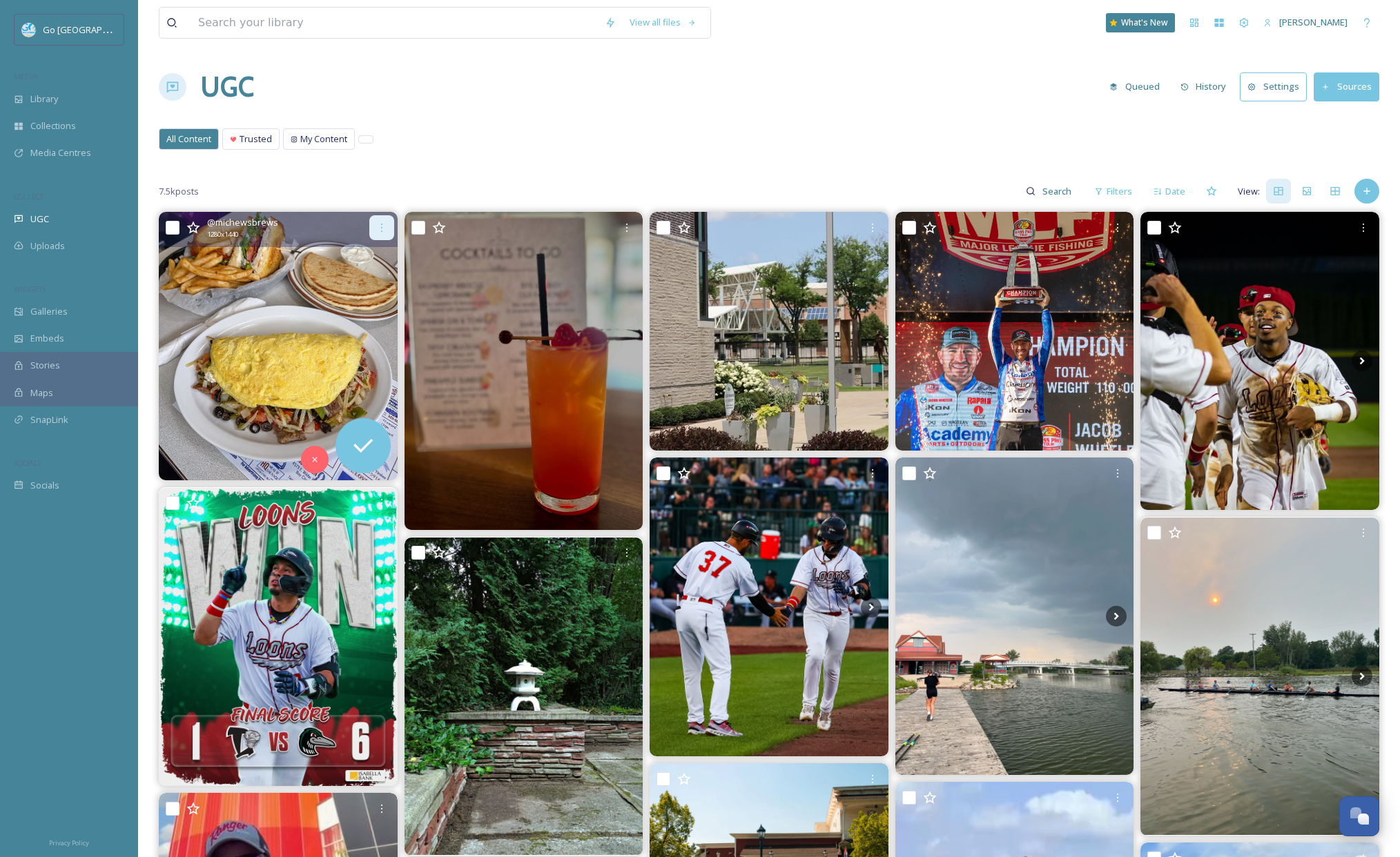
click at [383, 232] on icon at bounding box center [382, 228] width 11 height 11
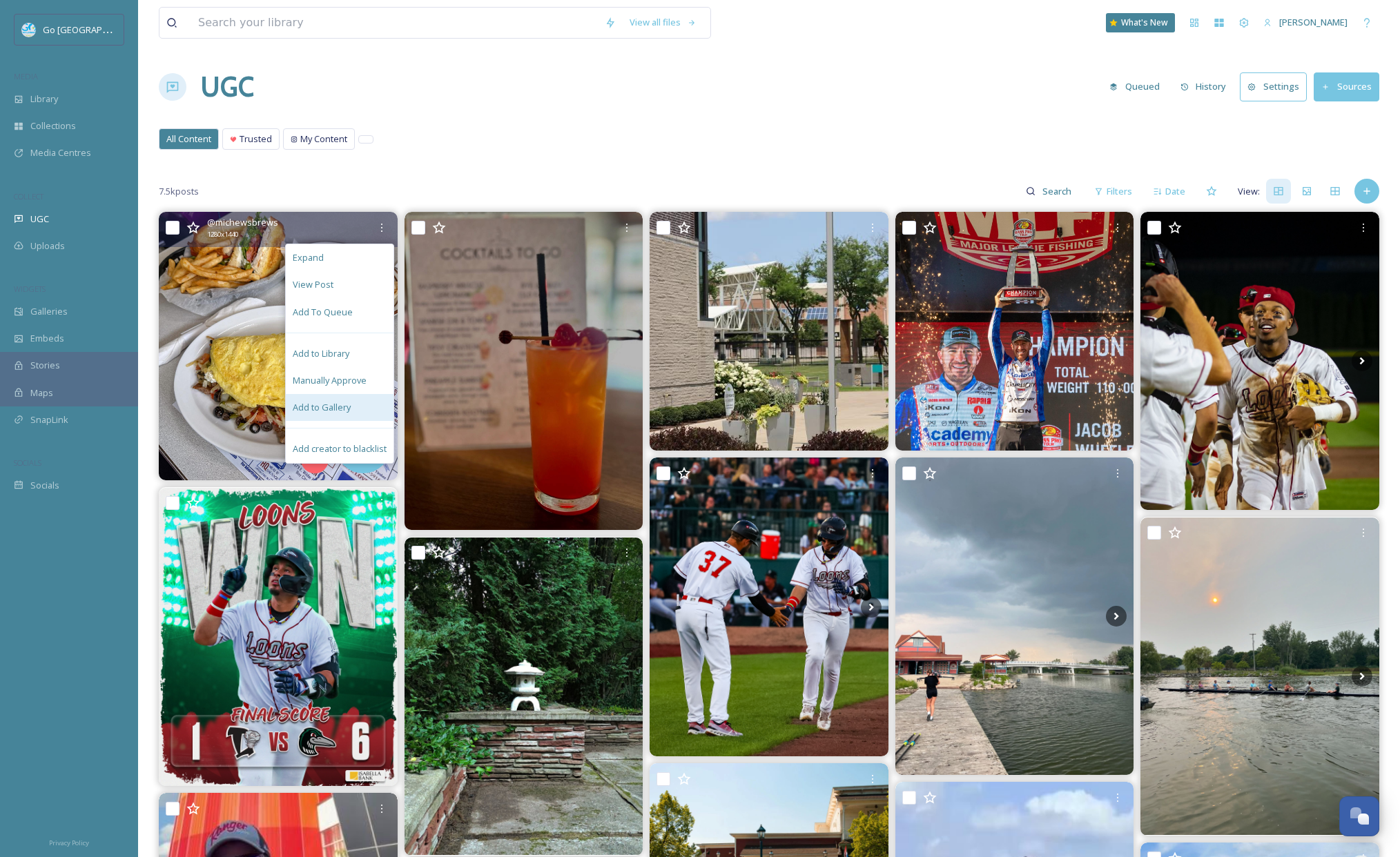
click at [342, 412] on span "Add to Gallery" at bounding box center [321, 407] width 58 height 13
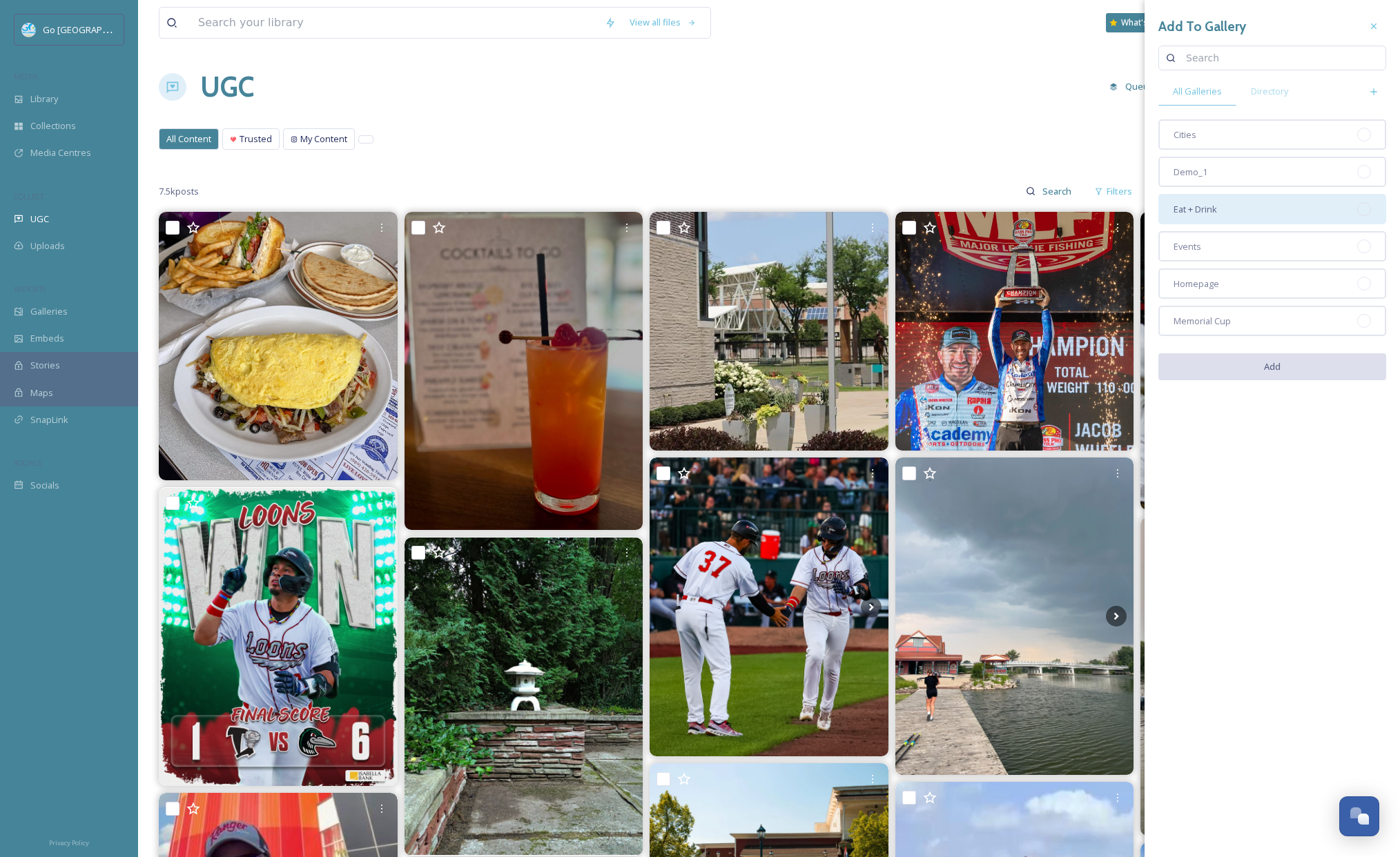
click at [1223, 215] on div "Eat + Drink" at bounding box center [1272, 209] width 228 height 30
click at [1271, 366] on button "Add" at bounding box center [1272, 368] width 228 height 28
